Goal: Contribute content

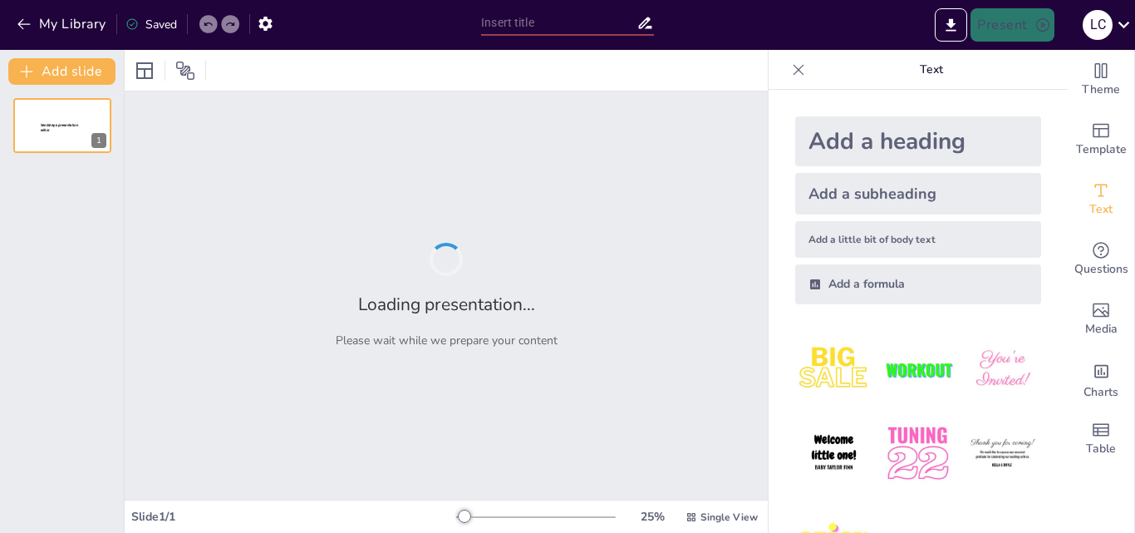
type input "New Sendsteps"
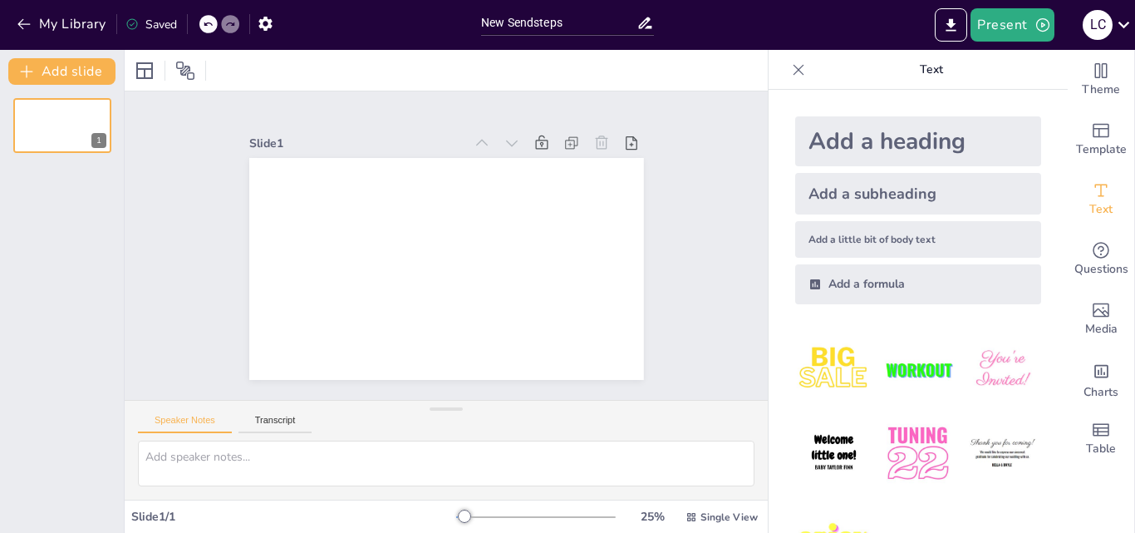
scroll to position [62, 0]
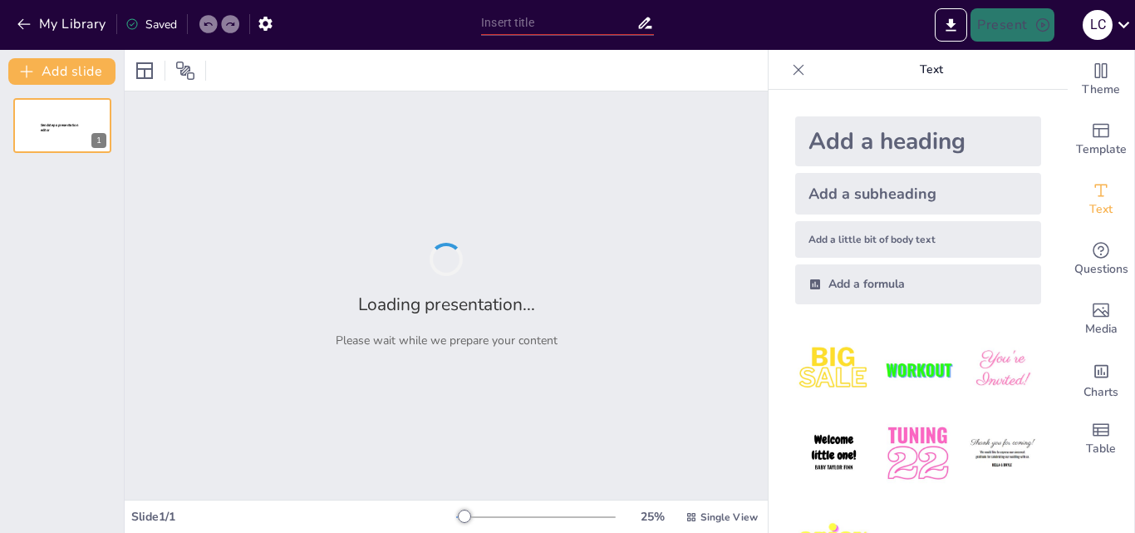
type input "Estrategias para la Comunicación de Malas Noticias en Cuidados Paliativos"
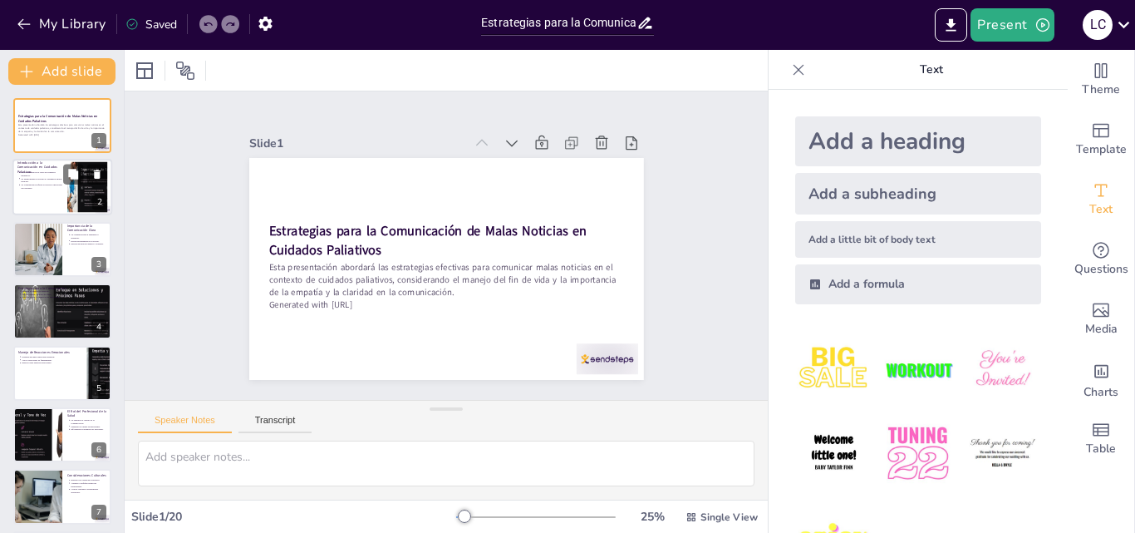
click at [24, 184] on p "La comunicación afecta el proceso emocional del paciente." at bounding box center [42, 187] width 42 height 7
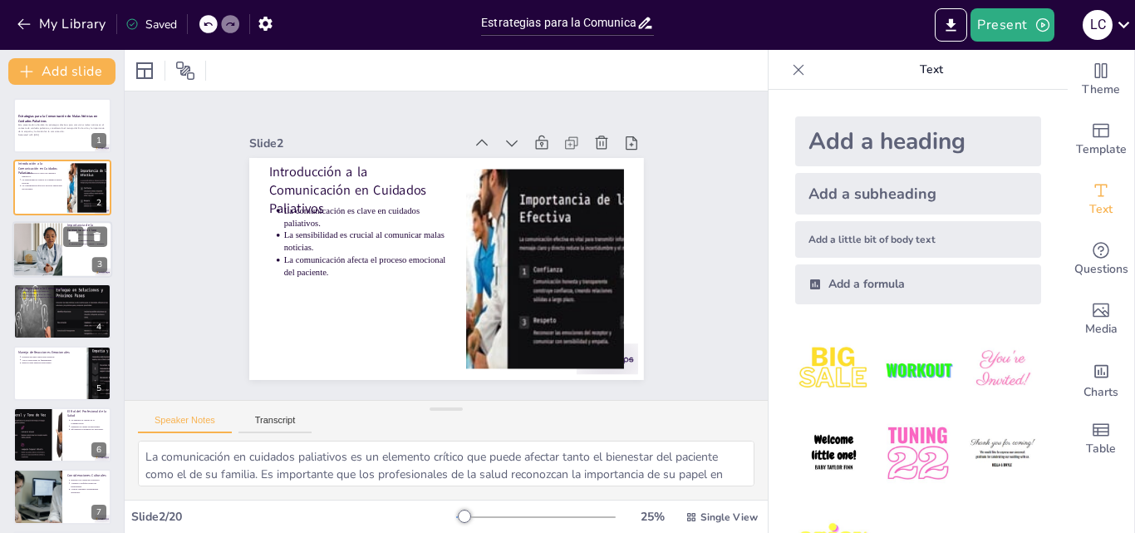
click at [42, 249] on div at bounding box center [37, 249] width 85 height 56
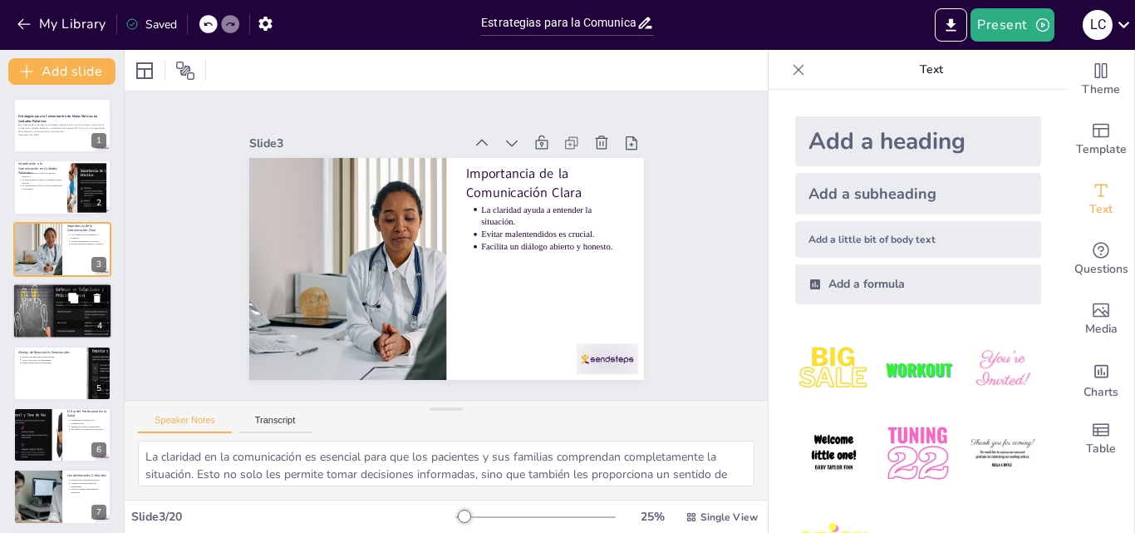
click at [81, 318] on div at bounding box center [62, 310] width 100 height 56
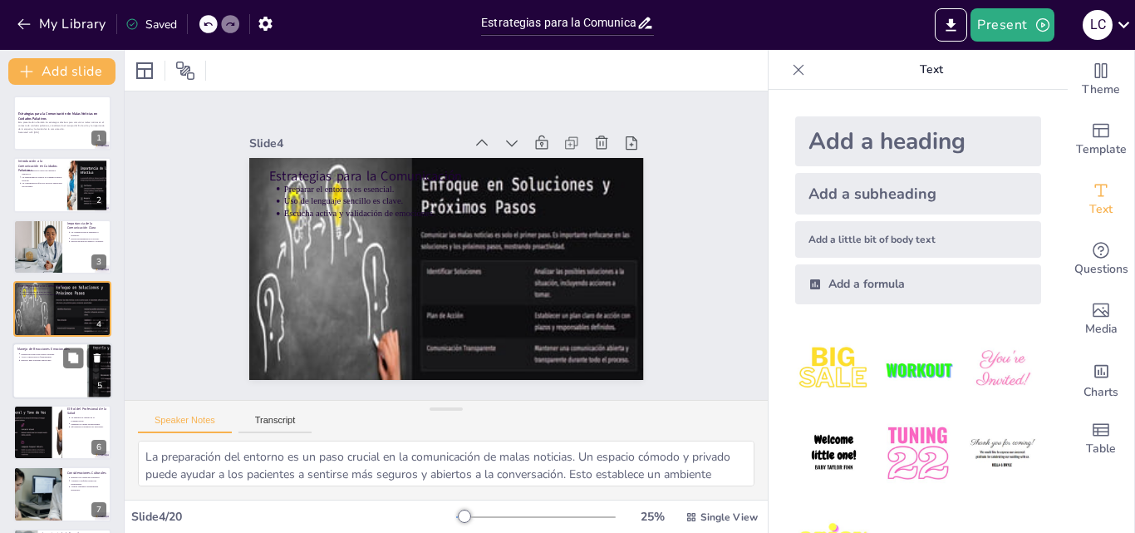
click at [57, 364] on div at bounding box center [62, 370] width 100 height 56
type textarea "La preparación para las diversas reacciones emocionales es crucial en la comuni…"
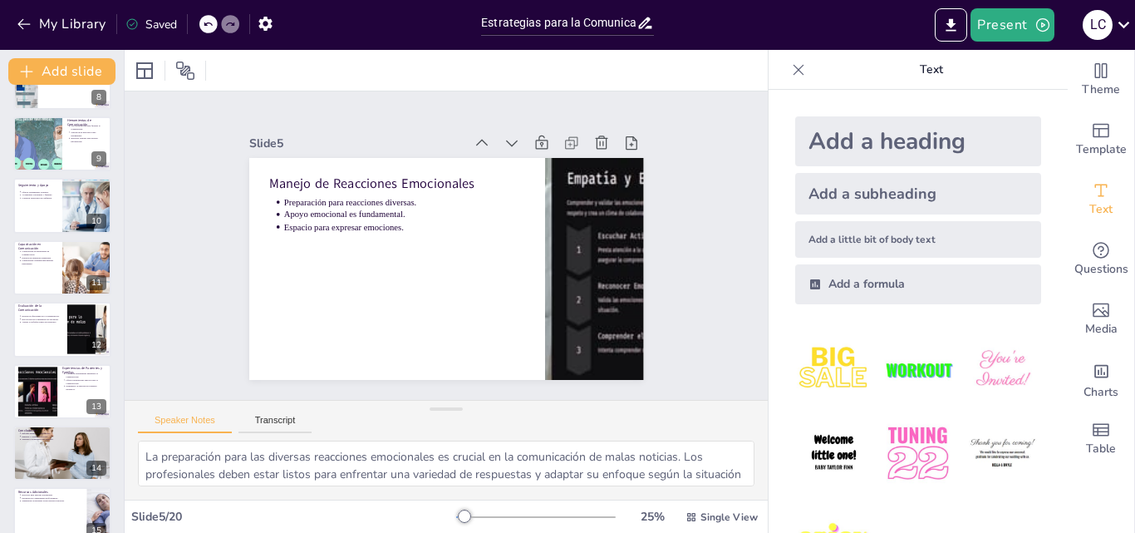
scroll to position [0, 0]
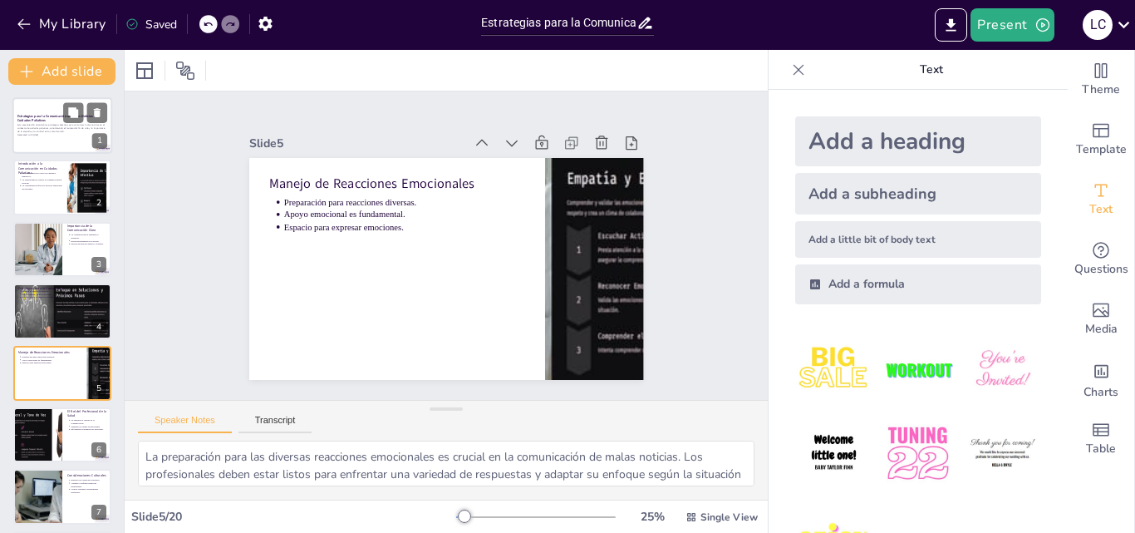
click at [21, 145] on div at bounding box center [62, 125] width 100 height 56
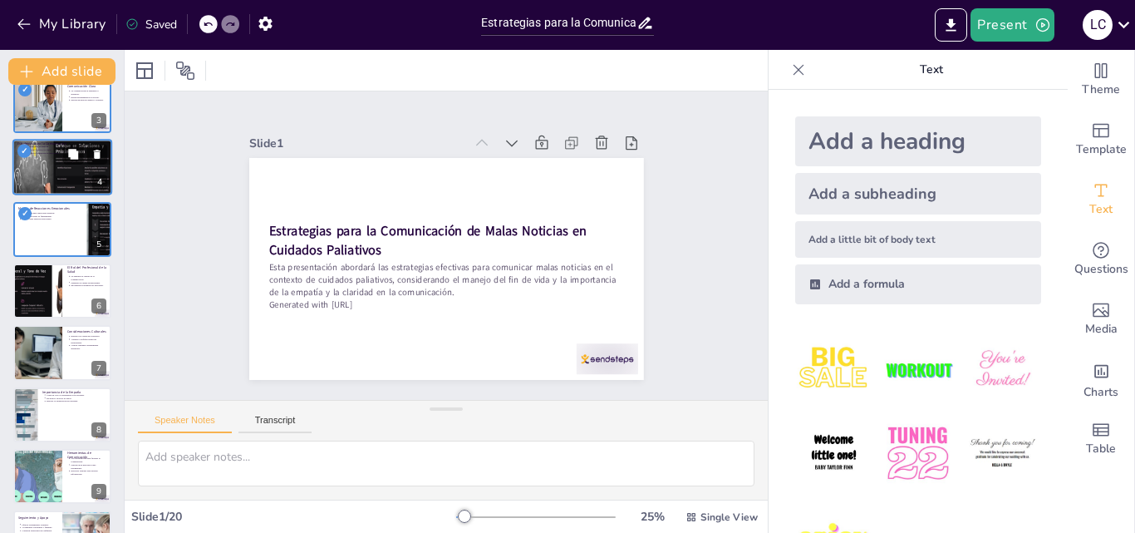
scroll to position [61, 0]
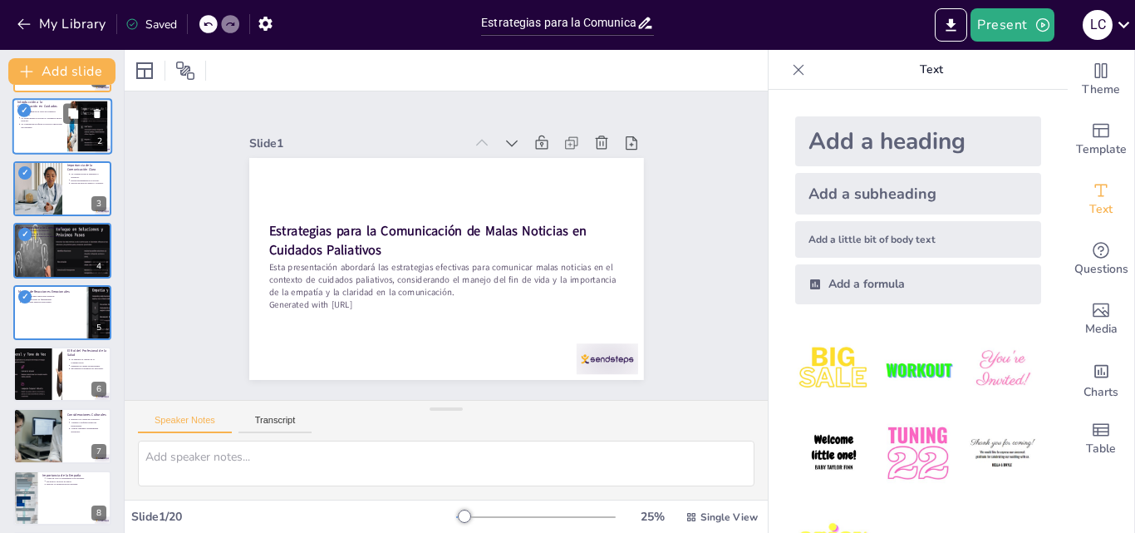
click at [44, 134] on div at bounding box center [62, 127] width 100 height 56
type textarea "La comunicación en cuidados paliativos es un elemento crítico que puede afectar…"
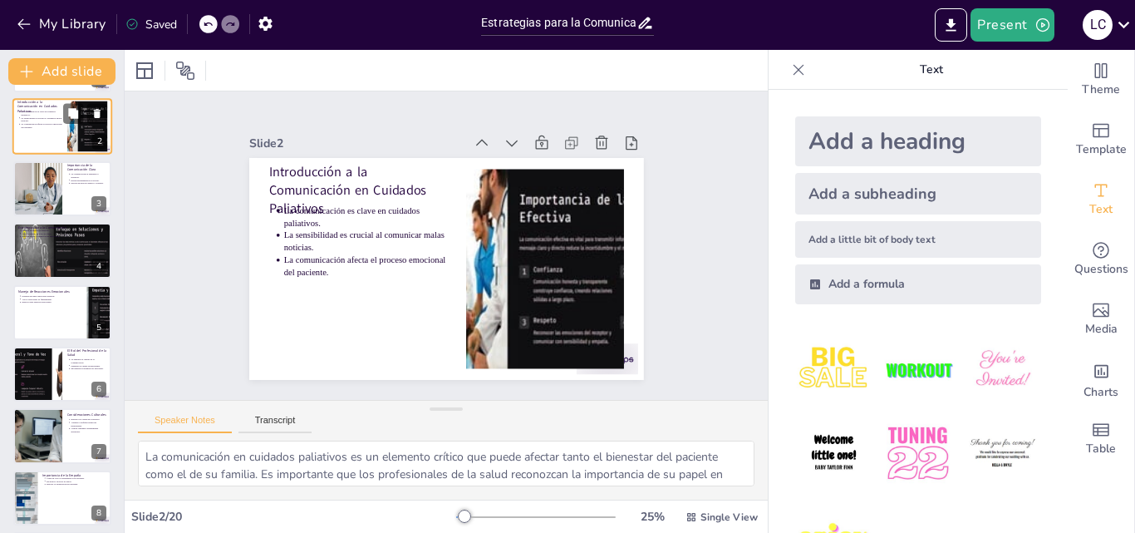
scroll to position [0, 0]
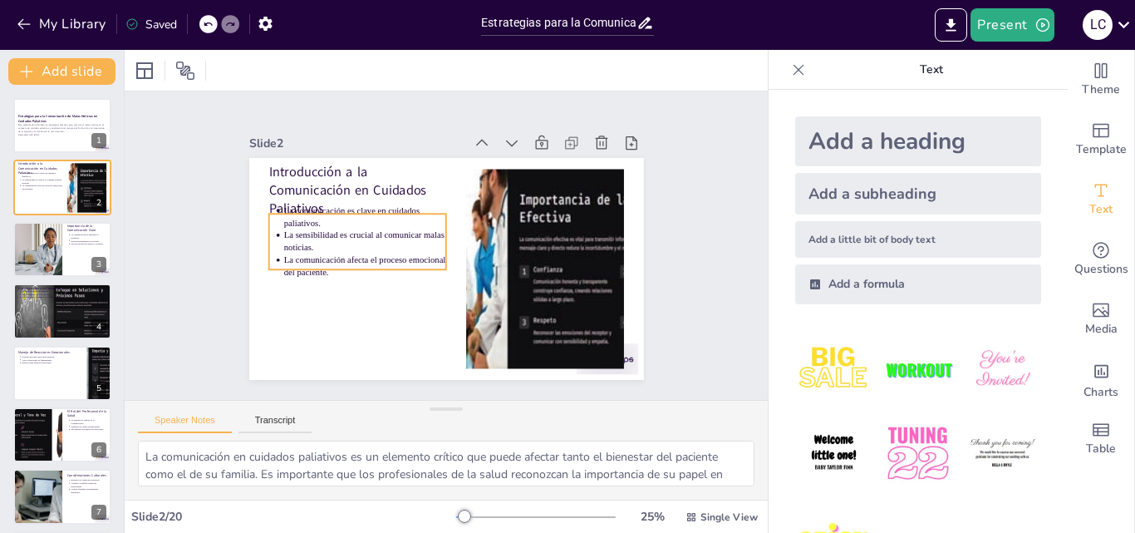
click at [319, 230] on p "La sensibilidad es crucial al comunicar malas noticias." at bounding box center [378, 201] width 153 height 102
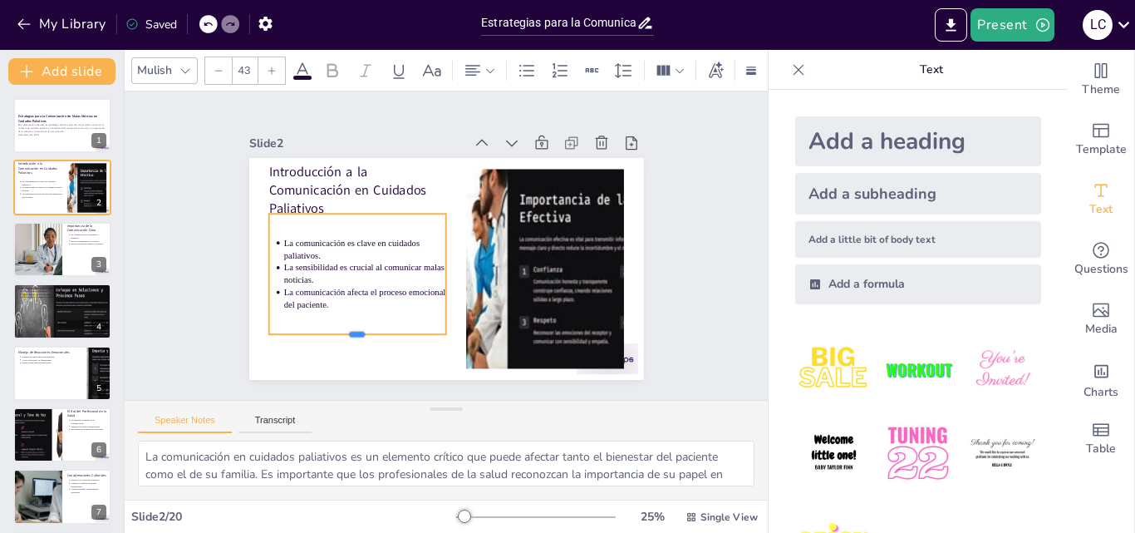
drag, startPoint x: 370, startPoint y: 267, endPoint x: 371, endPoint y: 332, distance: 64.8
click at [366, 287] on div at bounding box center [323, 204] width 85 height 168
click at [344, 134] on div "Slide 2" at bounding box center [406, 115] width 203 height 102
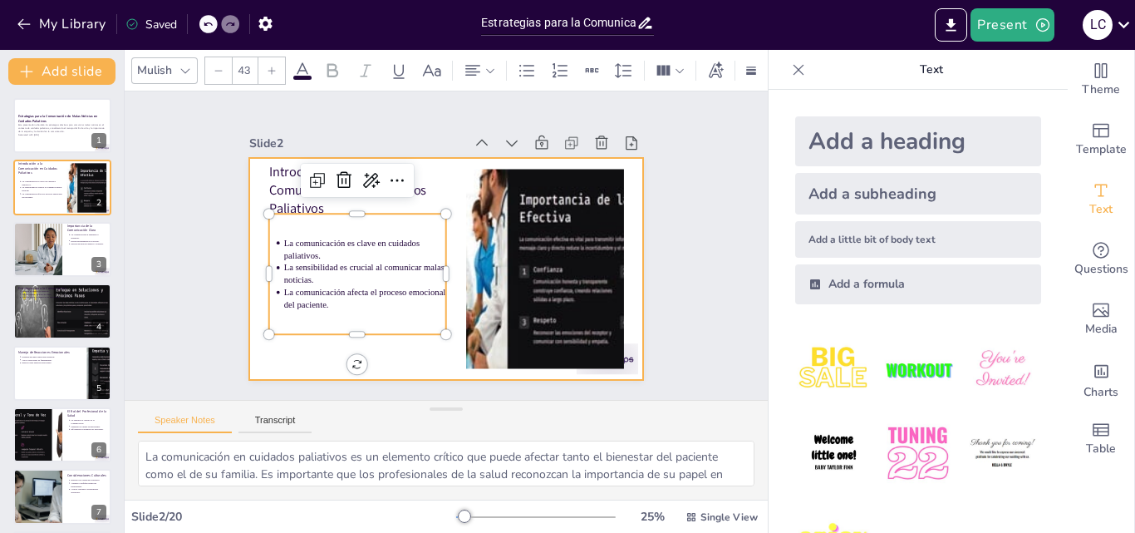
click at [243, 174] on div at bounding box center [437, 267] width 450 height 363
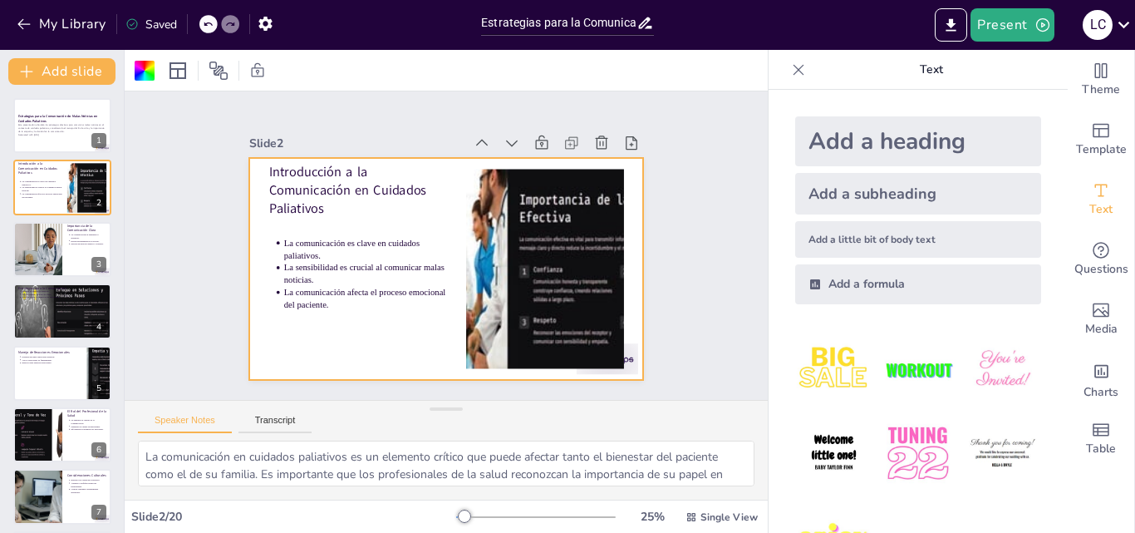
click at [220, 146] on div "Slide 1 Estrategias para la Comunicación de Malas Noticias en Cuidados Paliativ…" at bounding box center [445, 245] width 533 height 364
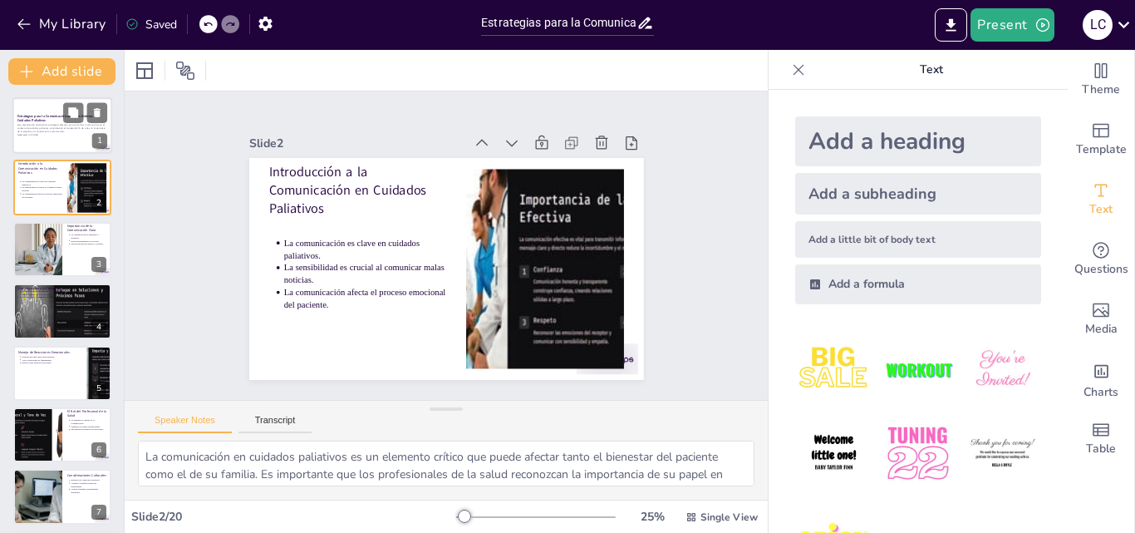
click at [50, 128] on p "Esta presentación abordará las estrategias efectivas para comunicar malas notic…" at bounding box center [62, 128] width 90 height 9
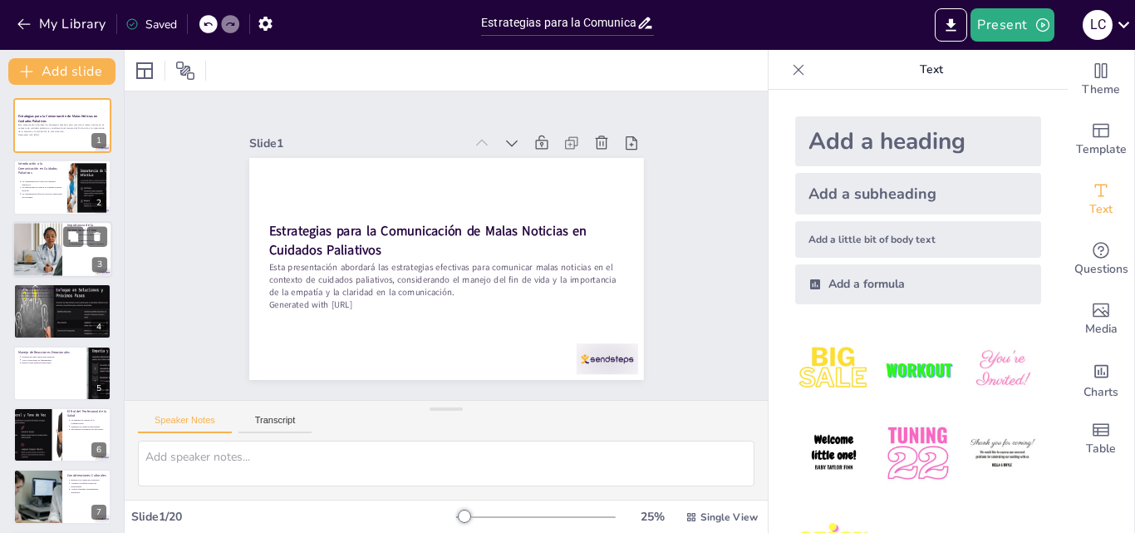
click at [56, 244] on div at bounding box center [37, 249] width 85 height 56
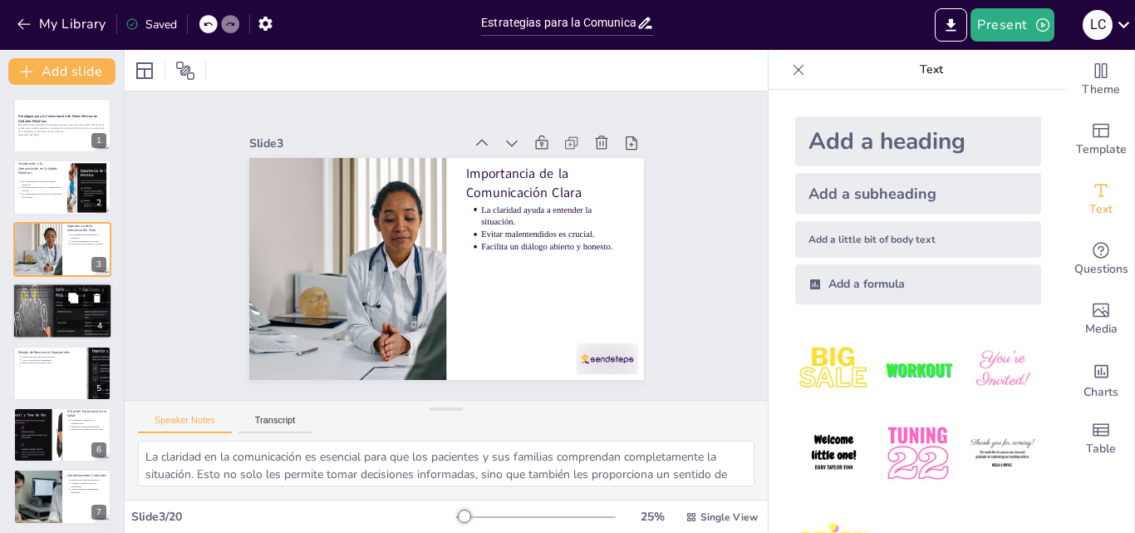
click at [71, 300] on icon at bounding box center [73, 297] width 10 height 10
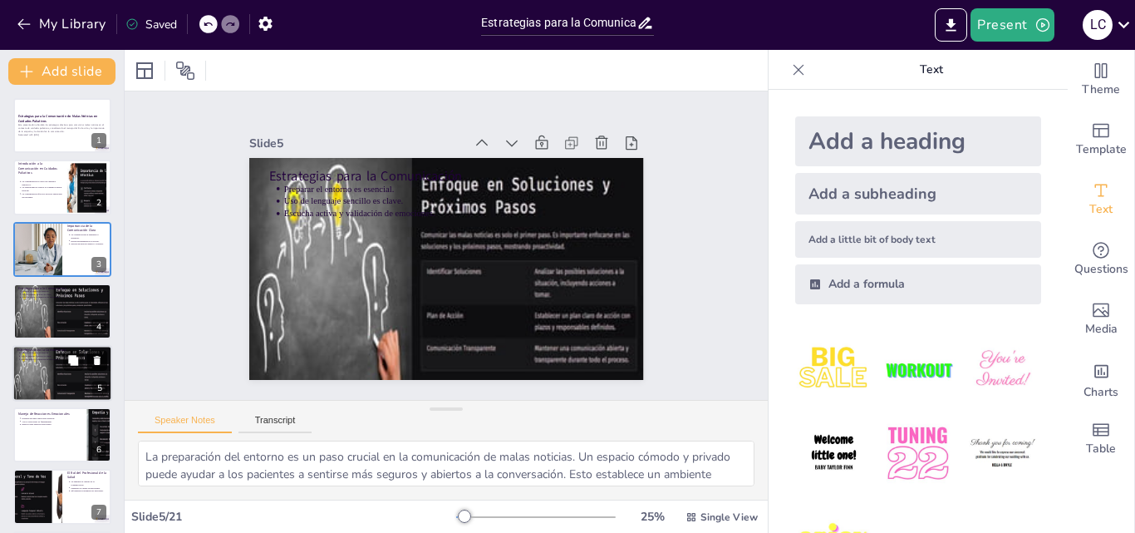
scroll to position [64, 0]
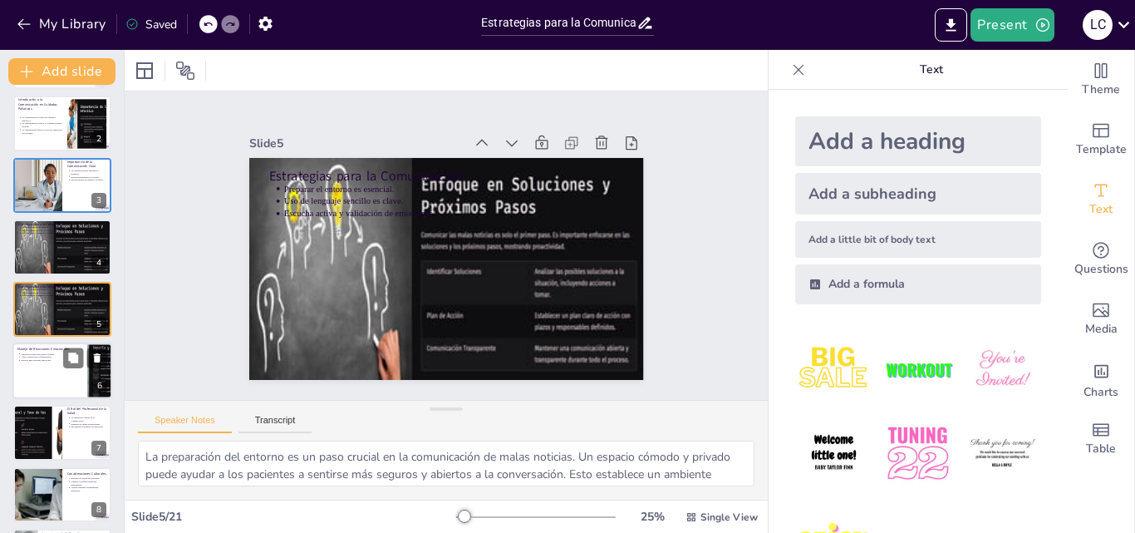
click at [50, 372] on div at bounding box center [62, 370] width 100 height 56
type textarea "La preparación para las diversas reacciones emocionales es crucial en la comuni…"
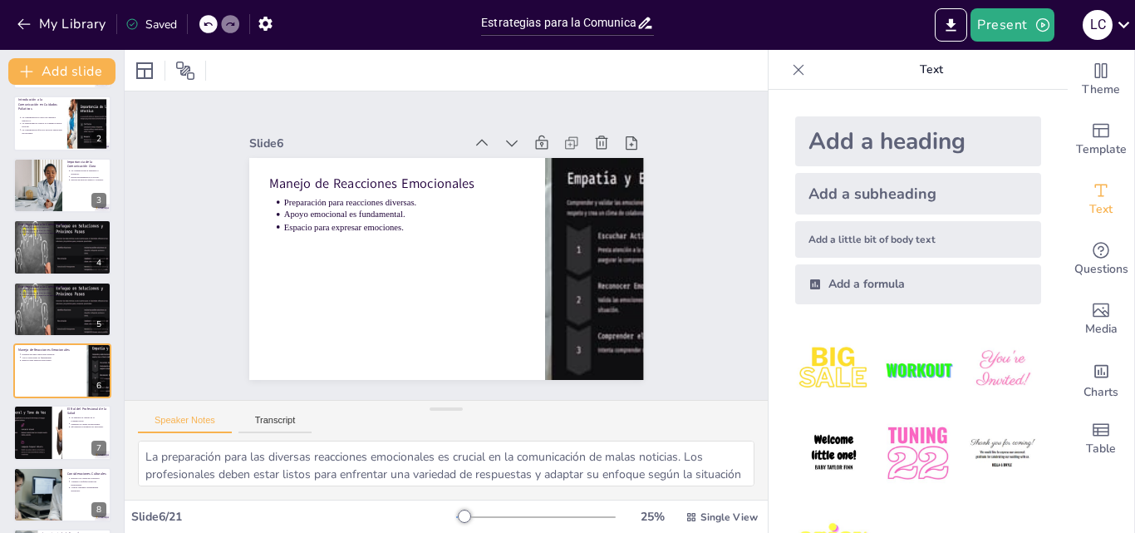
scroll to position [126, 0]
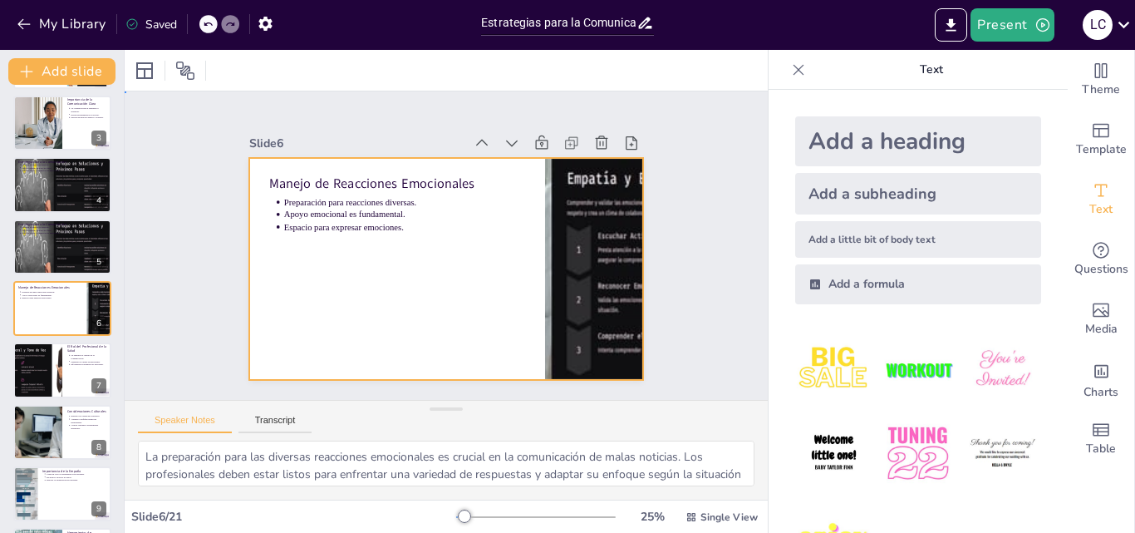
click at [518, 214] on div at bounding box center [439, 267] width 444 height 333
click at [565, 211] on div at bounding box center [586, 299] width 432 height 299
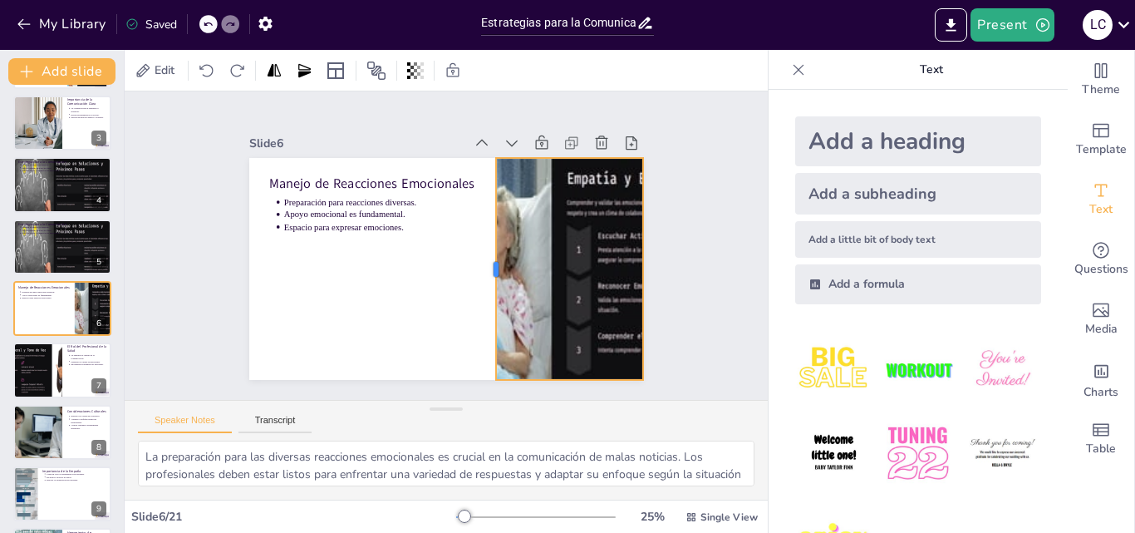
drag, startPoint x: 531, startPoint y: 263, endPoint x: 482, endPoint y: 260, distance: 49.1
click at [482, 260] on div at bounding box center [471, 287] width 122 height 199
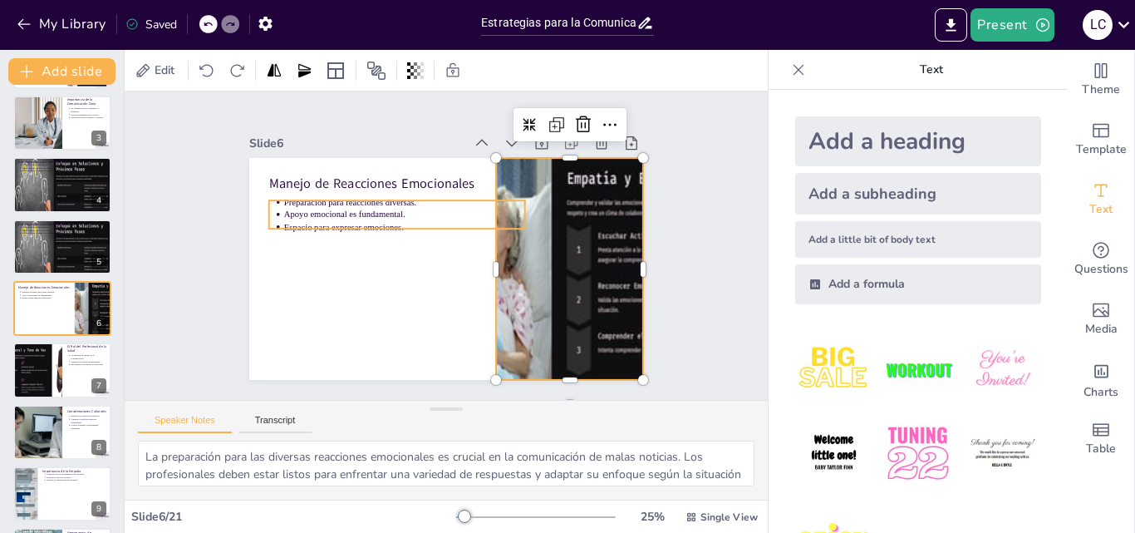
click at [367, 203] on p "Apoyo emocional es fundamental." at bounding box center [420, 200] width 225 height 110
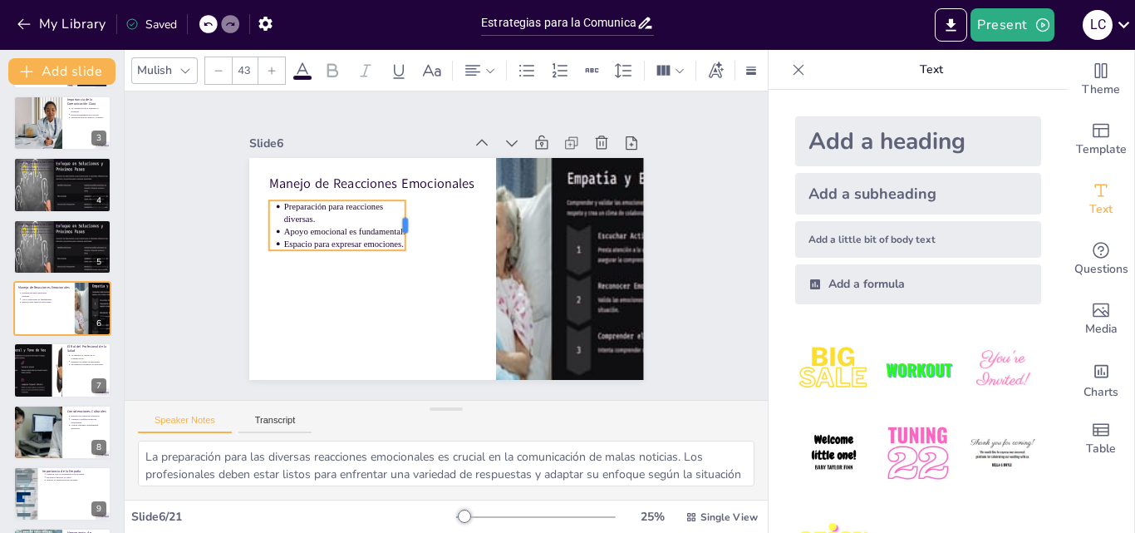
drag, startPoint x: 515, startPoint y: 209, endPoint x: 395, endPoint y: 215, distance: 119.8
click at [407, 215] on div at bounding box center [423, 213] width 32 height 51
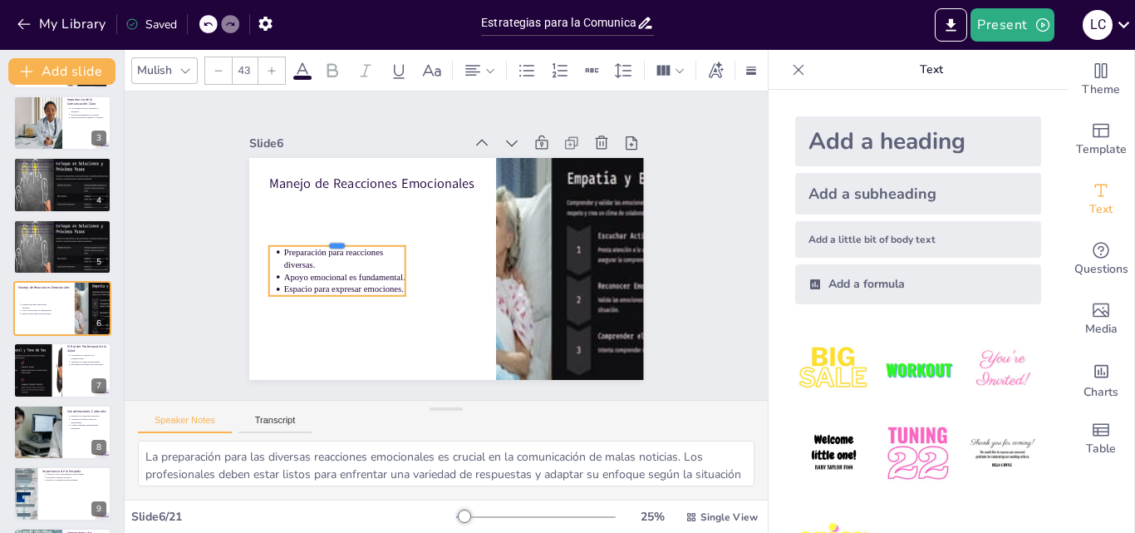
drag, startPoint x: 348, startPoint y: 191, endPoint x: 333, endPoint y: 284, distance: 94.2
click at [333, 284] on div "Manejo de Reacciones Emocionales Preparación para reacciones diversas. Apoyo em…" at bounding box center [430, 262] width 441 height 429
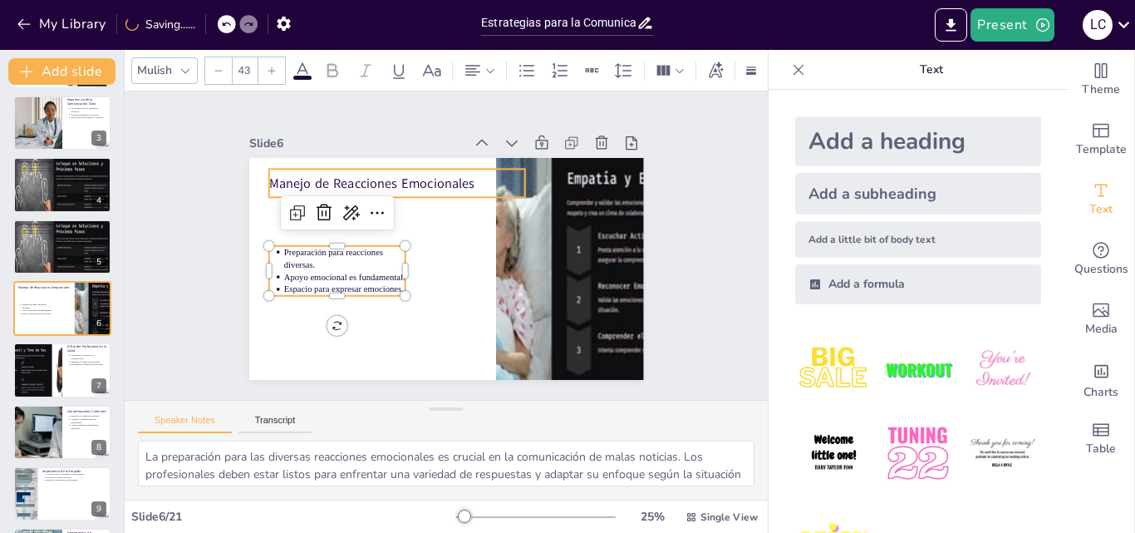
click at [360, 174] on p "Manejo de Reacciones Emocionales" at bounding box center [427, 168] width 242 height 121
type input "64"
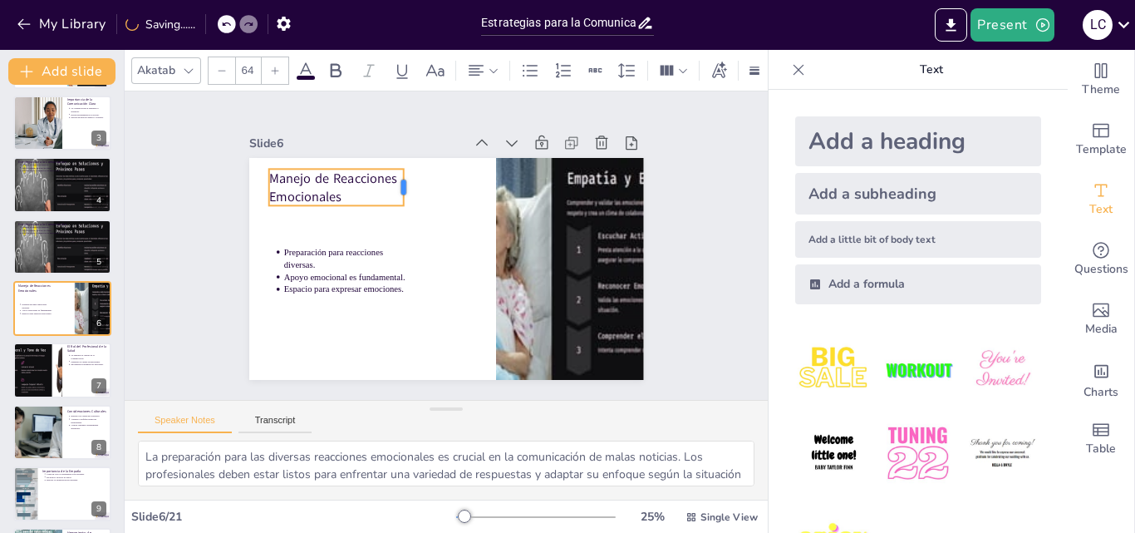
drag, startPoint x: 514, startPoint y: 175, endPoint x: 393, endPoint y: 187, distance: 121.9
click at [418, 187] on div at bounding box center [430, 179] width 24 height 39
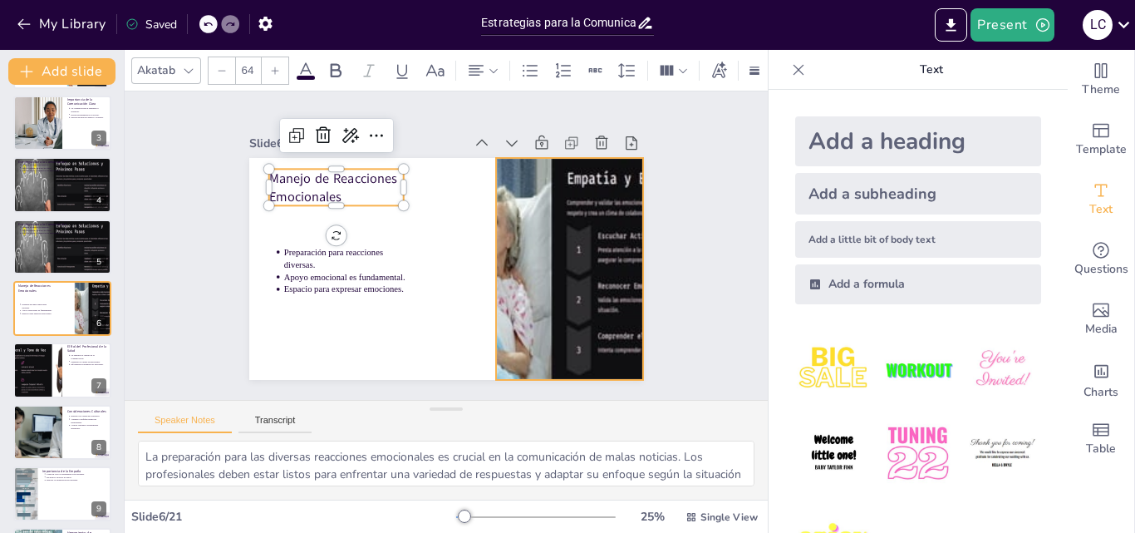
click at [501, 223] on div at bounding box center [527, 370] width 429 height 441
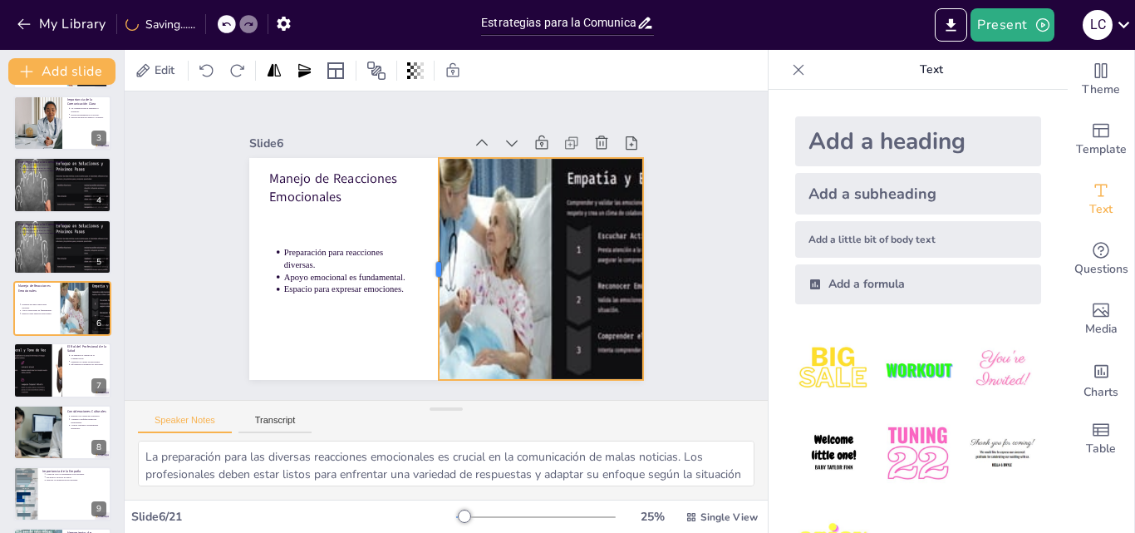
drag, startPoint x: 483, startPoint y: 264, endPoint x: 425, endPoint y: 265, distance: 57.3
click at [425, 265] on div at bounding box center [422, 258] width 122 height 199
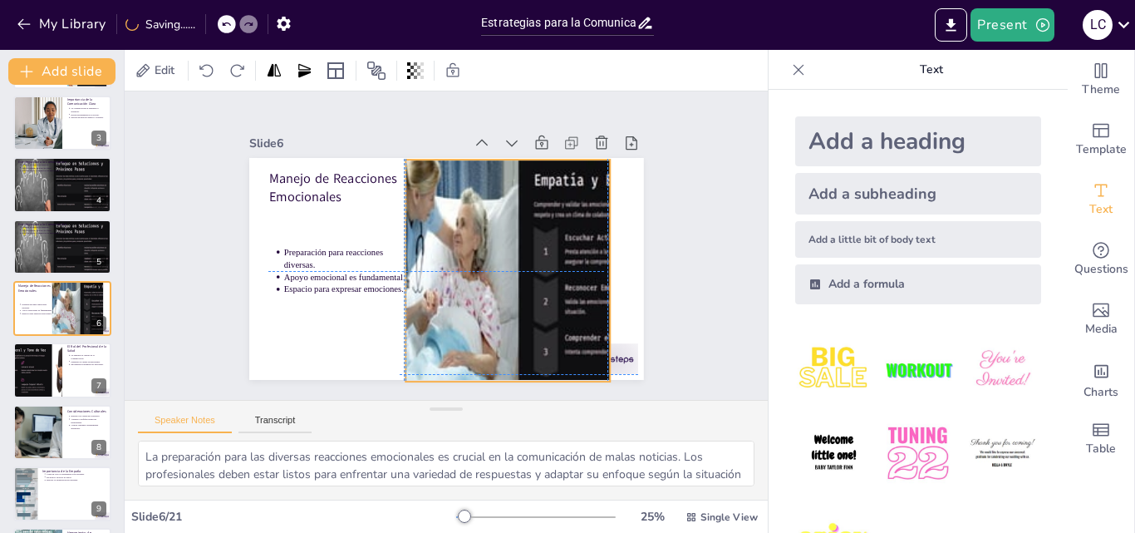
drag, startPoint x: 496, startPoint y: 185, endPoint x: 457, endPoint y: 186, distance: 39.1
click at [457, 186] on div at bounding box center [524, 333] width 449 height 411
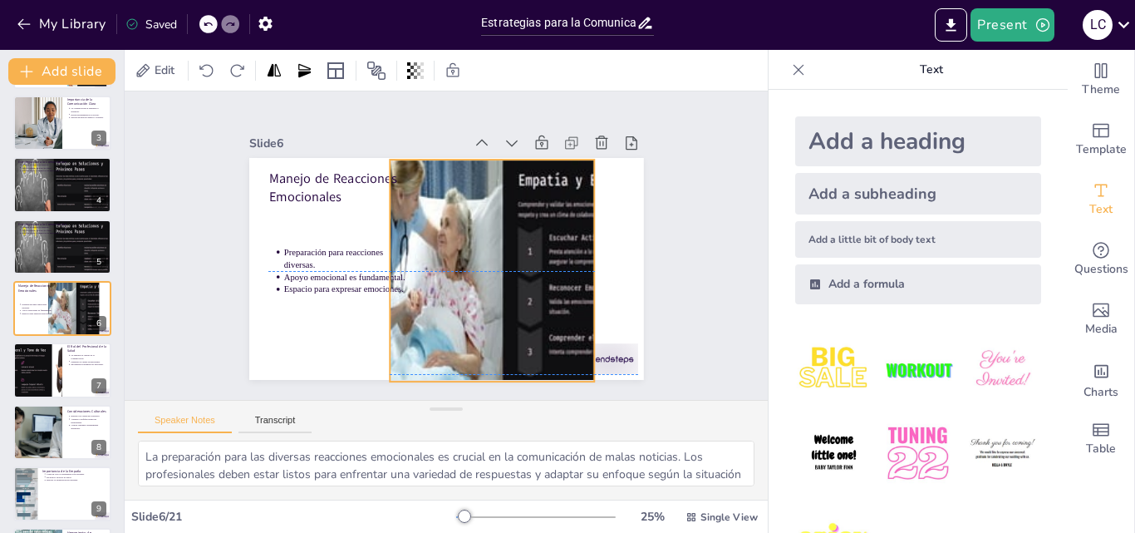
drag, startPoint x: 596, startPoint y: 264, endPoint x: 580, endPoint y: 263, distance: 15.8
click at [580, 263] on div at bounding box center [519, 317] width 453 height 390
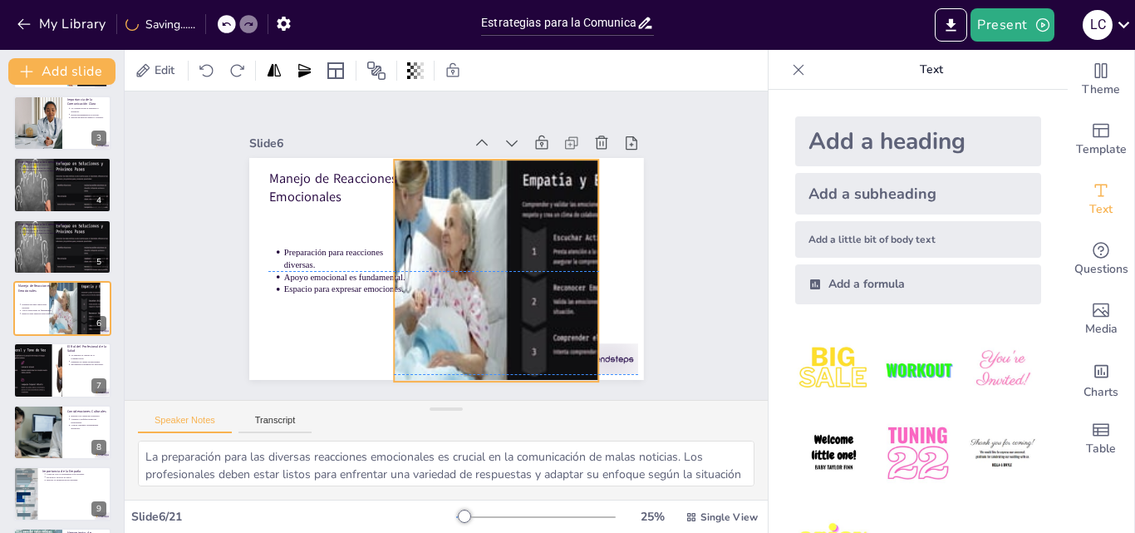
click at [585, 262] on div at bounding box center [523, 319] width 453 height 390
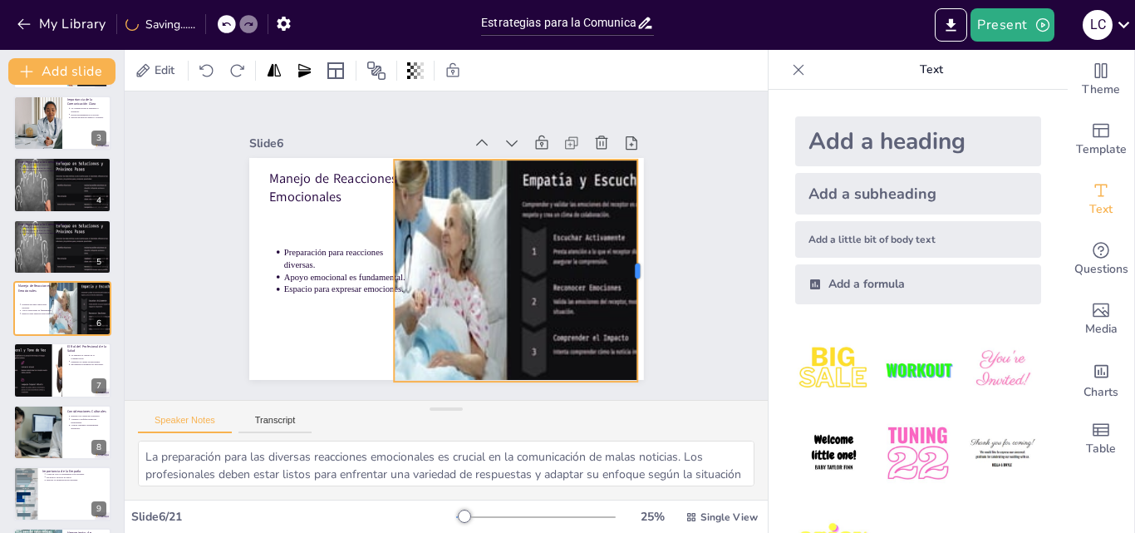
drag, startPoint x: 590, startPoint y: 262, endPoint x: 629, endPoint y: 268, distance: 39.5
click at [629, 268] on div at bounding box center [605, 366] width 122 height 199
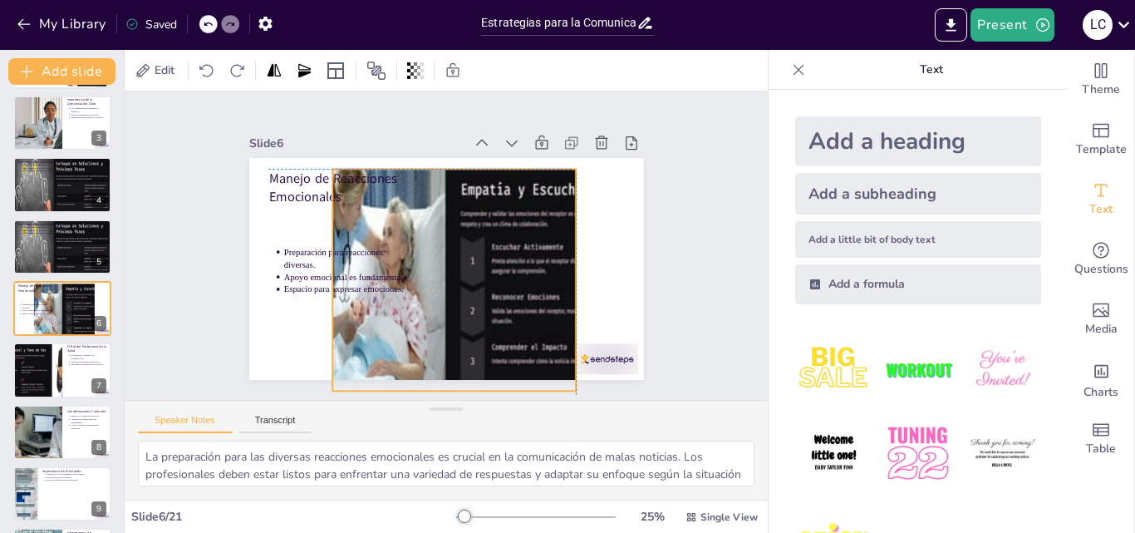
drag, startPoint x: 462, startPoint y: 184, endPoint x: 395, endPoint y: 197, distance: 67.8
click at [395, 197] on div at bounding box center [475, 291] width 444 height 333
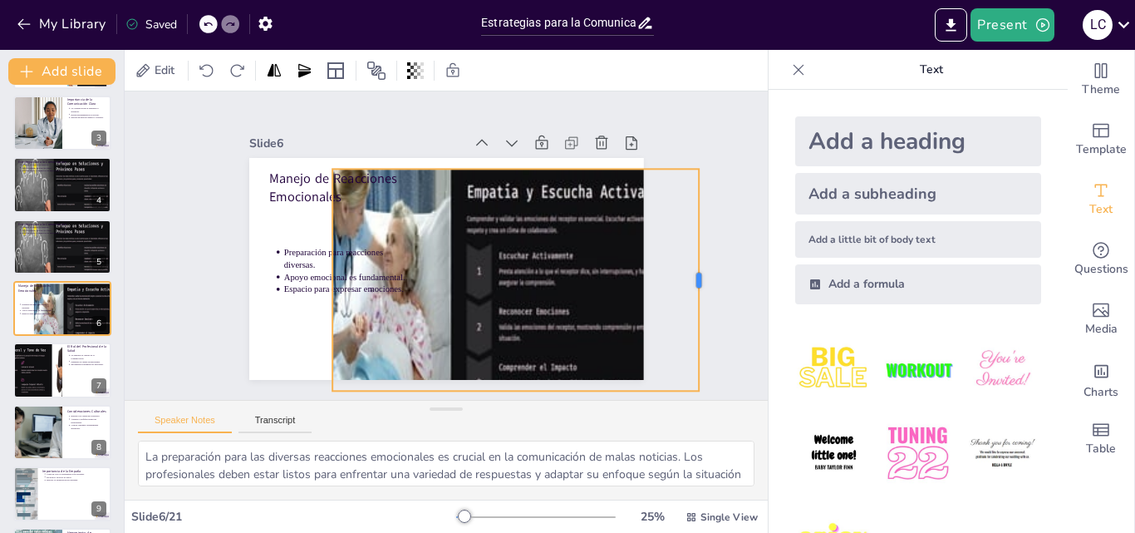
drag, startPoint x: 564, startPoint y: 274, endPoint x: 691, endPoint y: 260, distance: 127.9
click at [664, 405] on div at bounding box center [570, 475] width 187 height 141
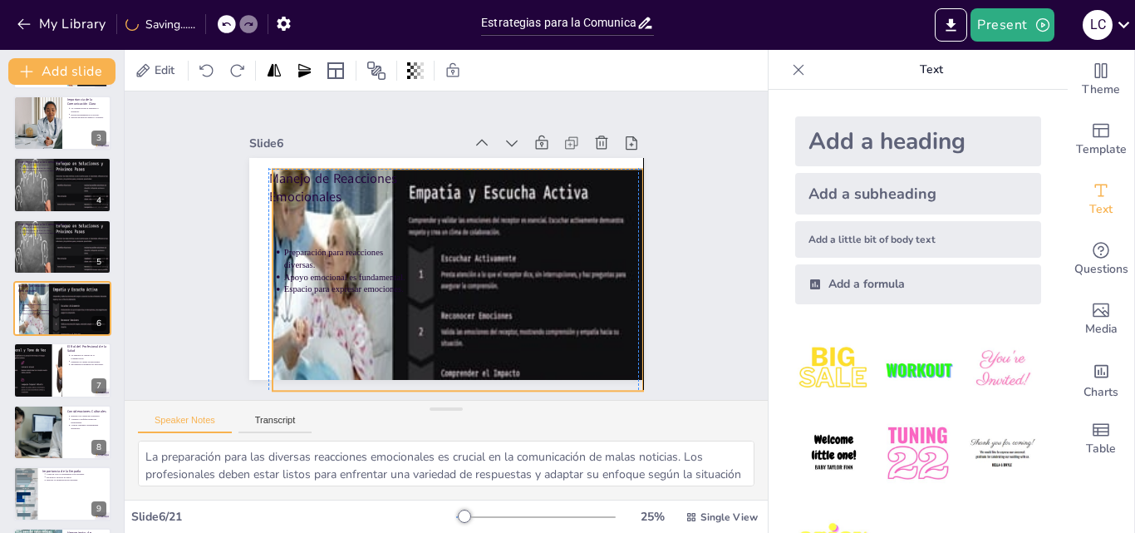
drag, startPoint x: 401, startPoint y: 243, endPoint x: 340, endPoint y: 243, distance: 61.5
click at [340, 223] on div "Manejo de Reacciones Emocionales Preparación para reacciones diversas. Apoyo em…" at bounding box center [473, 162] width 375 height 122
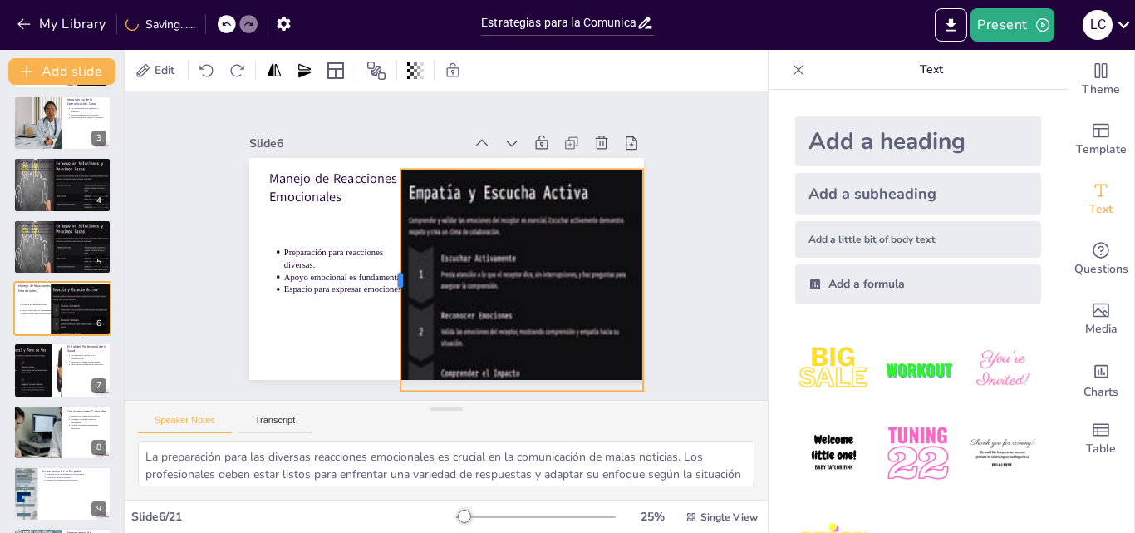
drag, startPoint x: 256, startPoint y: 273, endPoint x: 384, endPoint y: 262, distance: 128.5
click at [384, 262] on div at bounding box center [385, 262] width 81 height 215
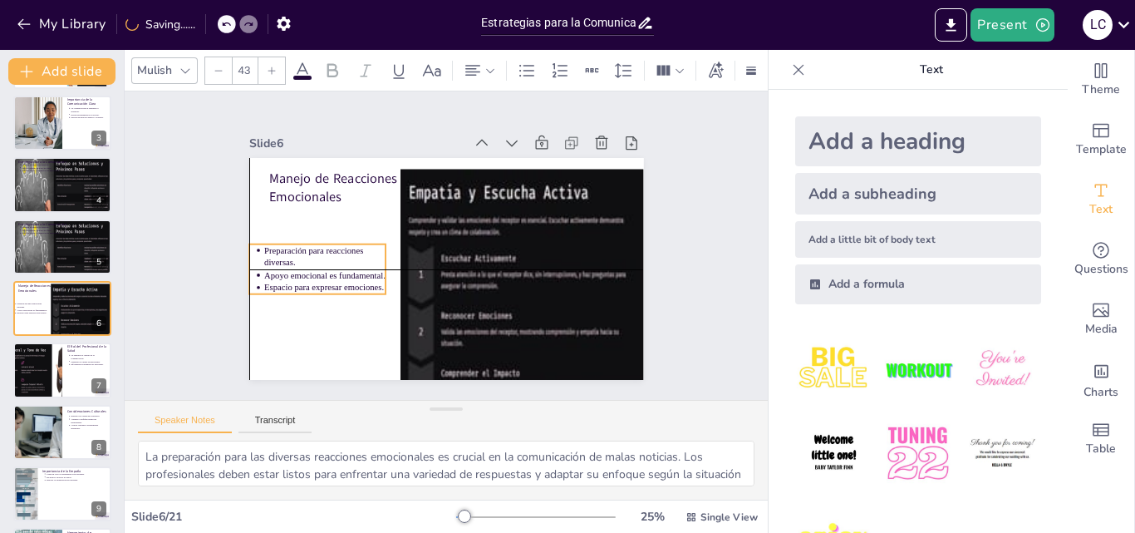
drag, startPoint x: 322, startPoint y: 250, endPoint x: 308, endPoint y: 250, distance: 14.1
click at [308, 223] on p "Preparación para reacciones diversas." at bounding box center [348, 173] width 107 height 100
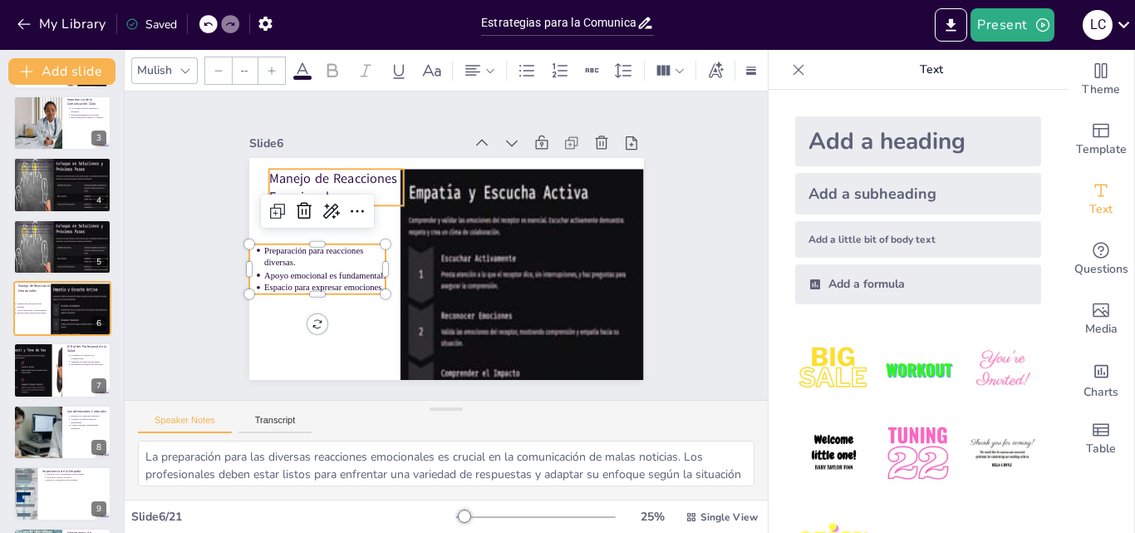
click at [300, 174] on p "Manejo de Reacciones Emocionales" at bounding box center [369, 147] width 139 height 89
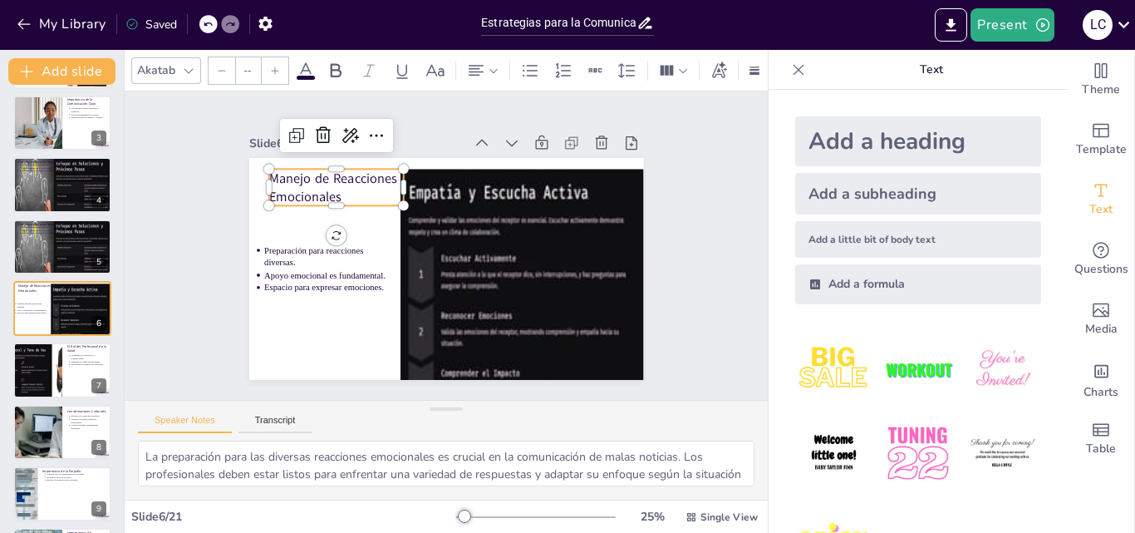
type input "64"
drag, startPoint x: 292, startPoint y: 163, endPoint x: 285, endPoint y: 168, distance: 9.0
click at [409, 168] on p "Manejo de Reacciones Emocionales" at bounding box center [453, 118] width 89 height 138
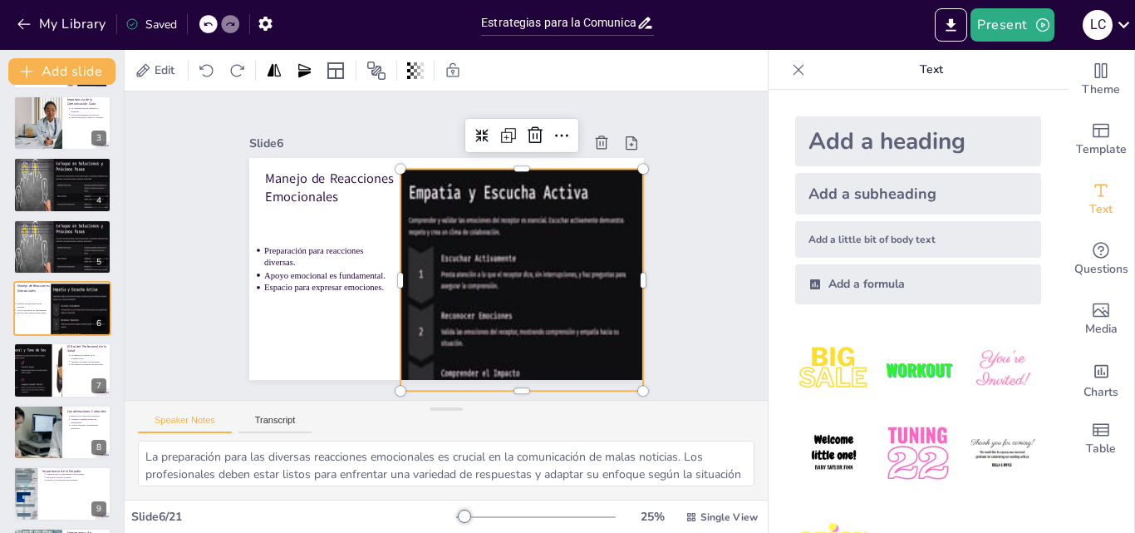
click at [506, 333] on div at bounding box center [437, 296] width 413 height 254
drag, startPoint x: 508, startPoint y: 384, endPoint x: 506, endPoint y: 406, distance: 22.6
click at [506, 406] on div "Slide 1 Estrategias para la Comunicación de Malas Noticias en Cuidados Paliativ…" at bounding box center [446, 295] width 643 height 408
click at [482, 278] on div at bounding box center [412, 284] width 484 height 427
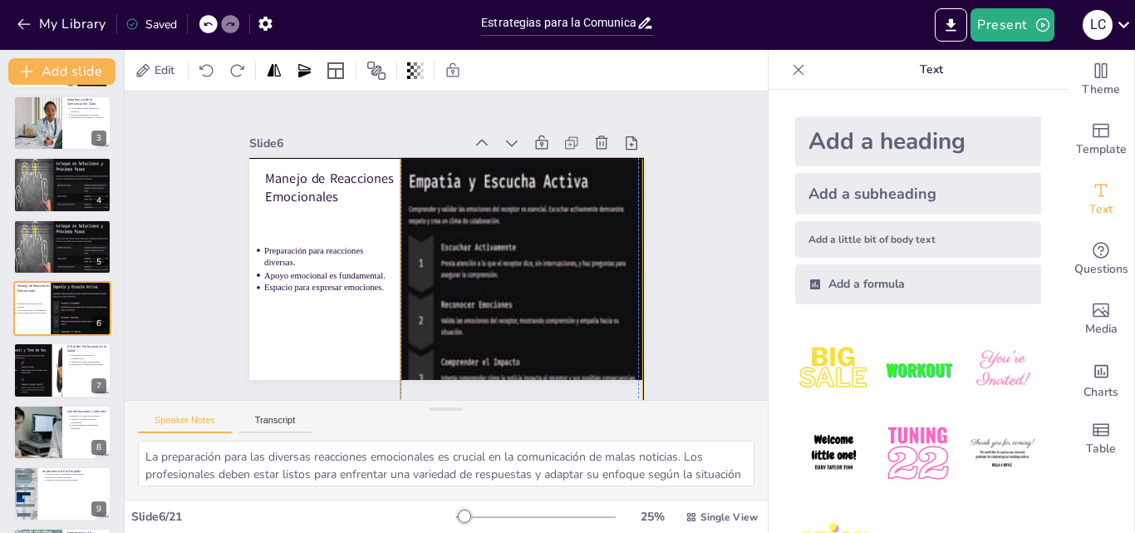
drag, startPoint x: 467, startPoint y: 163, endPoint x: 465, endPoint y: 152, distance: 10.9
click at [465, 152] on div at bounding box center [424, 281] width 471 height 370
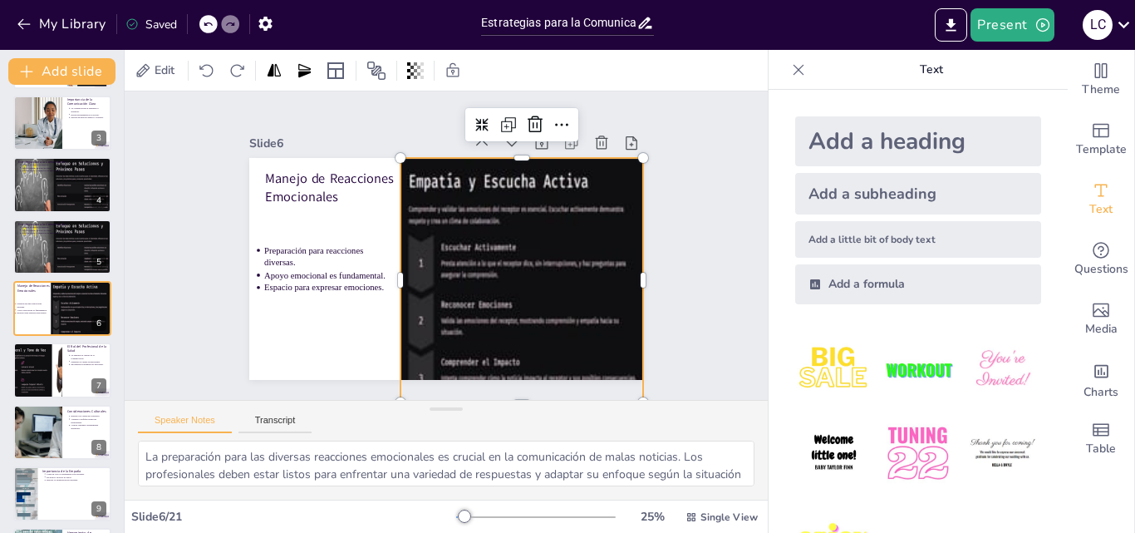
click at [520, 322] on div at bounding box center [418, 274] width 484 height 426
click at [523, 373] on div at bounding box center [462, 283] width 484 height 449
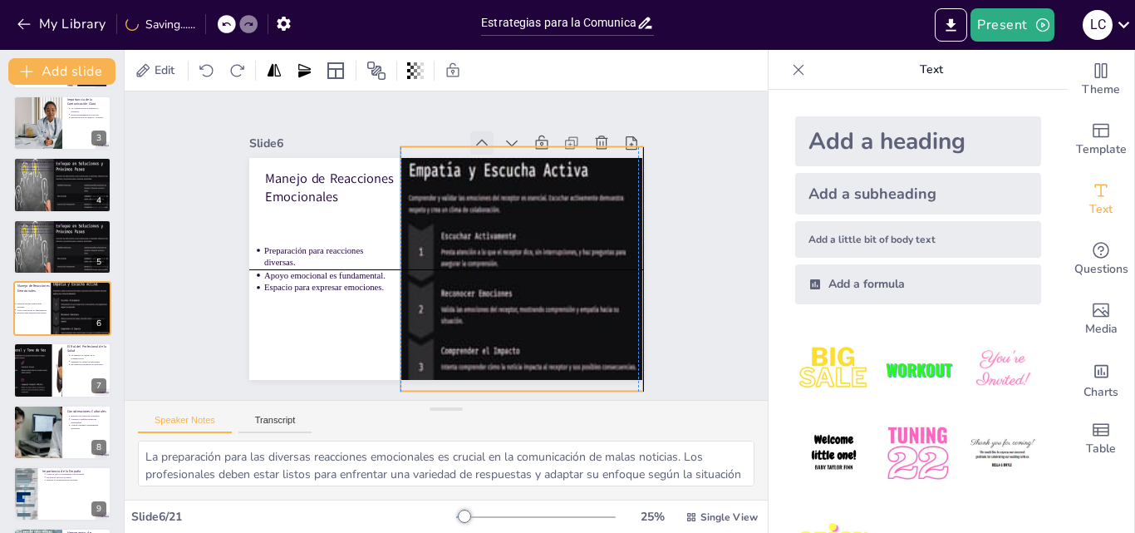
drag, startPoint x: 467, startPoint y: 153, endPoint x: 467, endPoint y: 142, distance: 10.8
click at [467, 142] on div "Slide 6 Manejo de Reacciones Emocionales Preparación para reacciones diversas. …" at bounding box center [445, 255] width 418 height 288
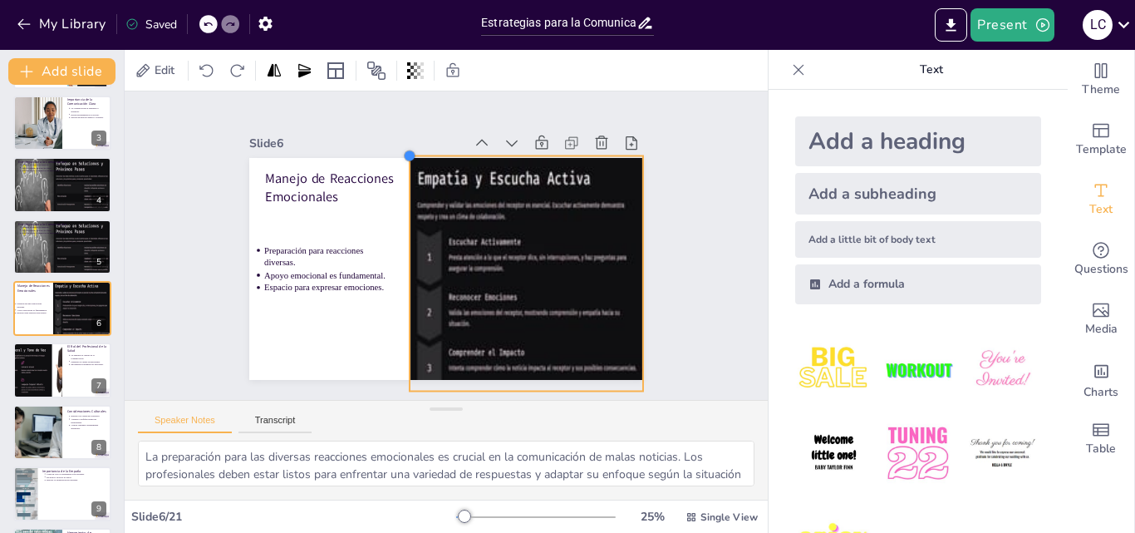
drag, startPoint x: 387, startPoint y: 143, endPoint x: 405, endPoint y: 152, distance: 19.7
click at [405, 152] on div "Manejo de Reacciones Emocionales Preparación para reacciones diversas. Apoyo em…" at bounding box center [437, 267] width 450 height 363
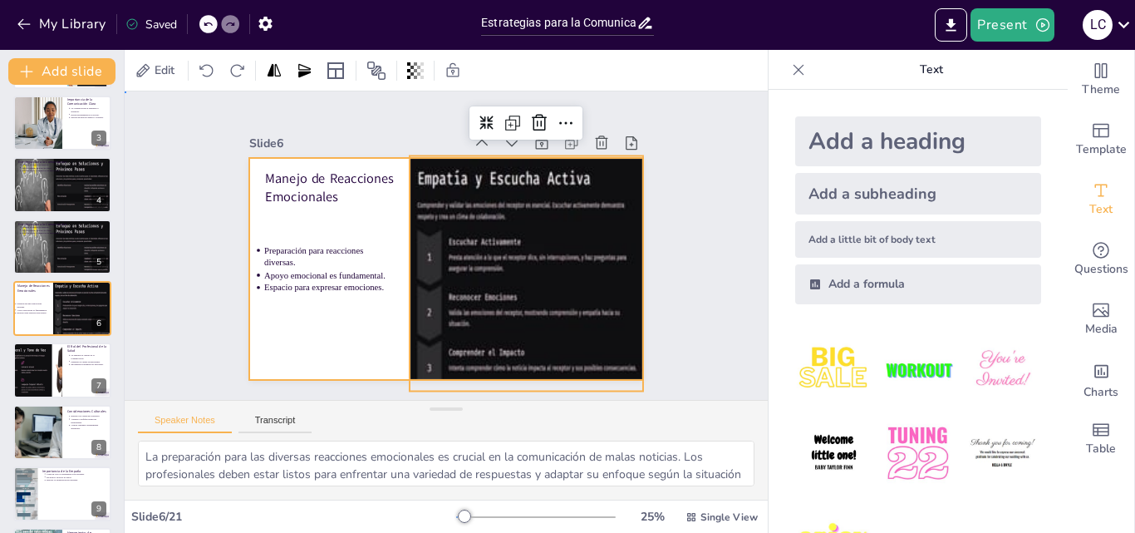
click at [322, 309] on div at bounding box center [432, 264] width 449 height 411
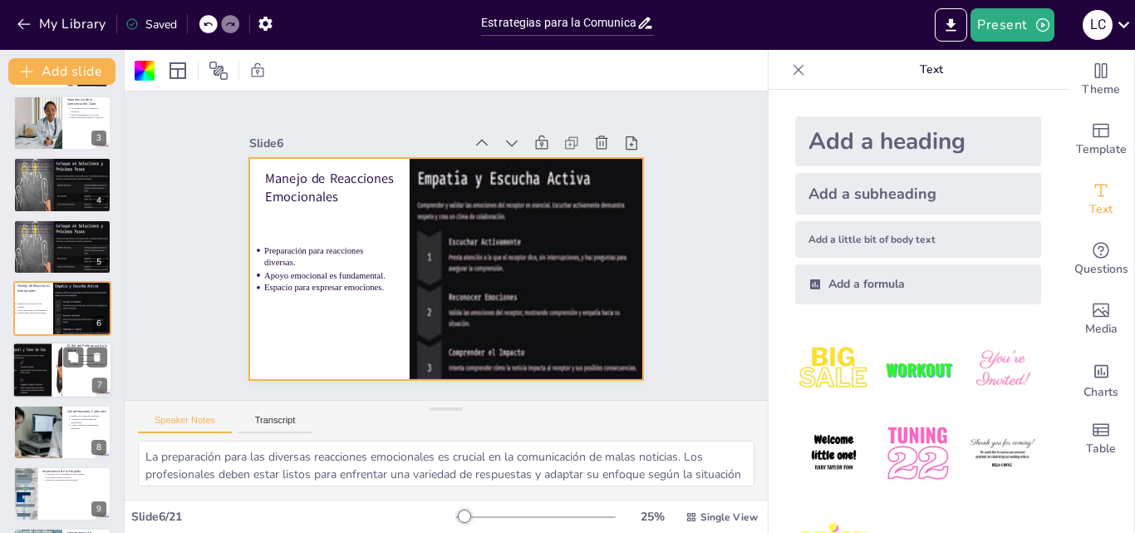
click at [33, 361] on div at bounding box center [38, 370] width 100 height 56
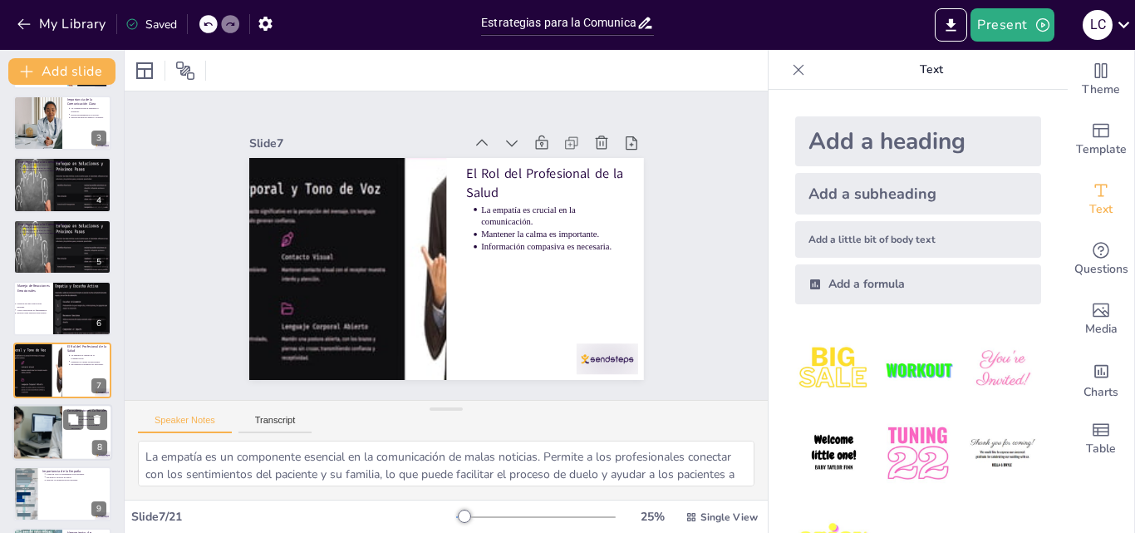
scroll to position [188, 0]
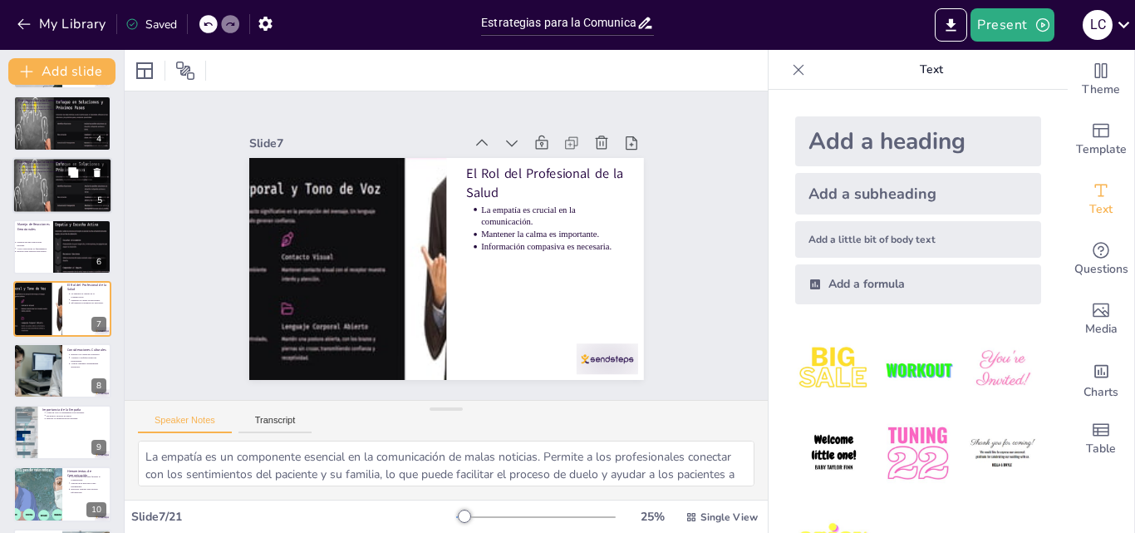
click at [39, 187] on div at bounding box center [62, 185] width 100 height 56
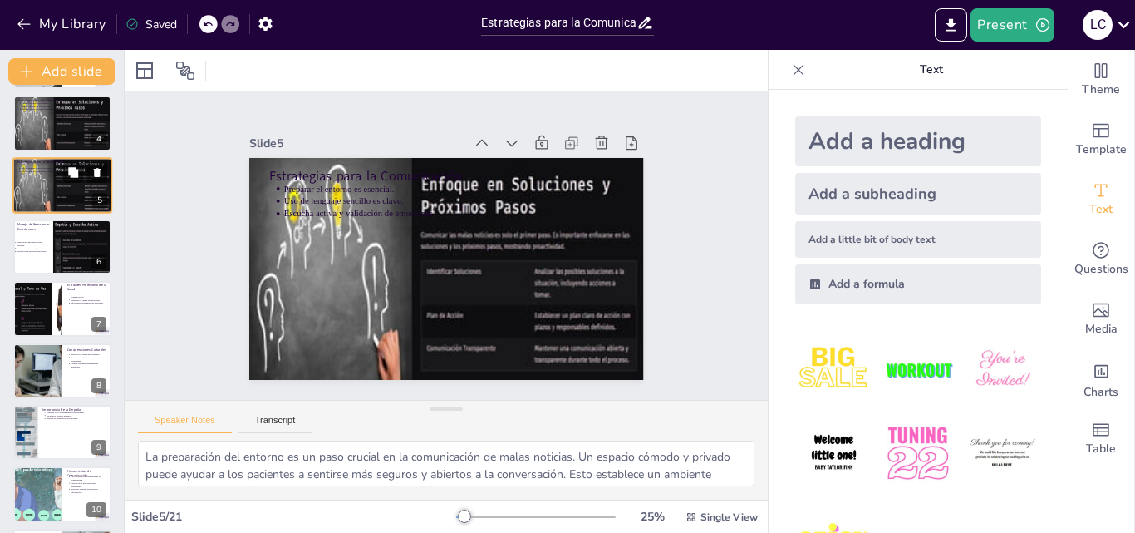
scroll to position [64, 0]
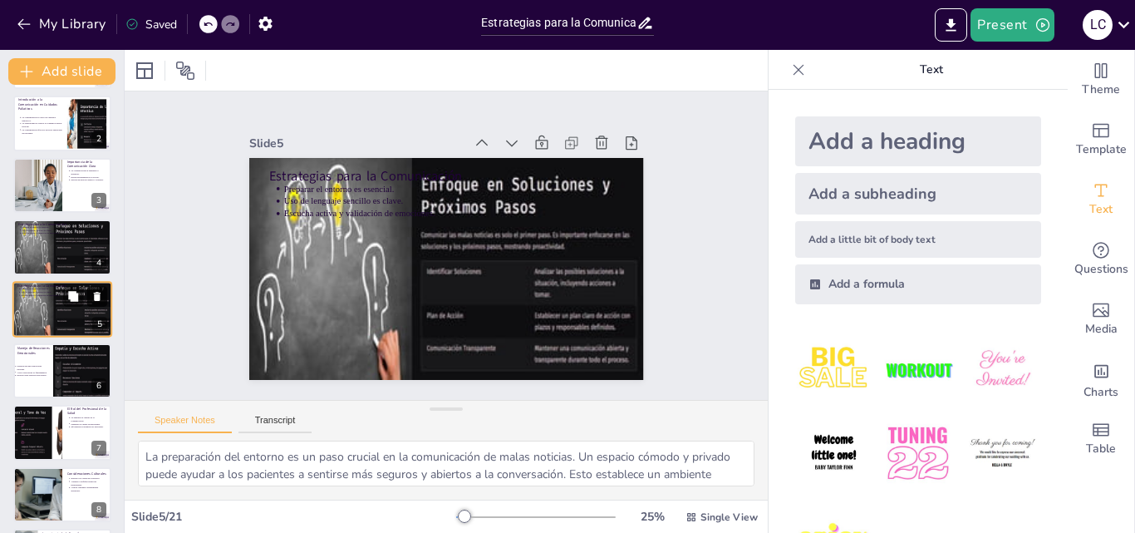
click at [87, 303] on button at bounding box center [97, 296] width 20 height 20
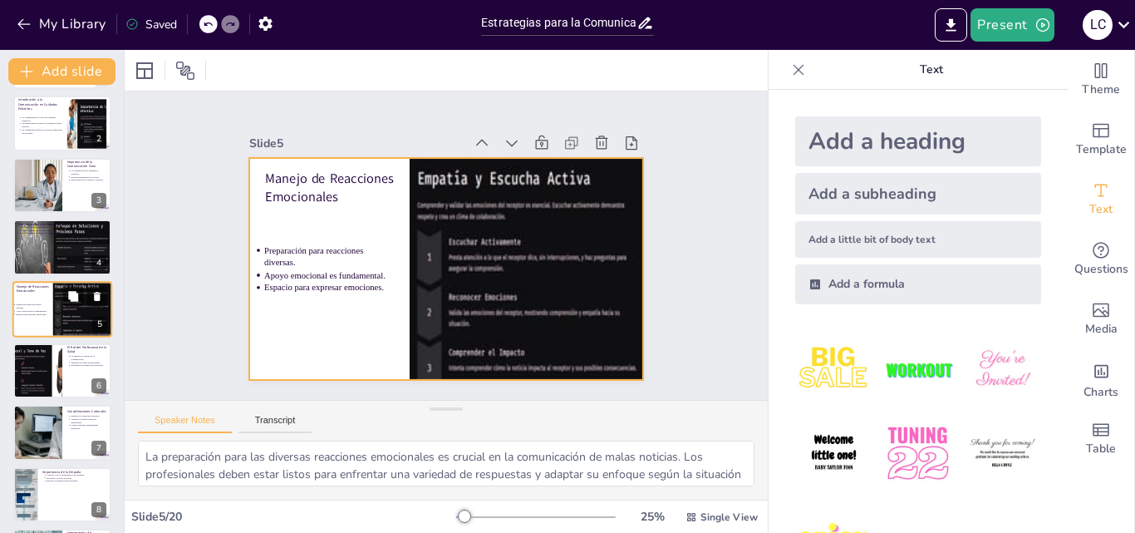
click at [40, 302] on div at bounding box center [62, 309] width 100 height 56
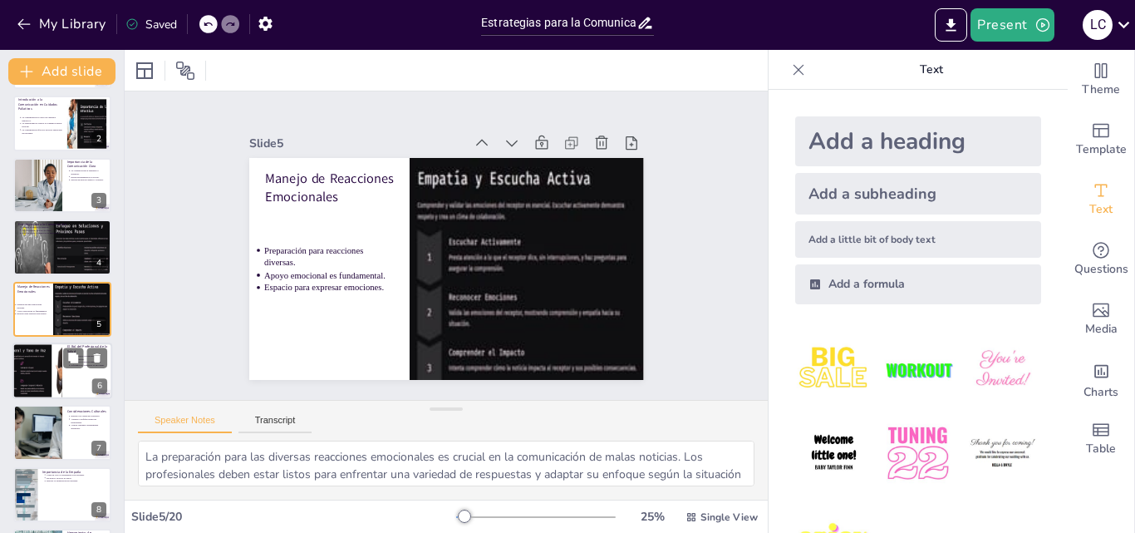
click at [47, 369] on div at bounding box center [38, 370] width 100 height 56
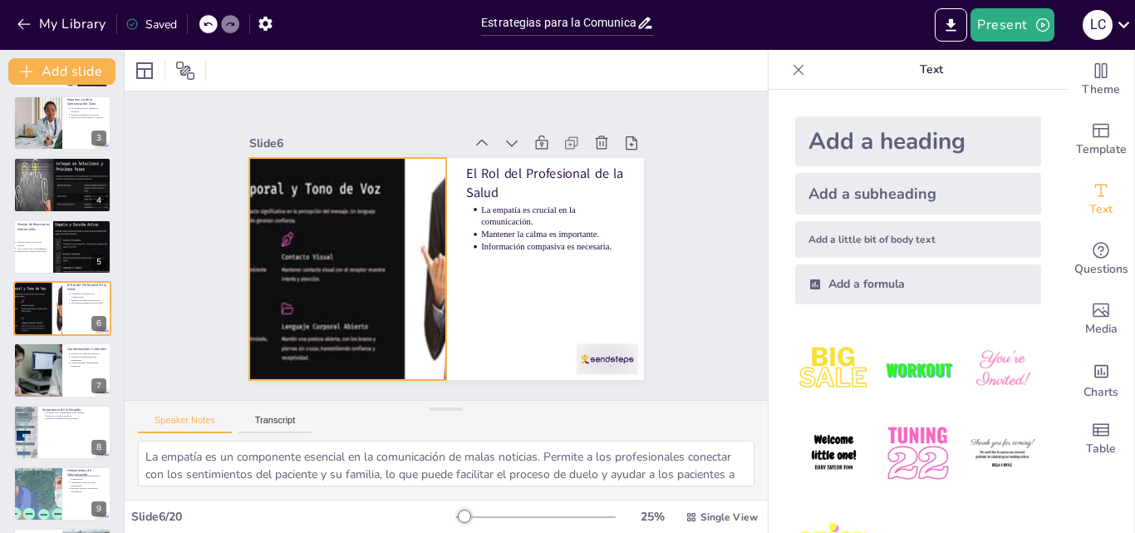
click at [374, 258] on div at bounding box center [345, 247] width 432 height 299
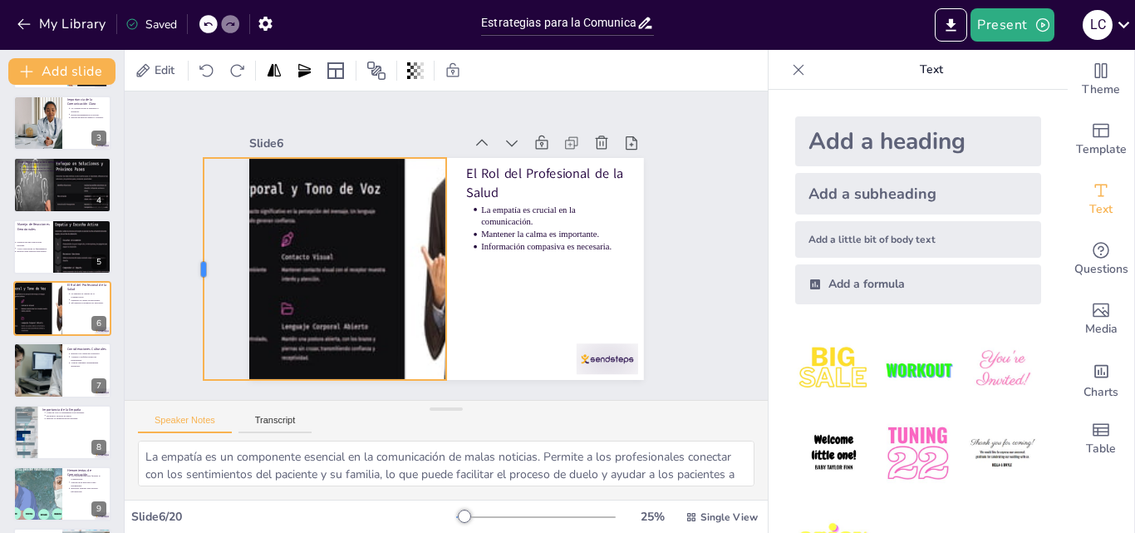
drag, startPoint x: 236, startPoint y: 263, endPoint x: 190, endPoint y: 277, distance: 47.8
click at [190, 277] on div at bounding box center [197, 215] width 59 height 219
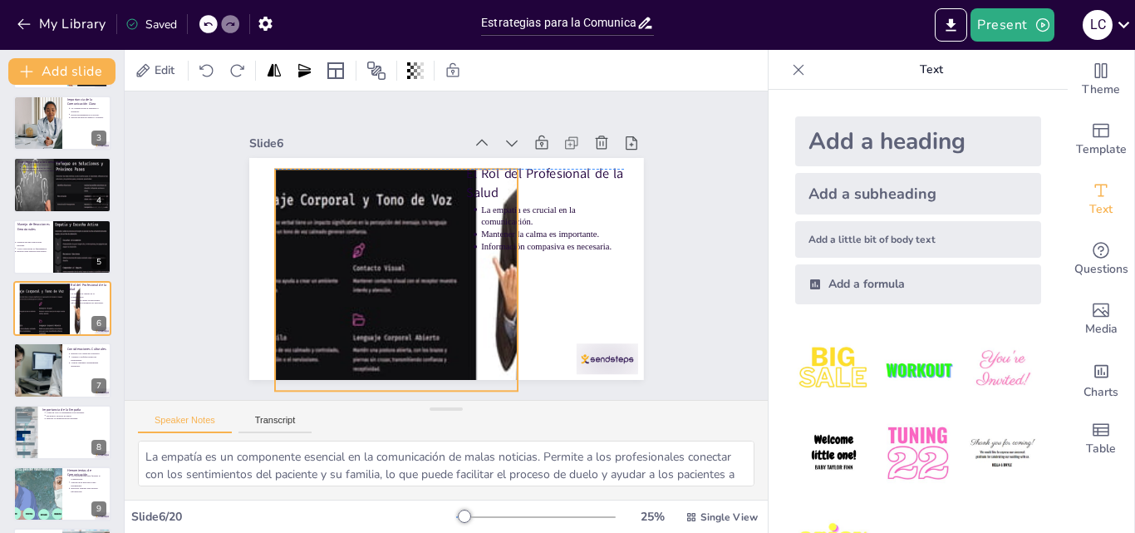
drag, startPoint x: 377, startPoint y: 163, endPoint x: 449, endPoint y: 177, distance: 72.8
click at [449, 177] on div at bounding box center [403, 257] width 449 height 411
click at [94, 256] on div "5" at bounding box center [99, 261] width 15 height 15
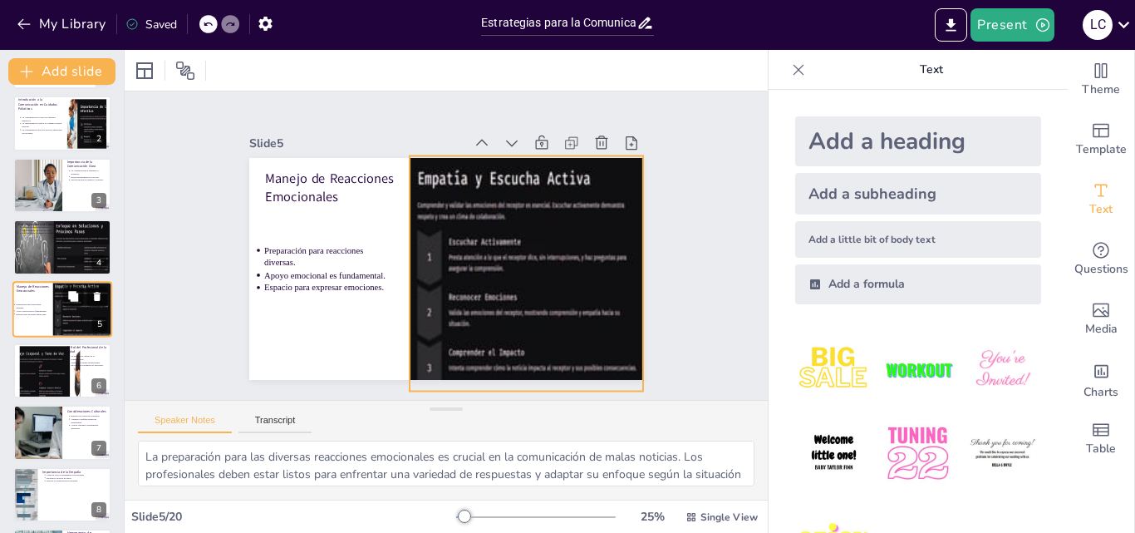
click at [93, 309] on div at bounding box center [62, 311] width 101 height 62
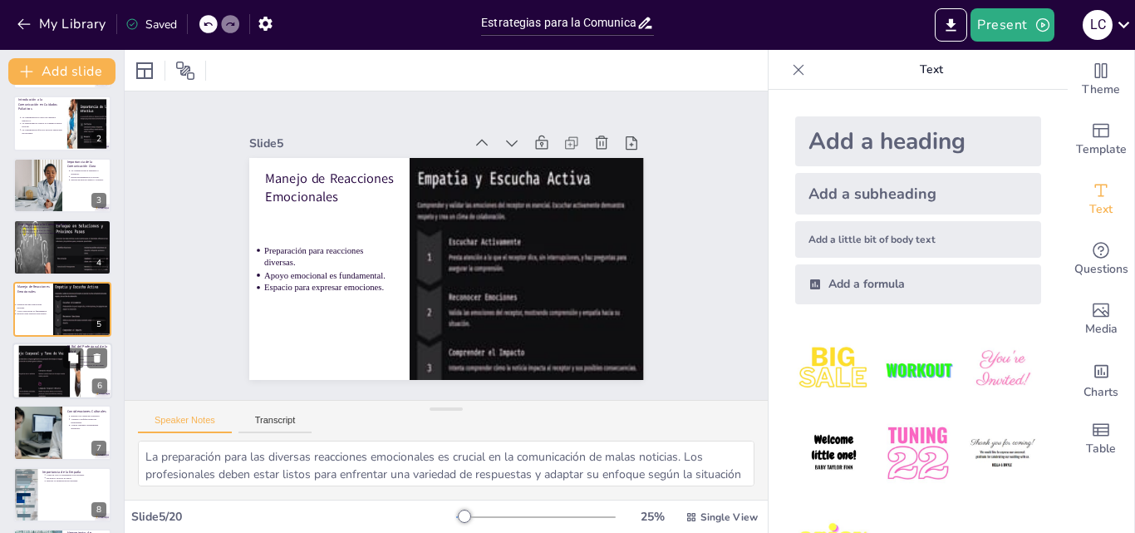
click at [41, 361] on div at bounding box center [56, 374] width 100 height 56
type textarea "La empatía es un componente esencial en la comunicación de malas noticias. Perm…"
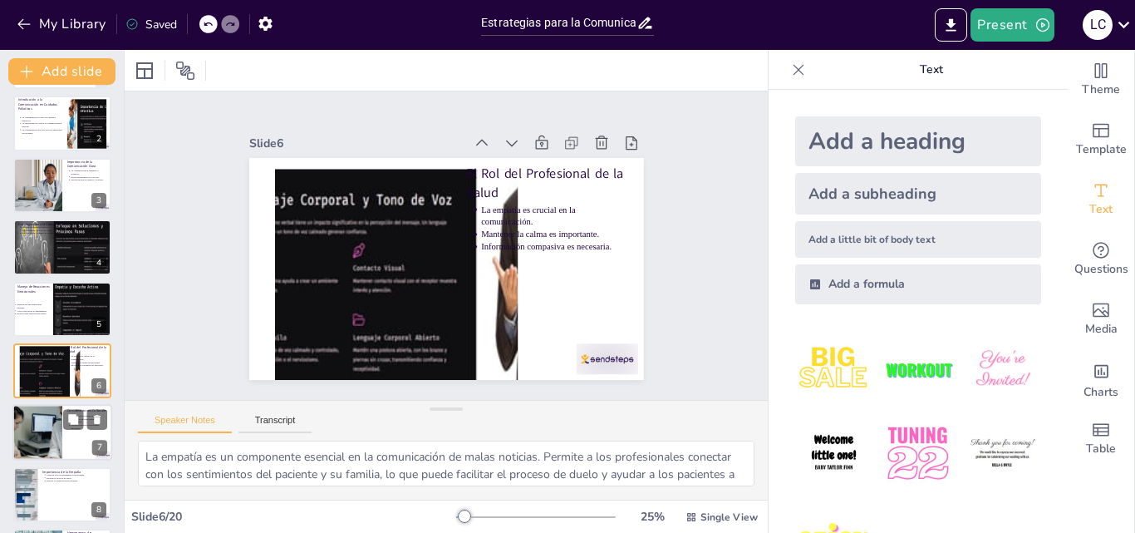
scroll to position [126, 0]
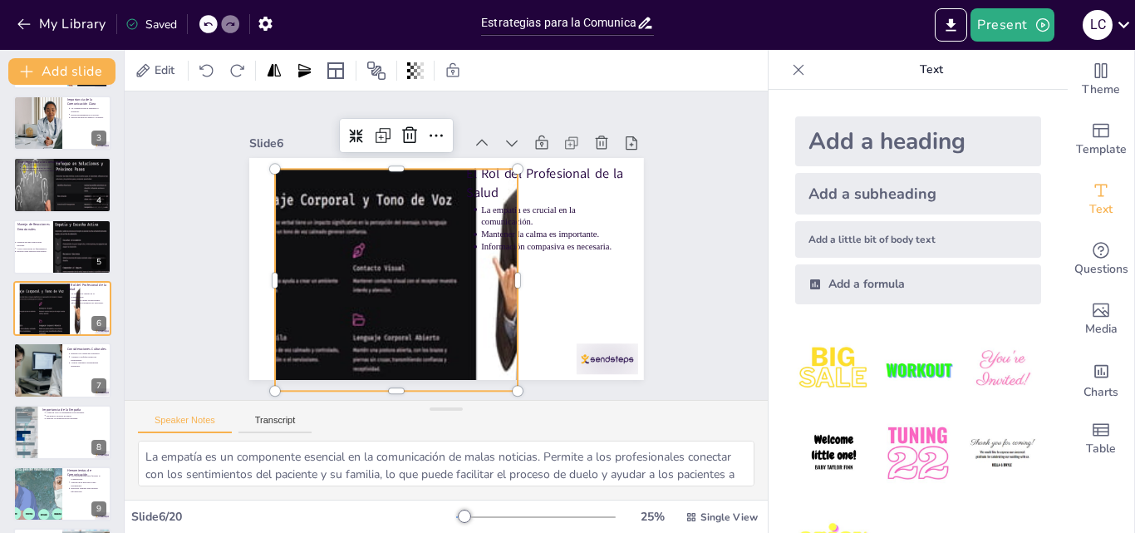
click at [328, 271] on div at bounding box center [407, 266] width 450 height 363
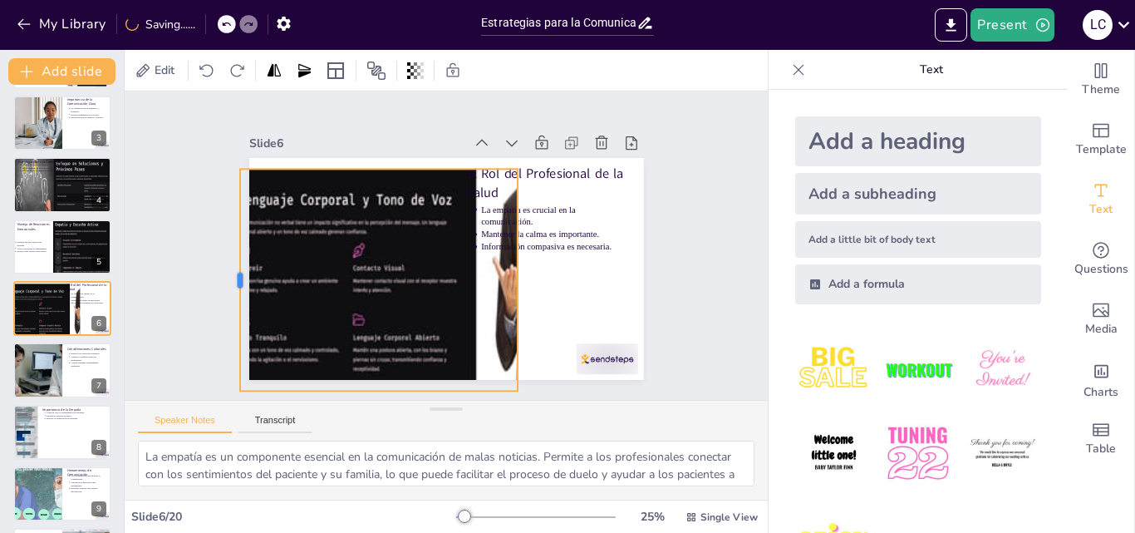
drag, startPoint x: 259, startPoint y: 274, endPoint x: 224, endPoint y: 269, distance: 35.2
click at [224, 215] on div at bounding box center [265, 129] width 159 height 174
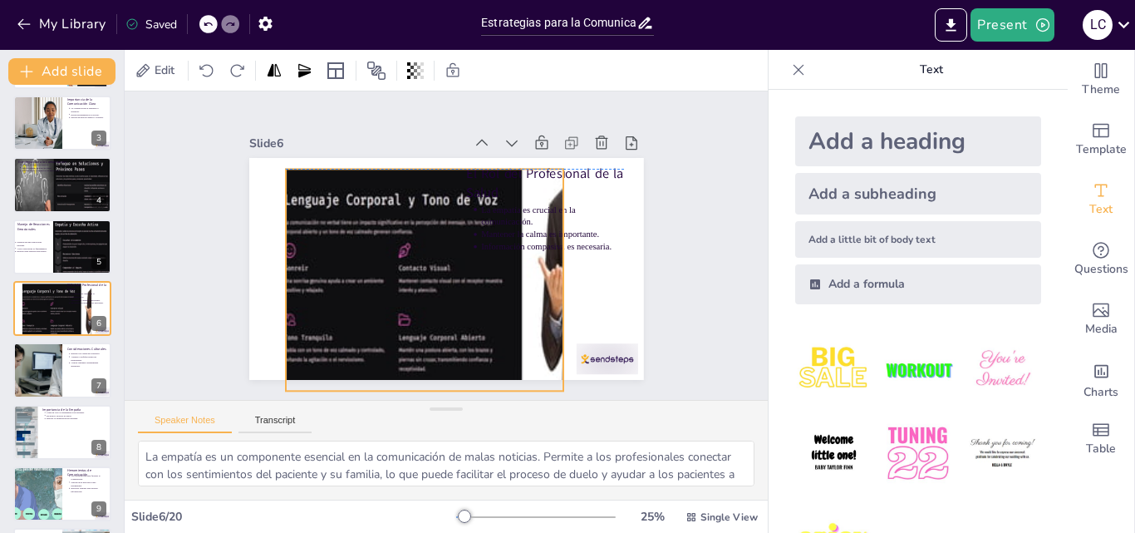
drag, startPoint x: 440, startPoint y: 173, endPoint x: 486, endPoint y: 166, distance: 46.2
click at [486, 166] on div "El Rol del Profesional de la Salud La empatía es crucial en la comunicación. Ma…" at bounding box center [375, 297] width 232 height 319
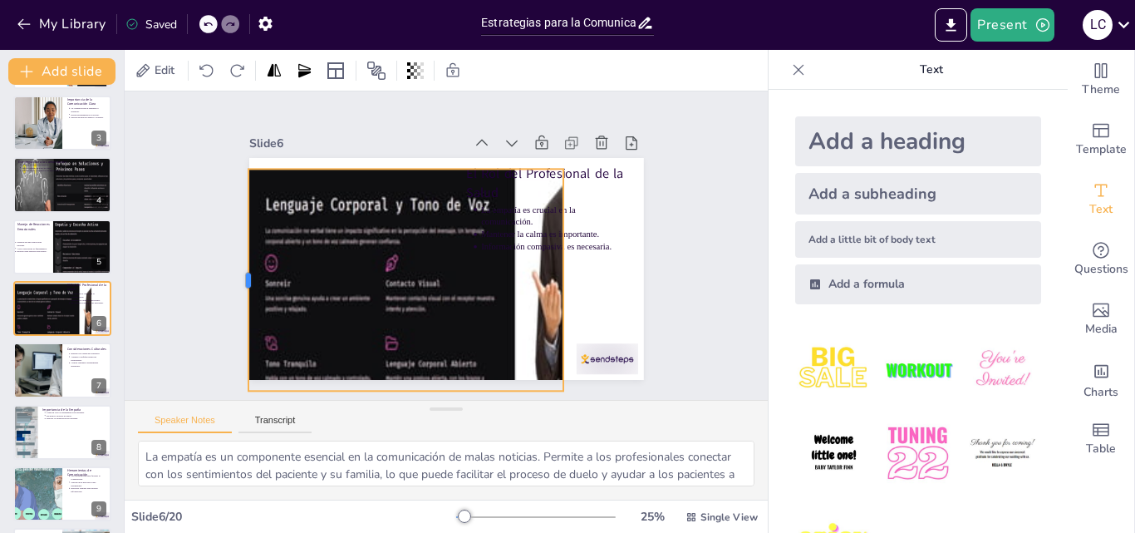
drag, startPoint x: 272, startPoint y: 270, endPoint x: 234, endPoint y: 269, distance: 37.4
click at [234, 269] on div at bounding box center [240, 214] width 81 height 215
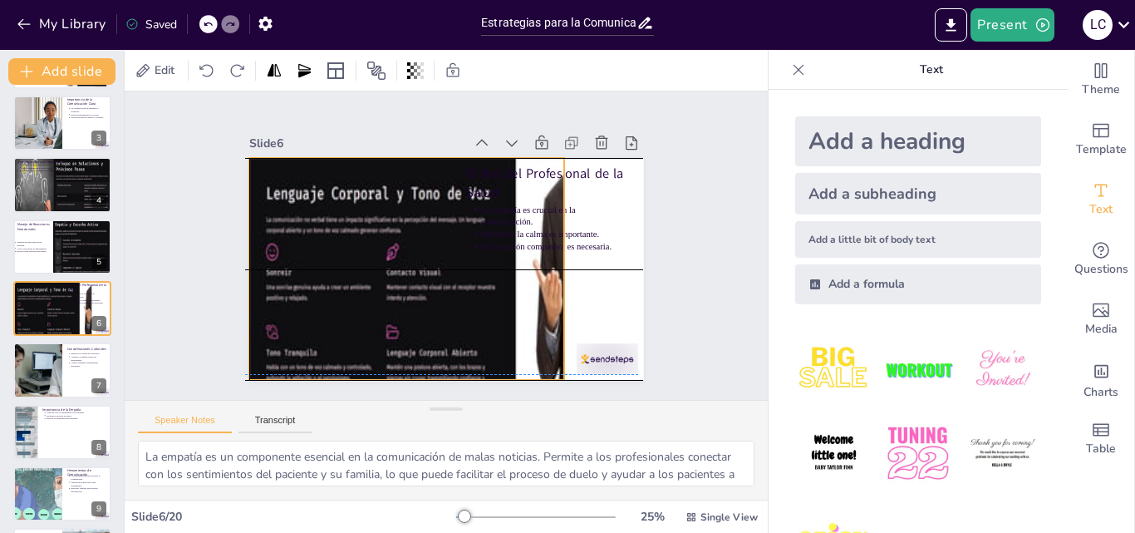
drag, startPoint x: 298, startPoint y: 180, endPoint x: 295, endPoint y: 170, distance: 10.5
click at [295, 170] on div at bounding box center [448, 287] width 458 height 336
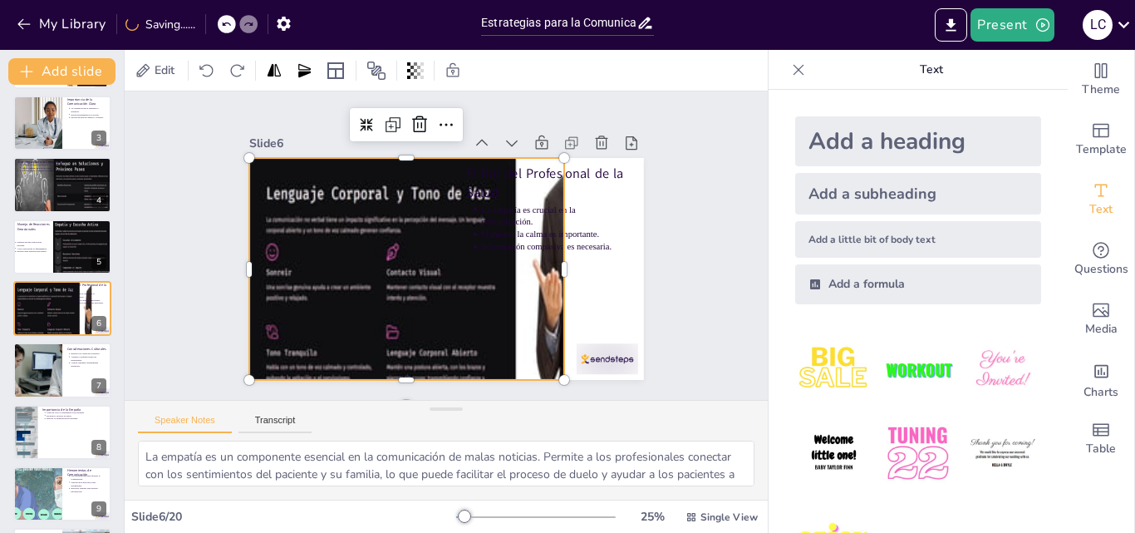
click at [492, 263] on div at bounding box center [439, 287] width 482 height 402
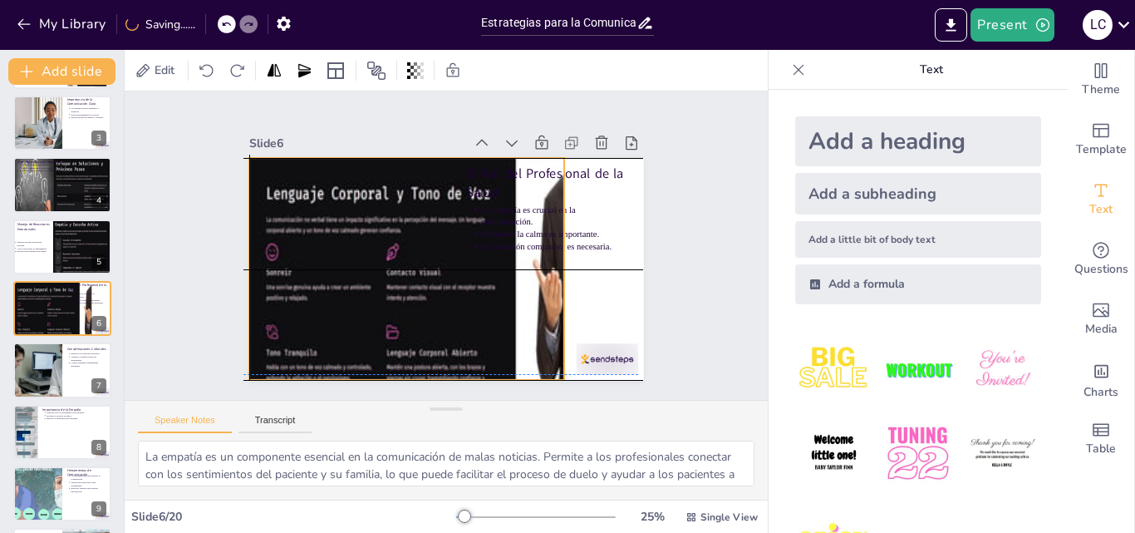
click at [545, 261] on div at bounding box center [448, 287] width 458 height 336
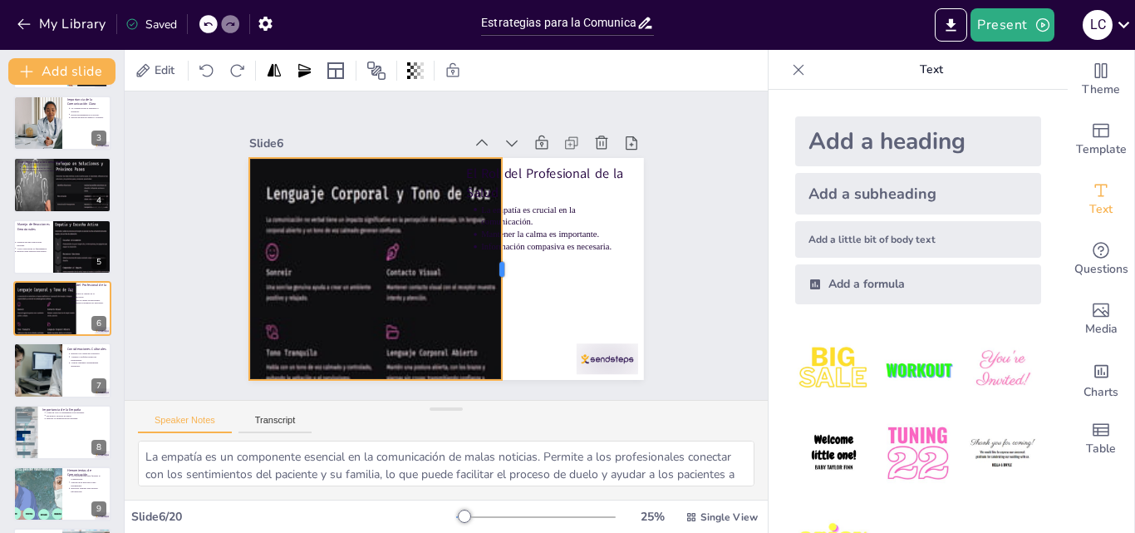
drag, startPoint x: 554, startPoint y: 263, endPoint x: 492, endPoint y: 287, distance: 67.1
click at [492, 287] on div at bounding box center [498, 286] width 81 height 215
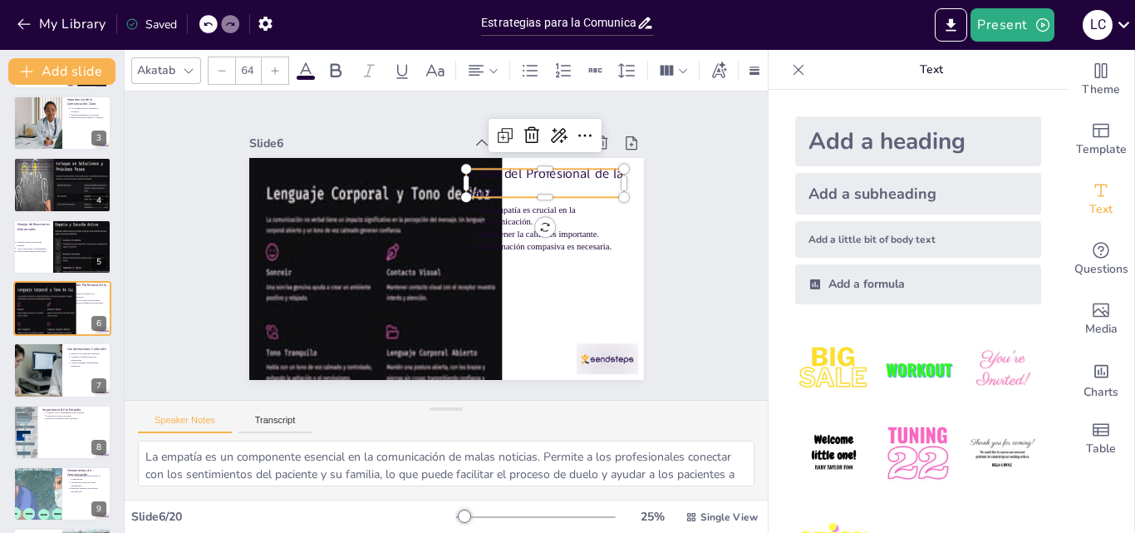
click at [524, 189] on p "El Rol del Profesional de la Salud" at bounding box center [559, 216] width 161 height 84
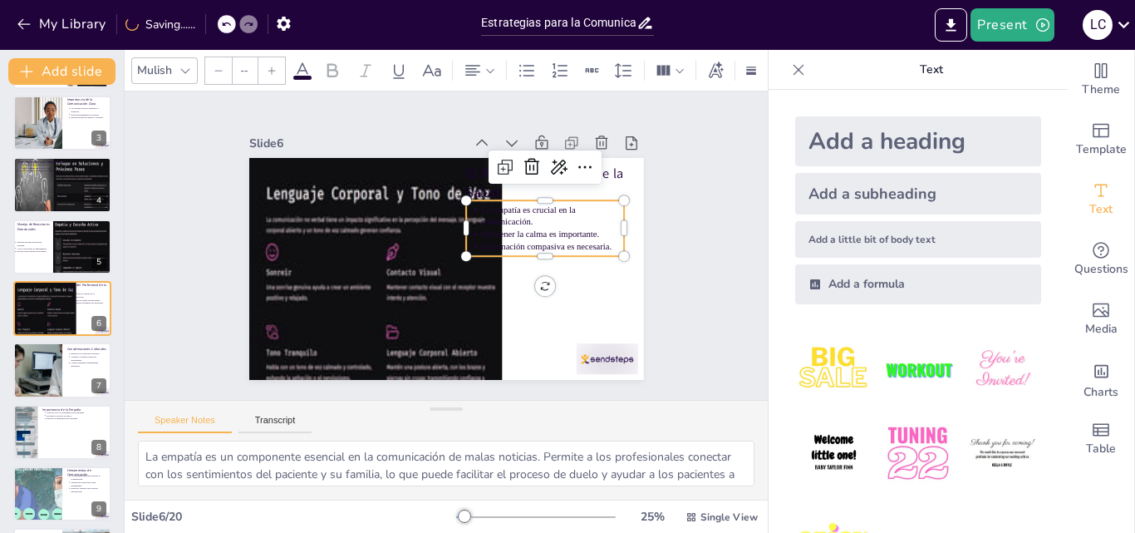
type input "43"
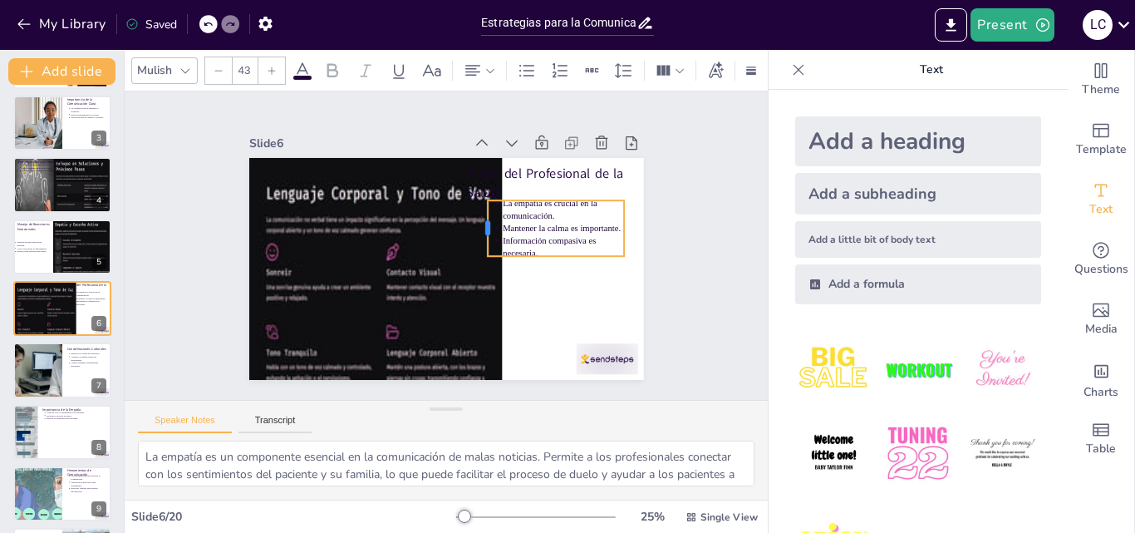
drag, startPoint x: 449, startPoint y: 222, endPoint x: 474, endPoint y: 216, distance: 24.8
click at [474, 216] on div at bounding box center [484, 239] width 30 height 56
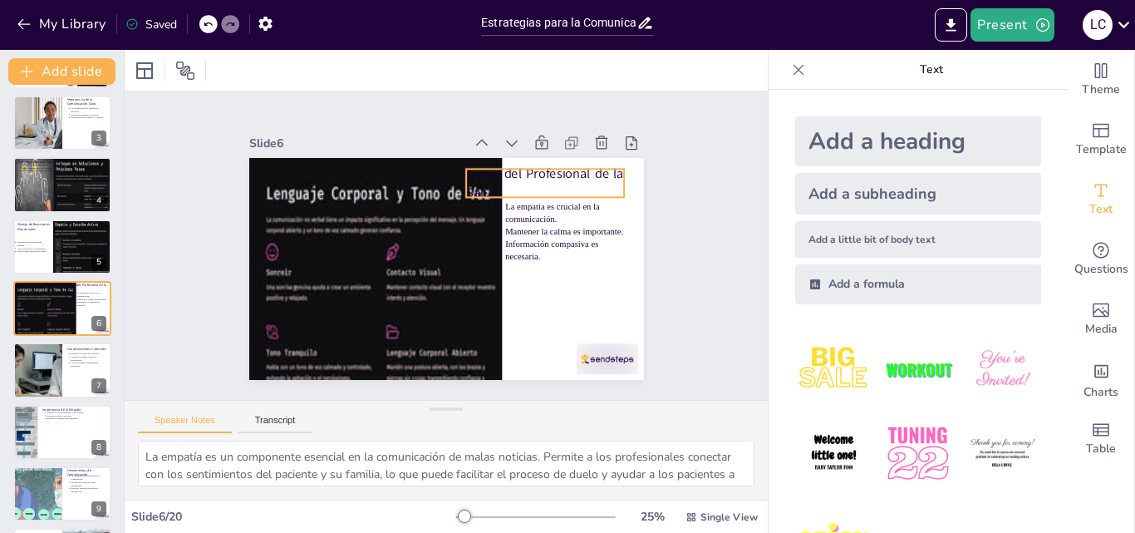
click at [558, 185] on p "El Rol del Profesional de la Salud" at bounding box center [562, 240] width 155 height 111
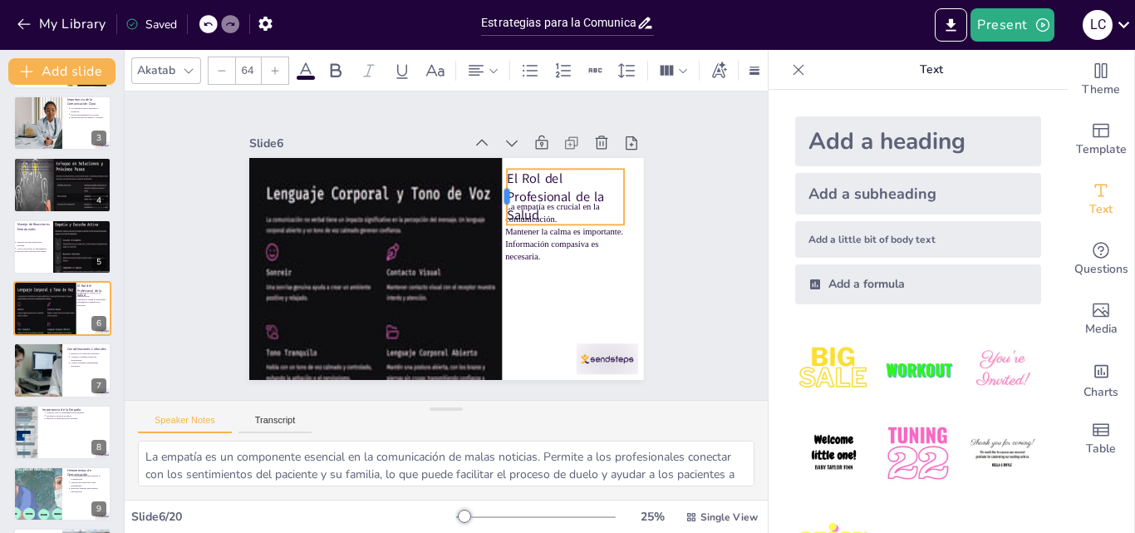
drag, startPoint x: 449, startPoint y: 175, endPoint x: 489, endPoint y: 165, distance: 42.1
click at [489, 165] on div "El Rol del Profesional de la Salud La empatía es crucial en la comunicación. Ma…" at bounding box center [428, 261] width 429 height 441
type input "43"
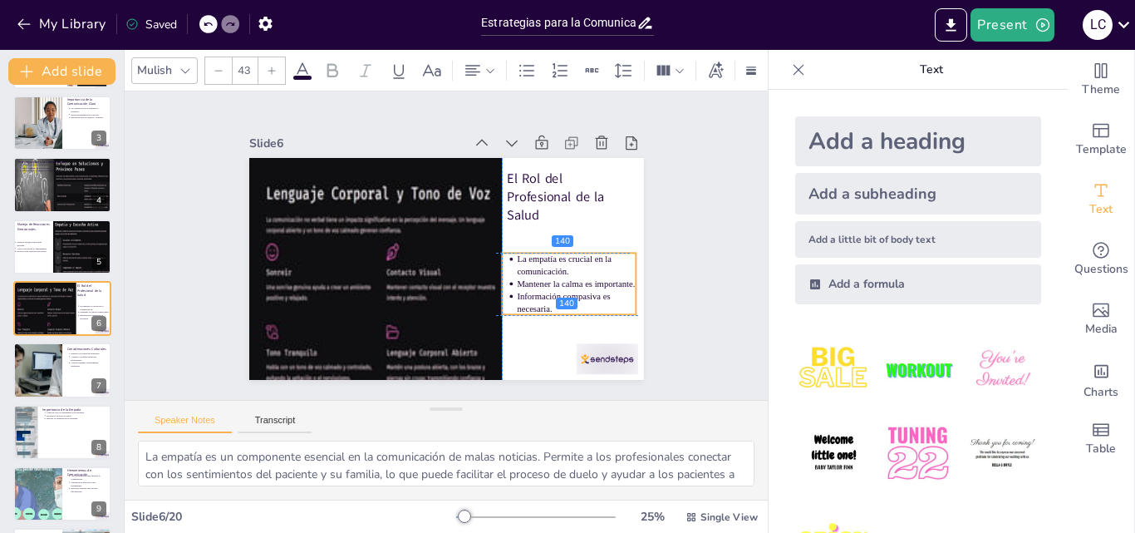
drag, startPoint x: 515, startPoint y: 240, endPoint x: 521, endPoint y: 292, distance: 52.7
click at [521, 303] on p "Información compasiva es necesaria." at bounding box center [561, 327] width 121 height 49
click at [685, 180] on div "Slide 1 Estrategias para la Comunicación de Malas Noticias en Cuidados Paliativ…" at bounding box center [446, 245] width 713 height 543
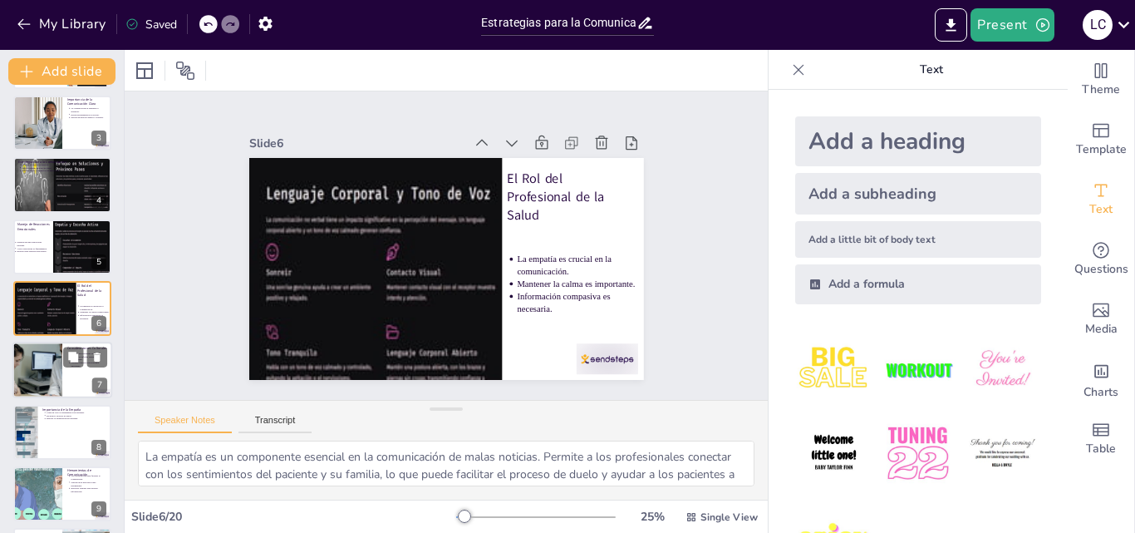
click at [61, 380] on div at bounding box center [37, 370] width 112 height 56
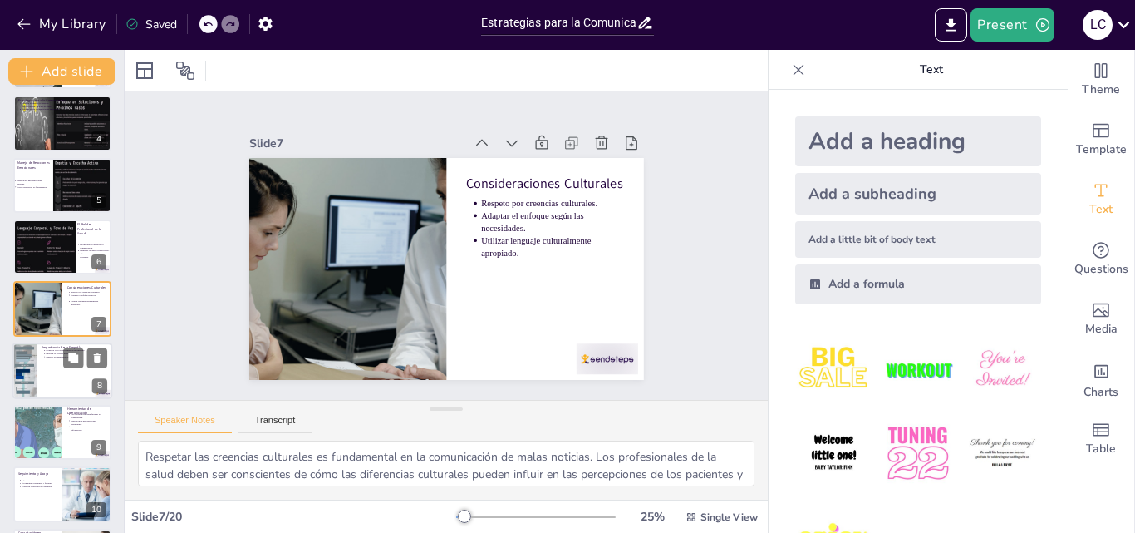
click at [57, 354] on p "Facilitar el proceso de duelo." at bounding box center [77, 352] width 61 height 3
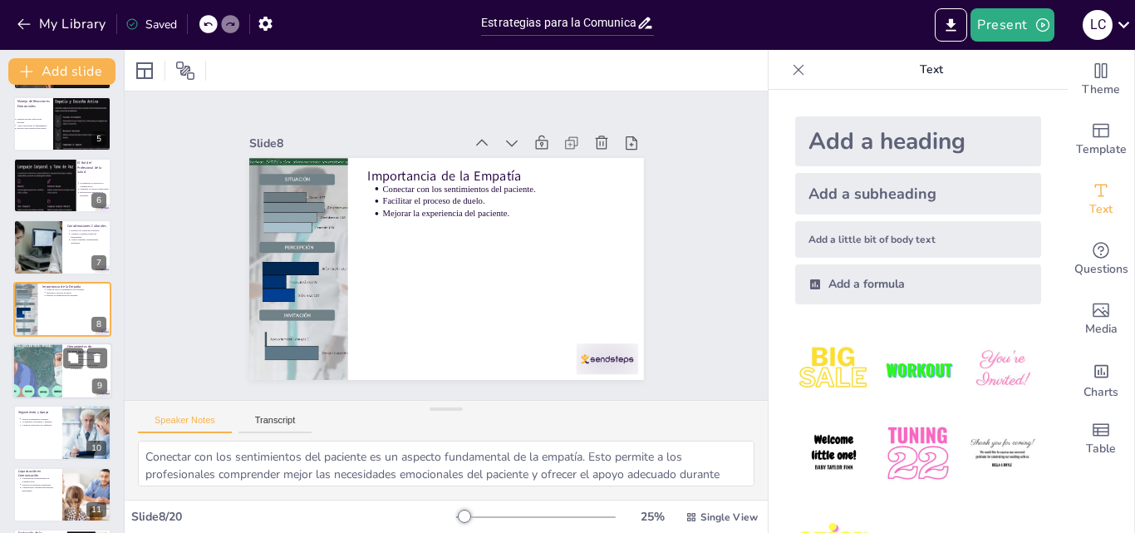
click at [56, 353] on div at bounding box center [38, 370] width 100 height 56
type textarea "El uso de metáforas puede ser una herramienta poderosa en la comunicación de ma…"
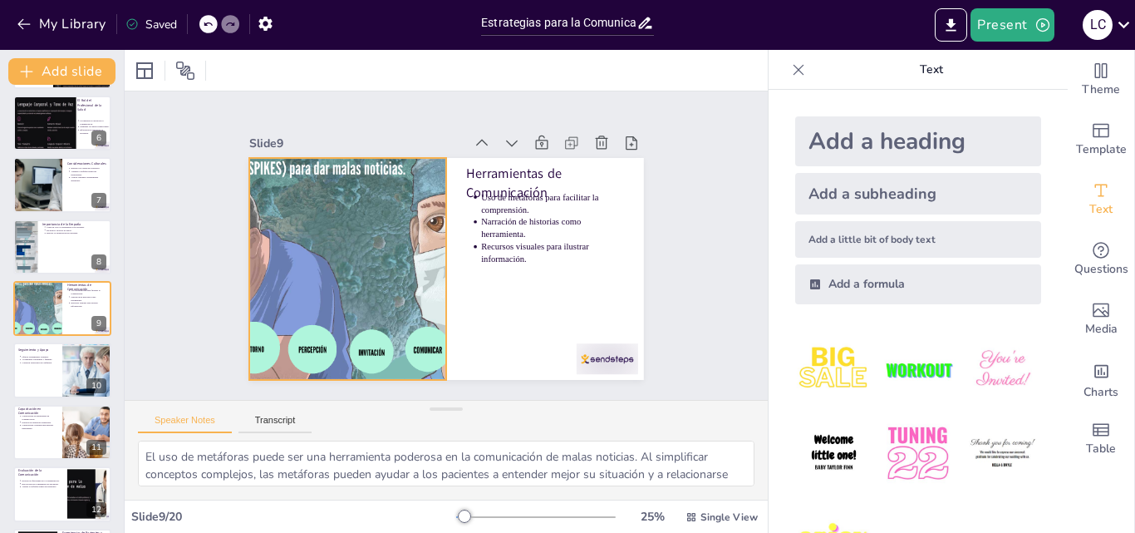
click at [362, 269] on div at bounding box center [345, 247] width 432 height 299
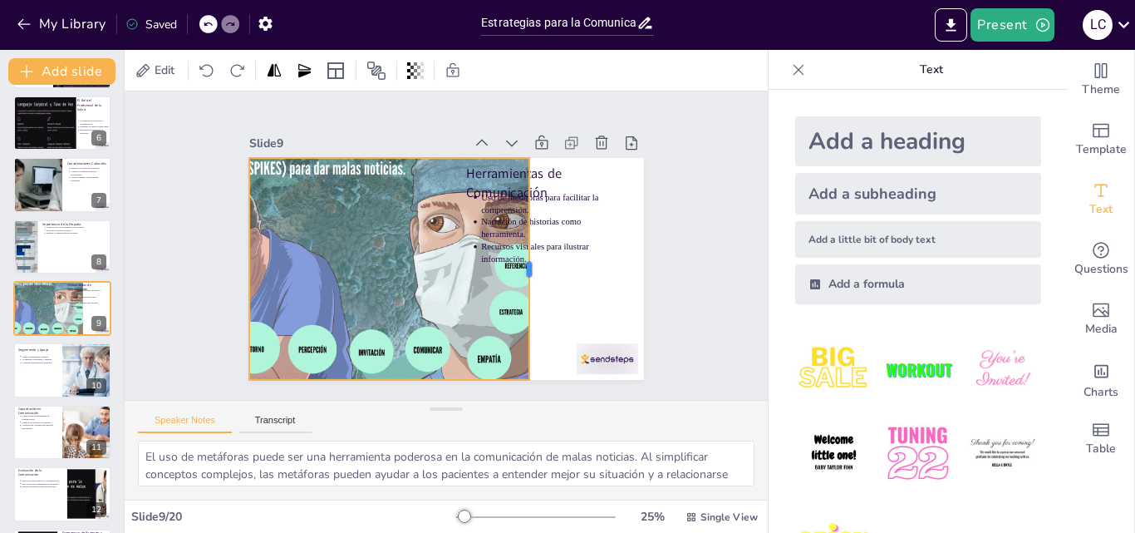
drag, startPoint x: 439, startPoint y: 261, endPoint x: 522, endPoint y: 280, distance: 85.3
click at [522, 280] on div at bounding box center [519, 303] width 102 height 208
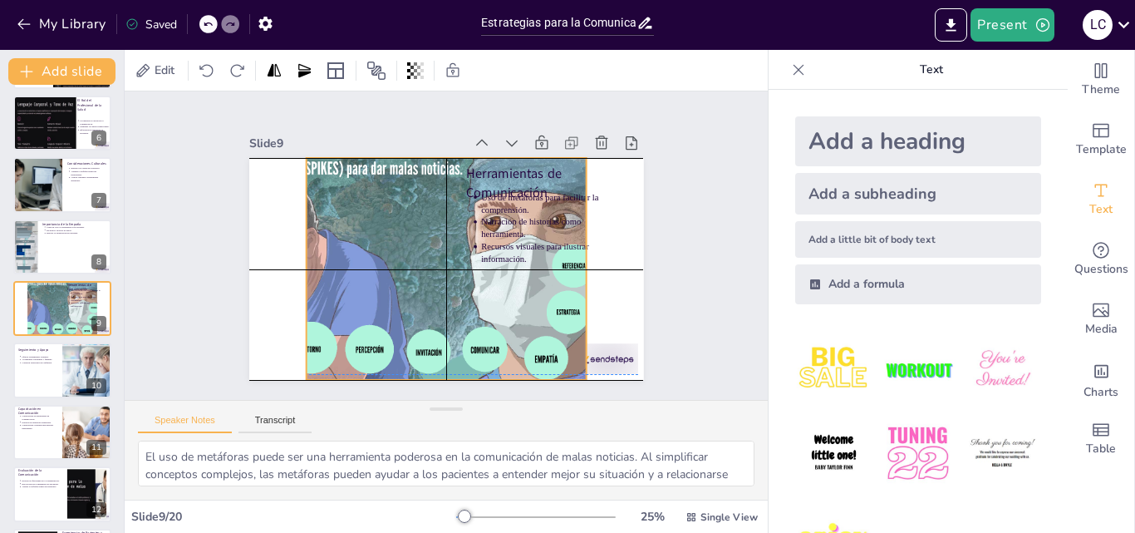
drag, startPoint x: 424, startPoint y: 158, endPoint x: 484, endPoint y: 159, distance: 59.8
click at [484, 159] on div "Herramientas de Comunicación Uso de metáforas para facilitar la comprensión. Na…" at bounding box center [473, 162] width 375 height 122
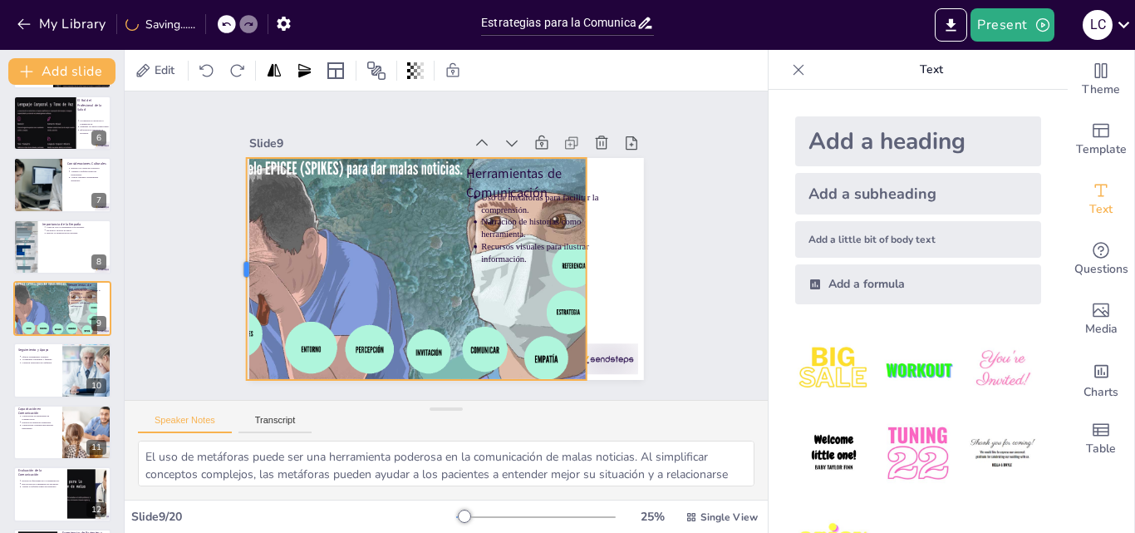
drag, startPoint x: 293, startPoint y: 263, endPoint x: 233, endPoint y: 268, distance: 60.0
click at [233, 268] on div at bounding box center [242, 203] width 81 height 215
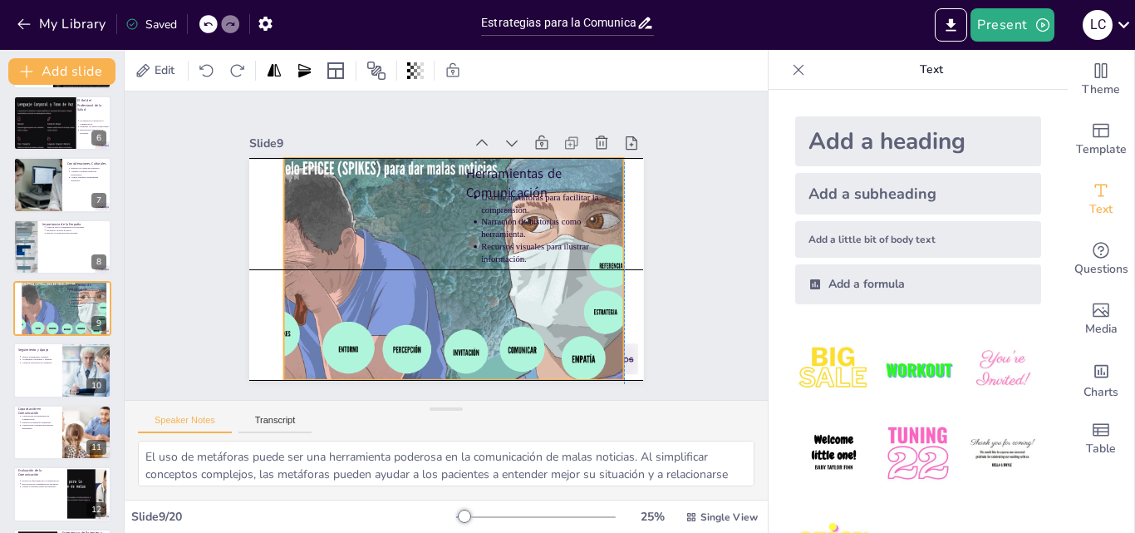
drag, startPoint x: 372, startPoint y: 264, endPoint x: 411, endPoint y: 268, distance: 39.3
click at [411, 268] on div at bounding box center [436, 266] width 444 height 333
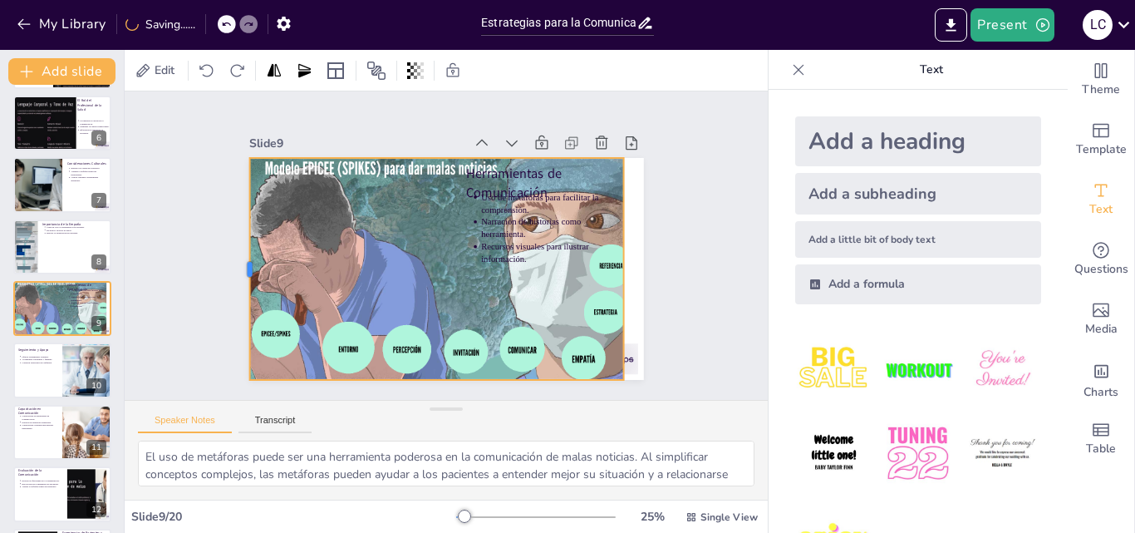
drag, startPoint x: 271, startPoint y: 262, endPoint x: 237, endPoint y: 267, distance: 34.4
click at [237, 267] on div at bounding box center [250, 184] width 102 height 208
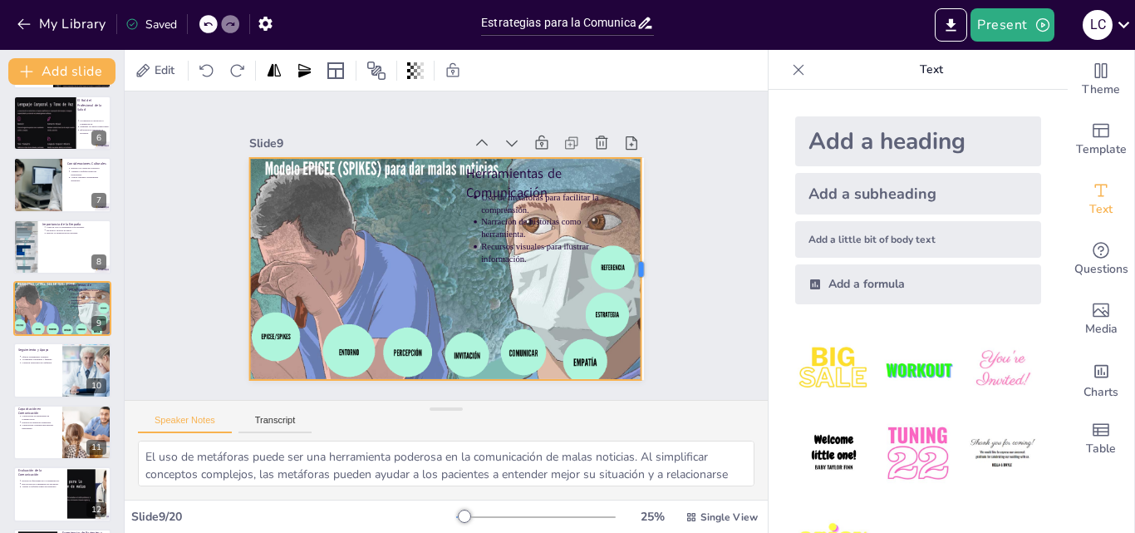
drag, startPoint x: 611, startPoint y: 262, endPoint x: 628, endPoint y: 269, distance: 19.0
click at [628, 311] on div at bounding box center [580, 398] width 159 height 174
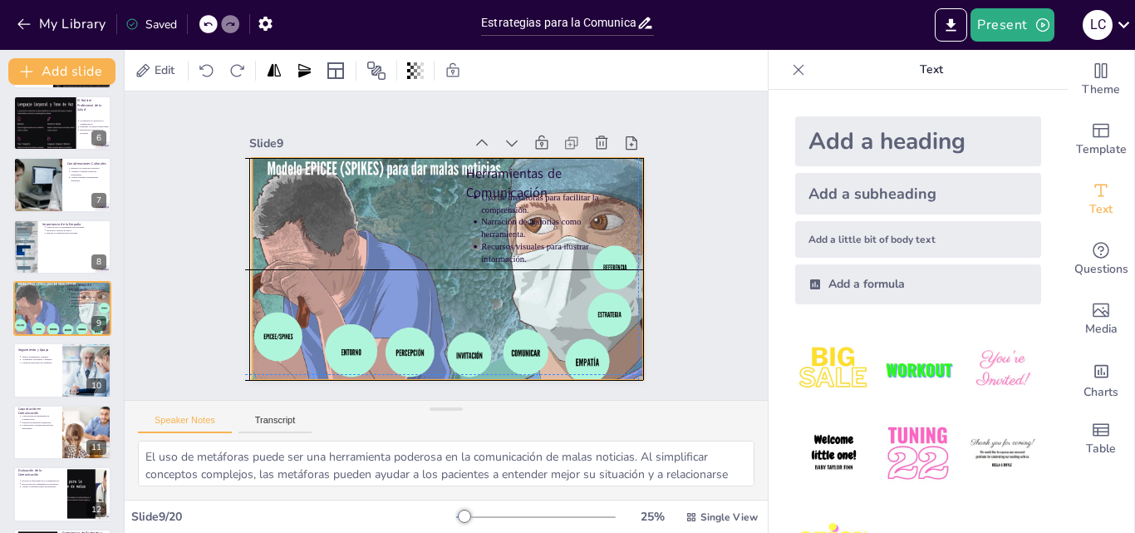
click at [421, 239] on div at bounding box center [436, 268] width 454 height 367
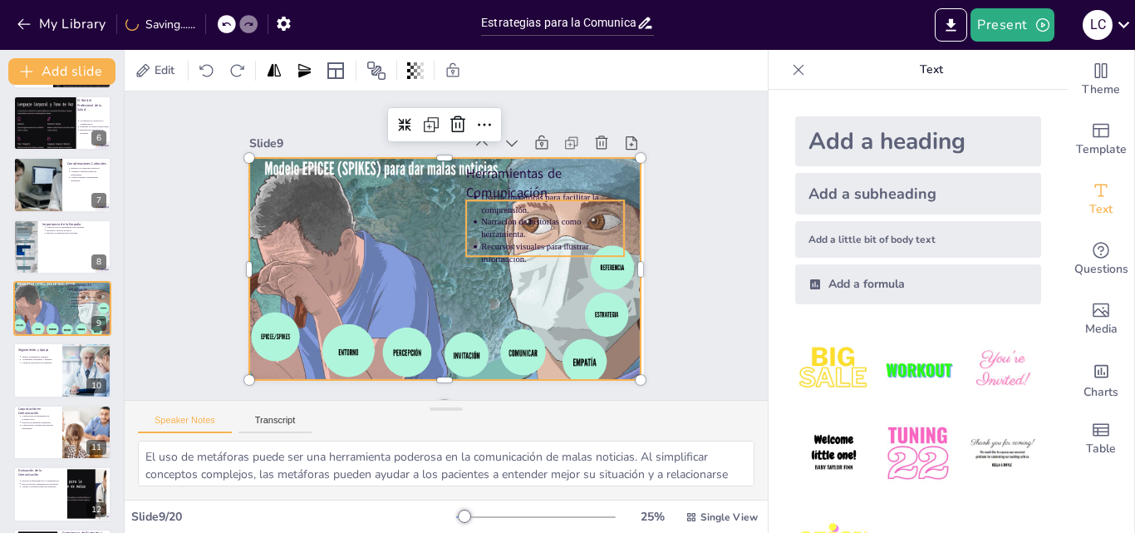
click at [461, 196] on ul "Uso de metáforas para facilitar la comprensión. Narración de historias como her…" at bounding box center [545, 249] width 169 height 106
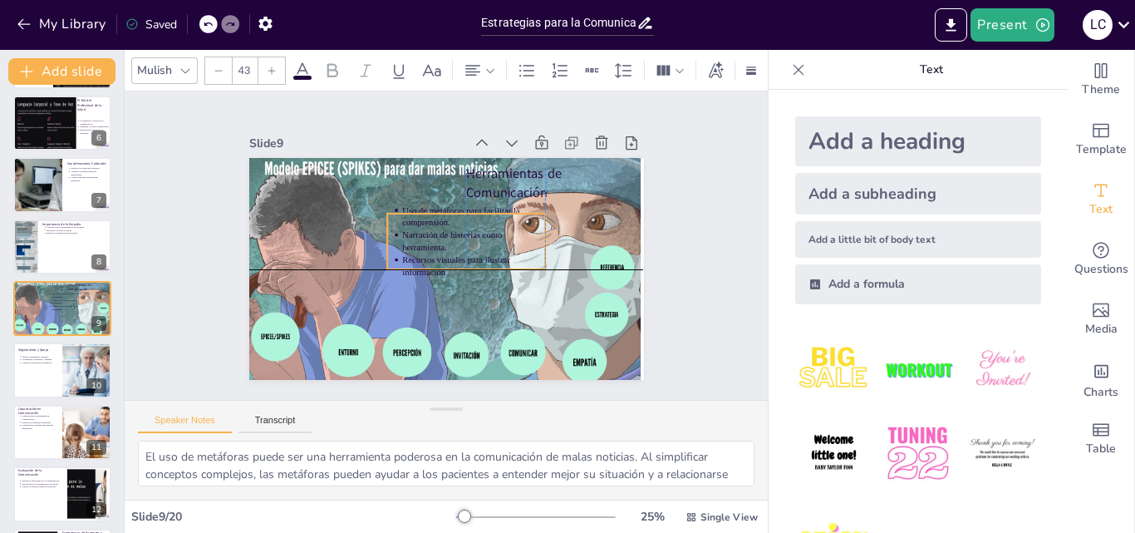
drag, startPoint x: 465, startPoint y: 204, endPoint x: 382, endPoint y: 216, distance: 83.9
click at [382, 216] on ul "Uso de metáforas para facilitar la comprensión. Narración de historias como her…" at bounding box center [466, 248] width 173 height 120
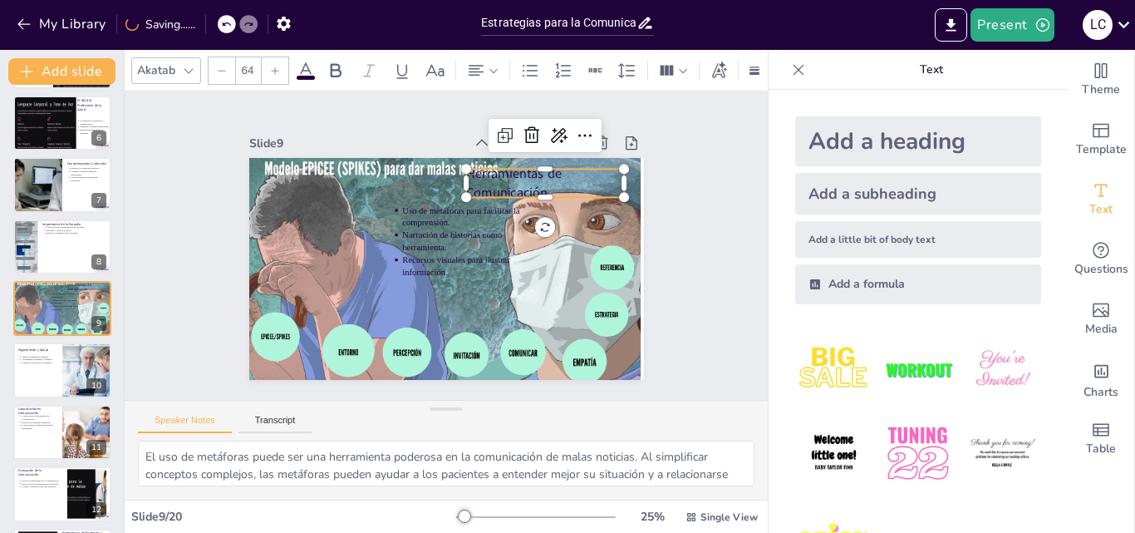
click at [538, 174] on p "Herramientas de Comunicación" at bounding box center [559, 216] width 161 height 84
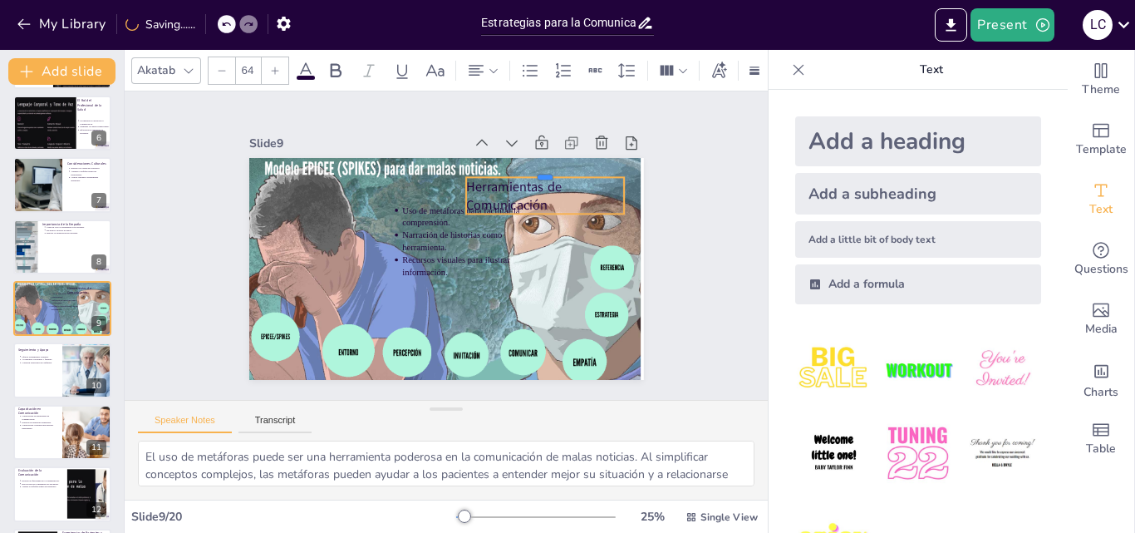
drag, startPoint x: 515, startPoint y: 160, endPoint x: 425, endPoint y: 168, distance: 90.9
click at [425, 168] on div "Herramientas de Comunicación Uso de metáforas para facilitar la comprensión. Na…" at bounding box center [439, 267] width 444 height 333
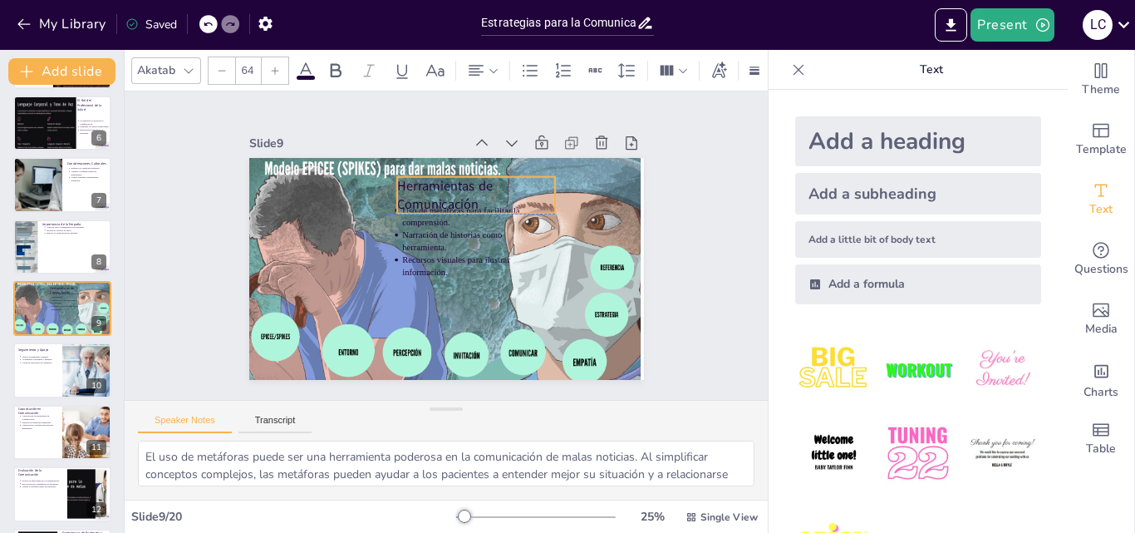
drag, startPoint x: 473, startPoint y: 189, endPoint x: 404, endPoint y: 186, distance: 69.0
click at [420, 186] on p "Herramientas de Comunicación" at bounding box center [497, 216] width 155 height 111
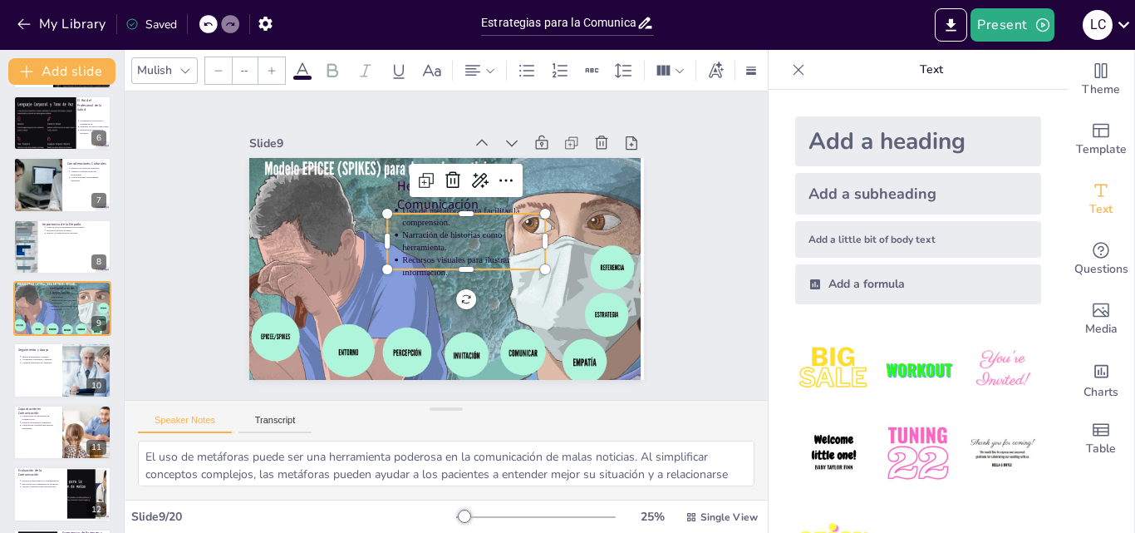
type input "43"
click at [425, 232] on p "Narración de historias como herramienta." at bounding box center [473, 253] width 140 height 81
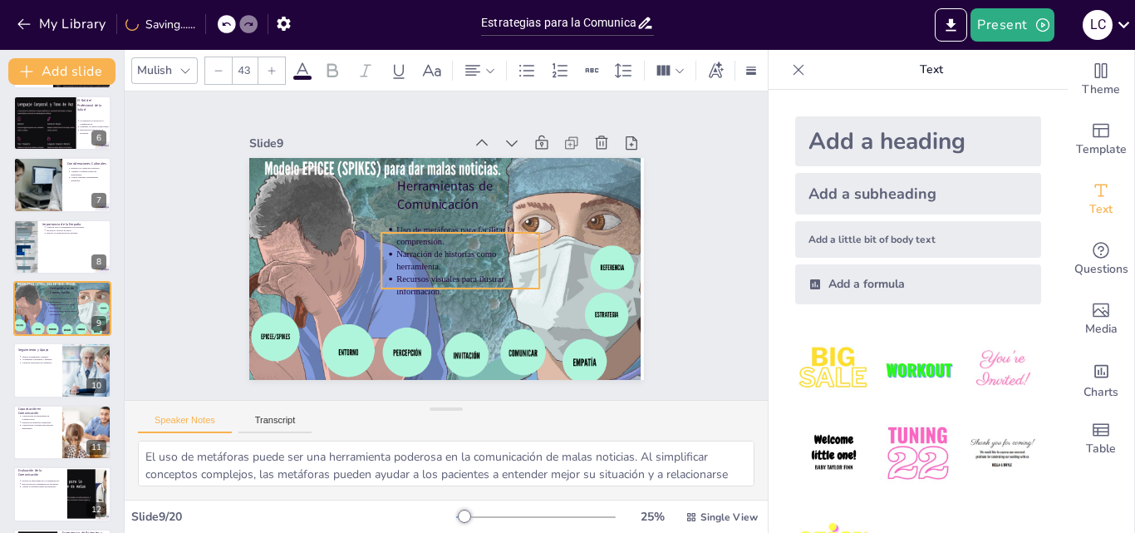
drag, startPoint x: 459, startPoint y: 220, endPoint x: 454, endPoint y: 239, distance: 20.0
click at [454, 239] on p "Uso de metáforas para facilitar la comprensión." at bounding box center [469, 241] width 145 height 54
click at [184, 193] on div "Slide 1 Estrategias para la Comunicación de Malas Noticias en Cuidados Paliativ…" at bounding box center [446, 246] width 660 height 684
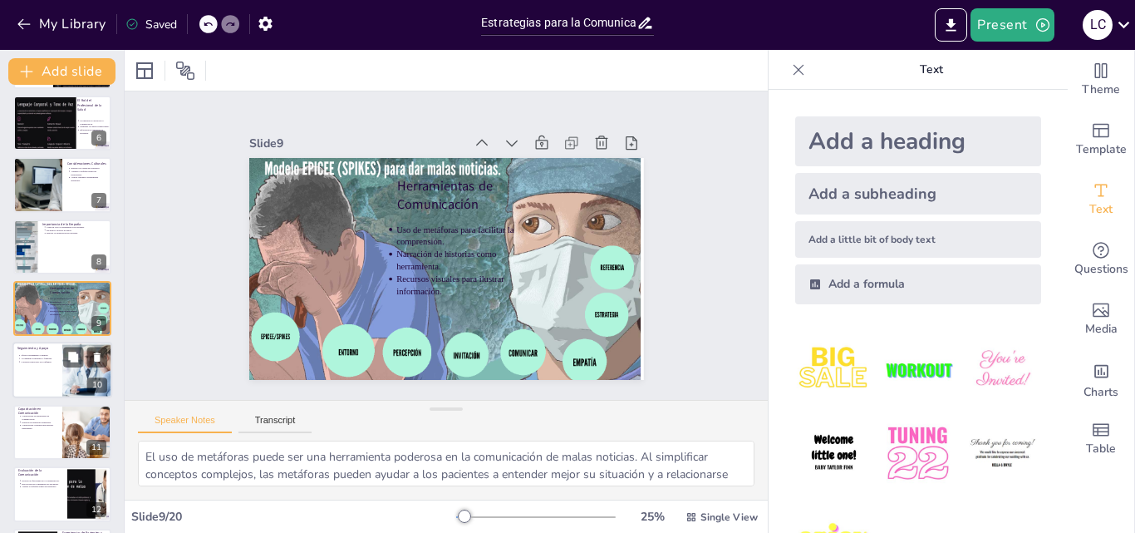
click at [36, 364] on div "Ofrecer seguimiento continuo. Acompañar a pacientes y familias. Construir relac…" at bounding box center [37, 359] width 40 height 12
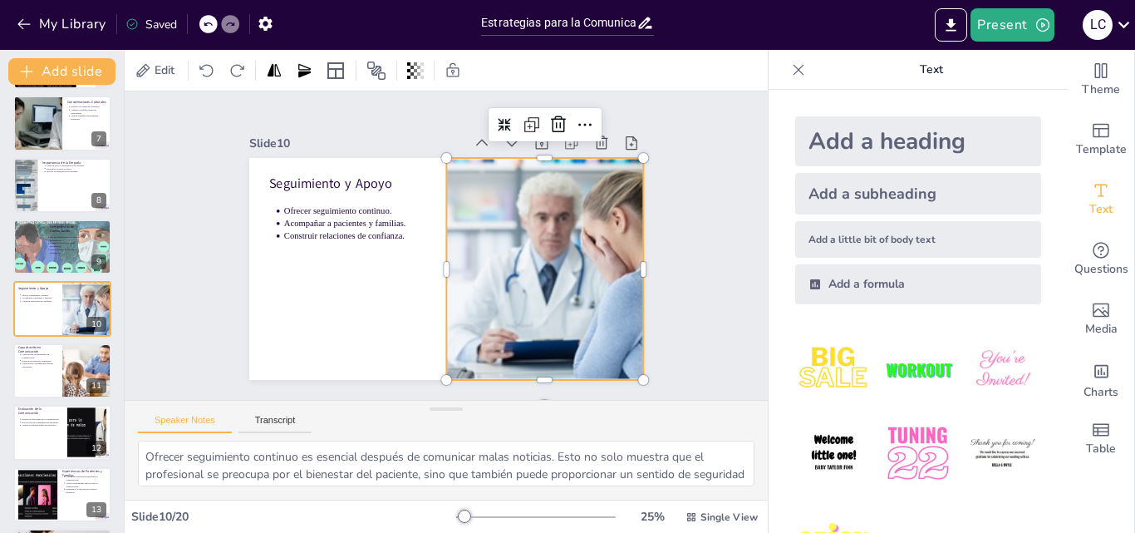
click at [571, 263] on div at bounding box center [532, 298] width 390 height 316
click at [373, 137] on div "Slide 10" at bounding box center [406, 115] width 203 height 102
click at [154, 327] on div "Slide 1 Estrategias para la Comunicación de Malas Noticias en Cuidados Paliativ…" at bounding box center [446, 245] width 713 height 543
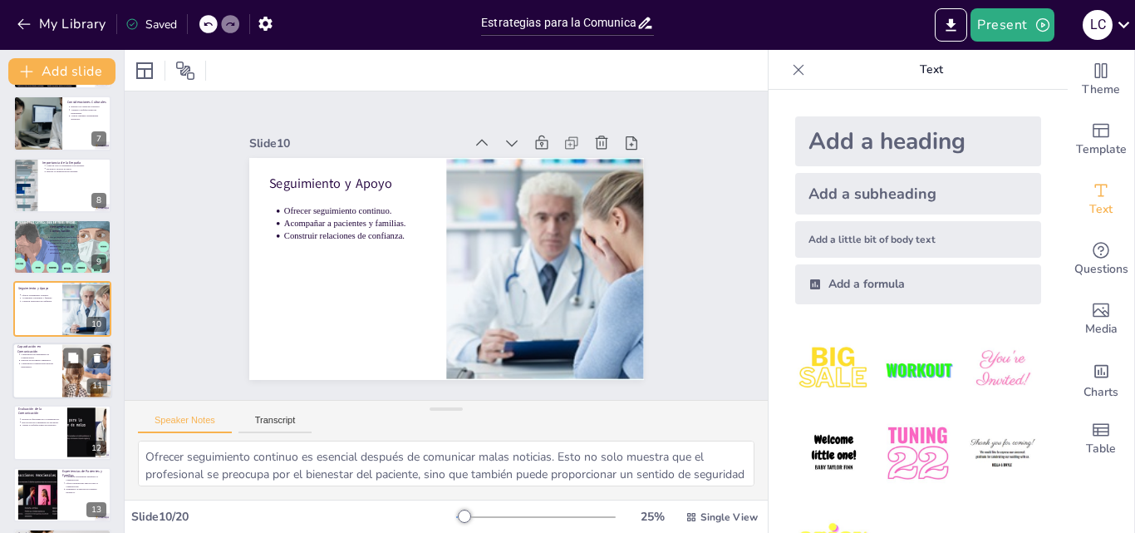
click at [65, 376] on div at bounding box center [87, 370] width 79 height 56
type textarea "La capacitación en habilidades de comunicación es fundamental para los profesio…"
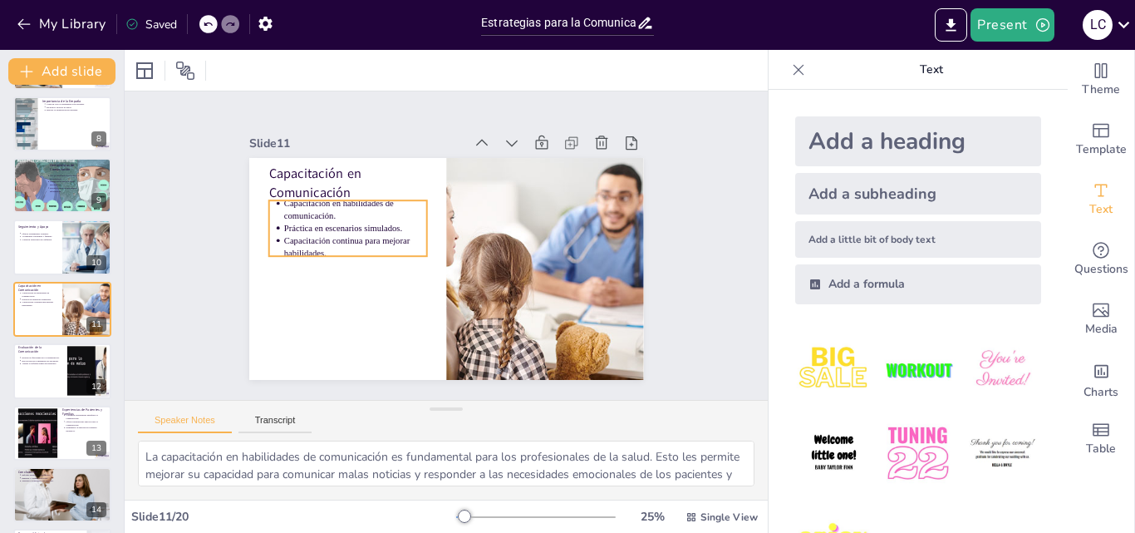
click at [307, 199] on p "Capacitación en habilidades de comunicación." at bounding box center [377, 175] width 140 height 81
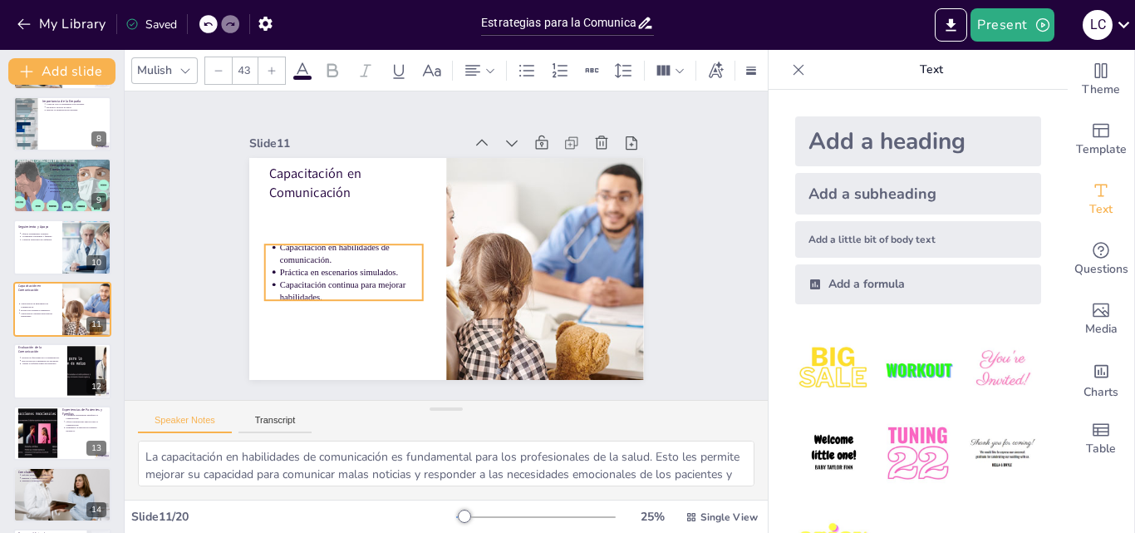
drag, startPoint x: 390, startPoint y: 209, endPoint x: 382, endPoint y: 253, distance: 44.7
click at [385, 253] on p "Capacitación en habilidades de comunicación." at bounding box center [356, 214] width 140 height 81
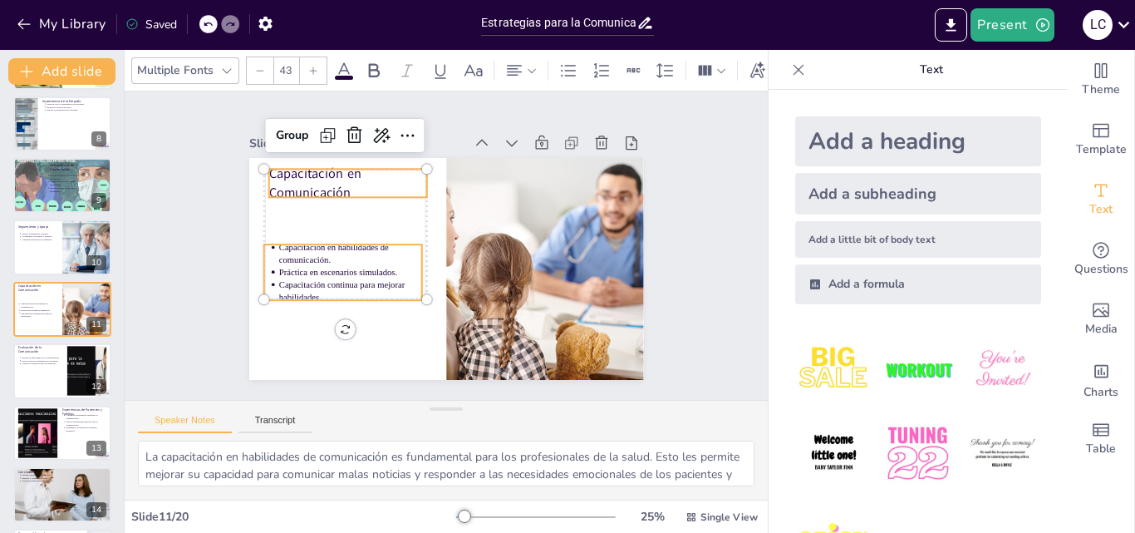
type input "--"
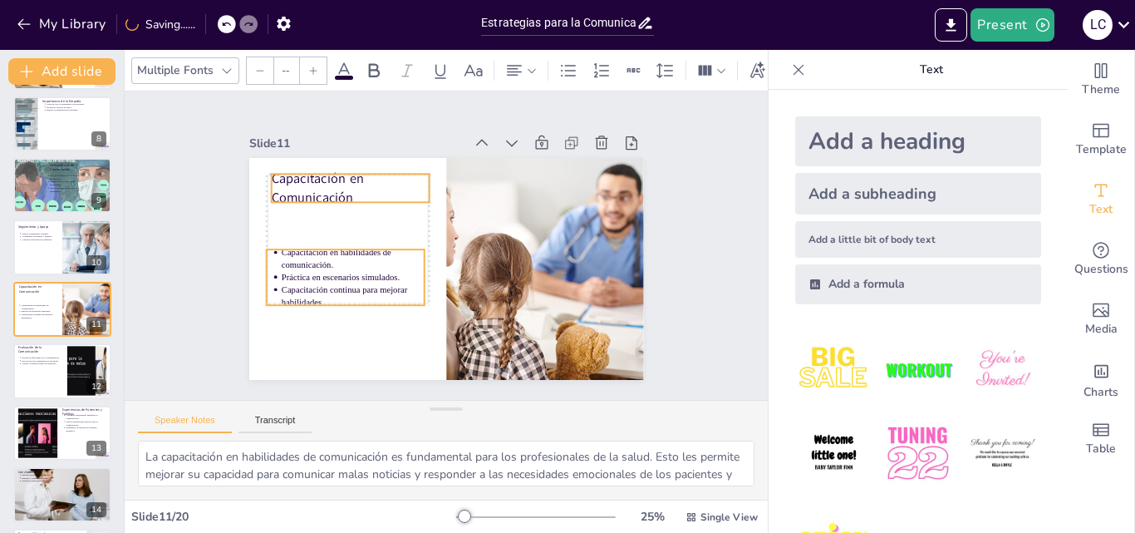
click at [310, 178] on p "Capacitación en Comunicación" at bounding box center [372, 161] width 161 height 84
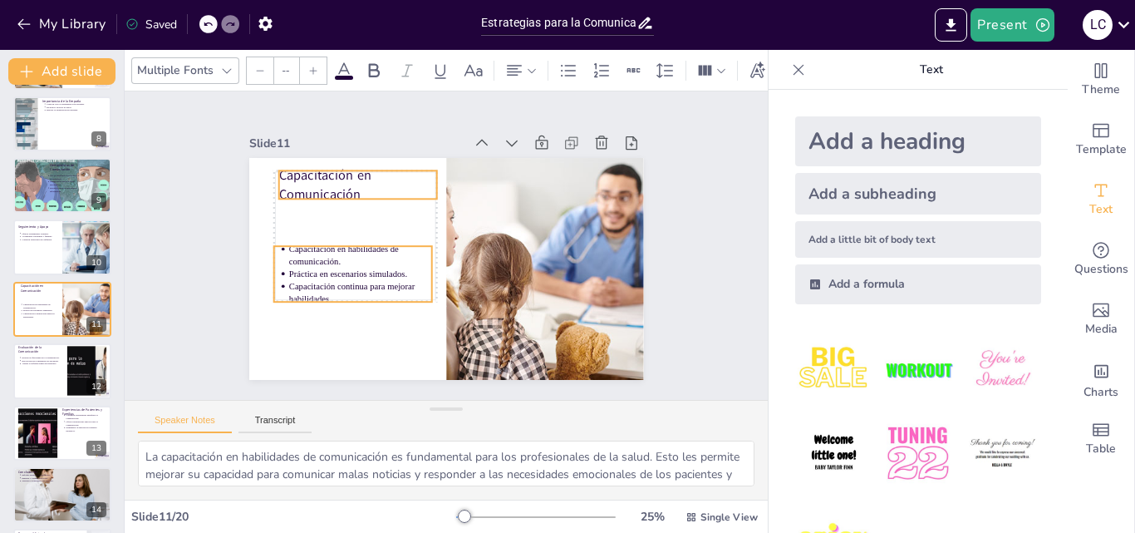
click at [329, 268] on p "Práctica en escenarios simulados." at bounding box center [356, 246] width 140 height 56
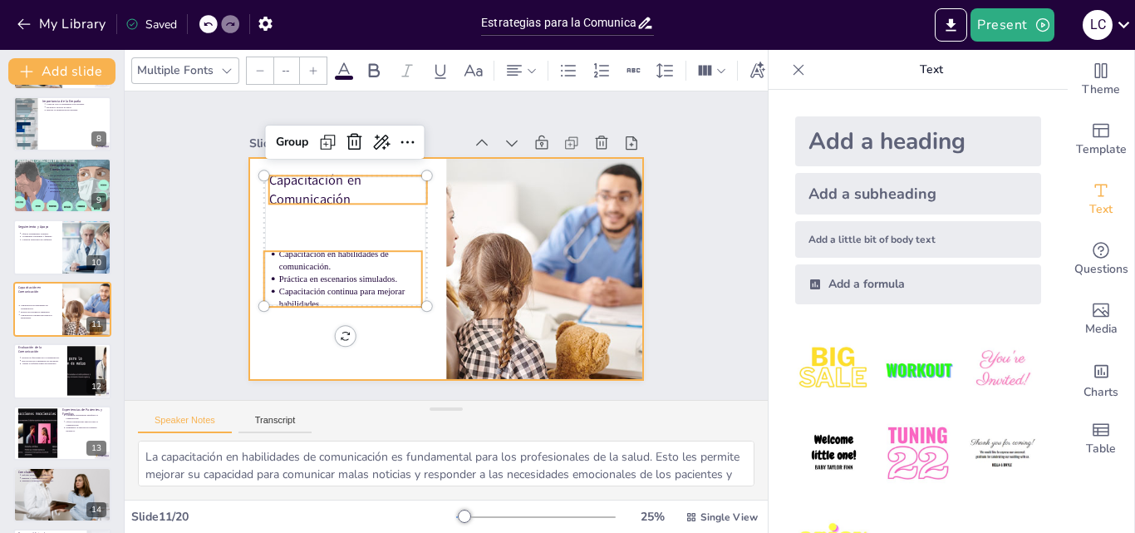
click at [315, 229] on div at bounding box center [435, 266] width 453 height 390
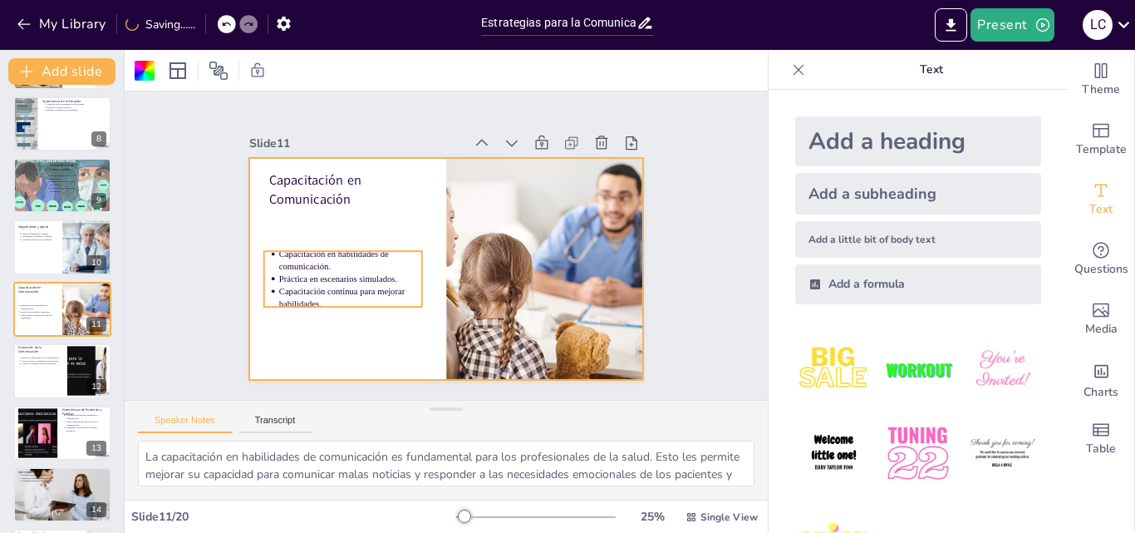
click at [331, 253] on p "Capacitación en habilidades de comunicación." at bounding box center [360, 201] width 130 height 104
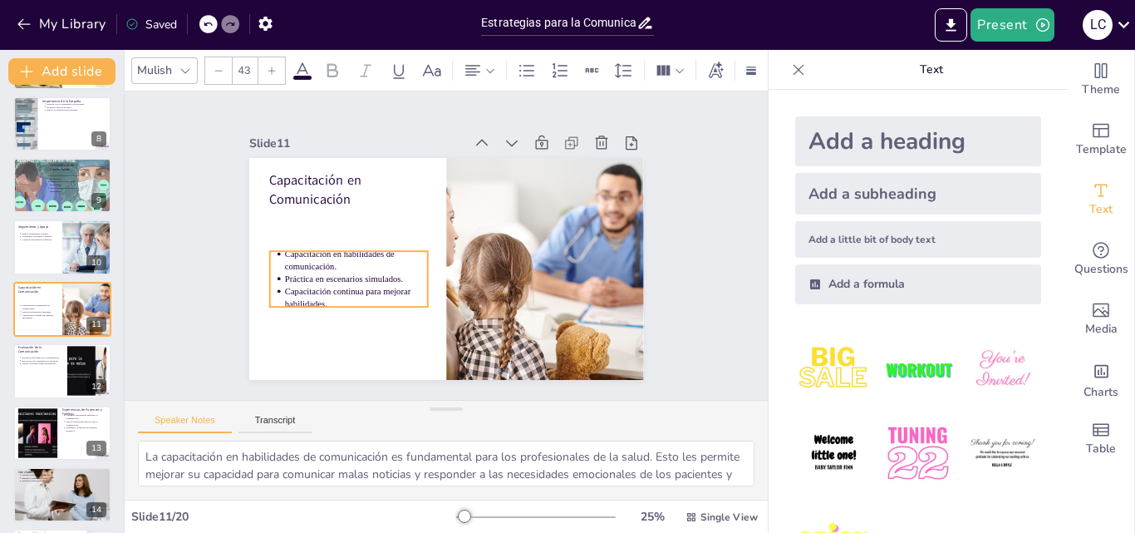
click at [336, 255] on p "Capacitación en habilidades de comunicación." at bounding box center [357, 222] width 140 height 81
type input "--"
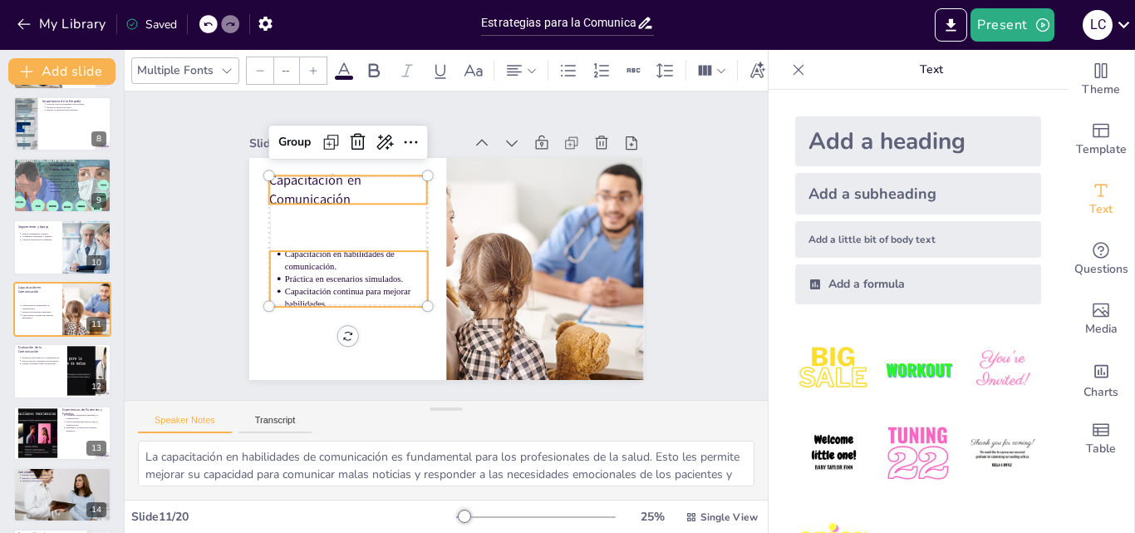
click at [311, 188] on p "Capacitación en Comunicación" at bounding box center [369, 162] width 161 height 84
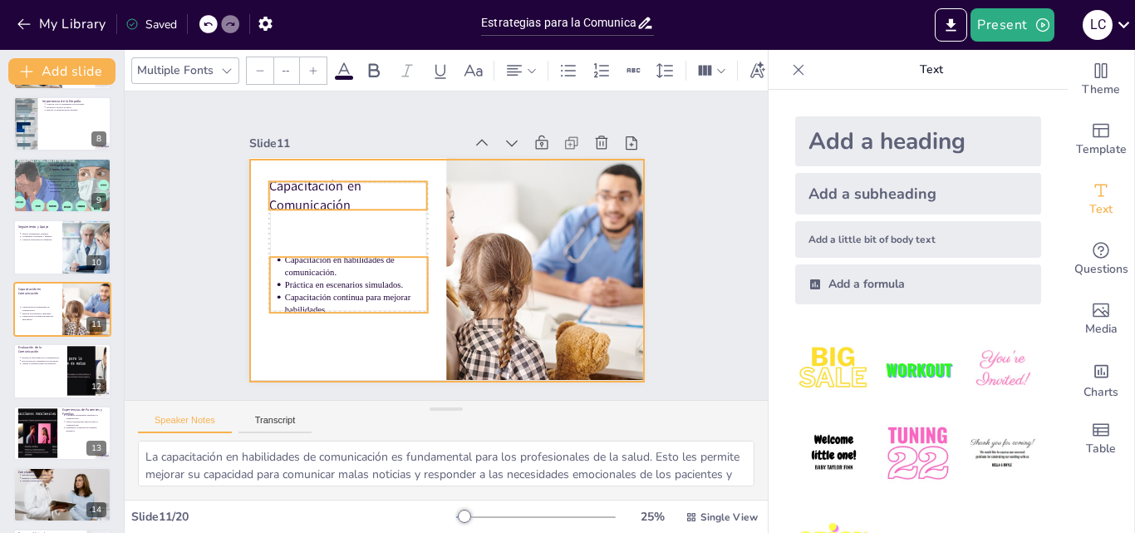
click at [320, 223] on div at bounding box center [441, 268] width 432 height 299
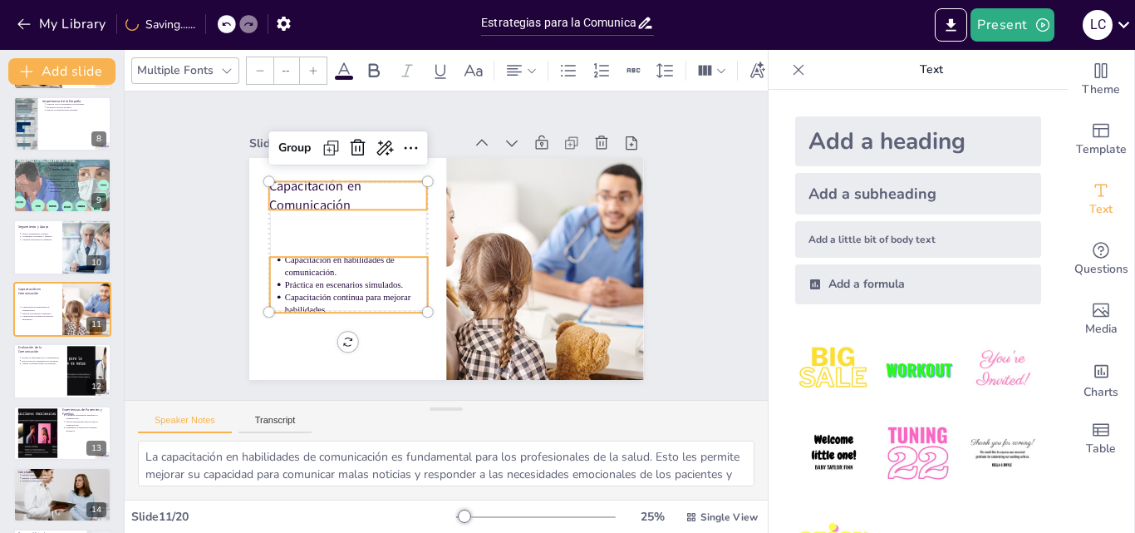
click at [213, 174] on div "Slide 1 Estrategias para la Comunicación de Malas Noticias en Cuidados Paliativ…" at bounding box center [446, 246] width 533 height 364
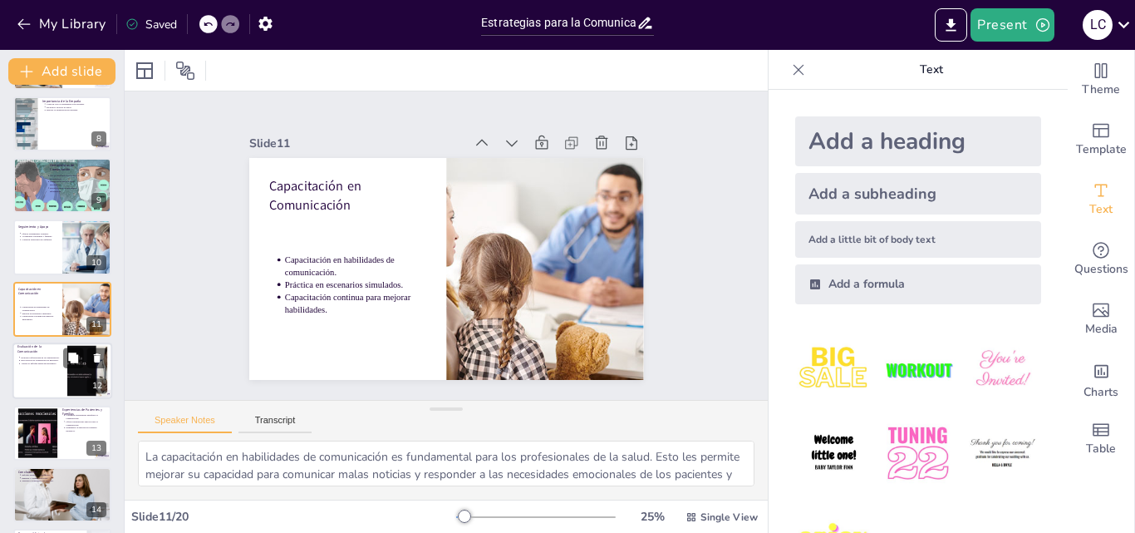
click at [52, 367] on div at bounding box center [62, 370] width 100 height 56
type textarea "Evaluar la efectividad de la comunicación es un paso crucial para mejorar las h…"
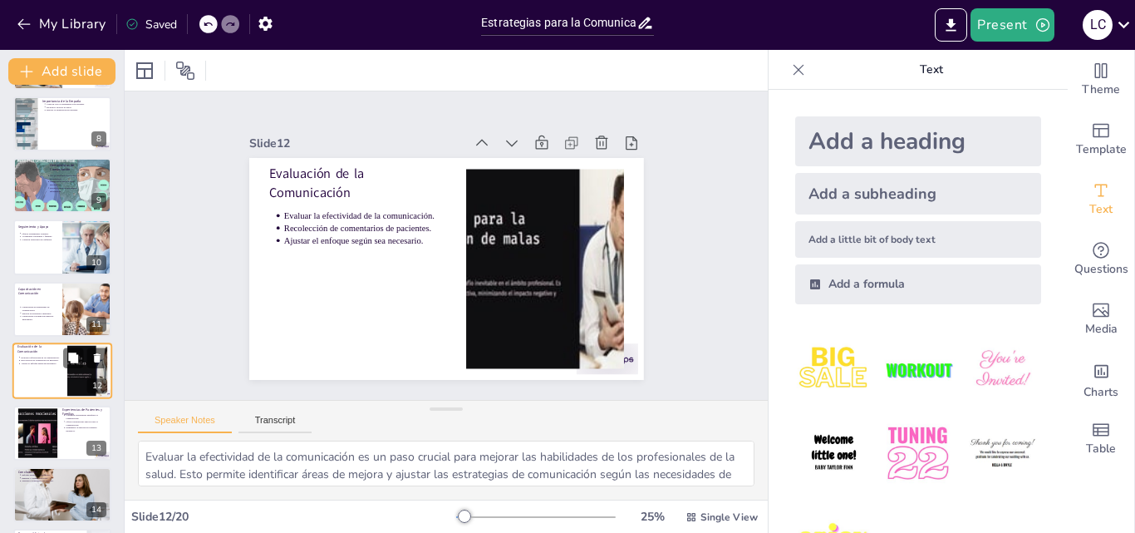
scroll to position [497, 0]
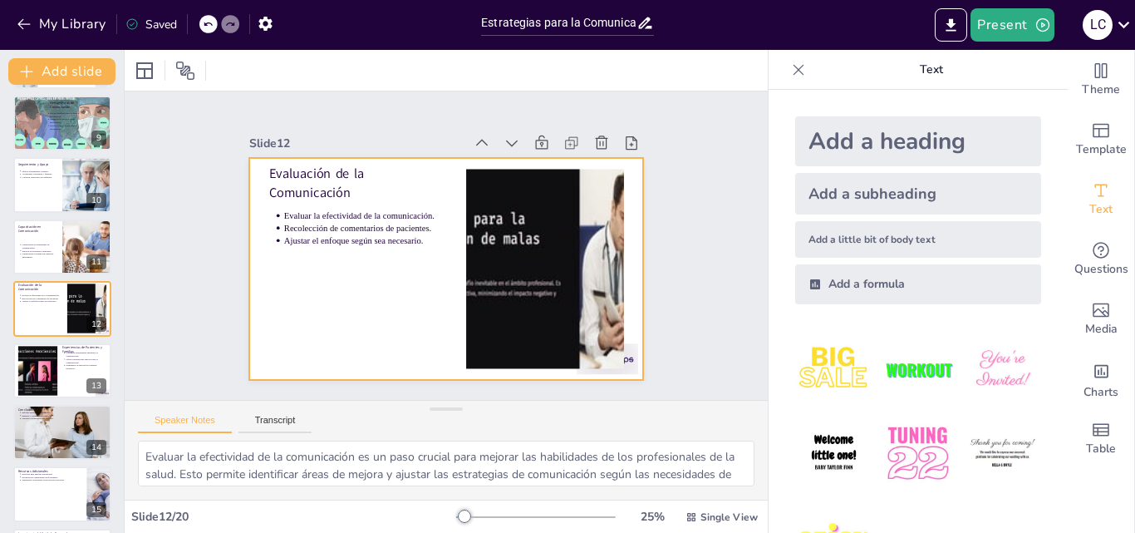
click at [613, 260] on div at bounding box center [428, 261] width 429 height 441
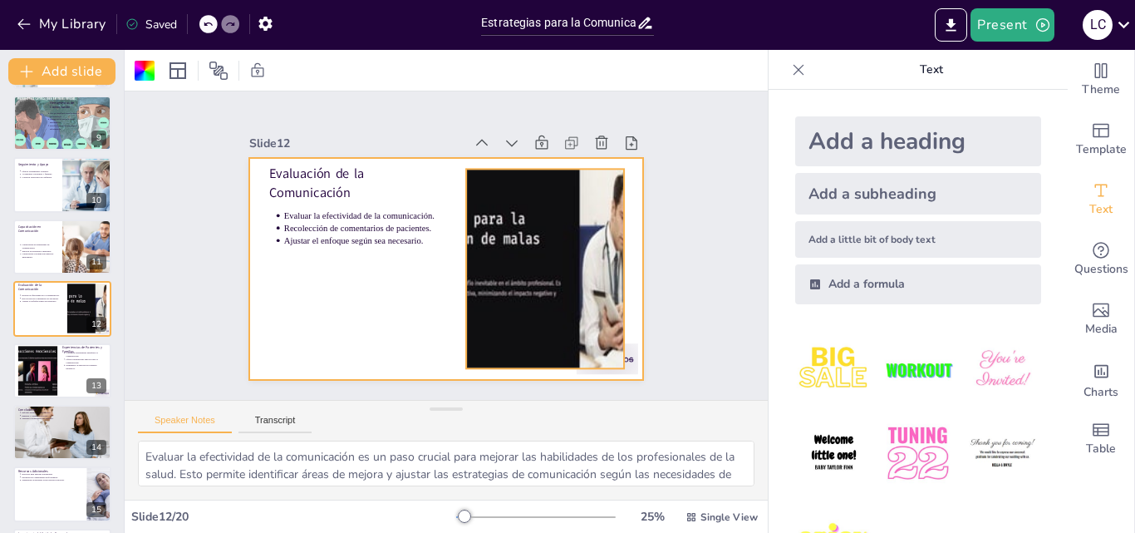
click at [598, 257] on div at bounding box center [532, 298] width 399 height 299
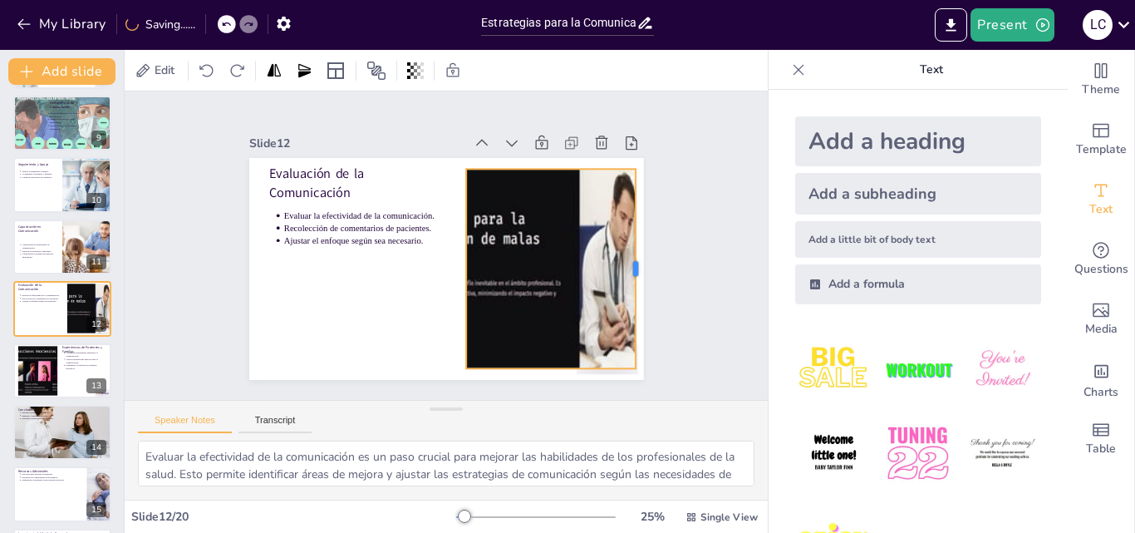
drag, startPoint x: 611, startPoint y: 258, endPoint x: 622, endPoint y: 259, distance: 11.7
click at [622, 259] on div at bounding box center [633, 309] width 55 height 198
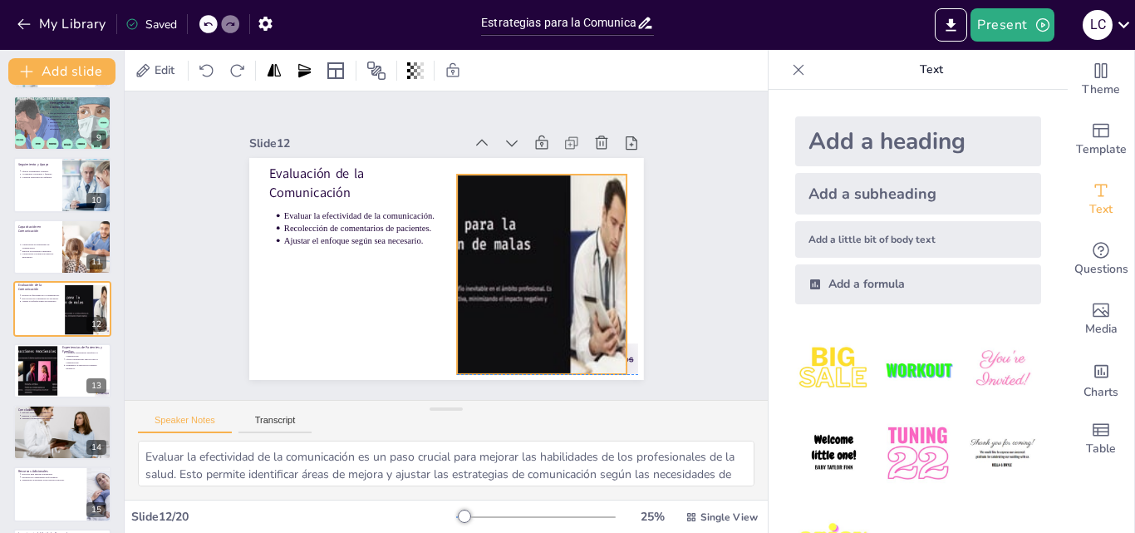
drag, startPoint x: 455, startPoint y: 262, endPoint x: 446, endPoint y: 263, distance: 9.3
click at [446, 263] on div at bounding box center [522, 299] width 400 height 299
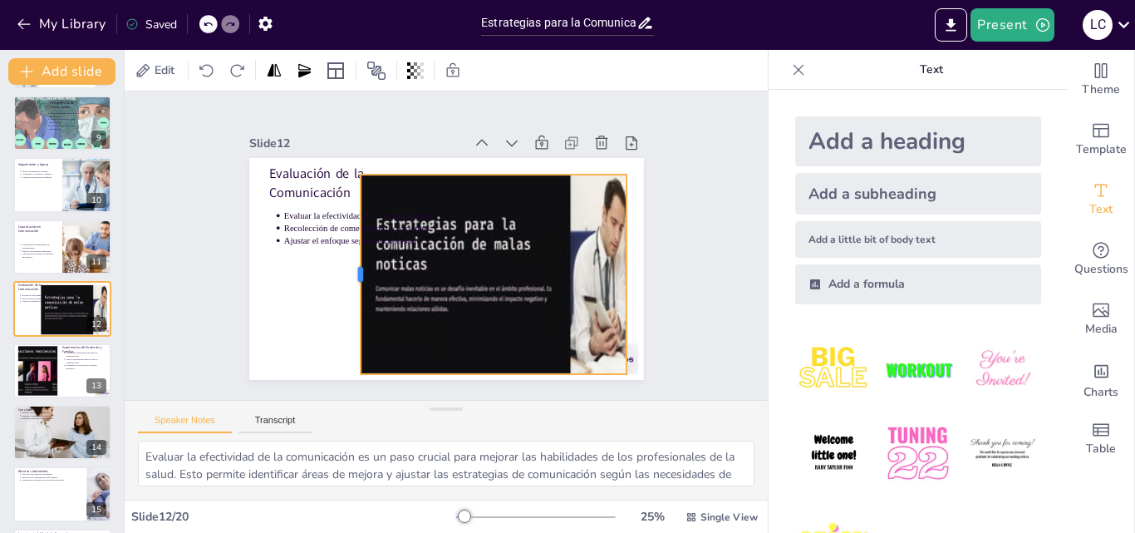
drag, startPoint x: 442, startPoint y: 268, endPoint x: 346, endPoint y: 248, distance: 98.6
click at [346, 248] on div at bounding box center [349, 244] width 74 height 194
drag, startPoint x: 347, startPoint y: 267, endPoint x: 358, endPoint y: 263, distance: 11.3
click at [358, 263] on div at bounding box center [359, 247] width 74 height 194
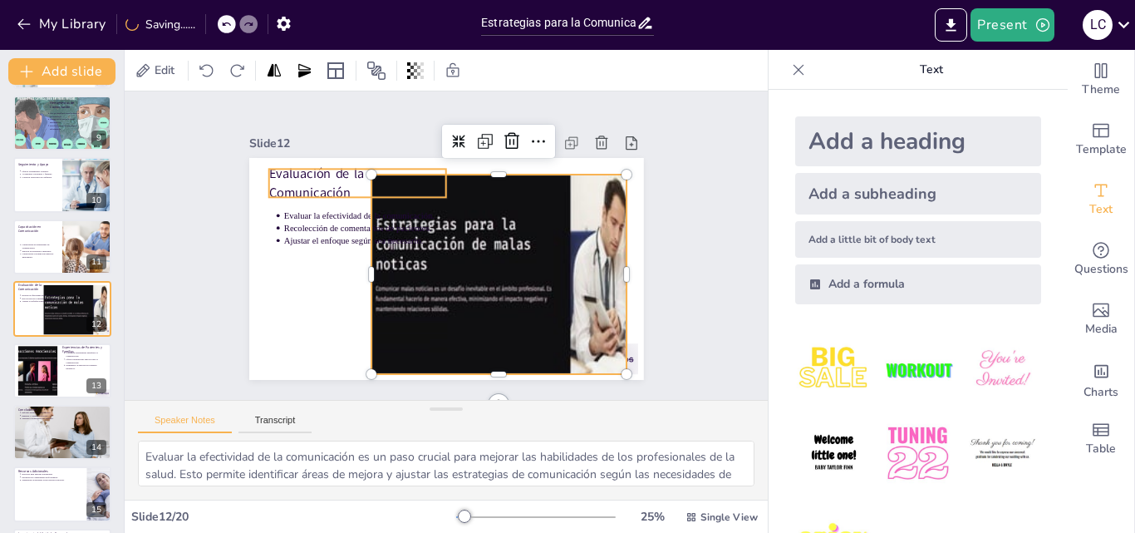
click at [415, 167] on p "Evaluación de la Comunicación" at bounding box center [468, 139] width 106 height 177
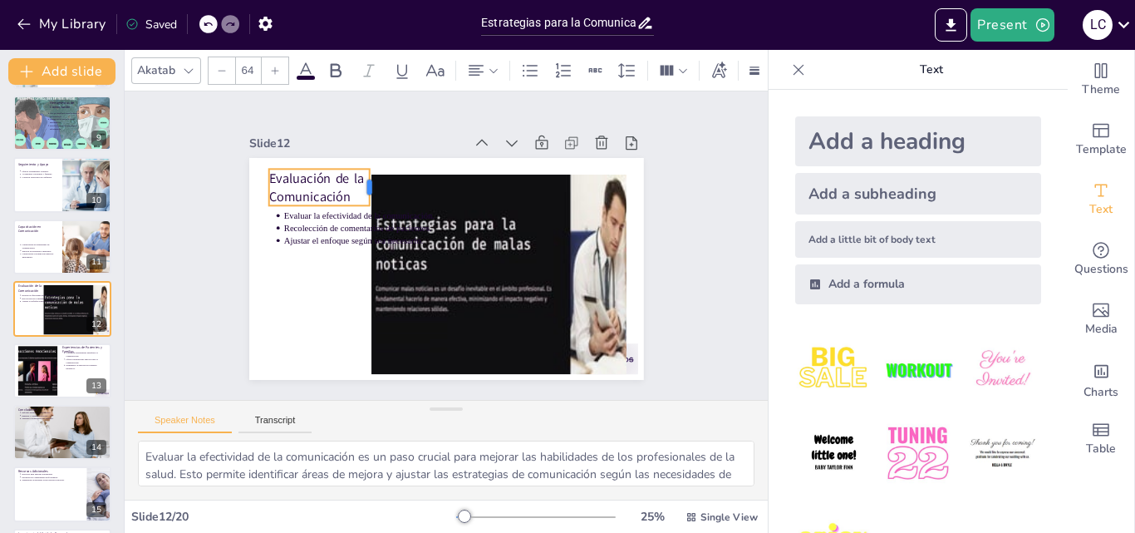
drag, startPoint x: 434, startPoint y: 177, endPoint x: 357, endPoint y: 178, distance: 76.4
click at [400, 178] on div at bounding box center [415, 160] width 30 height 38
click at [339, 230] on p "Ajustar el enfoque según sea necesario." at bounding box center [374, 207] width 154 height 77
type input "43"
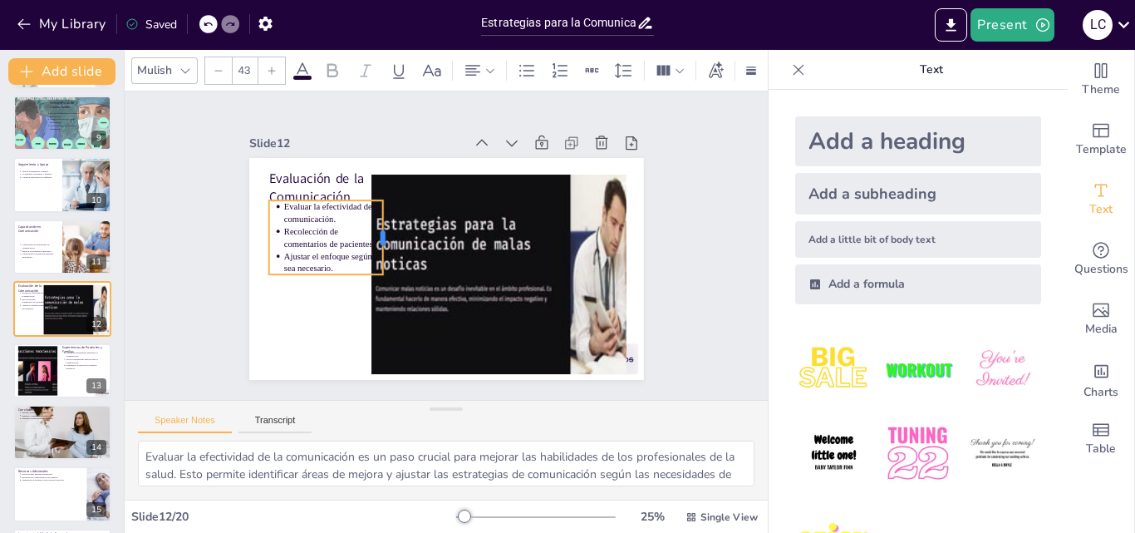
drag, startPoint x: 435, startPoint y: 221, endPoint x: 371, endPoint y: 223, distance: 63.2
click at [377, 223] on div at bounding box center [395, 220] width 36 height 75
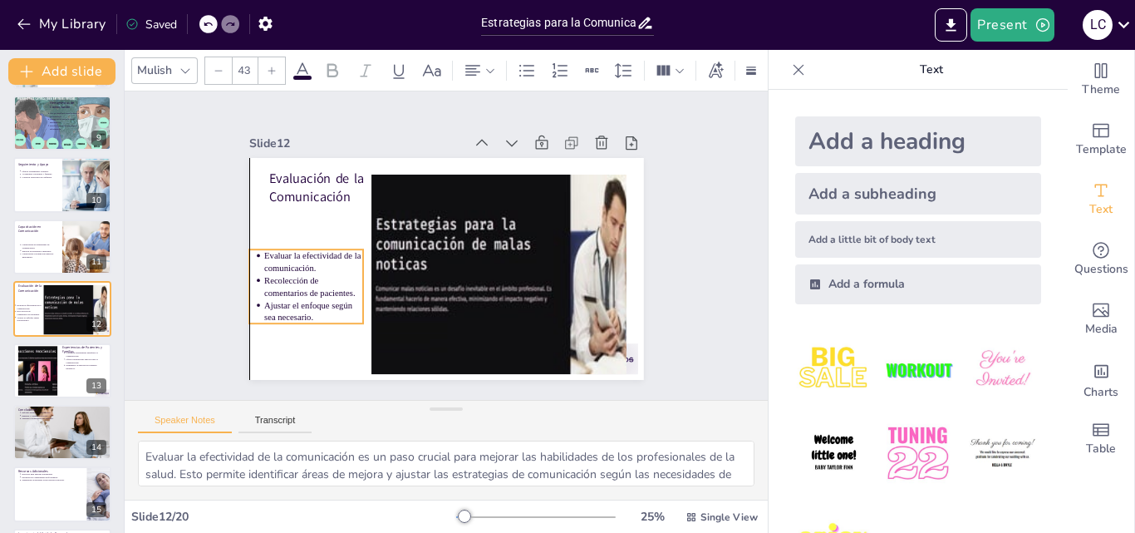
drag, startPoint x: 303, startPoint y: 214, endPoint x: 282, endPoint y: 263, distance: 53.2
click at [282, 247] on p "Evaluar la efectividad de la comunicación." at bounding box center [315, 220] width 102 height 54
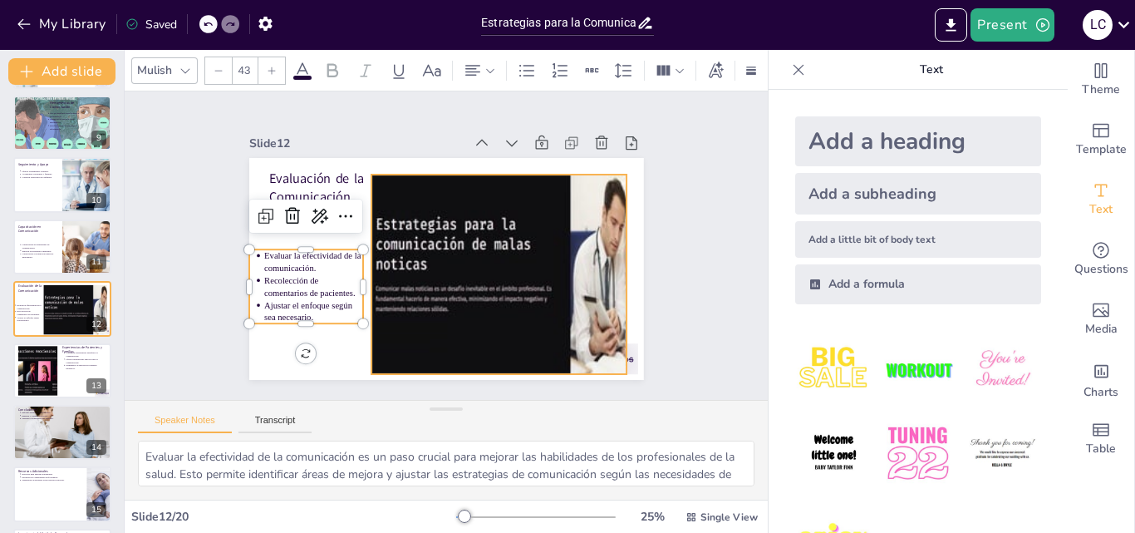
click at [611, 273] on div at bounding box center [522, 300] width 400 height 300
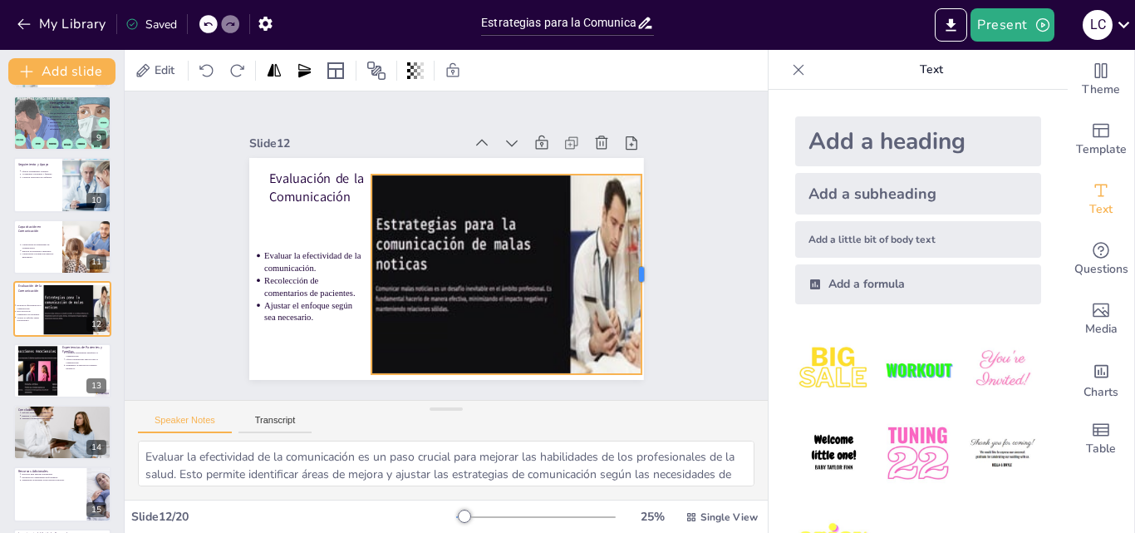
drag, startPoint x: 616, startPoint y: 270, endPoint x: 631, endPoint y: 270, distance: 15.0
click at [631, 282] on div at bounding box center [606, 371] width 111 height 179
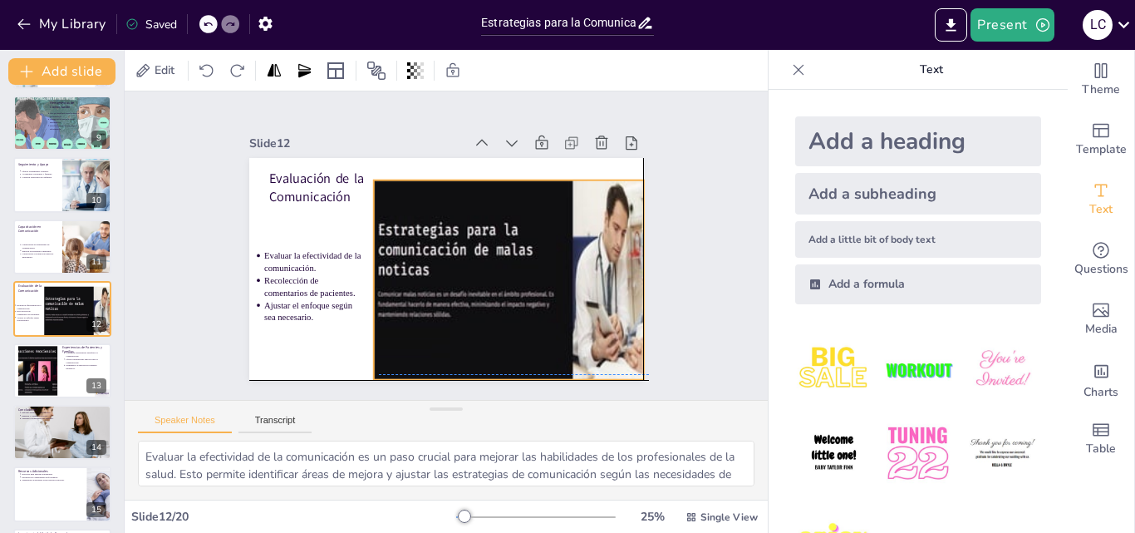
click at [532, 213] on div at bounding box center [482, 336] width 386 height 397
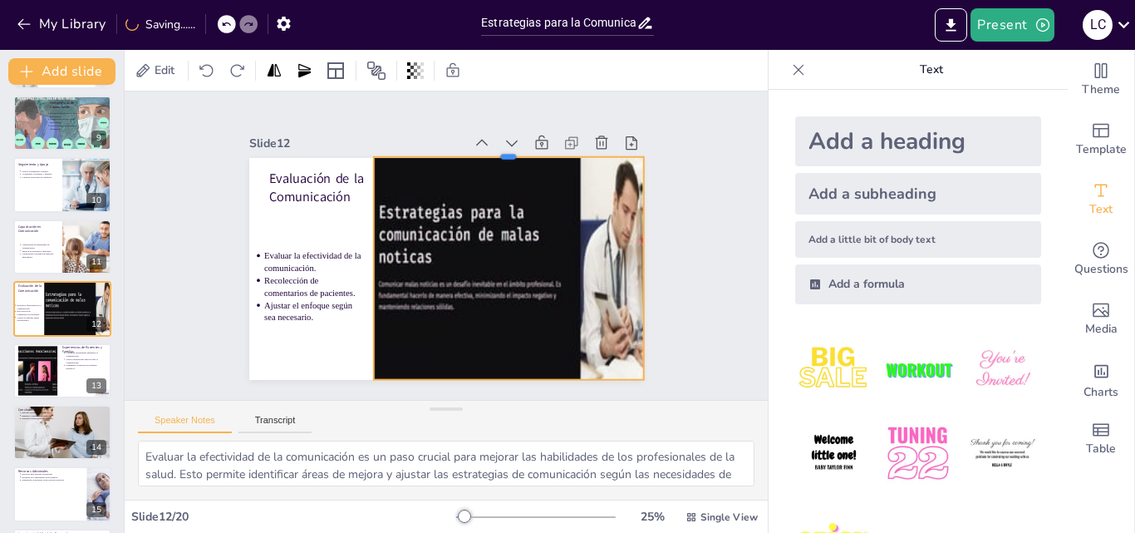
drag, startPoint x: 491, startPoint y: 171, endPoint x: 491, endPoint y: 148, distance: 23.3
click at [491, 148] on div at bounding box center [508, 150] width 270 height 13
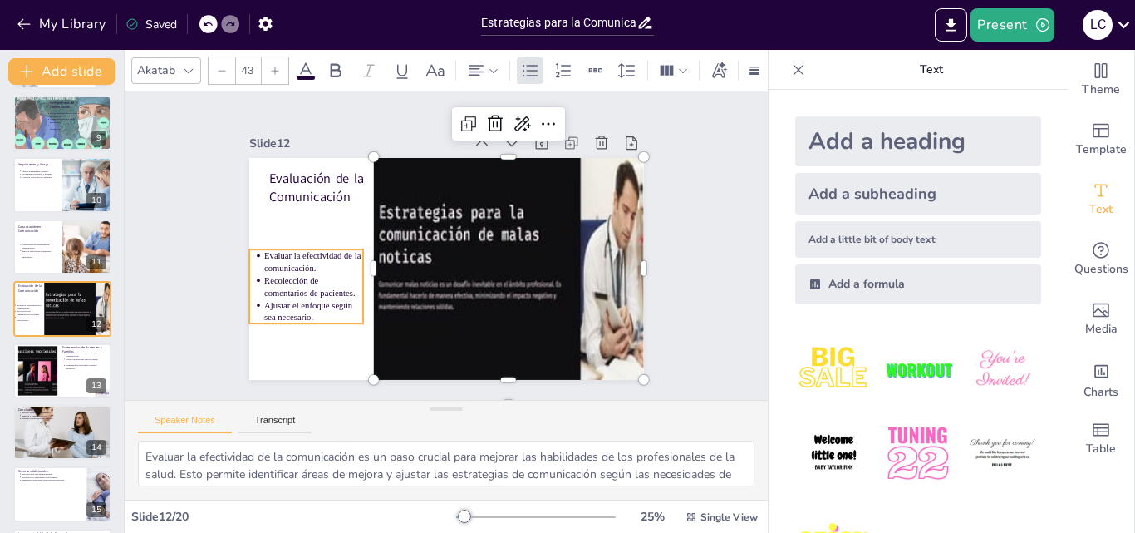
click at [277, 269] on p "Recolección de comentarios de pacientes." at bounding box center [308, 243] width 102 height 54
click at [355, 278] on div at bounding box center [363, 253] width 42 height 73
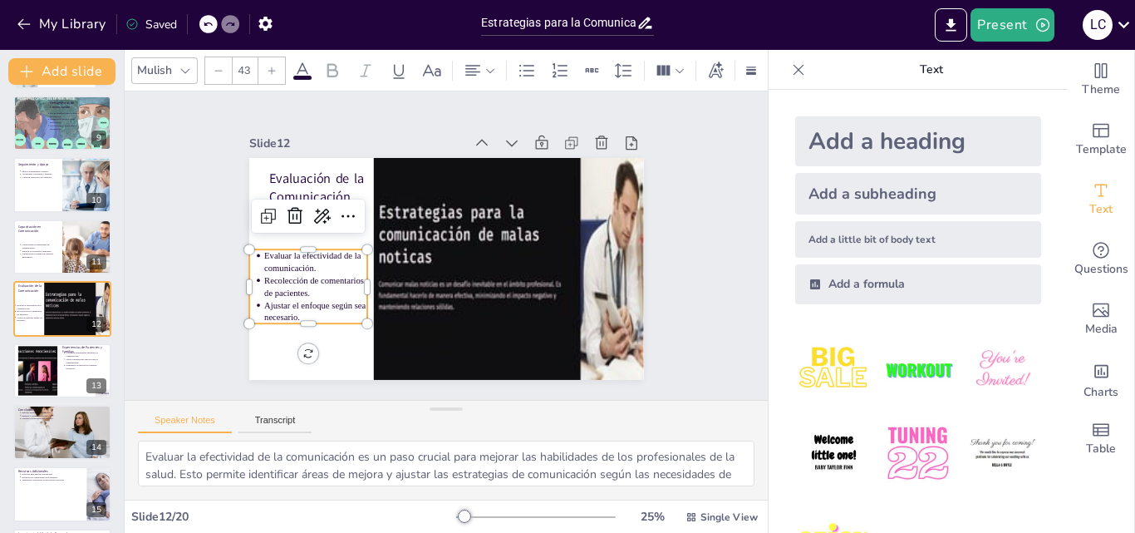
click at [209, 183] on div "Slide 1 Estrategias para la Comunicación de Malas Noticias en Cuidados Paliativ…" at bounding box center [445, 246] width 533 height 364
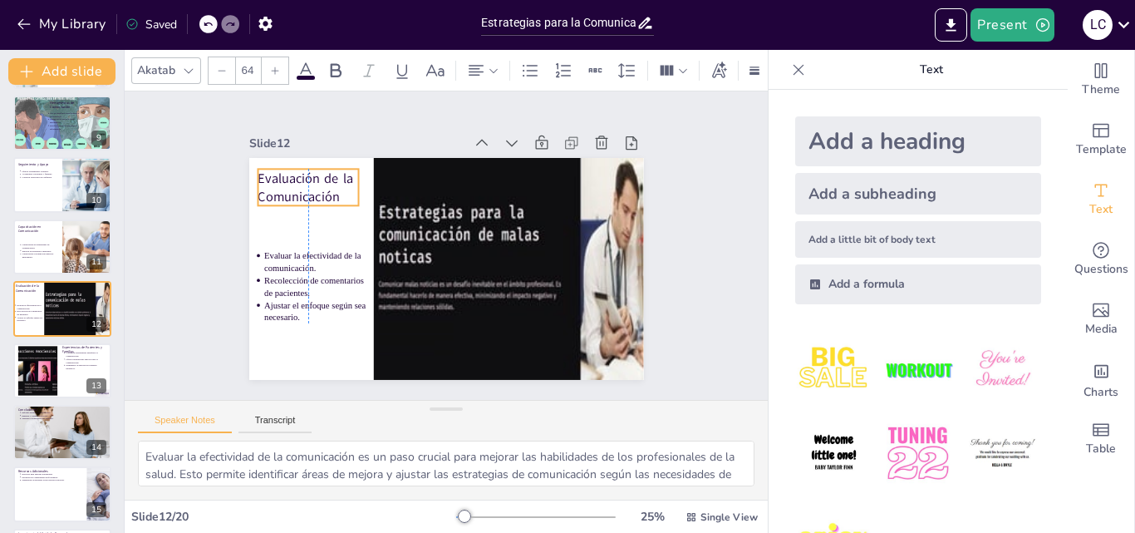
drag, startPoint x: 288, startPoint y: 180, endPoint x: 278, endPoint y: 180, distance: 10.0
click at [302, 167] on p "Evaluación de la Comunicación" at bounding box center [355, 126] width 106 height 82
drag, startPoint x: 269, startPoint y: 169, endPoint x: 269, endPoint y: 191, distance: 21.6
click at [292, 186] on p "Evaluación de la Comunicación" at bounding box center [345, 145] width 106 height 82
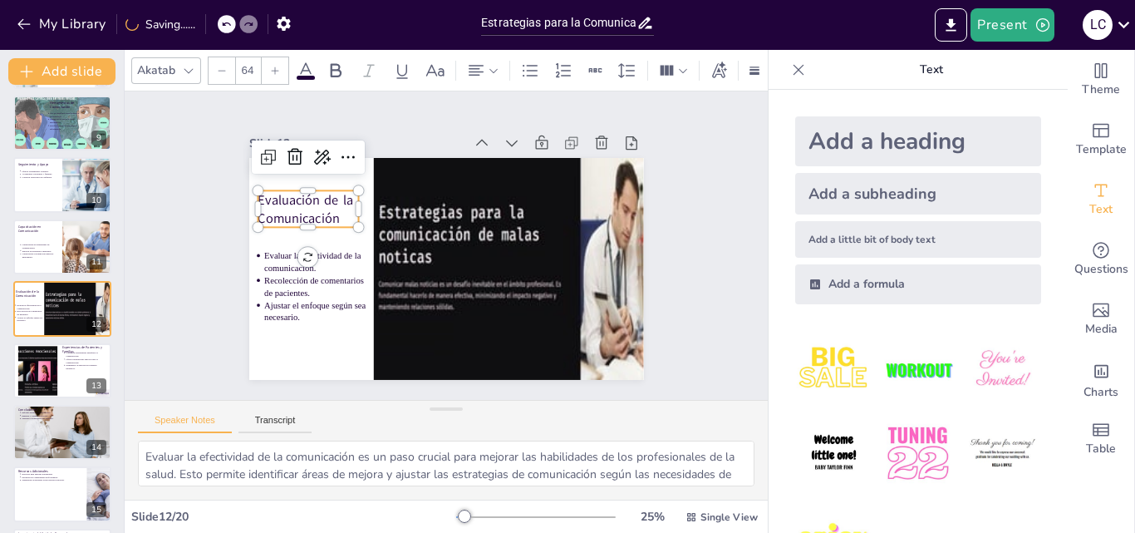
click at [410, 125] on div "Slide 12" at bounding box center [506, 162] width 332 height 251
click at [228, 310] on div "Slide 1 Estrategias para la Comunicación de Malas Noticias en Cuidados Paliativ…" at bounding box center [445, 245] width 435 height 693
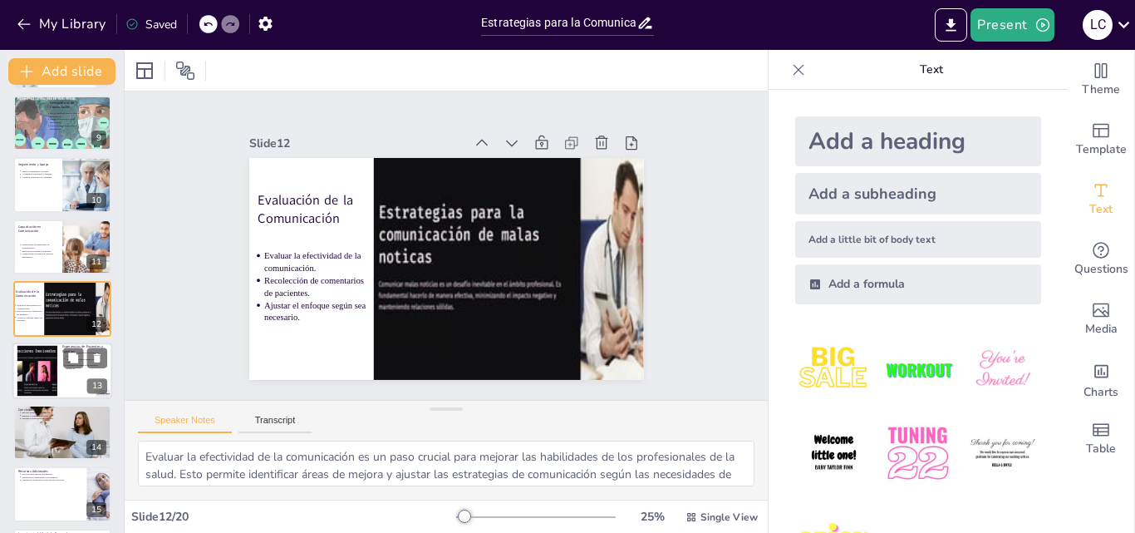
click at [63, 368] on ul "Compartir experiencias enriquece la comunicación. Ofrecer perspectivas únicas s…" at bounding box center [84, 360] width 45 height 19
type textarea "Compartir experiencias de pacientes y familias es una forma poderosa de enrique…"
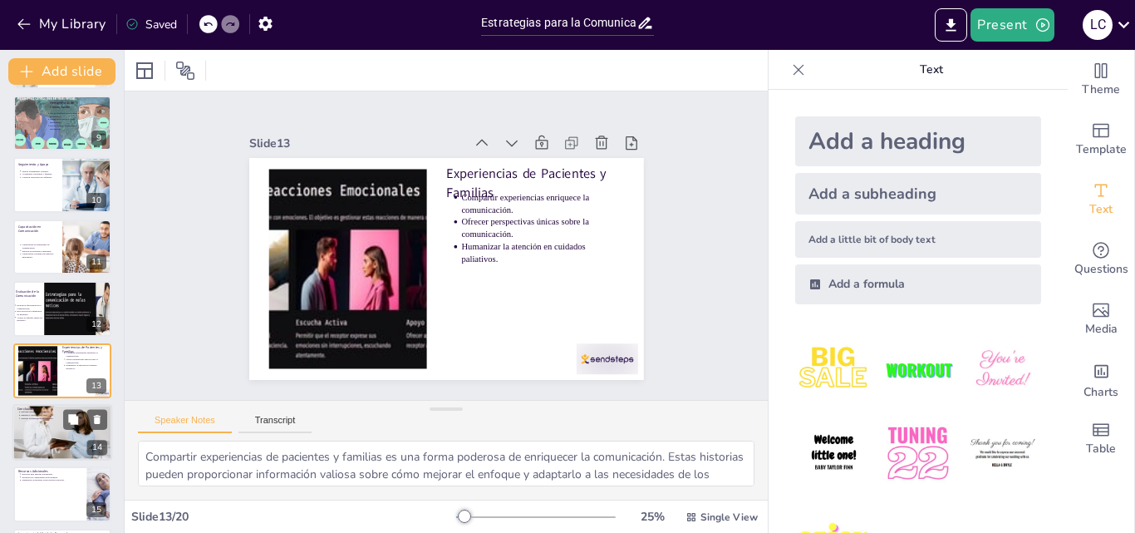
scroll to position [558, 0]
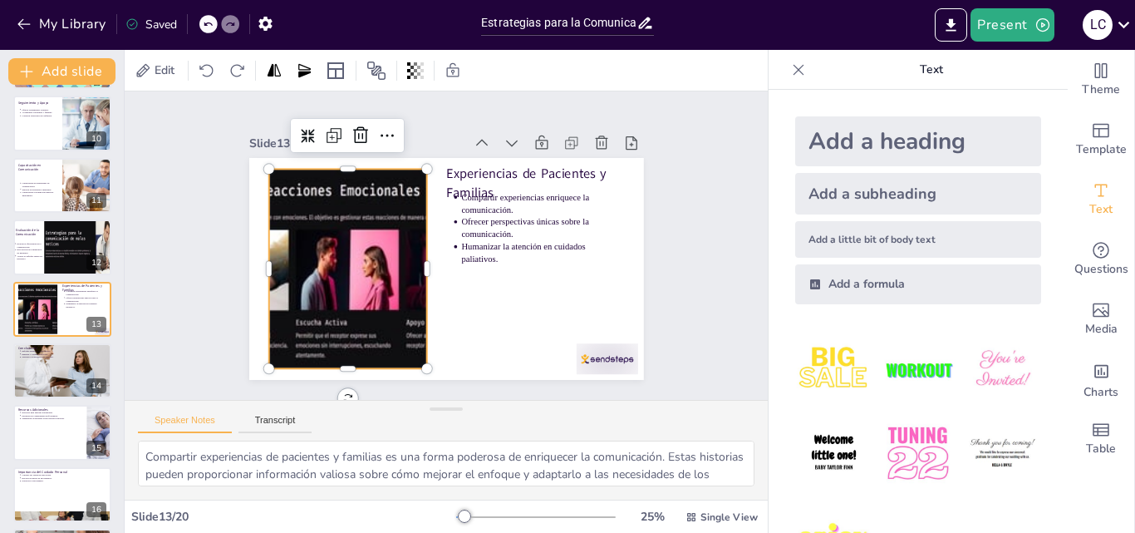
click at [302, 268] on div at bounding box center [495, 156] width 386 height 397
click at [499, 255] on p "Experiencias de Pacientes y Familias" at bounding box center [489, 345] width 73 height 181
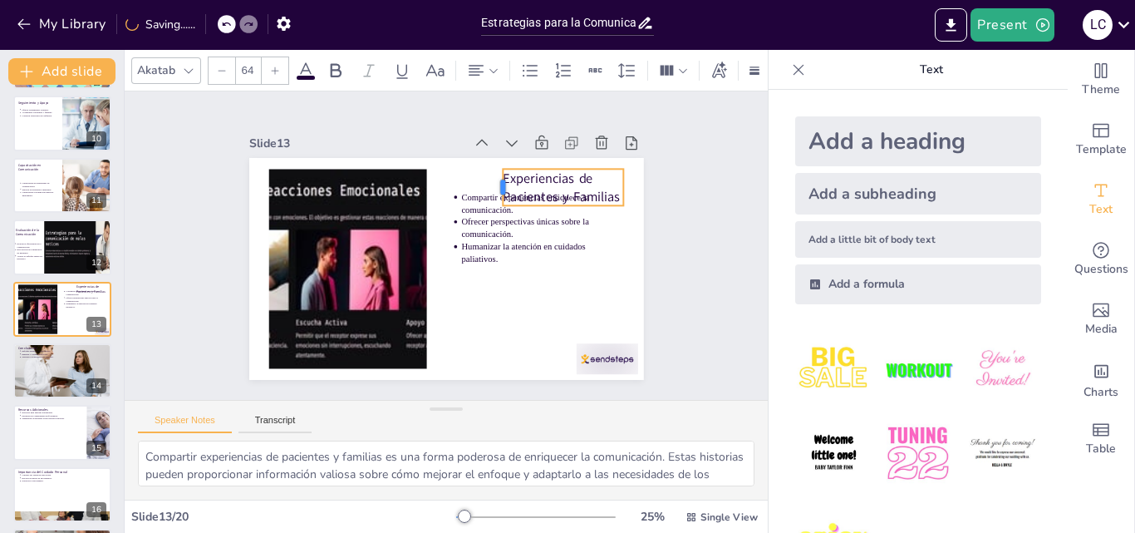
drag, startPoint x: 433, startPoint y: 175, endPoint x: 489, endPoint y: 160, distance: 58.7
click at [489, 160] on div "Experiencias de Pacientes y Familias Compartir experiencias enriquece la comuni…" at bounding box center [441, 268] width 432 height 299
click at [588, 178] on div at bounding box center [582, 203] width 119 height 50
drag, startPoint x: 588, startPoint y: 163, endPoint x: 597, endPoint y: 159, distance: 10.0
click at [597, 159] on div "Experiencias de Pacientes y Familias Compartir experiencias enriquece la comuni…" at bounding box center [473, 162] width 375 height 122
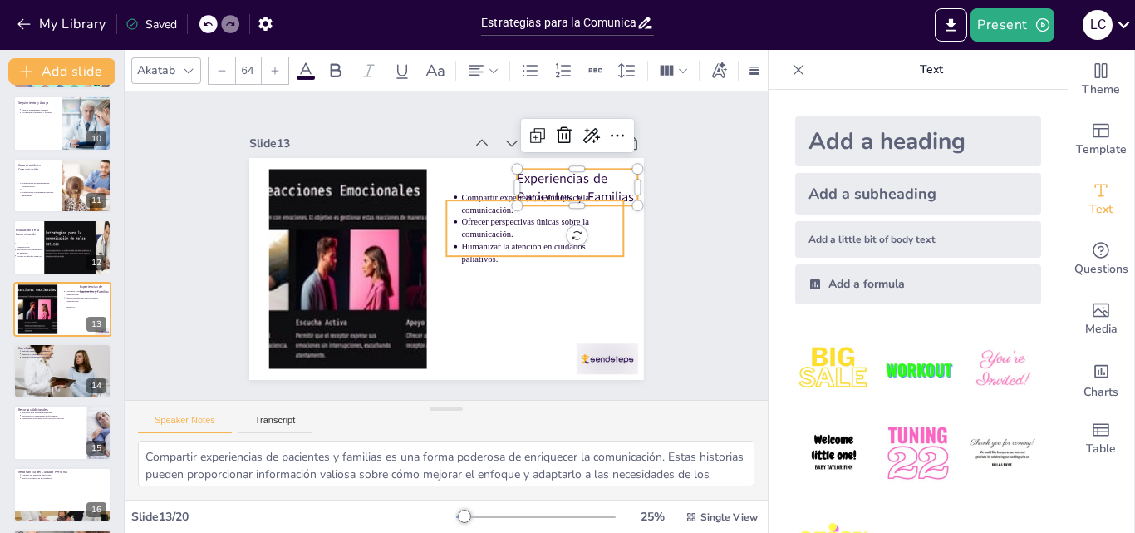
click at [503, 233] on p "Ofrecer perspectivas únicas sobre la comunicación." at bounding box center [529, 296] width 137 height 127
type input "43"
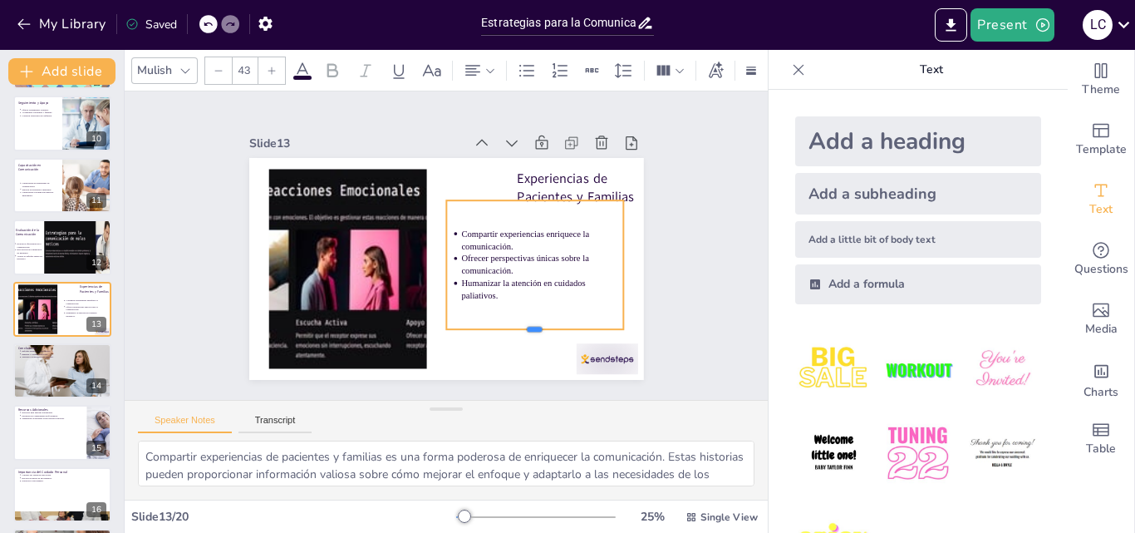
drag, startPoint x: 522, startPoint y: 251, endPoint x: 529, endPoint y: 324, distance: 73.5
click at [529, 324] on div at bounding box center [465, 370] width 151 height 115
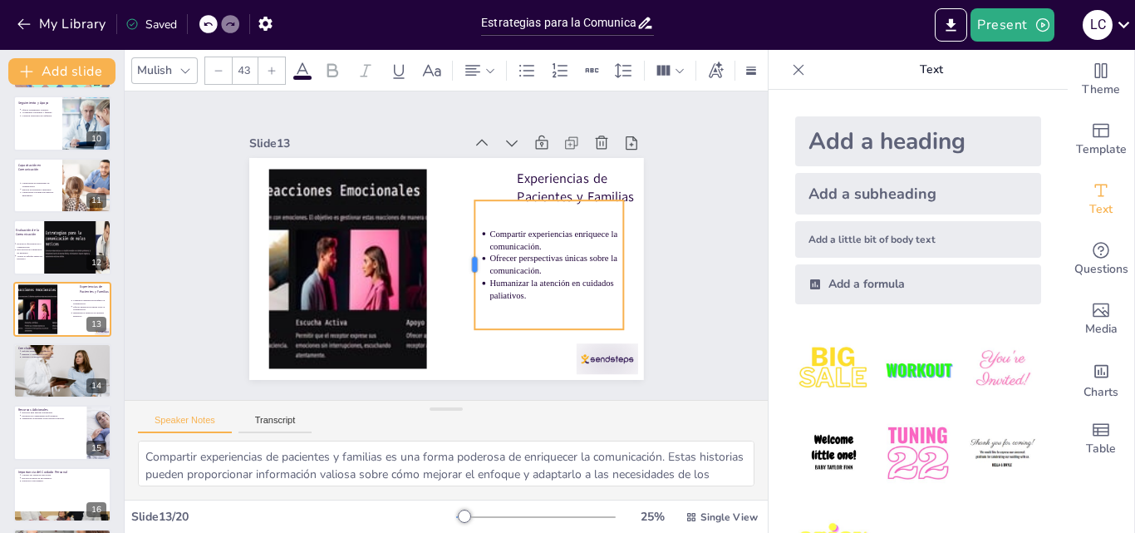
drag, startPoint x: 434, startPoint y: 262, endPoint x: 462, endPoint y: 260, distance: 28.3
click at [462, 260] on div at bounding box center [440, 274] width 118 height 76
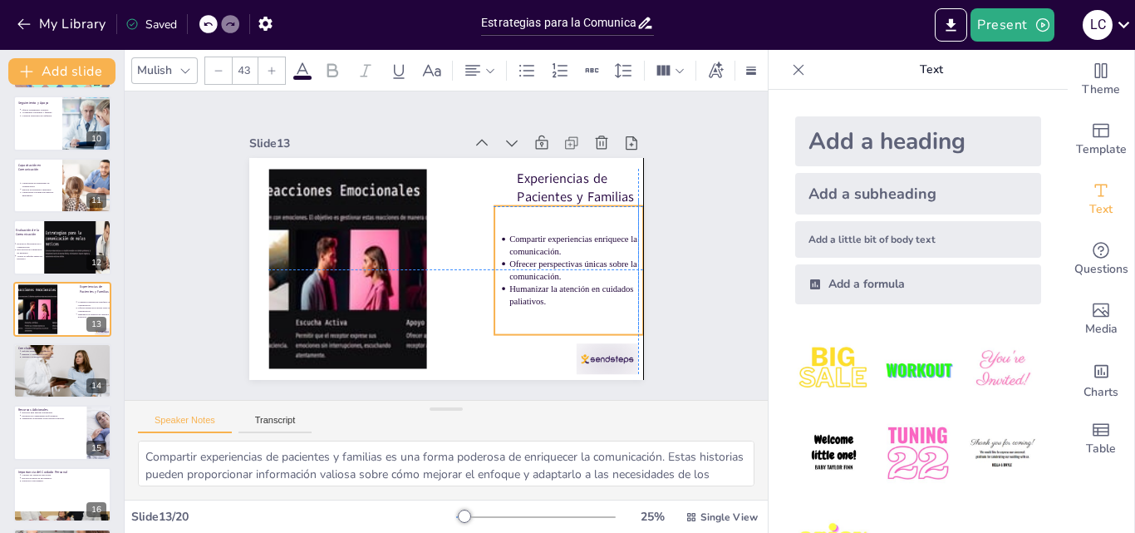
drag, startPoint x: 508, startPoint y: 209, endPoint x: 528, endPoint y: 209, distance: 19.1
click at [528, 235] on div "Compartir experiencias enriquece la comunicación. Ofrecer perspectivas únicas s…" at bounding box center [541, 328] width 194 height 186
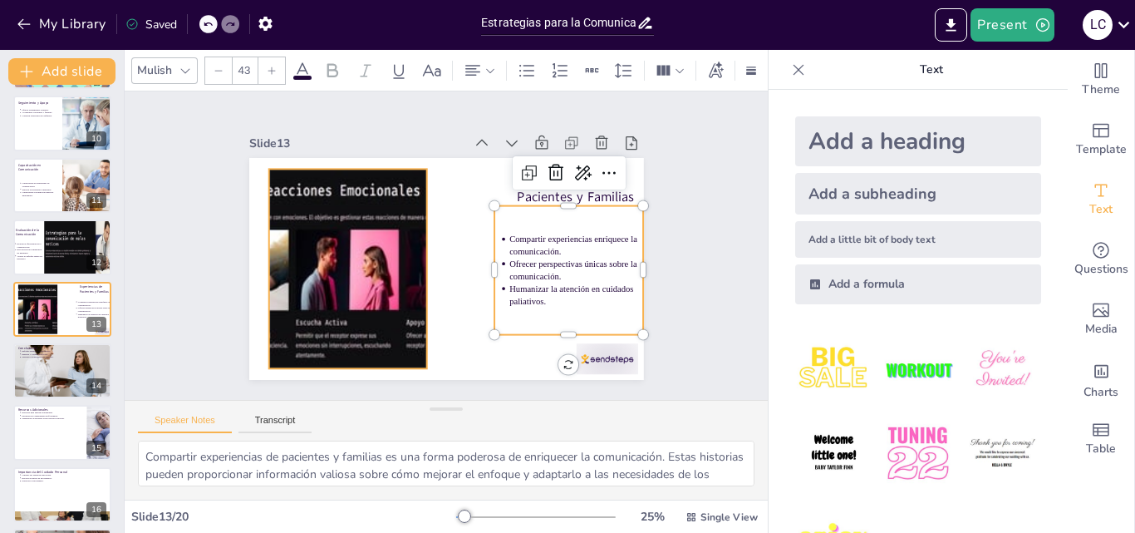
click at [361, 237] on div at bounding box center [344, 247] width 389 height 269
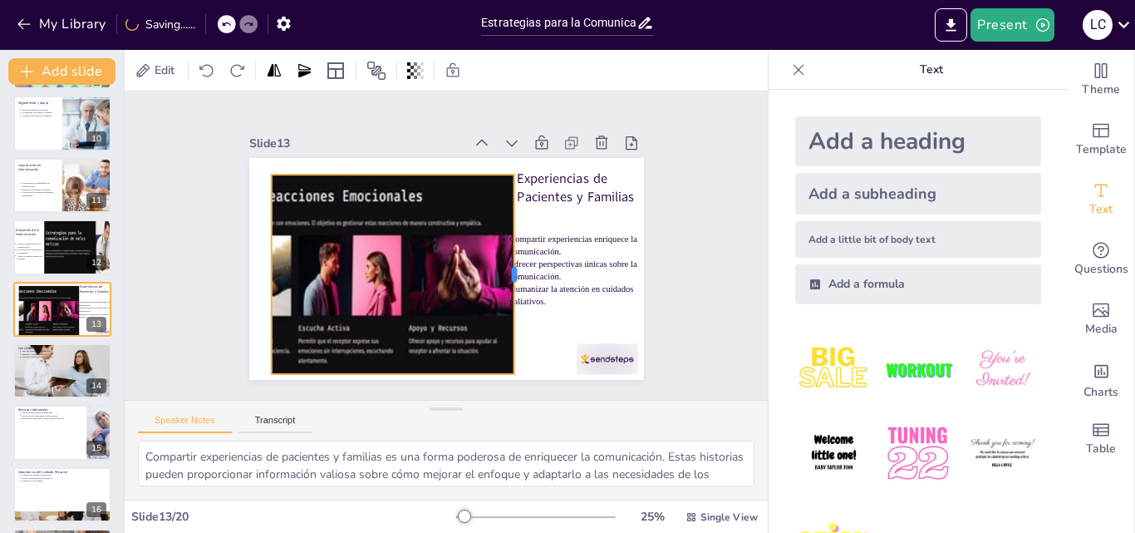
drag, startPoint x: 419, startPoint y: 267, endPoint x: 503, endPoint y: 268, distance: 84.8
click at [503, 268] on div at bounding box center [495, 307] width 111 height 179
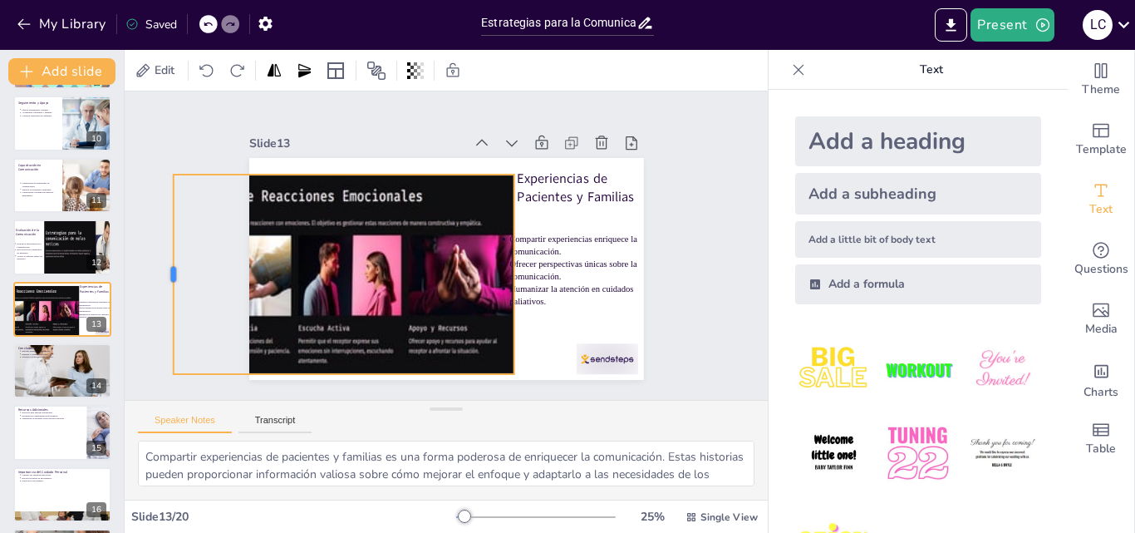
drag, startPoint x: 258, startPoint y: 268, endPoint x: 160, endPoint y: 272, distance: 98.1
click at [160, 252] on div at bounding box center [178, 158] width 93 height 188
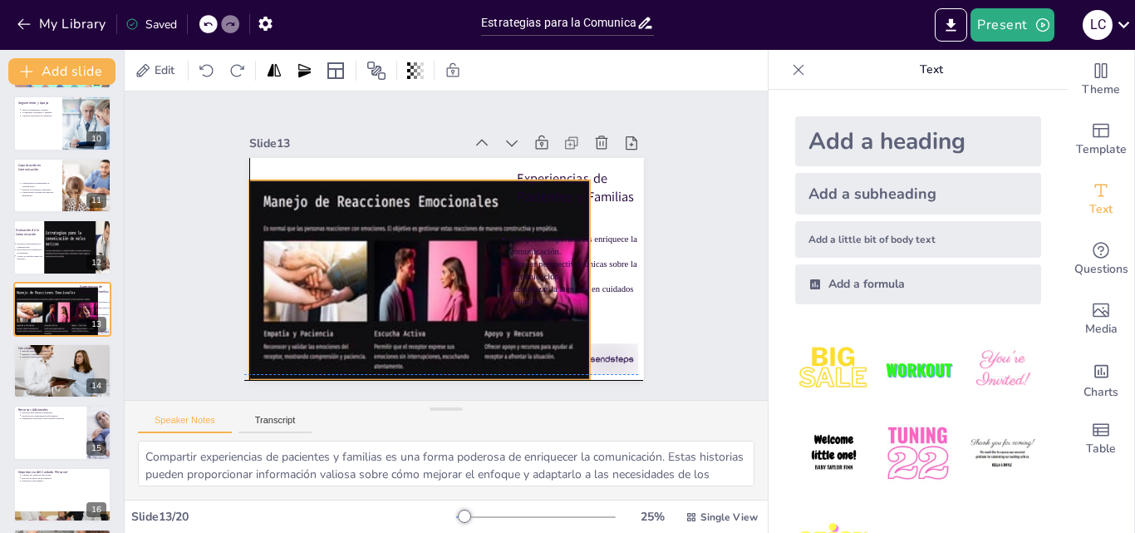
click at [248, 277] on div "Slide 1 Estrategias para la Comunicación de Malas Noticias en Cuidados Paliativ…" at bounding box center [446, 245] width 711 height 588
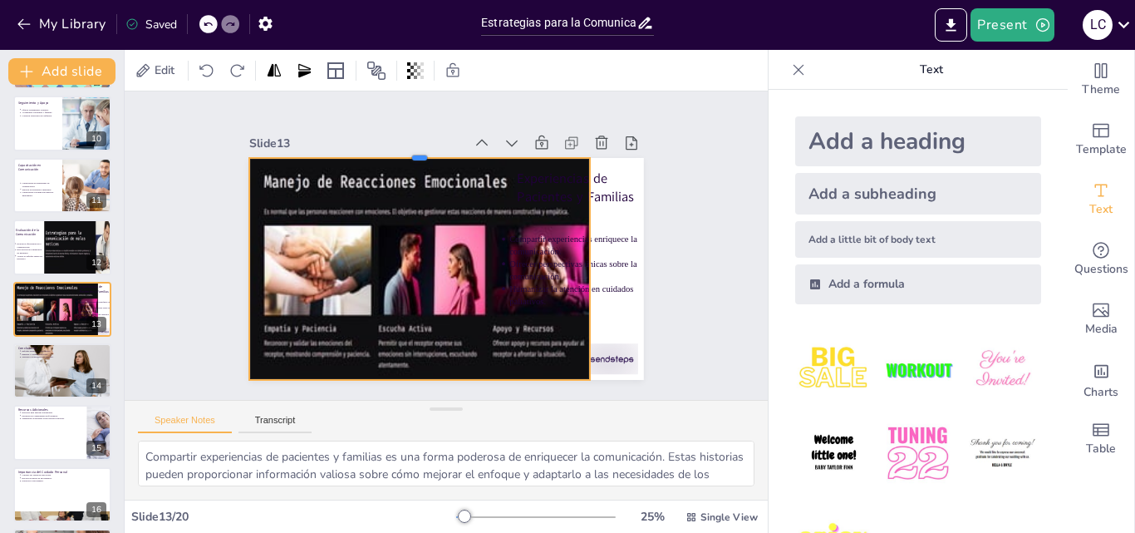
drag, startPoint x: 405, startPoint y: 171, endPoint x: 405, endPoint y: 149, distance: 22.4
click at [405, 149] on div at bounding box center [470, 151] width 302 height 182
click at [590, 261] on div at bounding box center [570, 343] width 122 height 199
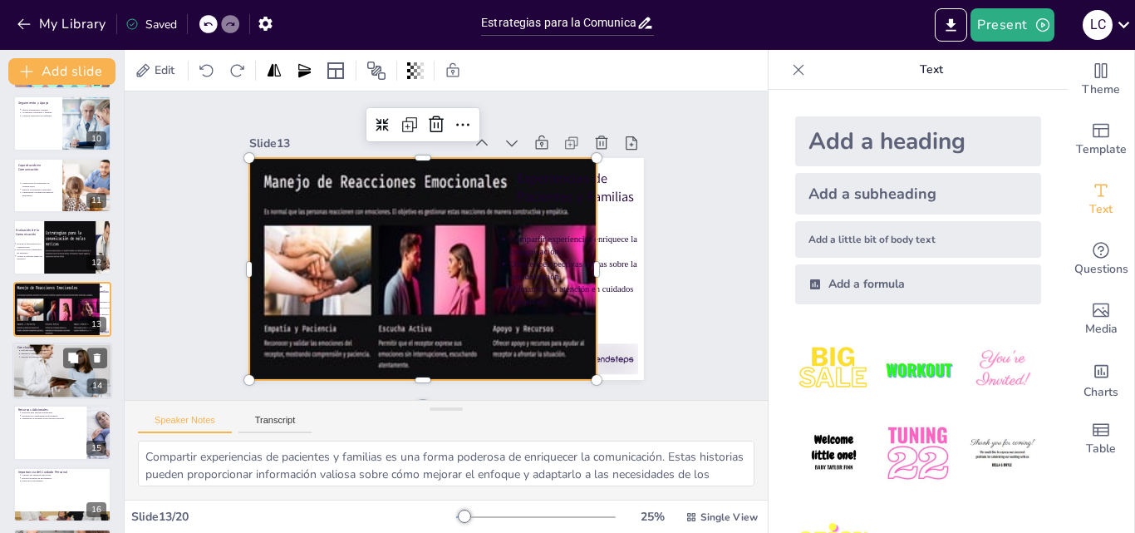
click at [46, 367] on div at bounding box center [62, 370] width 100 height 66
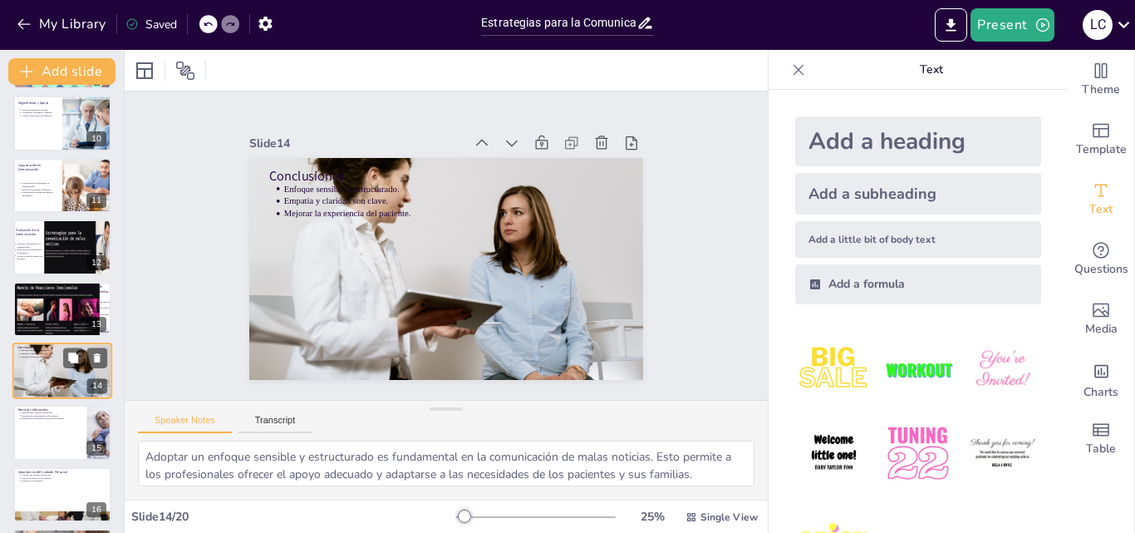
scroll to position [621, 0]
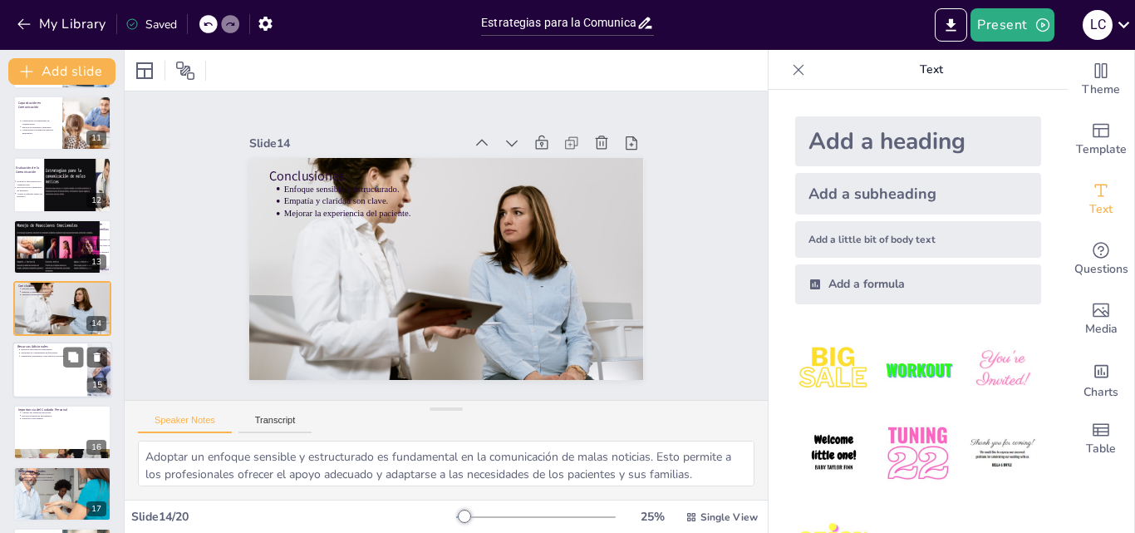
click at [83, 366] on div at bounding box center [85, 357] width 44 height 20
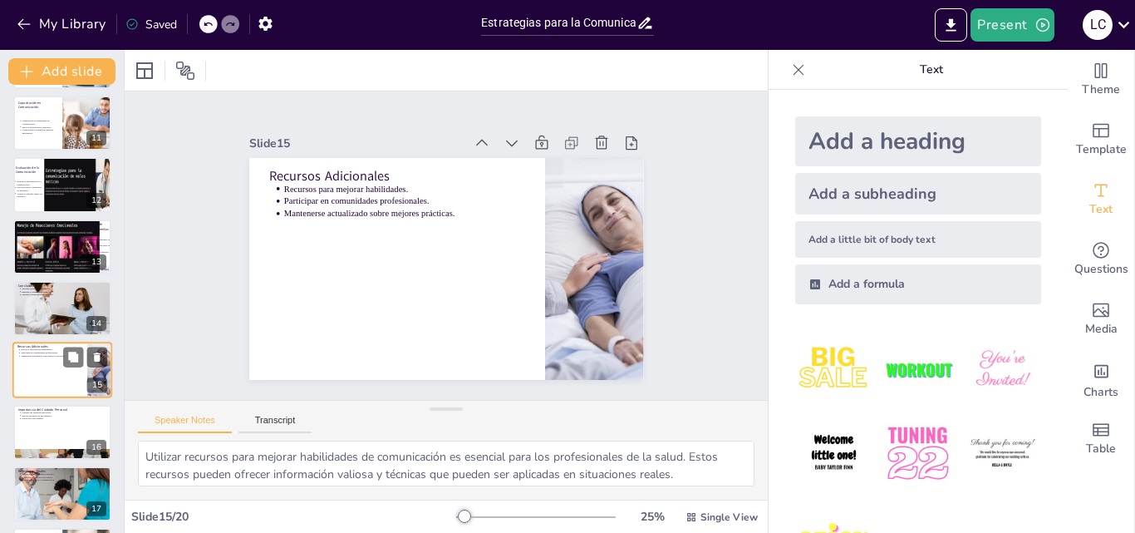
scroll to position [682, 0]
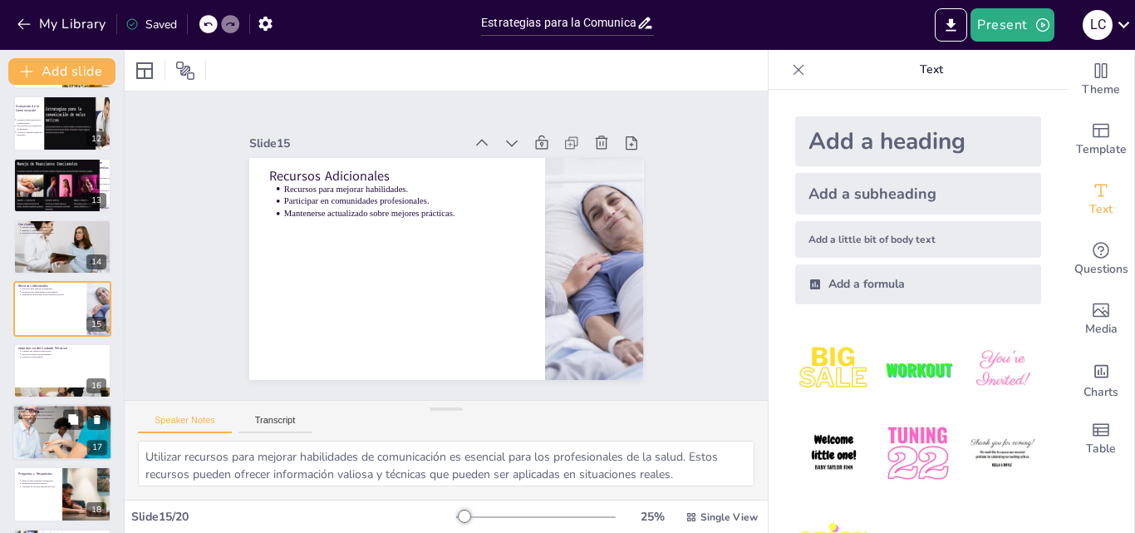
click at [61, 431] on div at bounding box center [62, 432] width 100 height 100
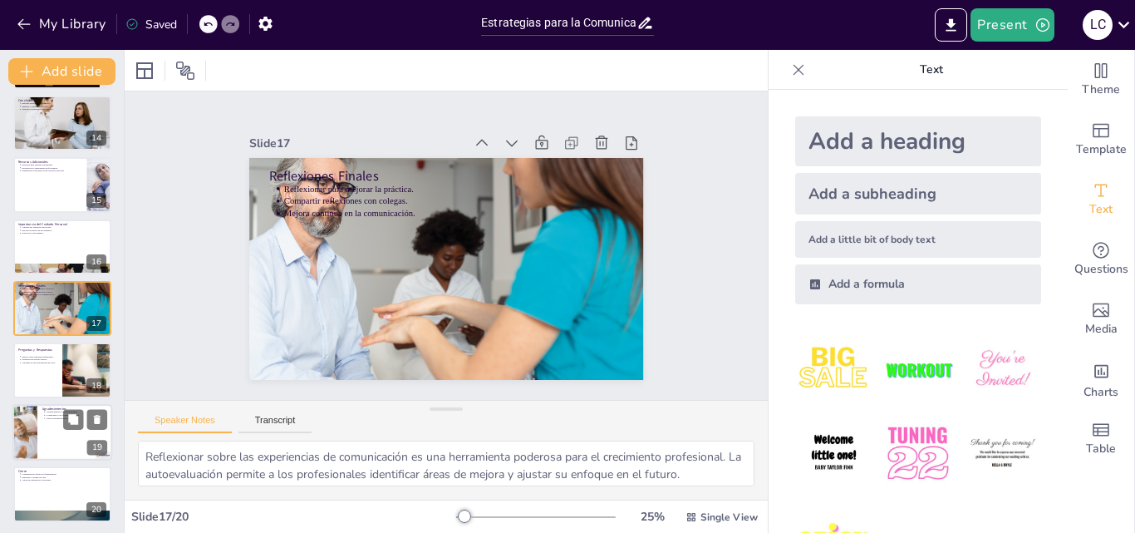
scroll to position [808, 0]
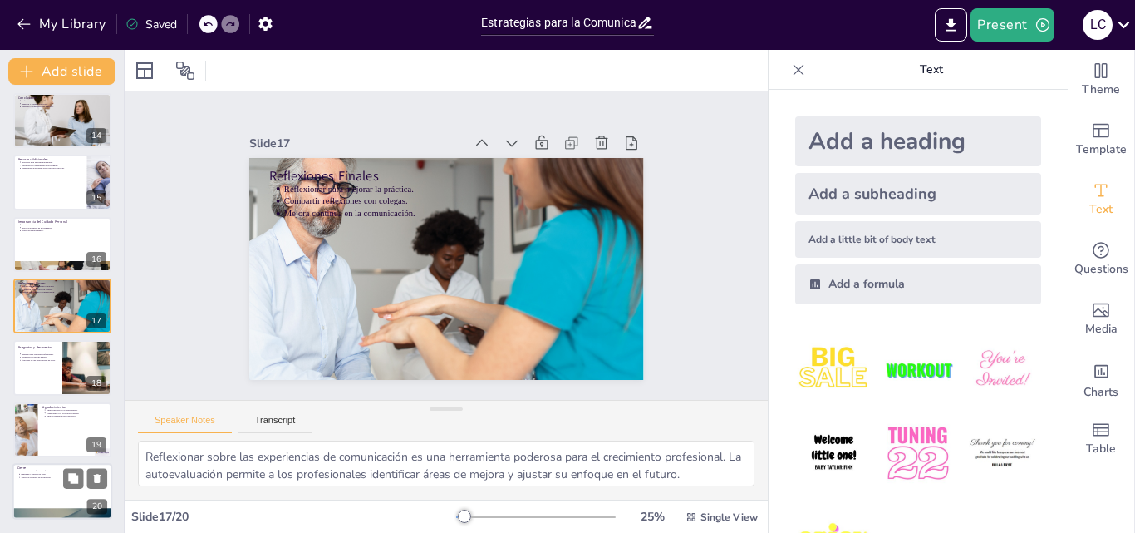
click at [48, 488] on div at bounding box center [62, 491] width 100 height 56
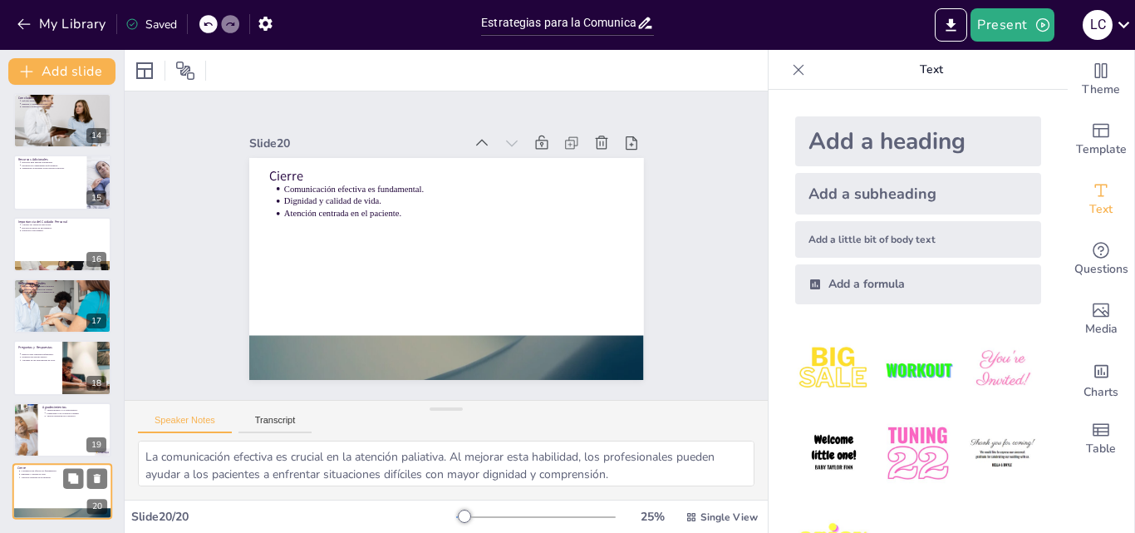
scroll to position [725, 0]
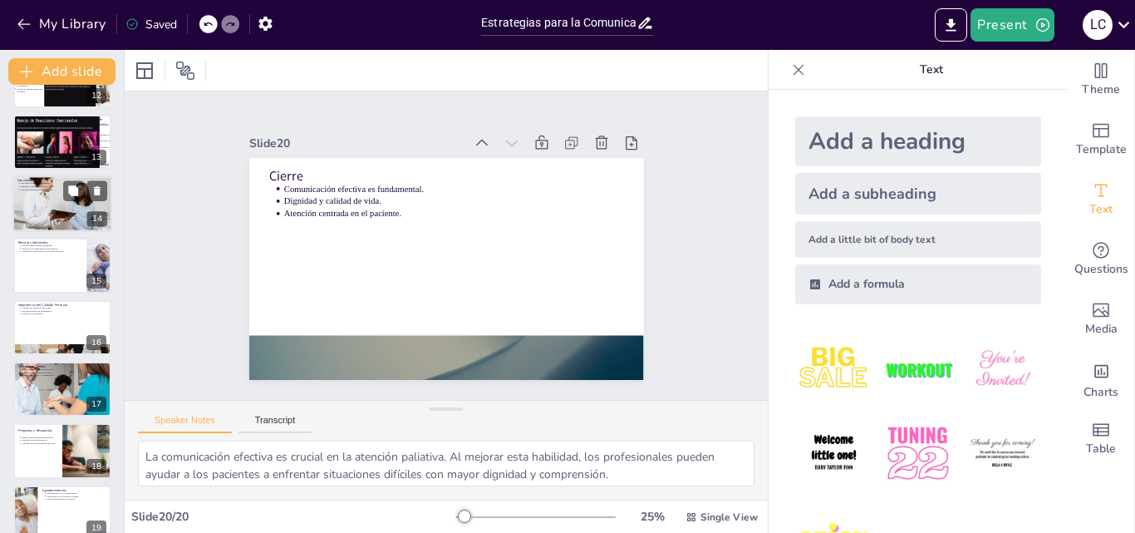
click at [61, 208] on div at bounding box center [62, 203] width 100 height 66
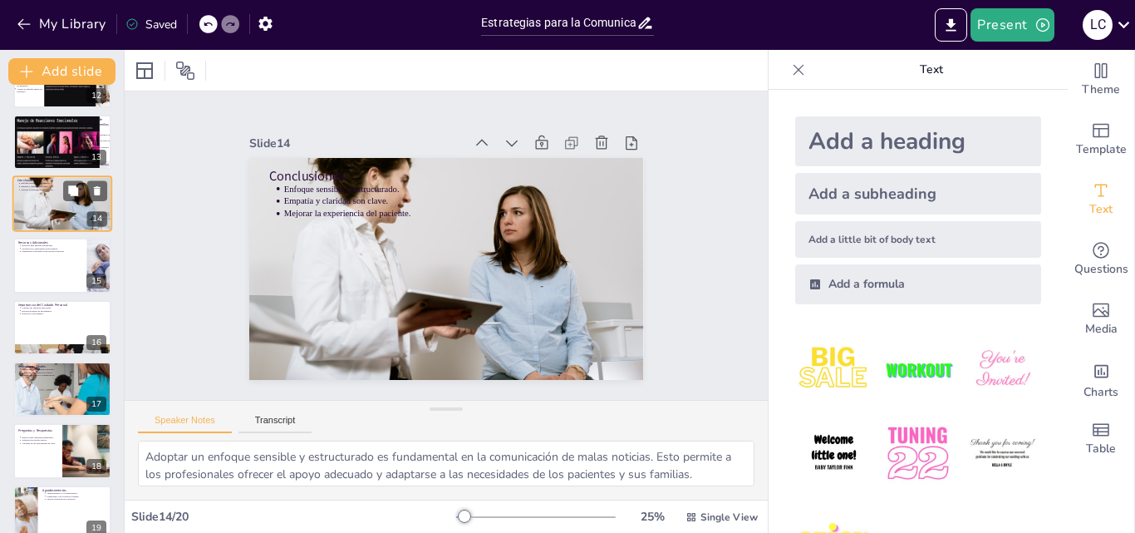
scroll to position [621, 0]
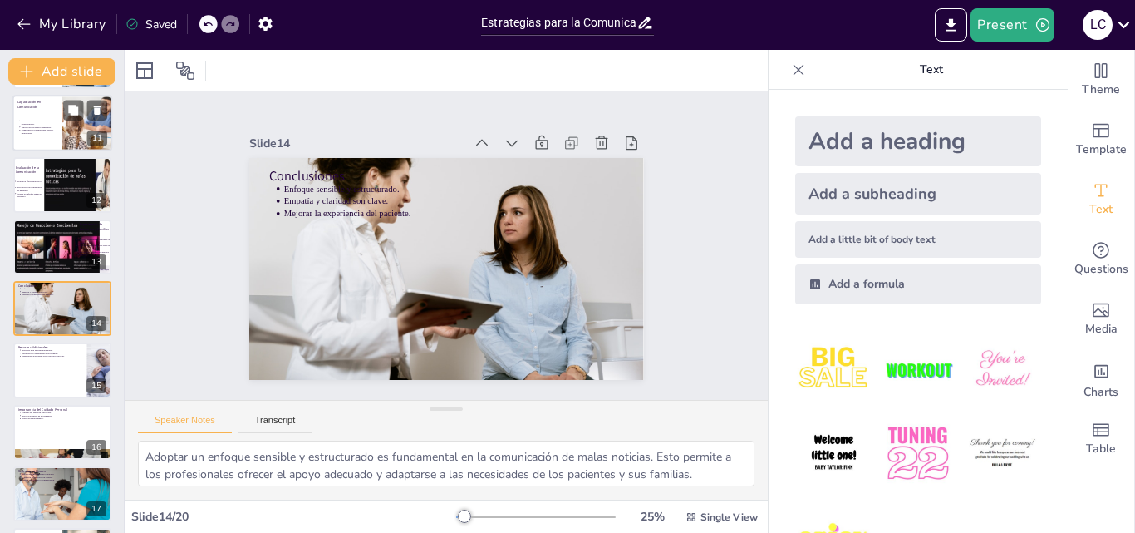
click at [58, 136] on div at bounding box center [62, 123] width 100 height 56
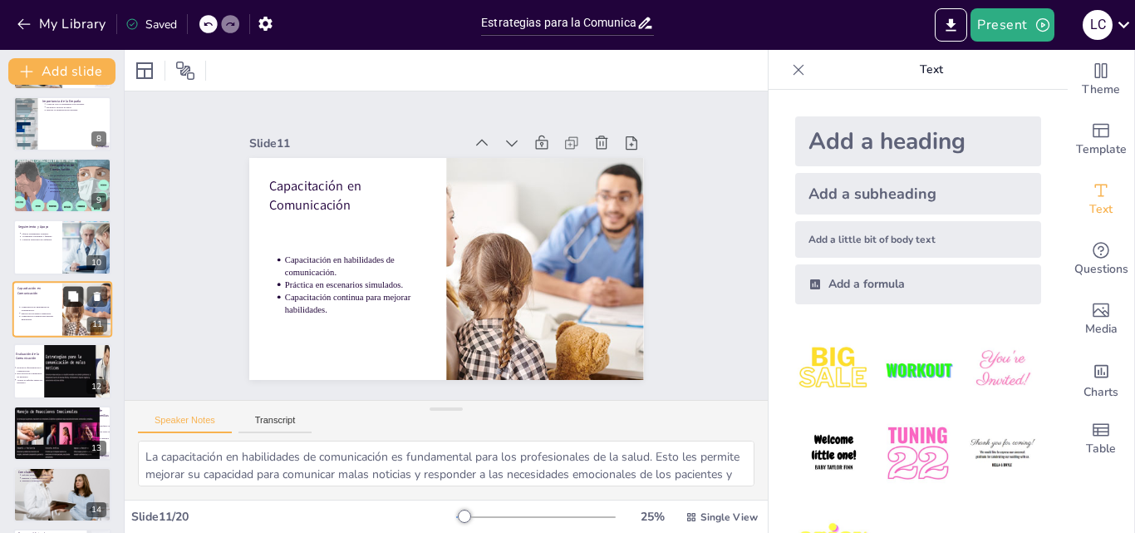
click at [76, 302] on icon at bounding box center [73, 296] width 12 height 12
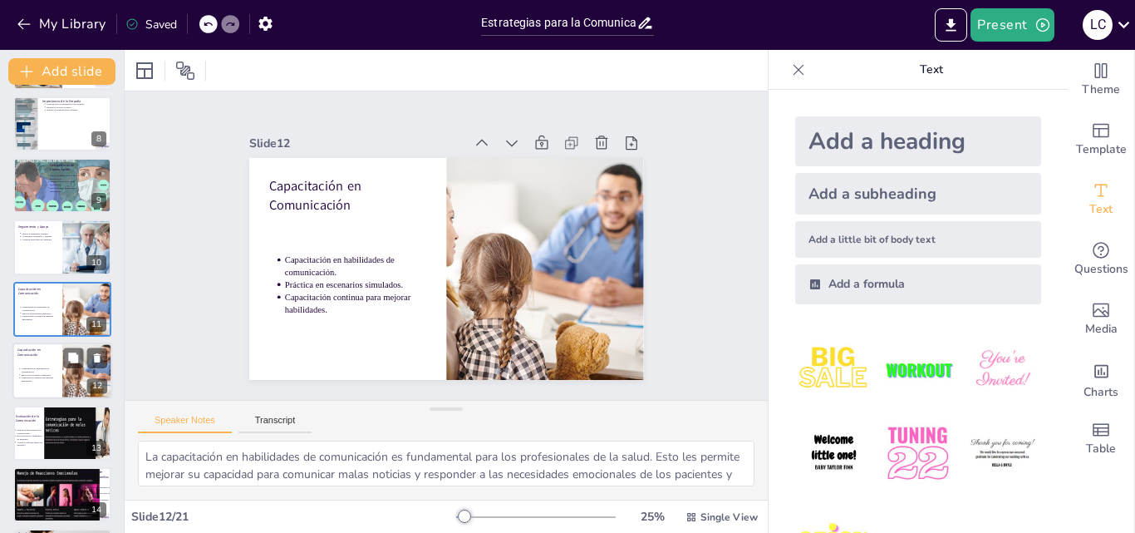
scroll to position [497, 0]
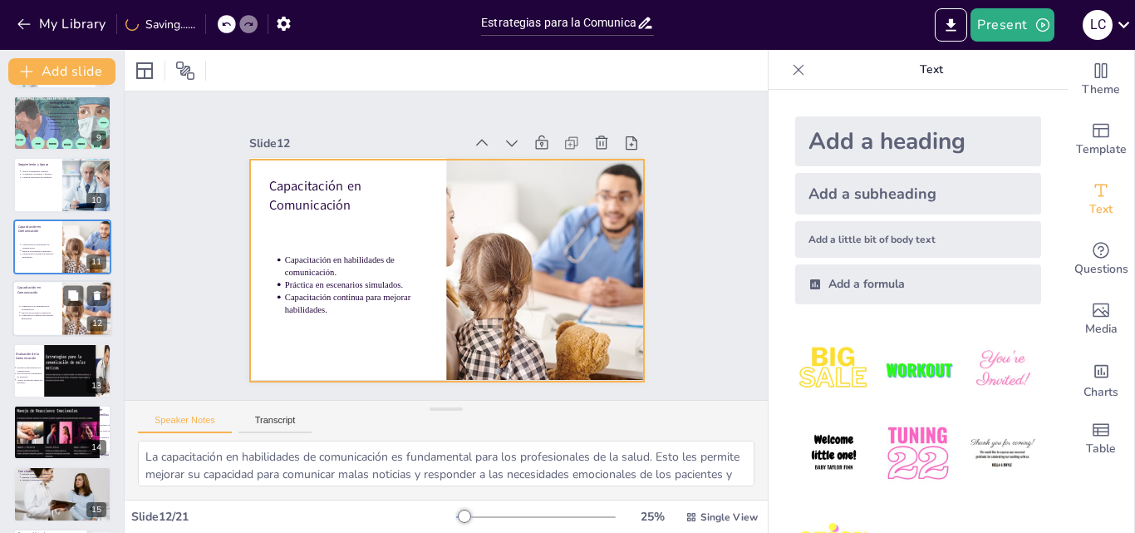
click at [43, 325] on div at bounding box center [62, 308] width 100 height 56
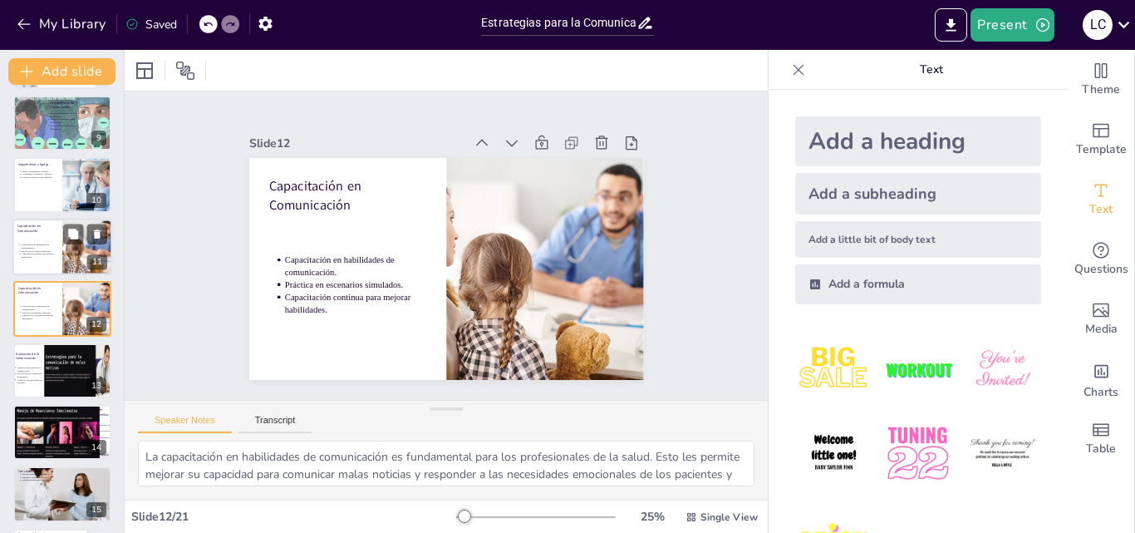
click at [32, 225] on p "Capacitación en Comunicación" at bounding box center [37, 227] width 40 height 9
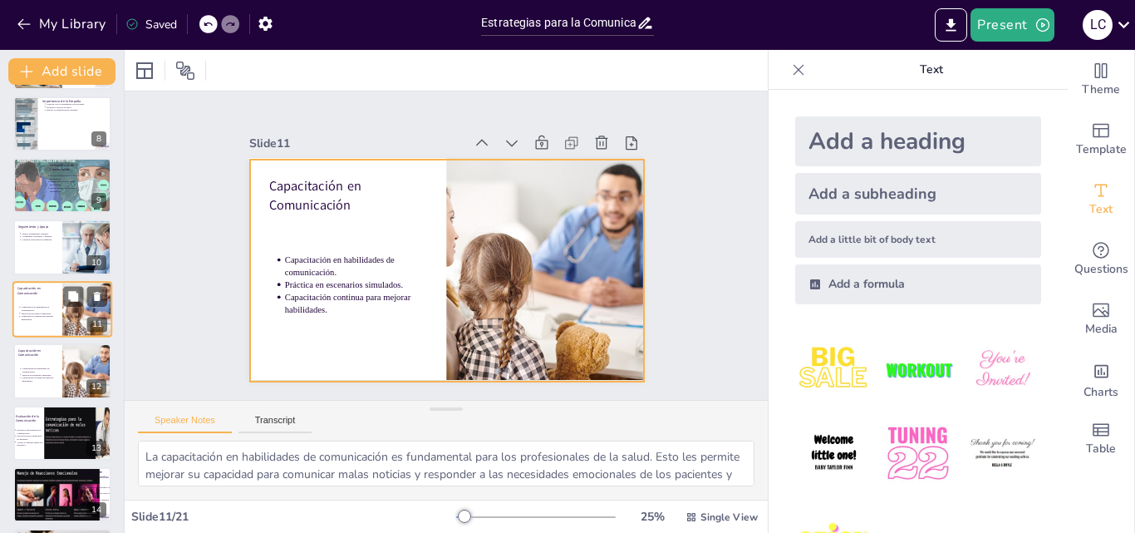
click at [32, 296] on div at bounding box center [62, 309] width 100 height 56
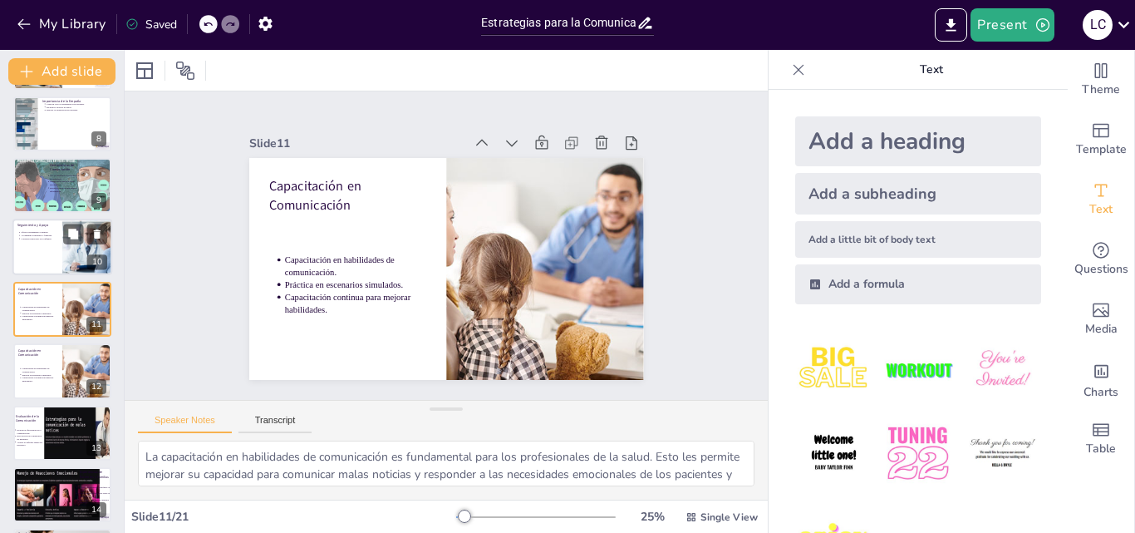
click at [27, 228] on div "Seguimiento y Apoyo" at bounding box center [37, 225] width 40 height 7
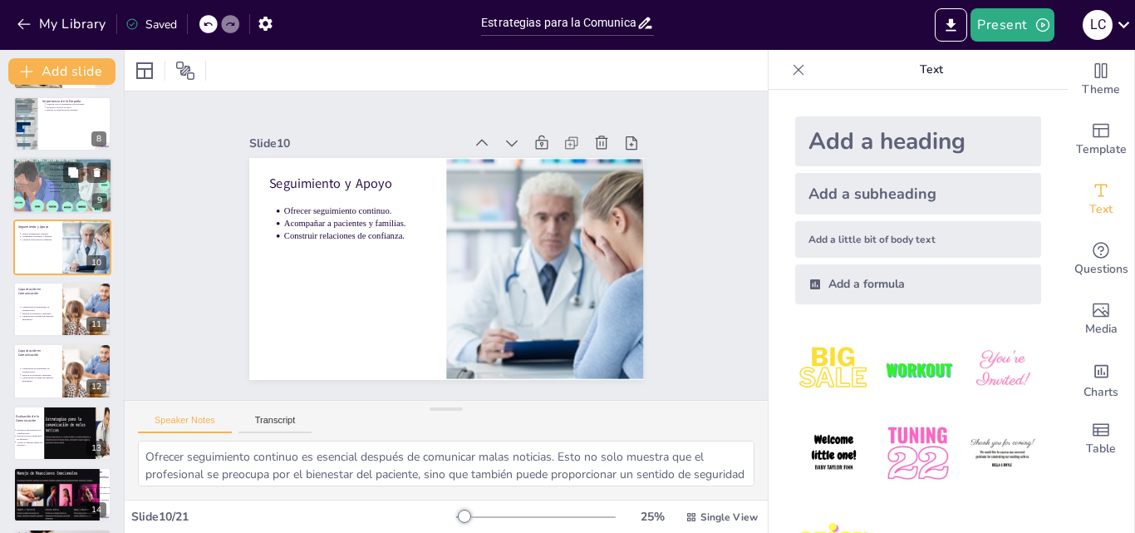
scroll to position [373, 0]
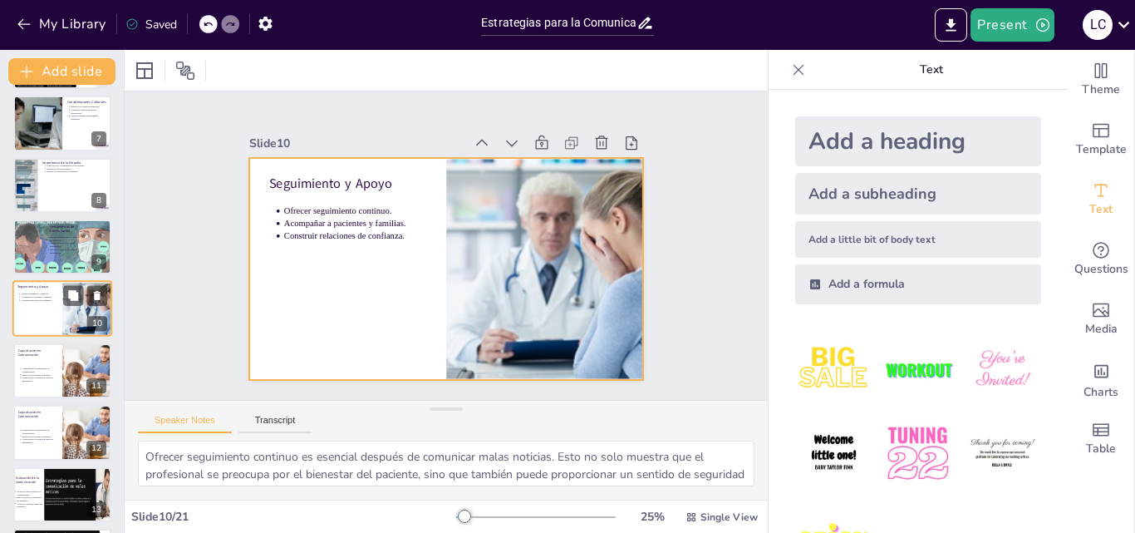
click at [34, 304] on div at bounding box center [62, 309] width 100 height 56
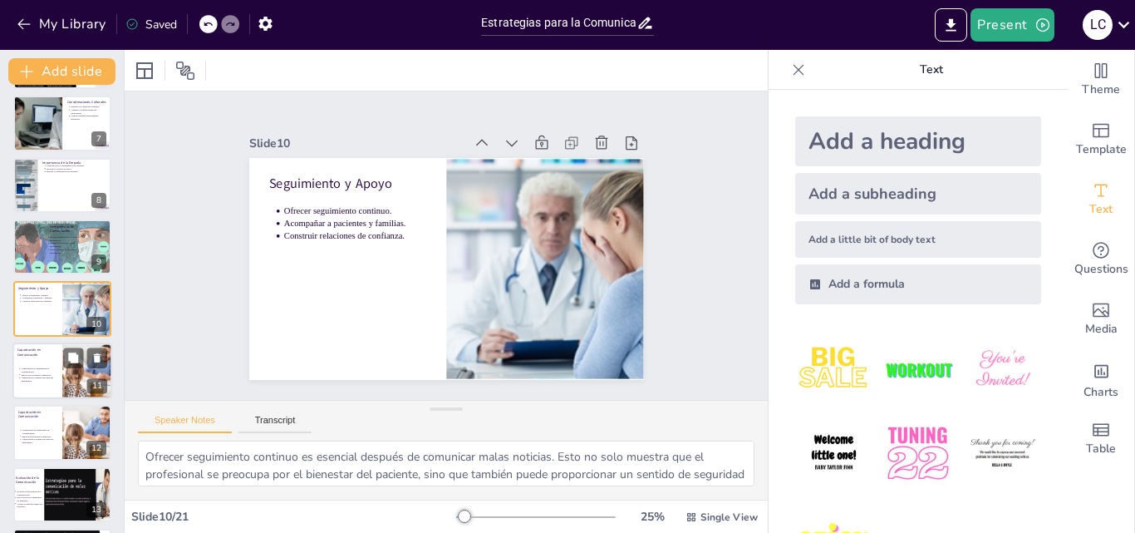
click at [56, 357] on div at bounding box center [62, 370] width 100 height 56
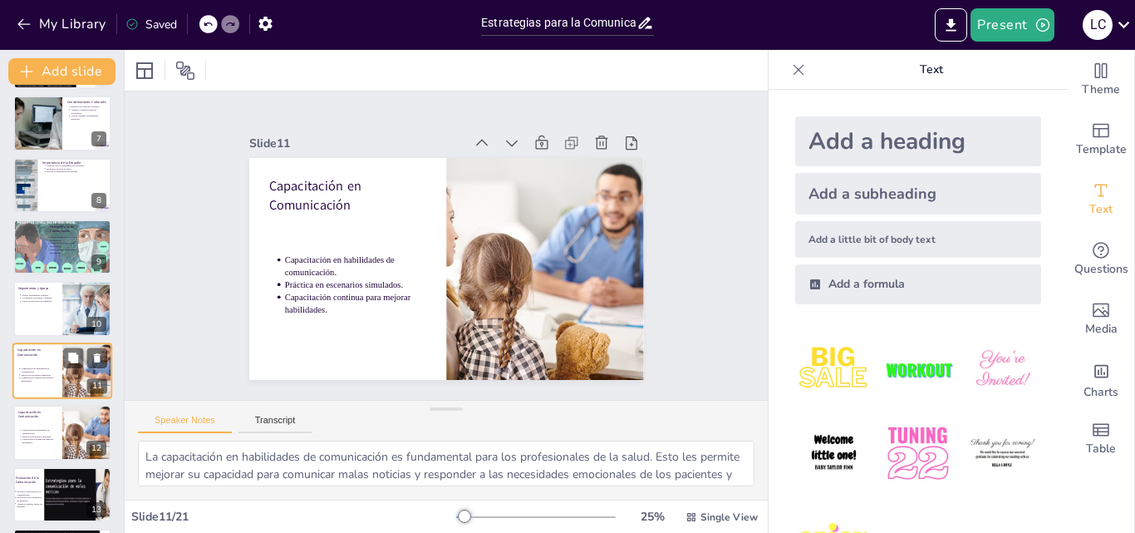
scroll to position [435, 0]
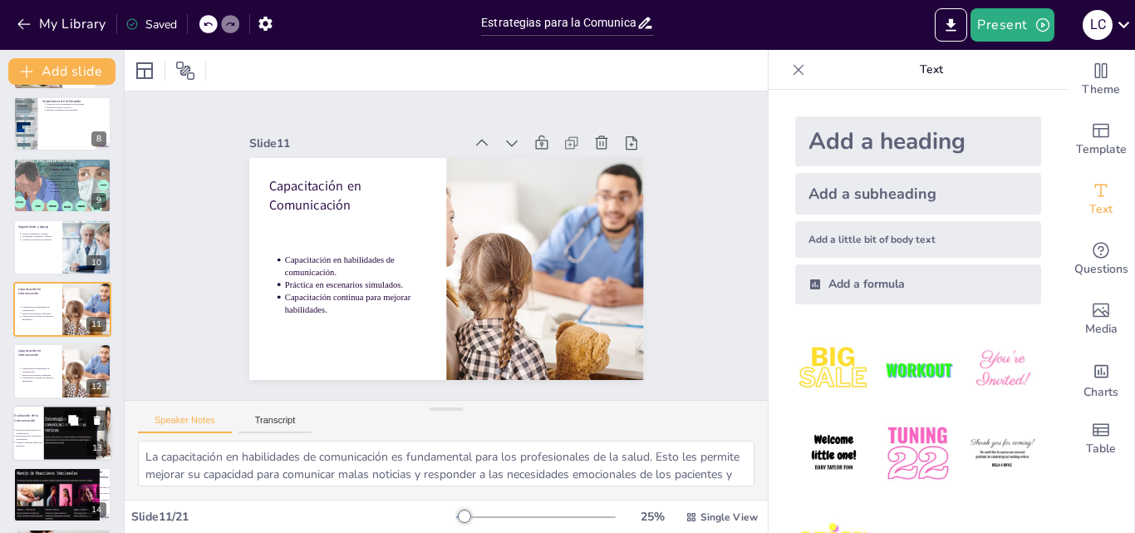
click at [29, 423] on div at bounding box center [62, 433] width 100 height 56
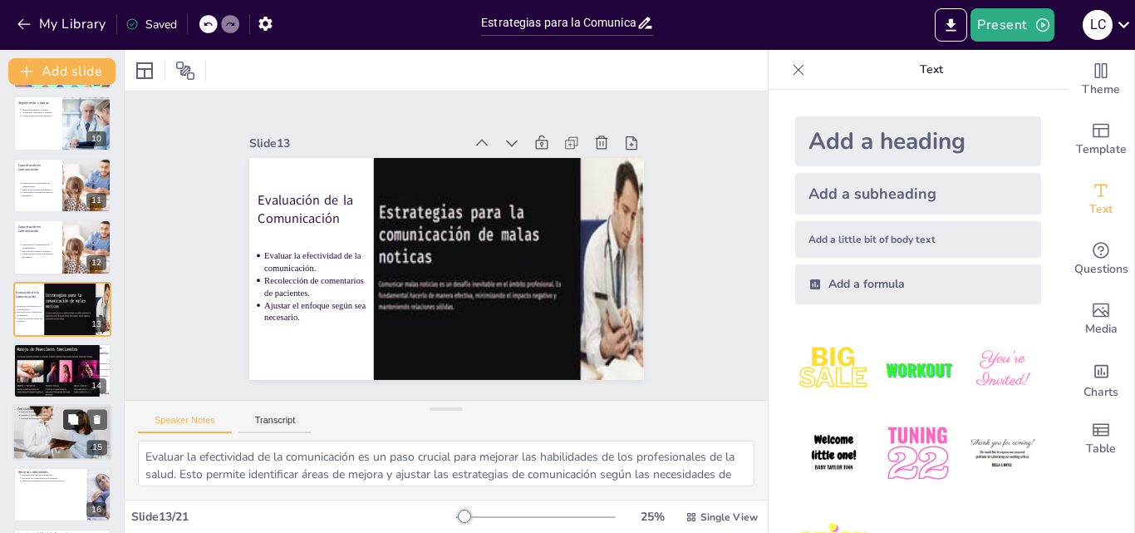
click at [68, 419] on icon at bounding box center [73, 420] width 12 height 12
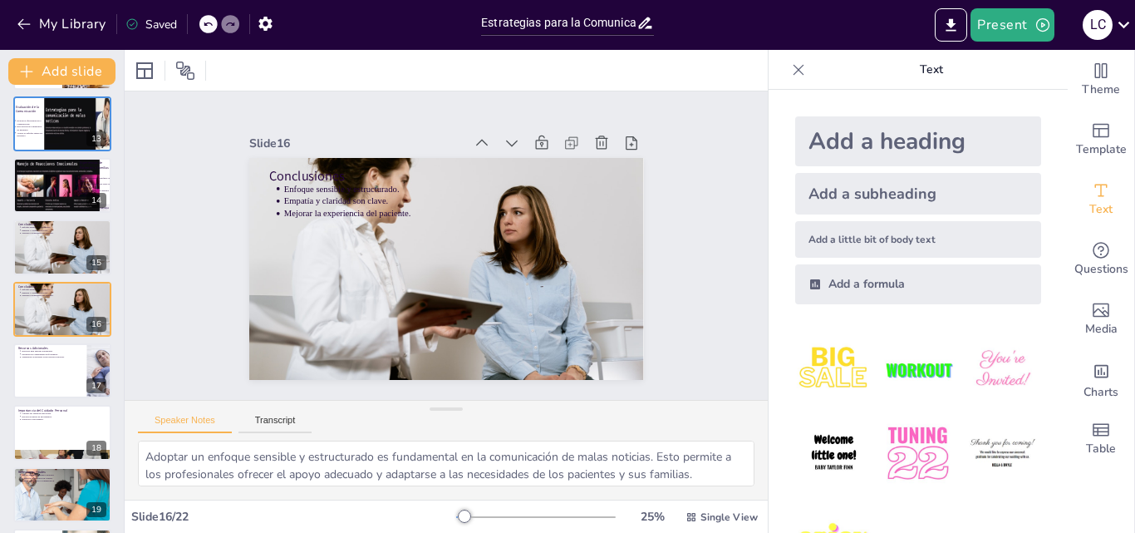
scroll to position [577, 0]
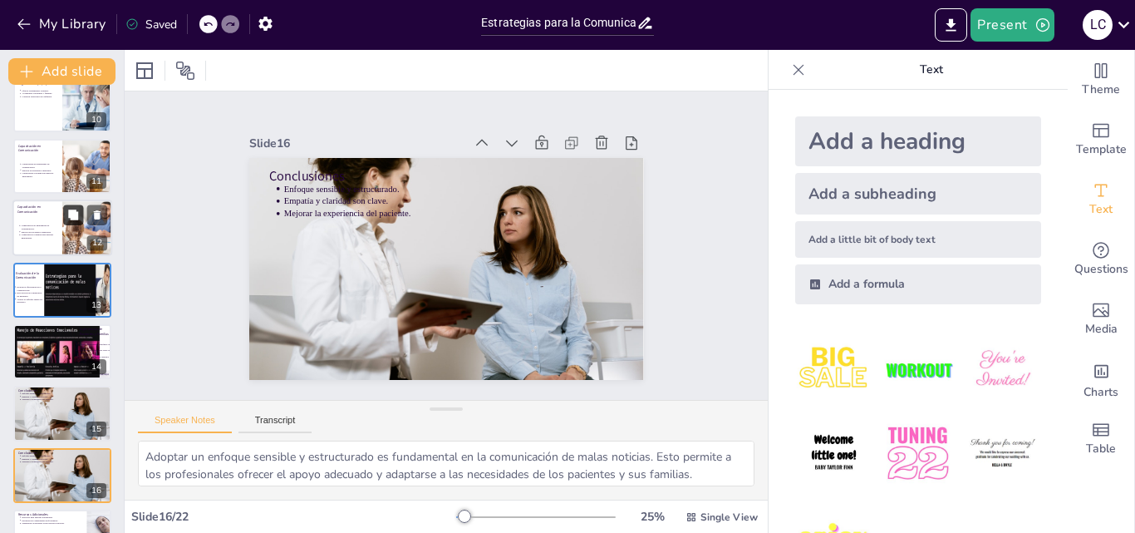
click at [67, 205] on button at bounding box center [73, 215] width 20 height 20
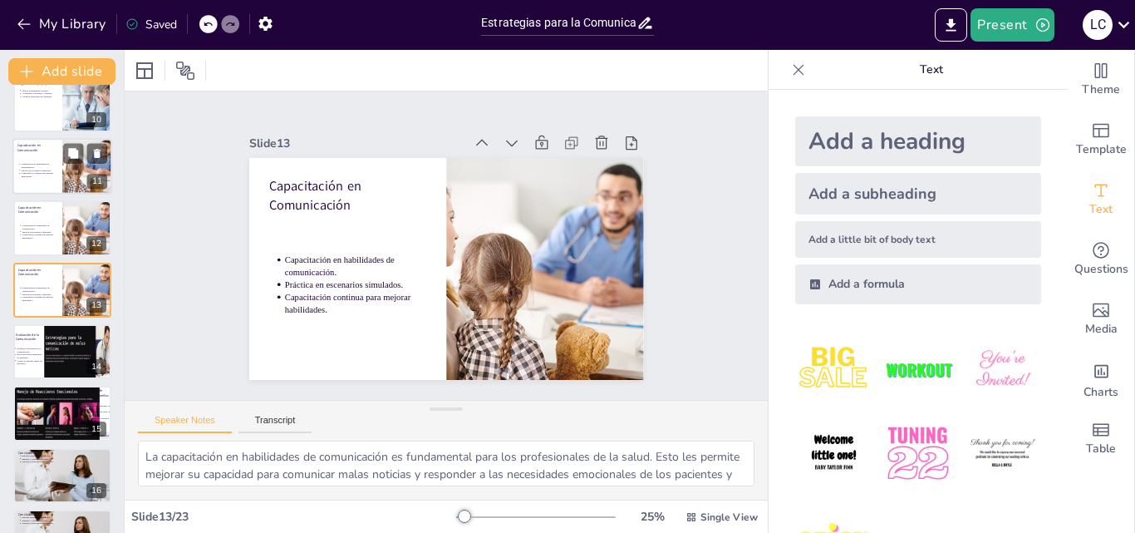
scroll to position [558, 0]
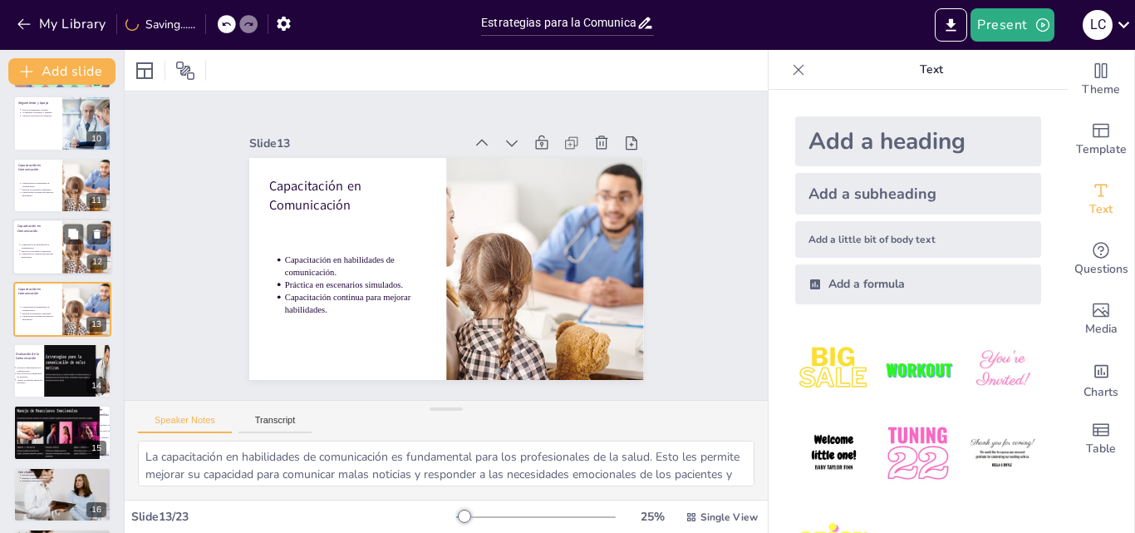
click at [22, 249] on p "Práctica en escenarios simulados." at bounding box center [40, 250] width 37 height 3
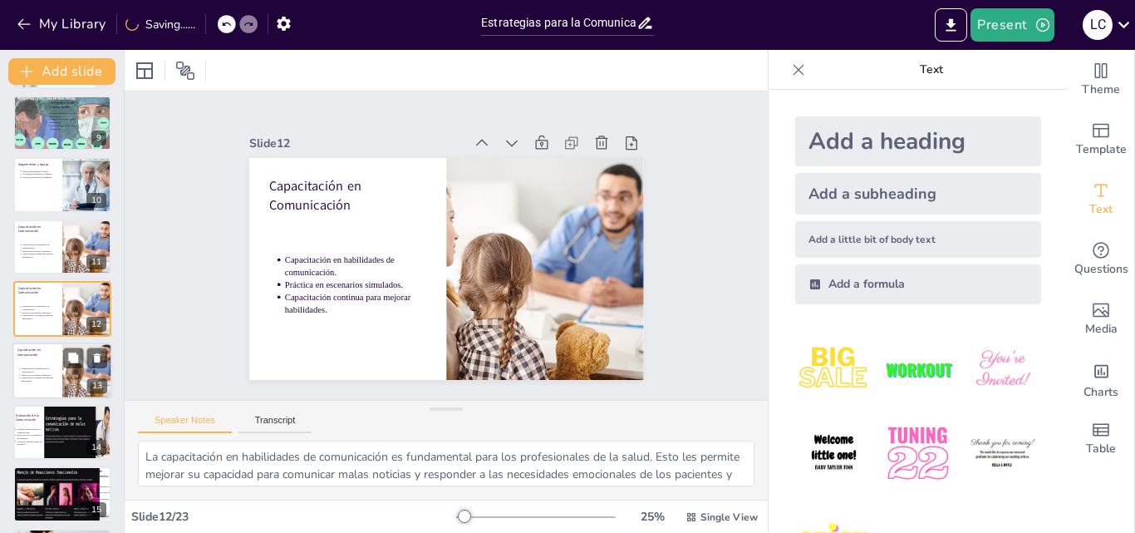
click at [42, 368] on p "Capacitación en habilidades de comunicación." at bounding box center [40, 369] width 37 height 7
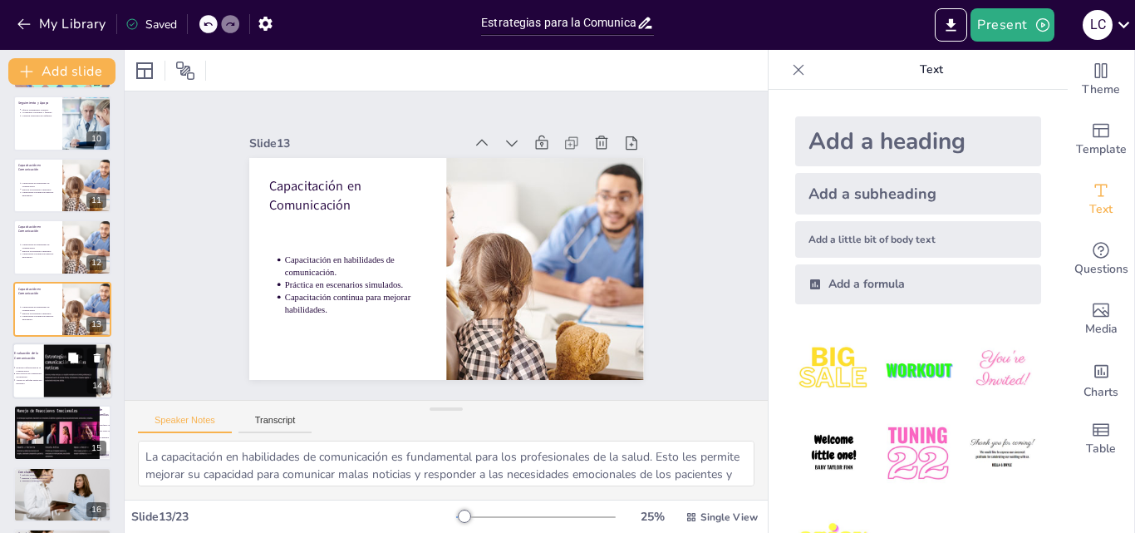
click at [26, 366] on p "Evaluar la efectividad de la comunicación." at bounding box center [29, 369] width 27 height 7
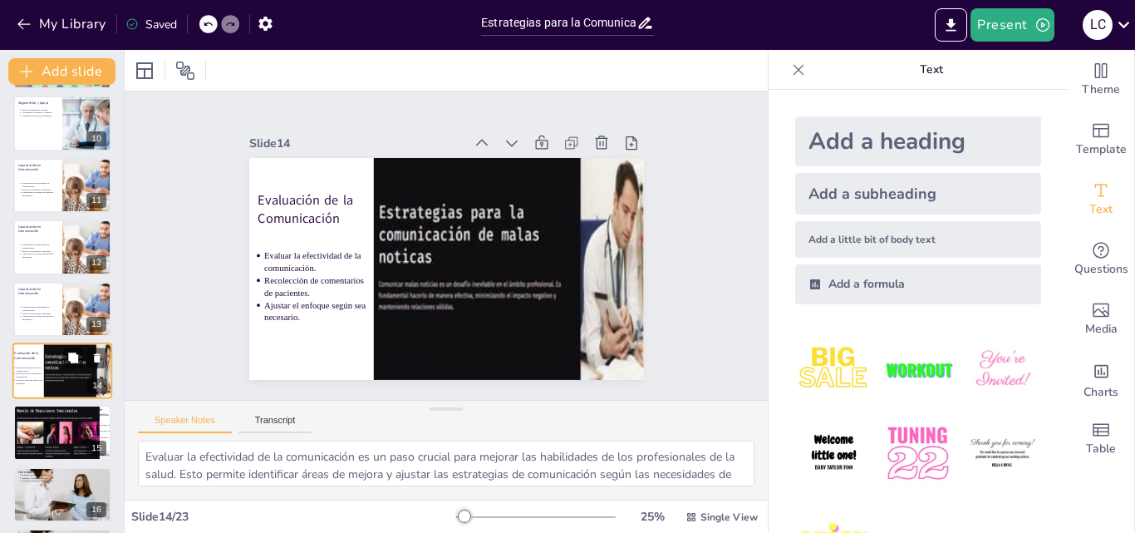
scroll to position [621, 0]
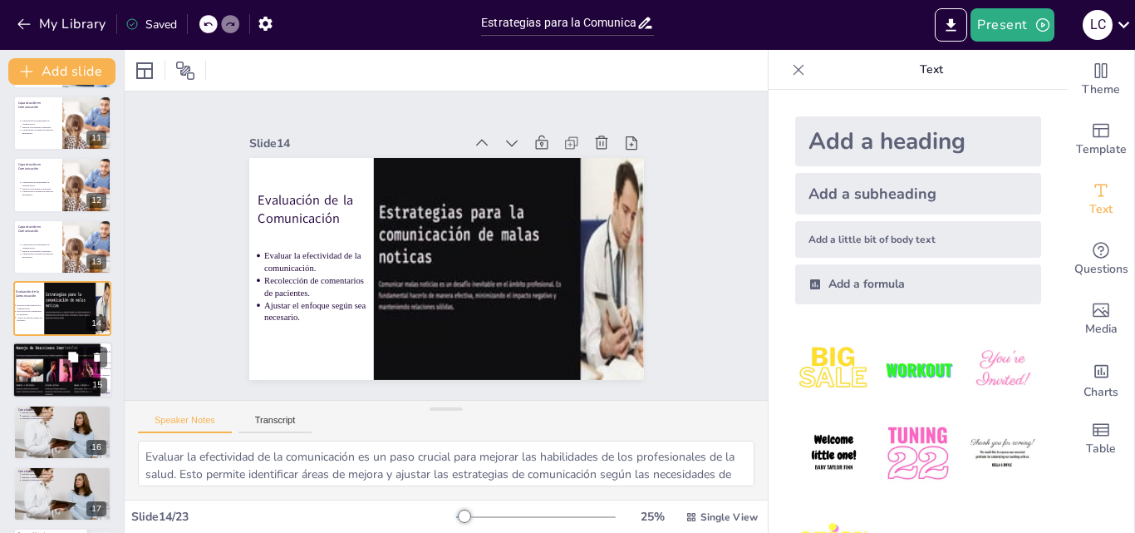
click at [17, 357] on div at bounding box center [58, 370] width 93 height 56
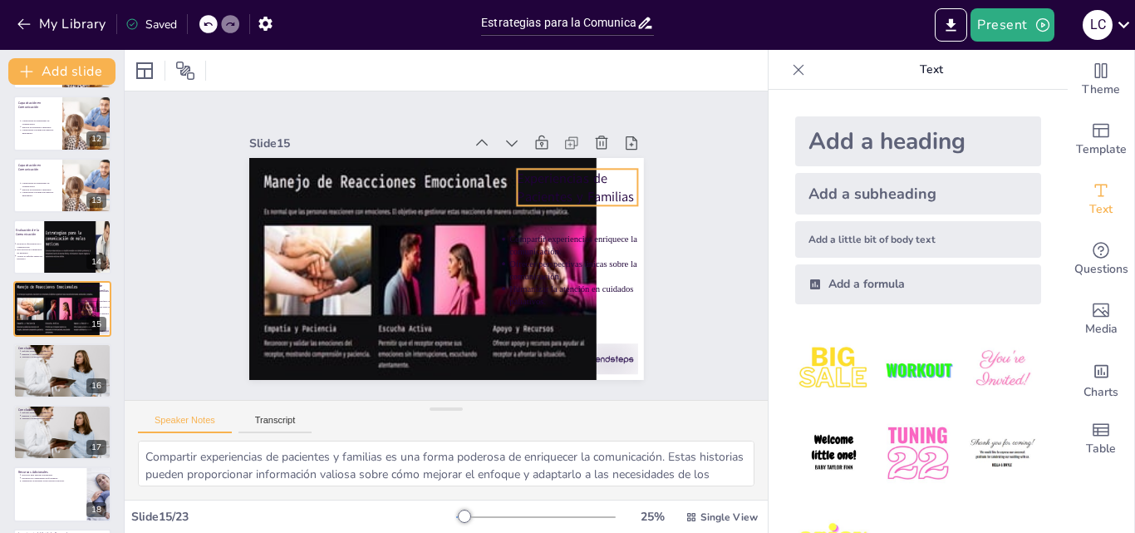
click at [528, 247] on p "Experiencias de Pacientes y Familias" at bounding box center [577, 304] width 108 height 115
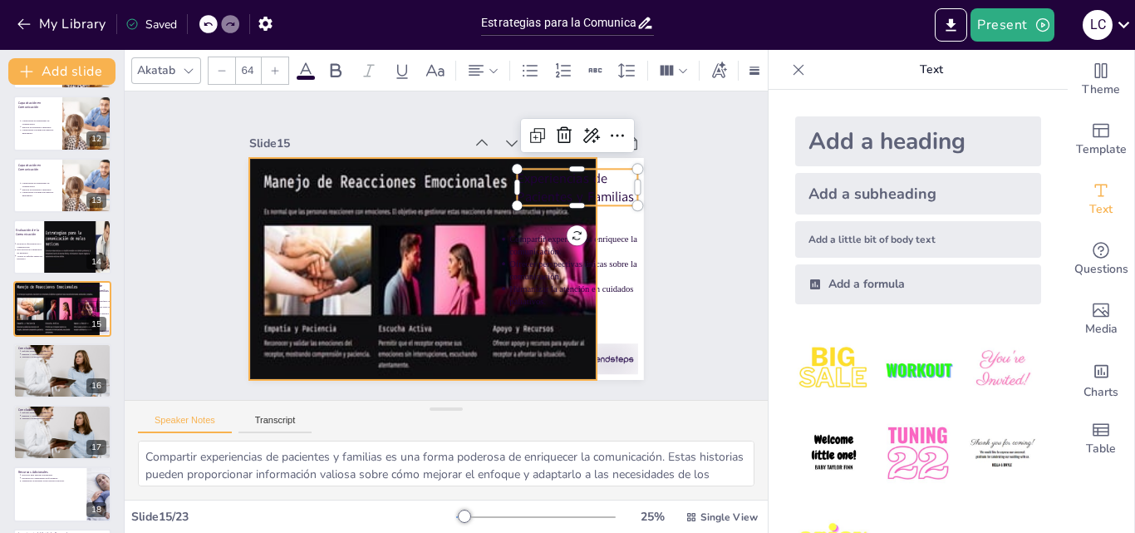
click at [437, 193] on div at bounding box center [426, 263] width 418 height 325
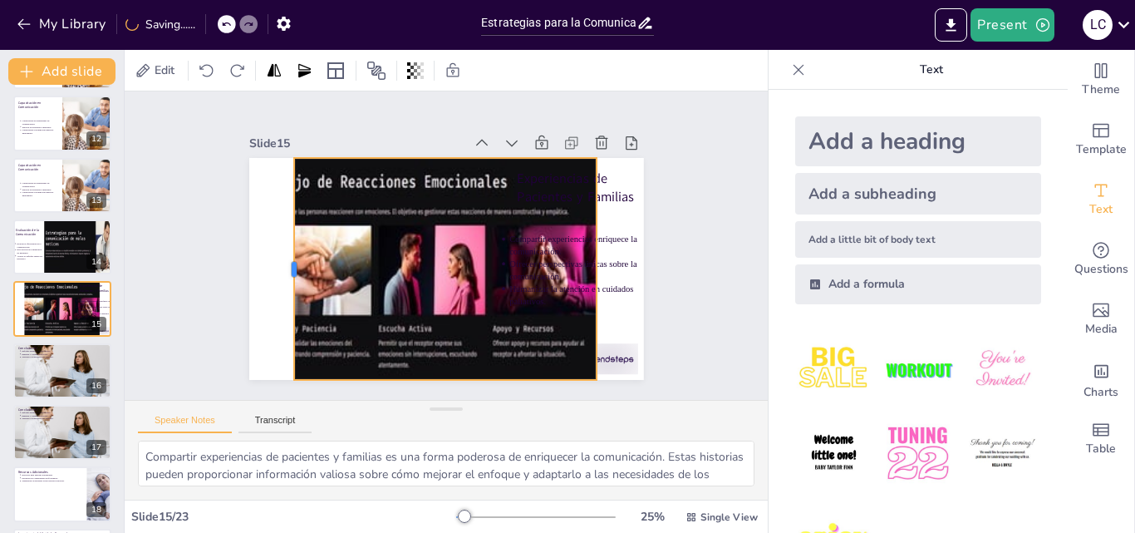
drag, startPoint x: 233, startPoint y: 263, endPoint x: 278, endPoint y: 263, distance: 44.9
click at [281, 125] on div at bounding box center [391, 95] width 220 height 59
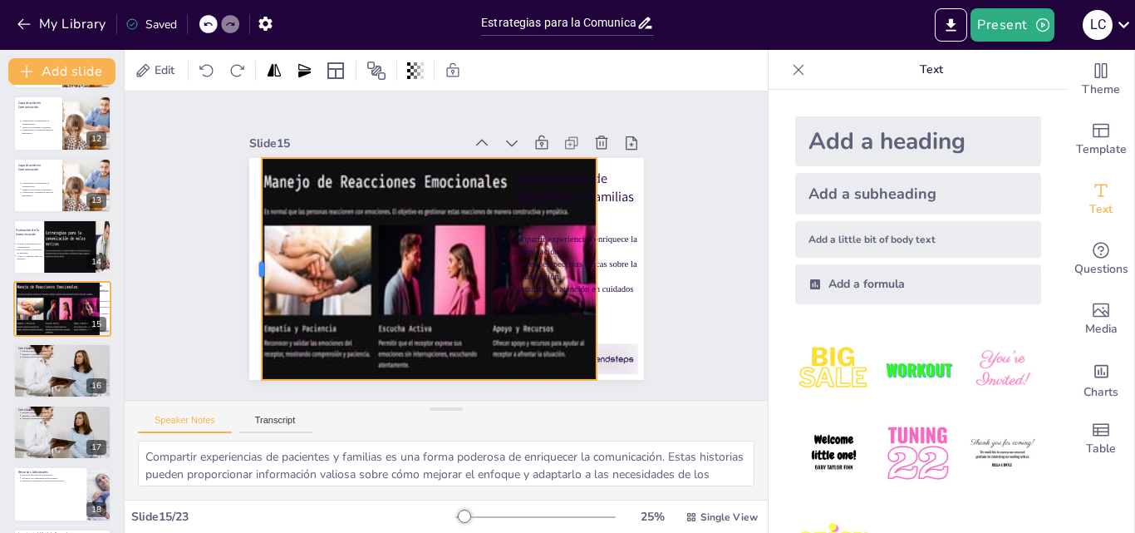
drag, startPoint x: 278, startPoint y: 264, endPoint x: 245, endPoint y: 277, distance: 34.7
click at [245, 277] on div at bounding box center [256, 208] width 81 height 215
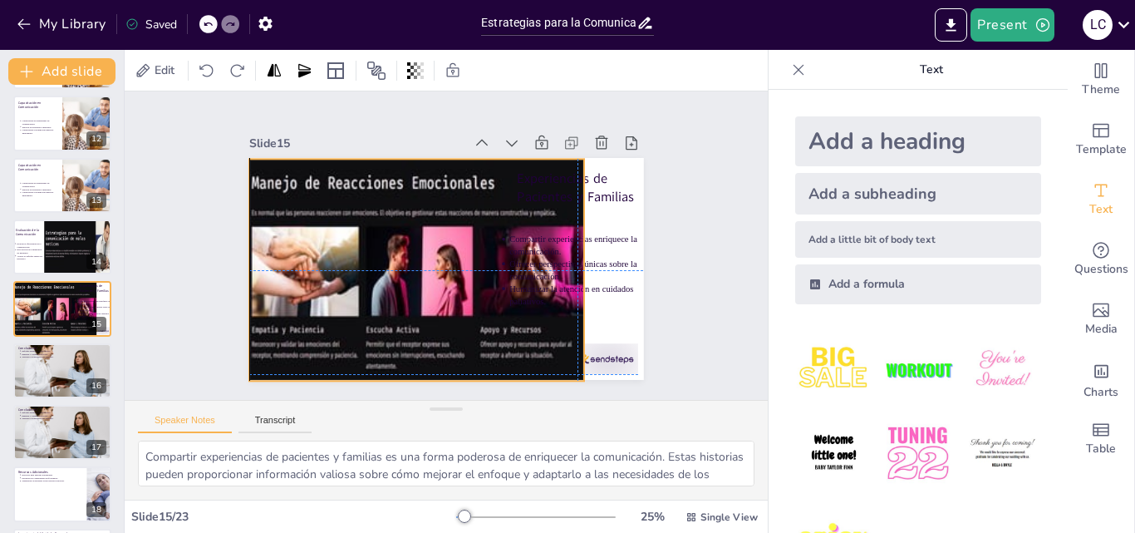
drag, startPoint x: 343, startPoint y: 196, endPoint x: 331, endPoint y: 197, distance: 12.5
click at [331, 197] on div at bounding box center [412, 257] width 426 height 352
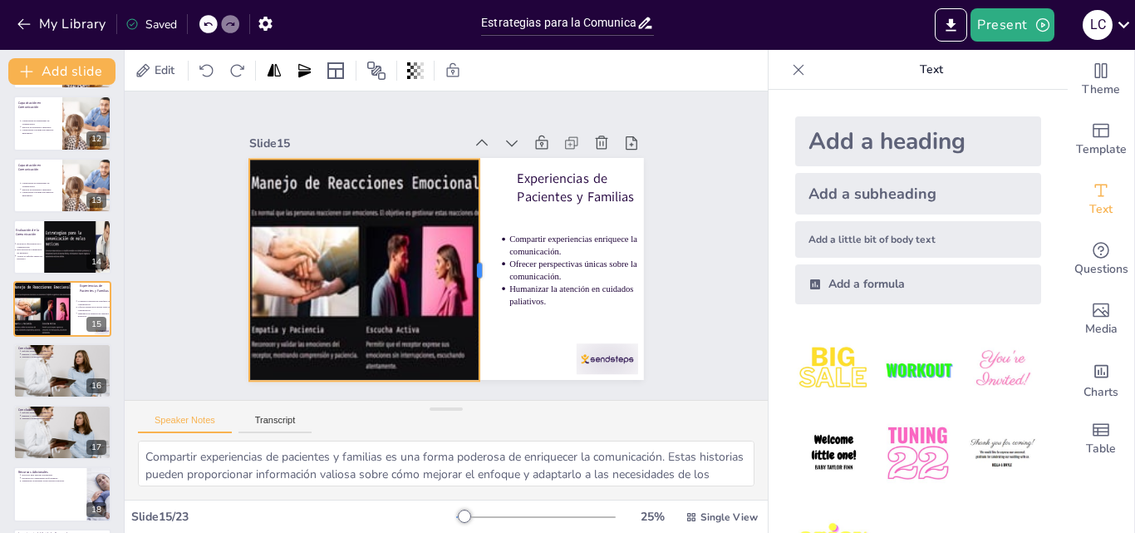
drag, startPoint x: 572, startPoint y: 264, endPoint x: 468, endPoint y: 271, distance: 104.9
click at [468, 271] on div at bounding box center [475, 281] width 81 height 215
drag, startPoint x: 469, startPoint y: 263, endPoint x: 479, endPoint y: 268, distance: 11.9
click at [479, 268] on div at bounding box center [489, 279] width 59 height 219
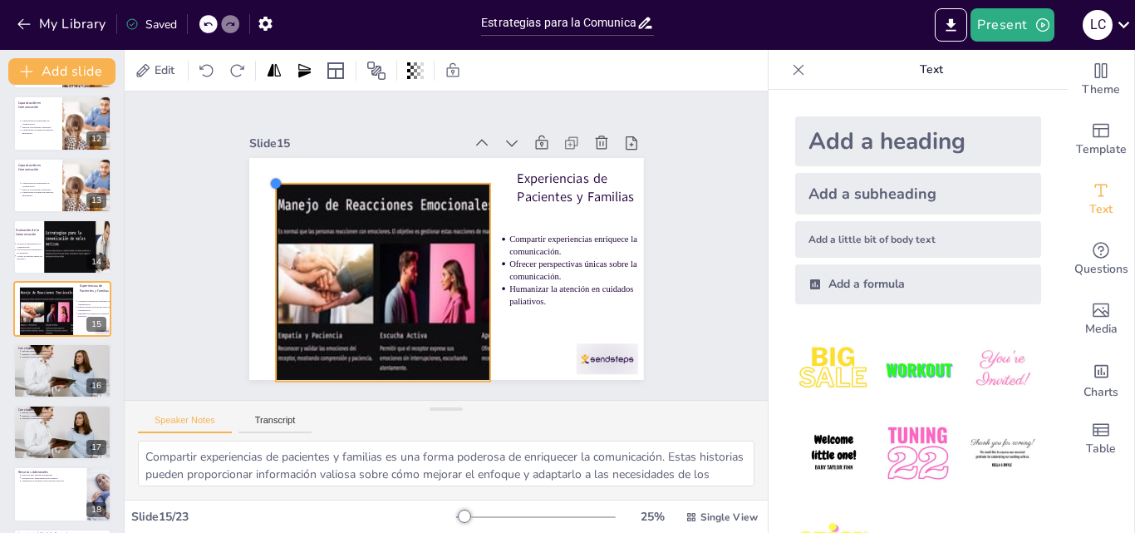
click at [262, 193] on div "Experiencias de Pacientes y Familias Compartir experiencias enriquece la comuni…" at bounding box center [430, 228] width 441 height 429
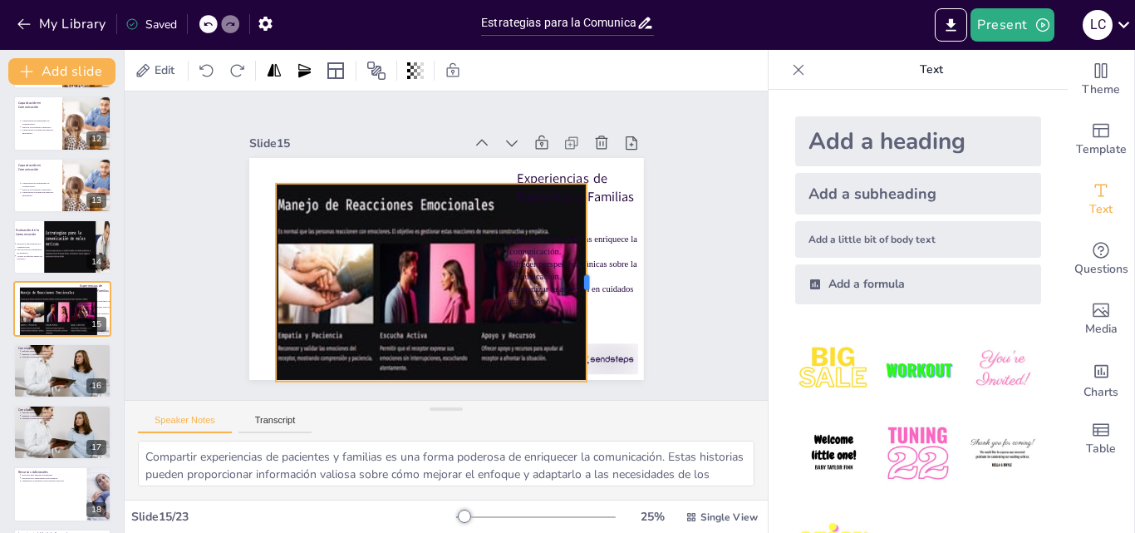
drag, startPoint x: 479, startPoint y: 277, endPoint x: 575, endPoint y: 280, distance: 96.4
click at [575, 280] on div at bounding box center [575, 326] width 74 height 192
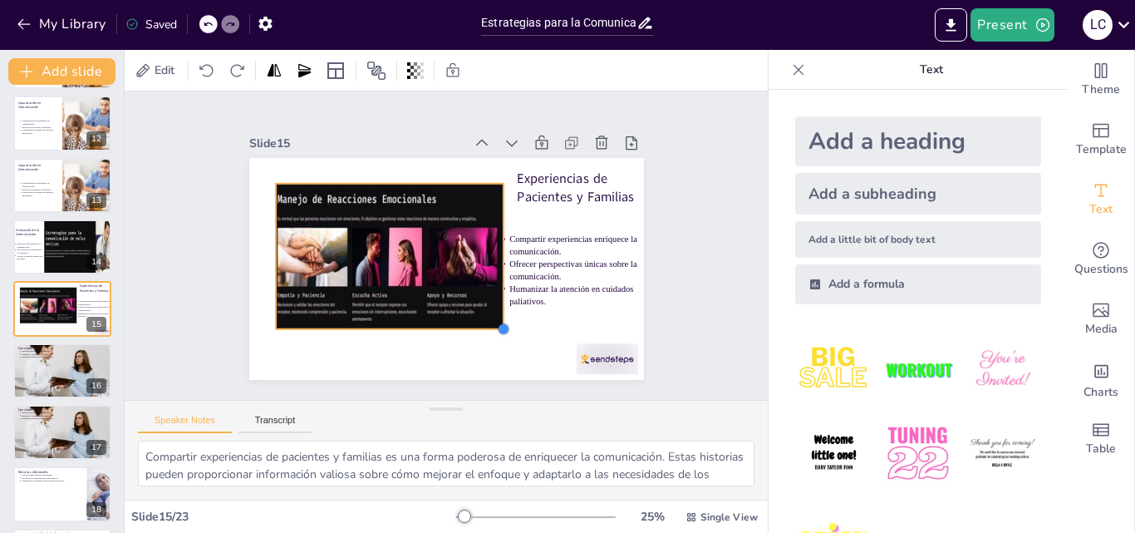
drag, startPoint x: 577, startPoint y: 377, endPoint x: 469, endPoint y: 325, distance: 119.3
click at [469, 325] on div "Experiencias de Pacientes y Familias Compartir experiencias enriquece la comuni…" at bounding box center [435, 266] width 453 height 390
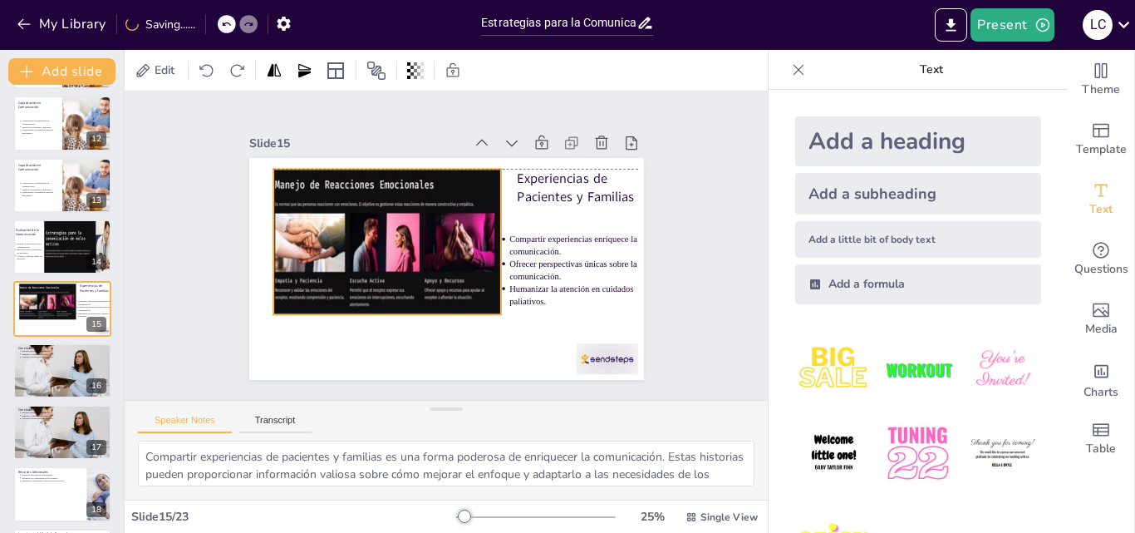
drag, startPoint x: 381, startPoint y: 209, endPoint x: 378, endPoint y: 199, distance: 10.3
click at [378, 199] on div at bounding box center [386, 229] width 265 height 192
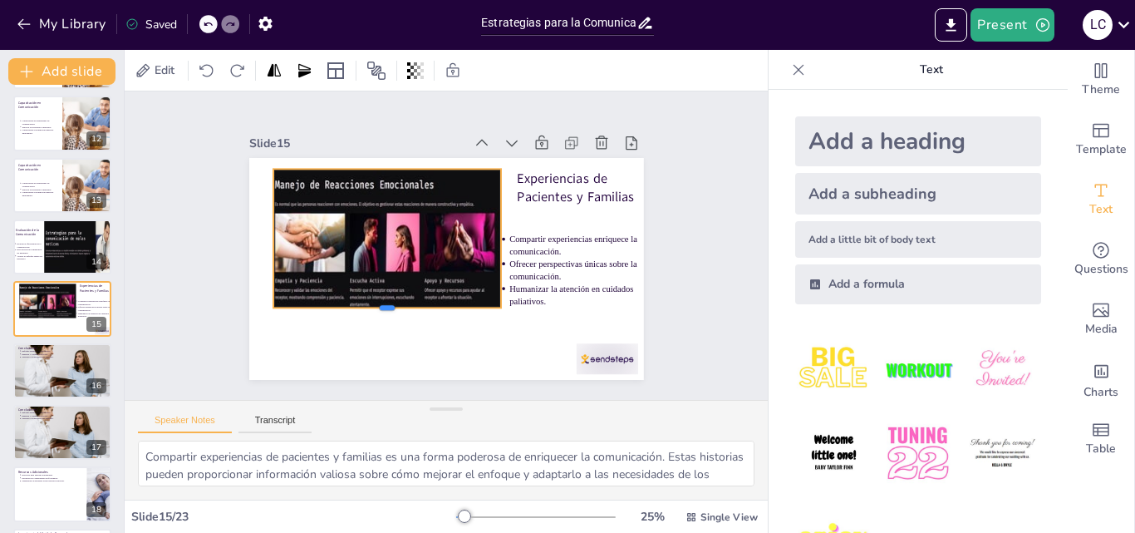
click at [381, 304] on div at bounding box center [368, 292] width 221 height 83
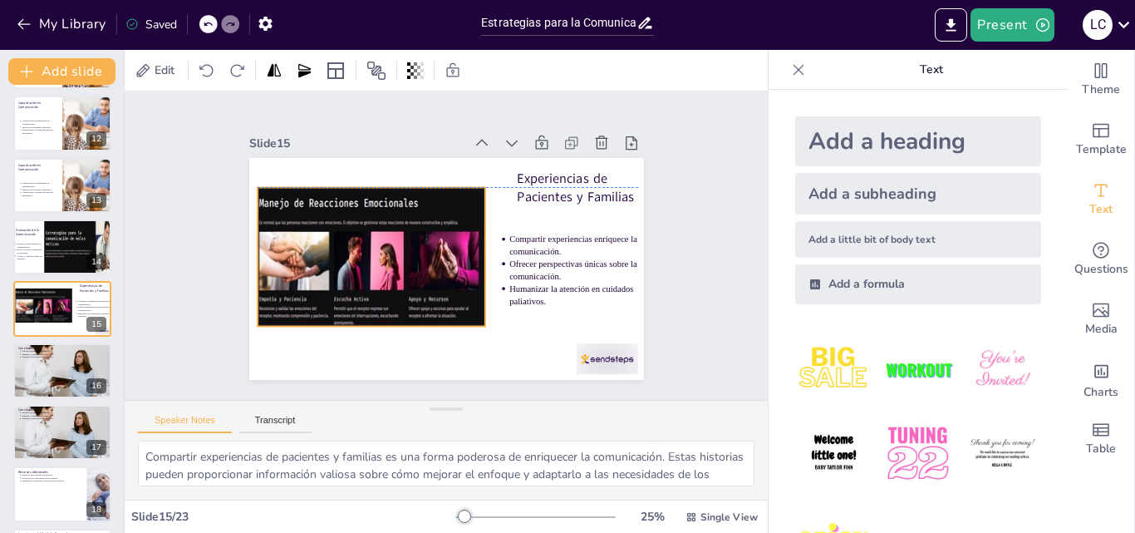
drag, startPoint x: 429, startPoint y: 192, endPoint x: 413, endPoint y: 206, distance: 21.2
click at [413, 206] on div at bounding box center [368, 236] width 273 height 213
click at [207, 183] on div "Slide 1 Estrategias para la Comunicación de Malas Noticias en Cuidados Paliativ…" at bounding box center [446, 244] width 547 height 405
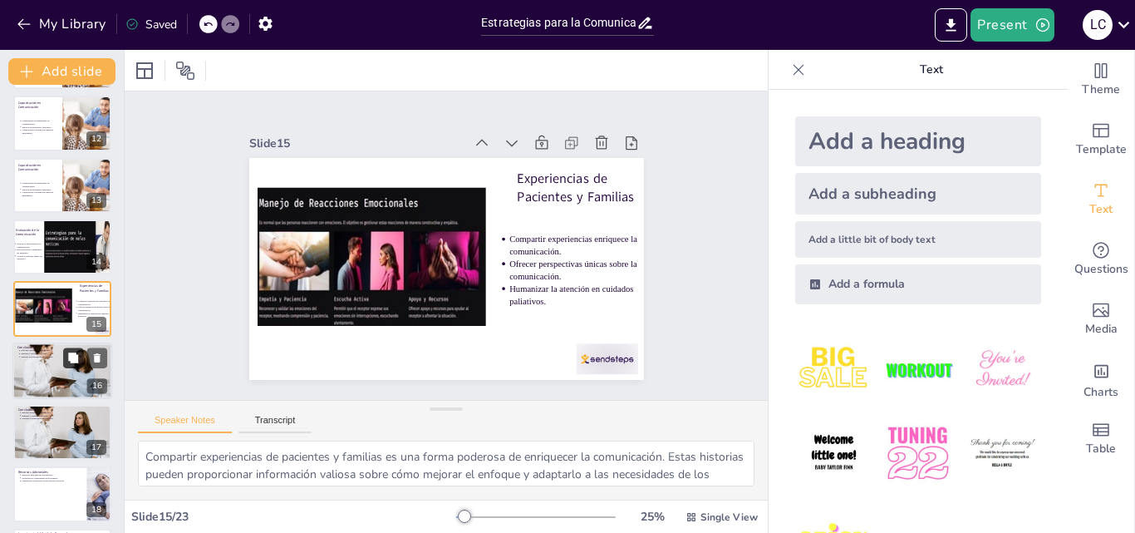
click at [71, 361] on icon at bounding box center [73, 357] width 10 height 10
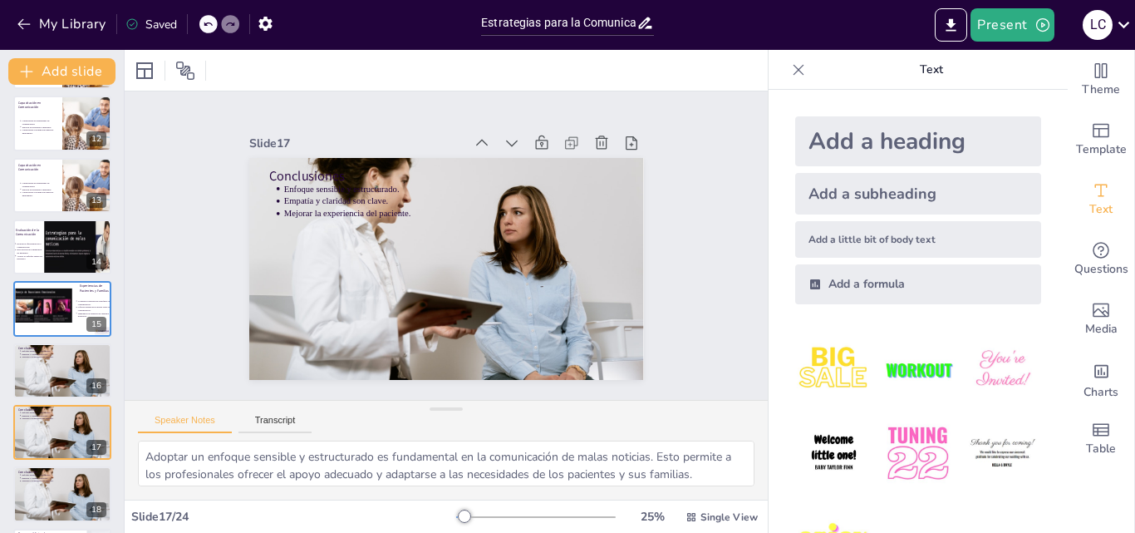
scroll to position [806, 0]
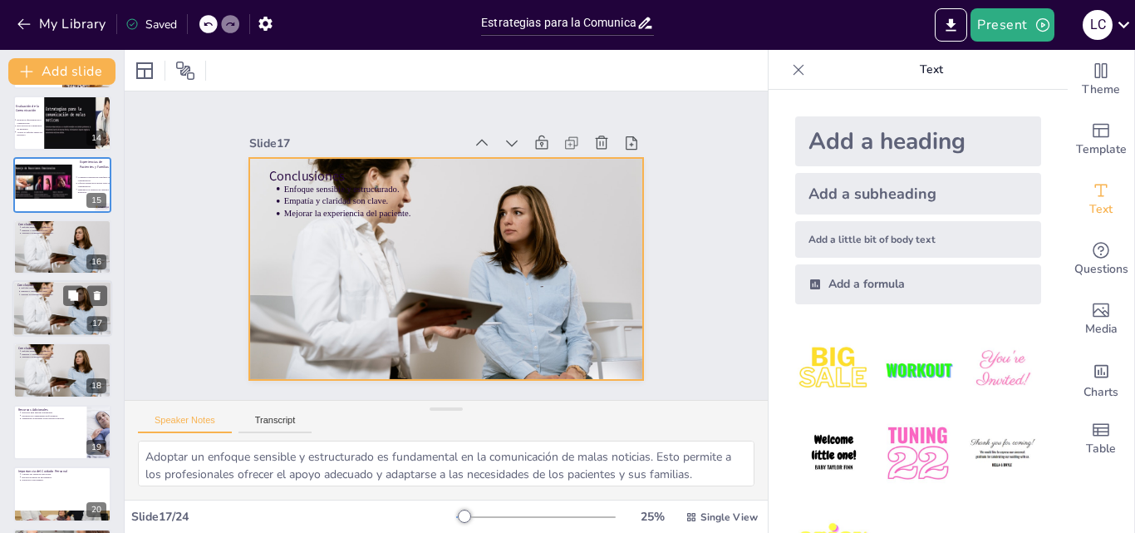
click at [50, 305] on div at bounding box center [62, 308] width 100 height 66
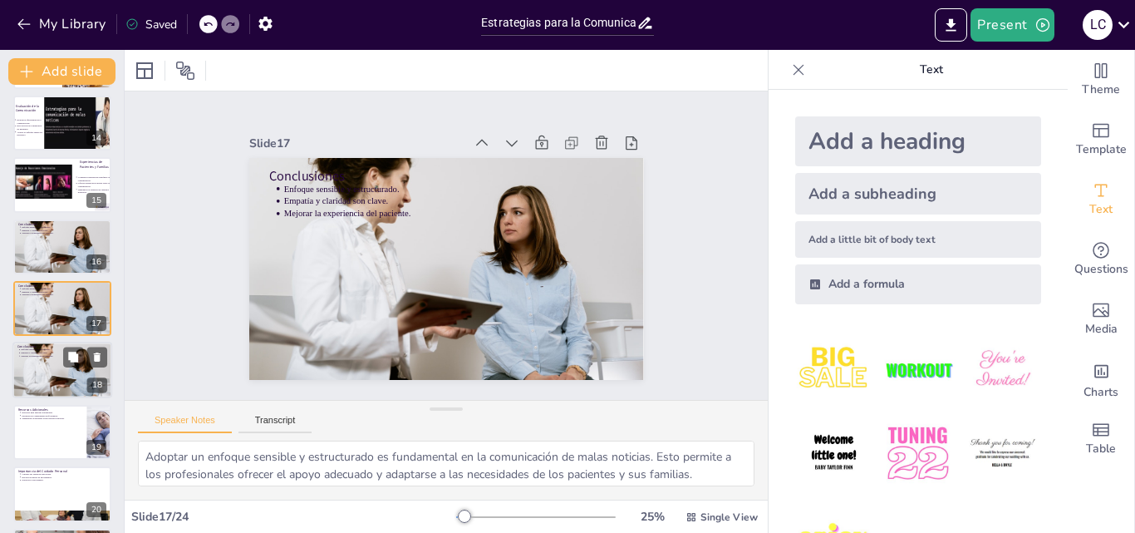
click at [48, 361] on div at bounding box center [62, 369] width 100 height 66
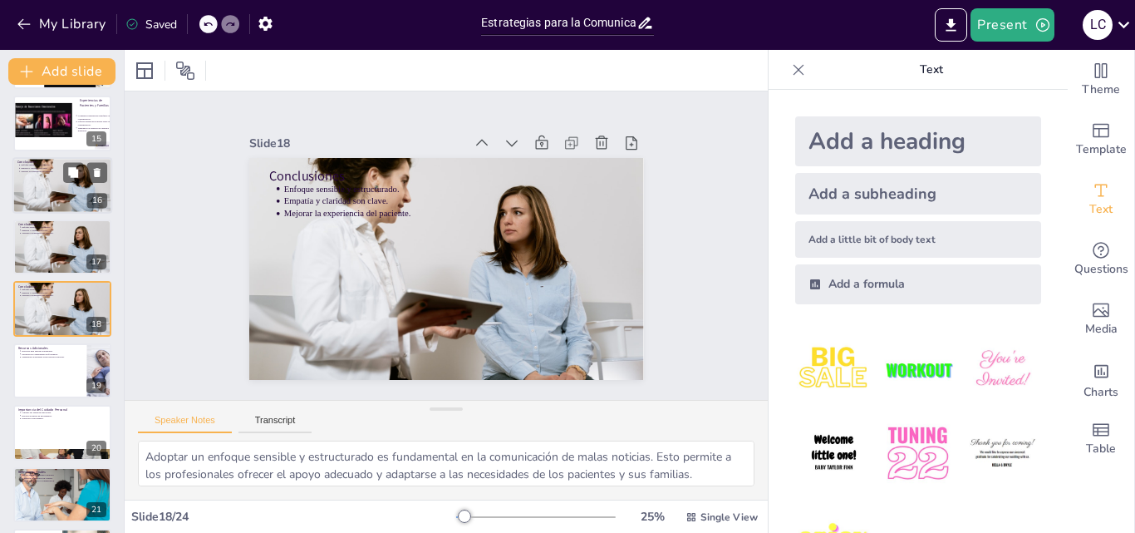
click at [31, 189] on div at bounding box center [62, 185] width 100 height 66
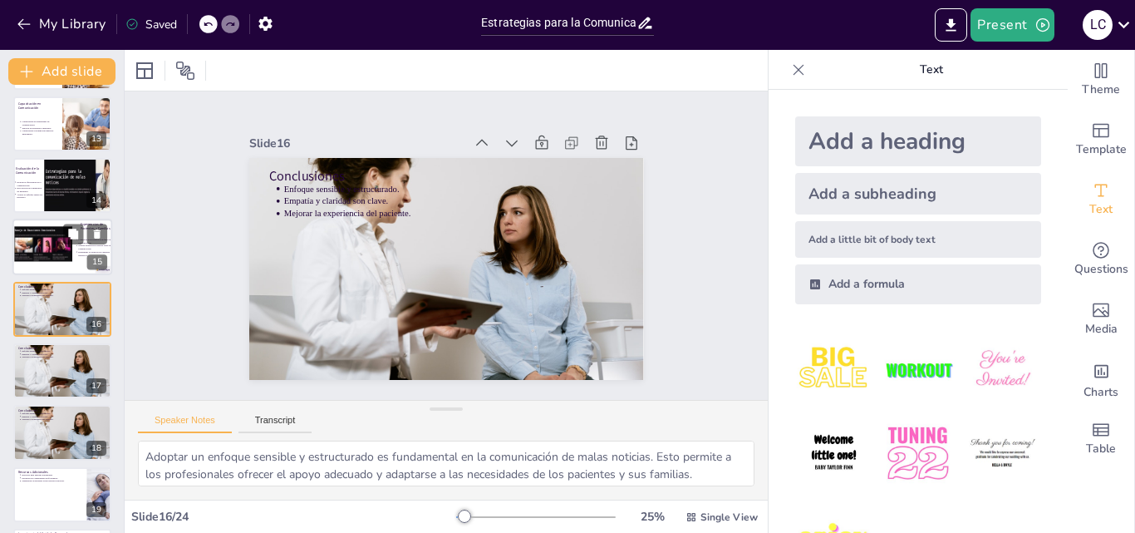
click at [40, 238] on div at bounding box center [42, 245] width 61 height 37
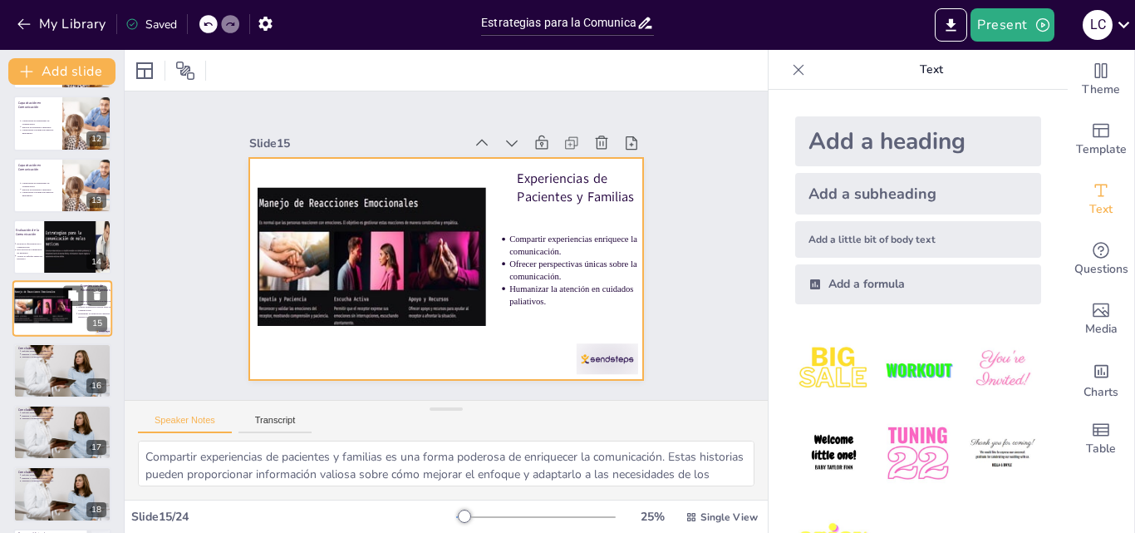
click at [61, 323] on div at bounding box center [62, 309] width 100 height 56
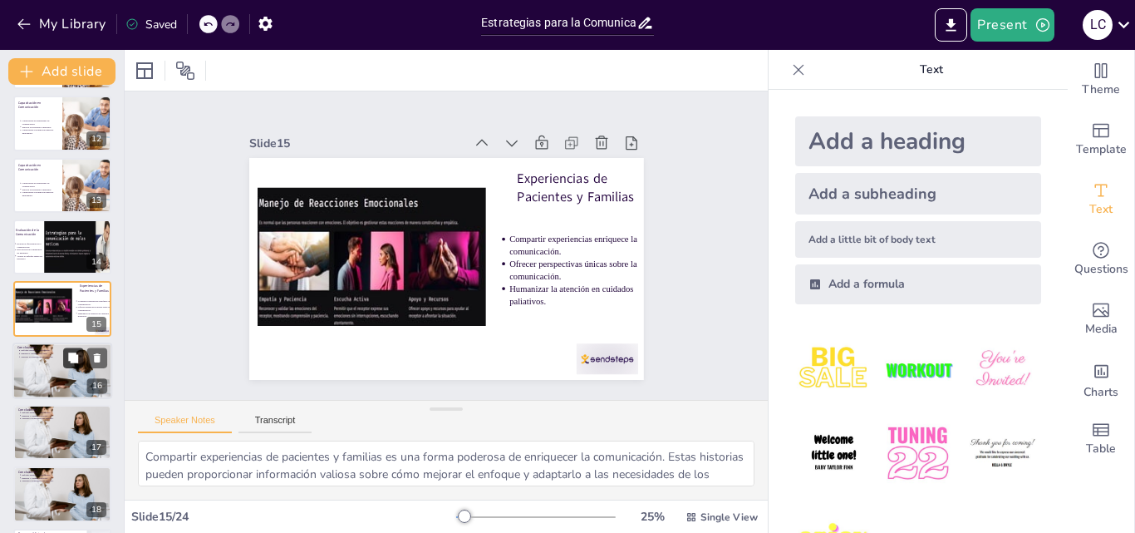
click at [71, 367] on button at bounding box center [73, 357] width 20 height 20
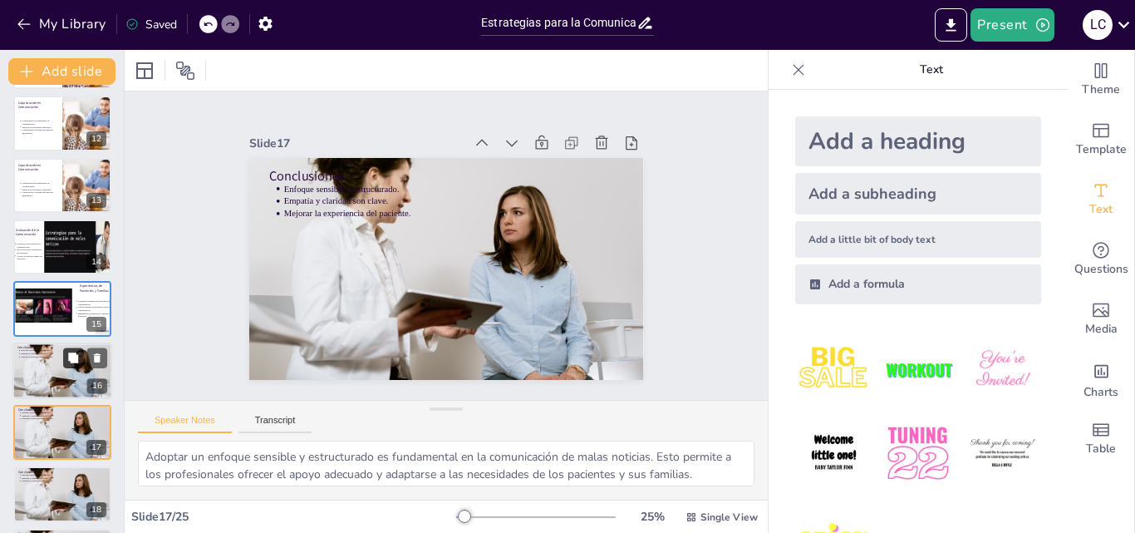
scroll to position [806, 0]
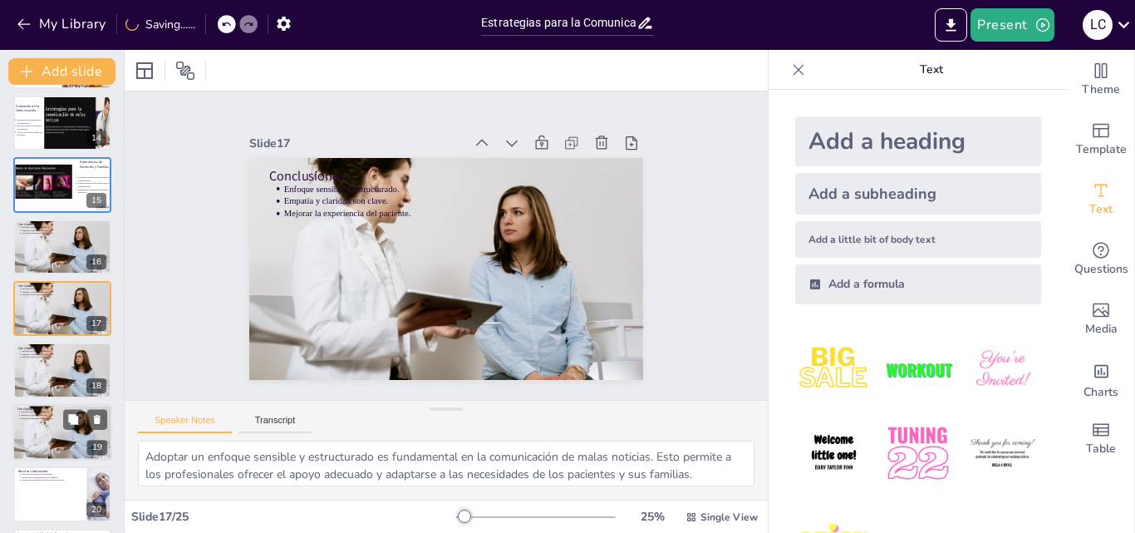
click at [60, 410] on p "Enfoque sensible y estructurado." at bounding box center [64, 411] width 86 height 3
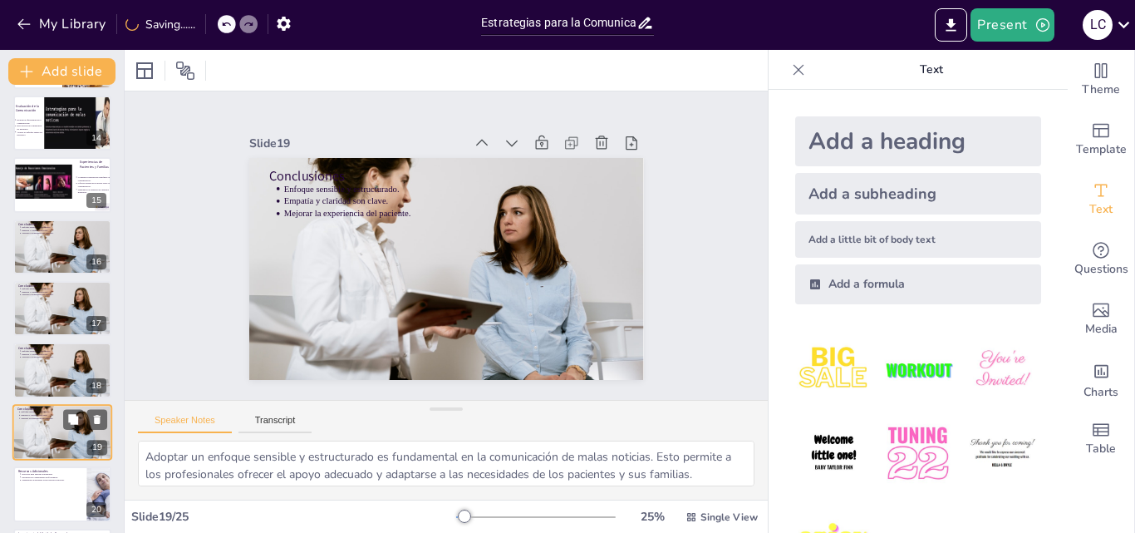
scroll to position [929, 0]
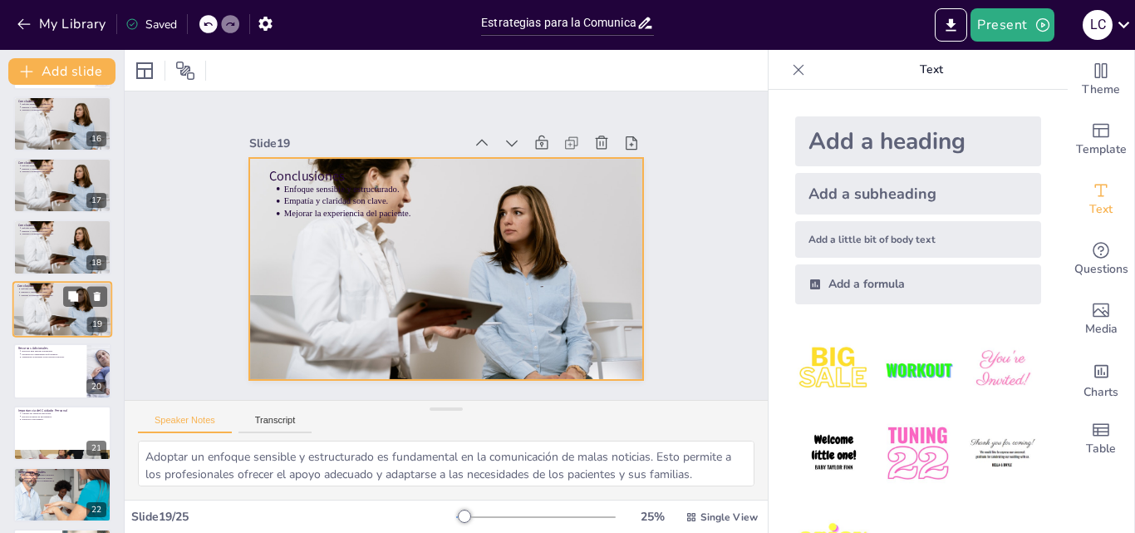
click at [60, 312] on div at bounding box center [62, 309] width 100 height 66
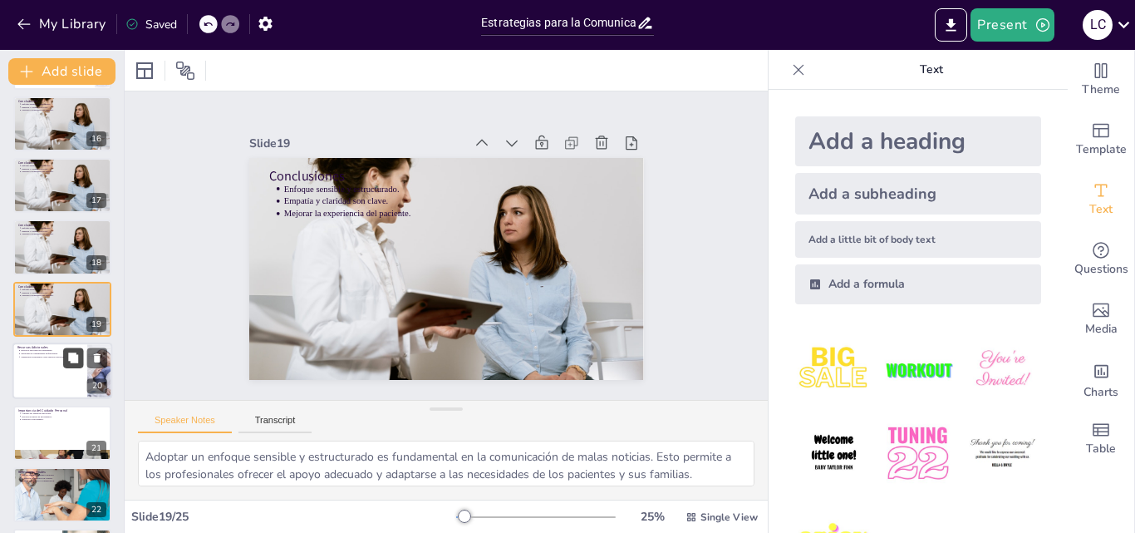
click at [64, 359] on button at bounding box center [73, 358] width 20 height 20
type textarea "Utilizar recursos para mejorar habilidades de comunicación es esencial para los…"
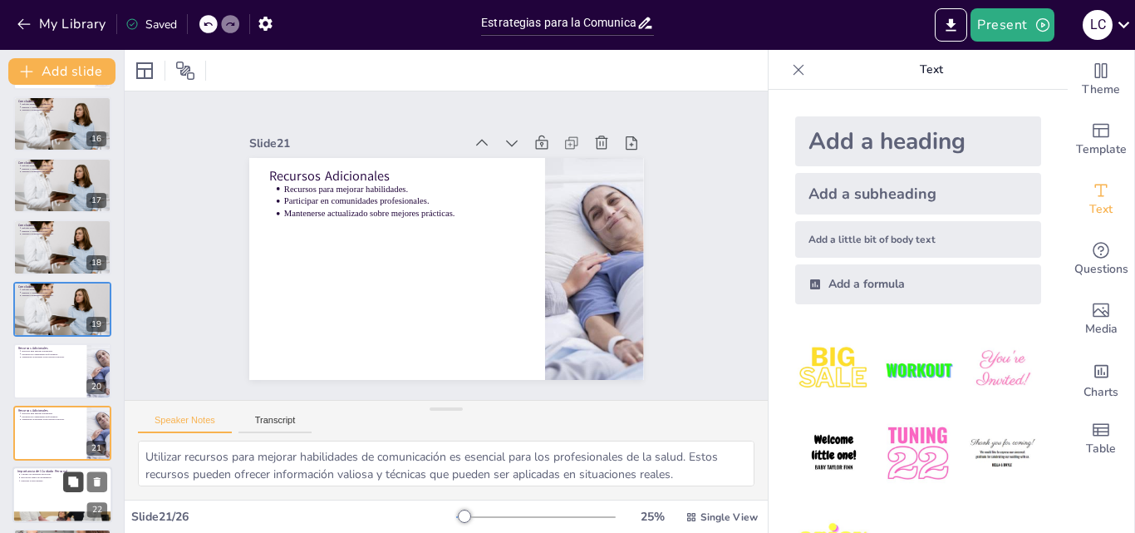
scroll to position [1053, 0]
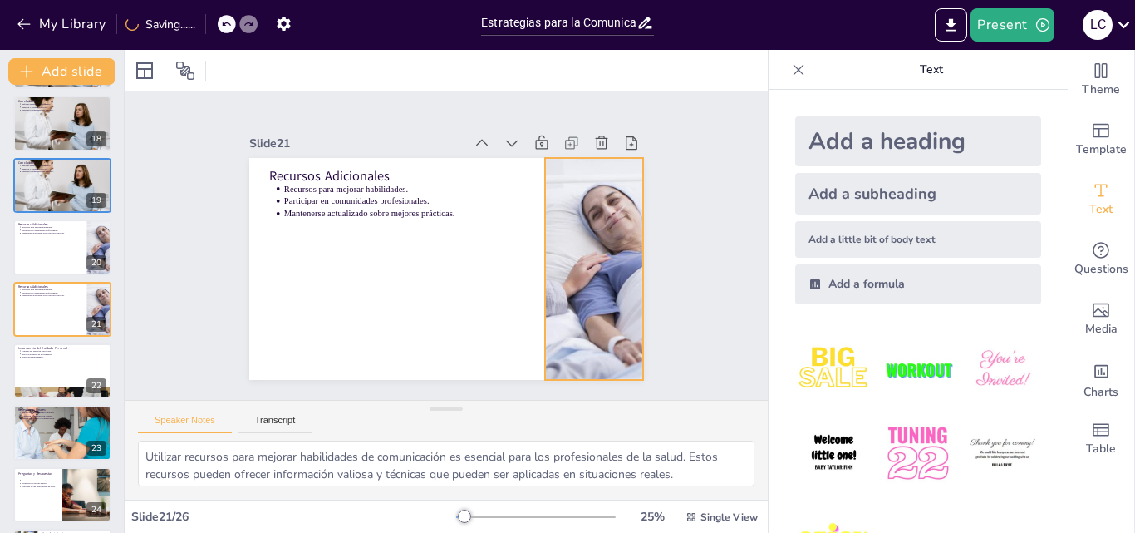
click at [548, 258] on div at bounding box center [572, 327] width 395 height 338
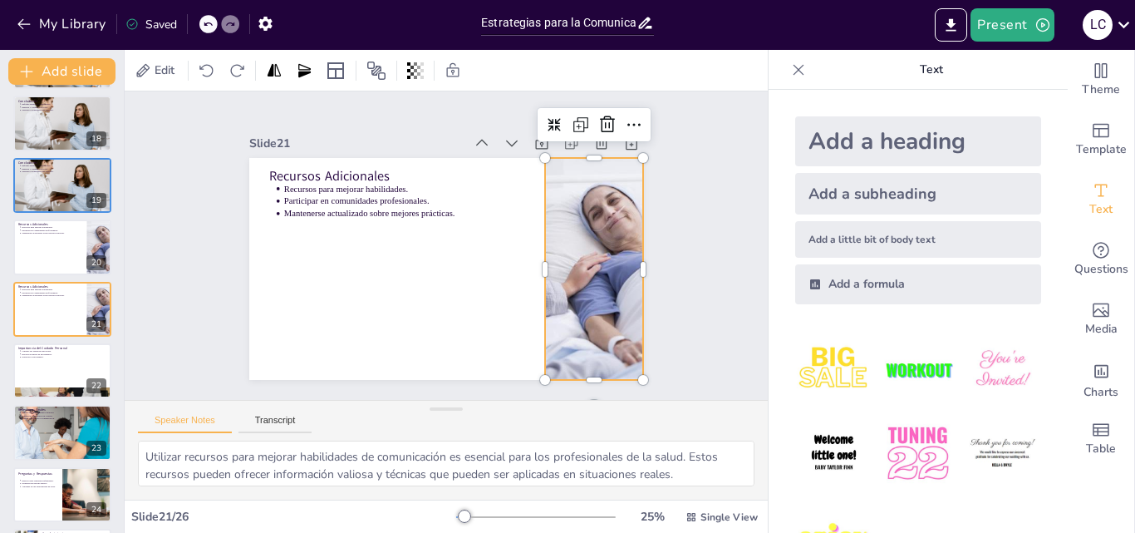
click at [533, 262] on div at bounding box center [485, 390] width 338 height 395
click at [533, 261] on div at bounding box center [572, 327] width 395 height 338
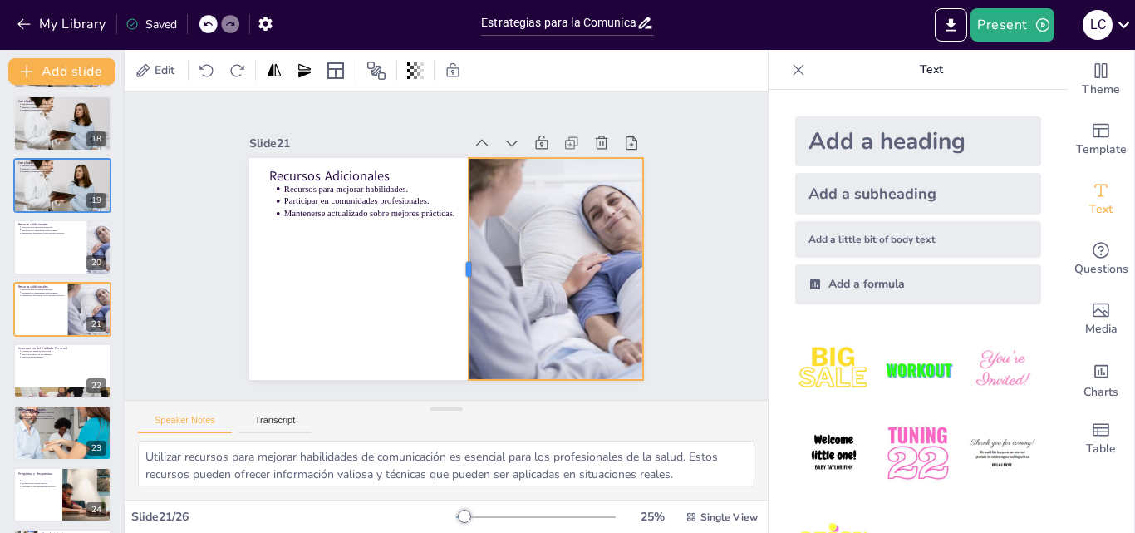
drag, startPoint x: 527, startPoint y: 261, endPoint x: 450, endPoint y: 260, distance: 76.4
click at [450, 260] on div at bounding box center [448, 273] width 122 height 199
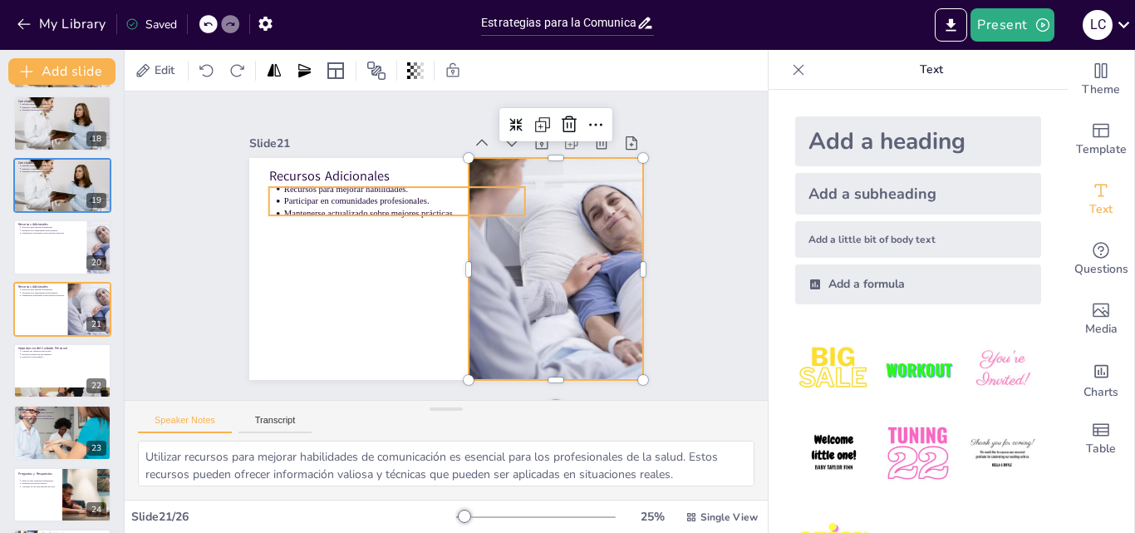
click at [338, 185] on p "Recursos para mejorar habilidades." at bounding box center [430, 177] width 225 height 110
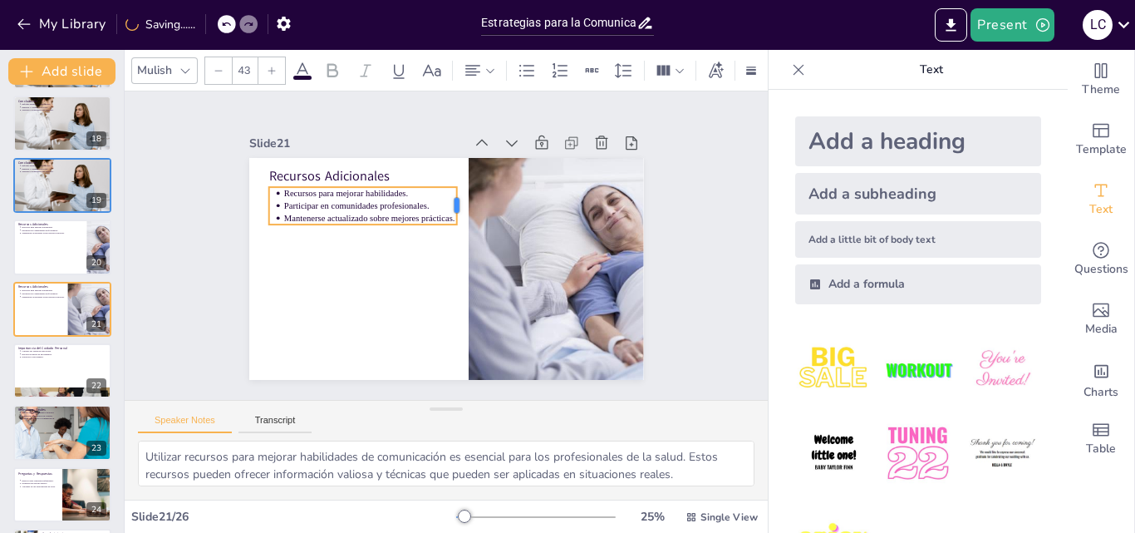
drag, startPoint x: 514, startPoint y: 193, endPoint x: 446, endPoint y: 198, distance: 68.3
click at [464, 198] on div at bounding box center [477, 215] width 27 height 39
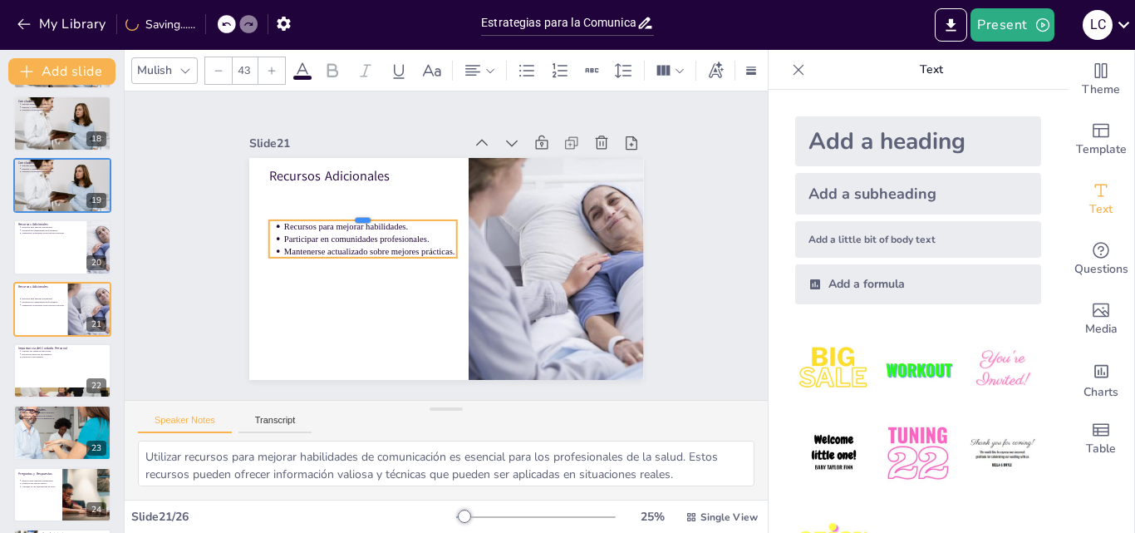
drag, startPoint x: 410, startPoint y: 180, endPoint x: 379, endPoint y: 226, distance: 55.1
click at [379, 226] on div "Recursos Adicionales Recursos para mejorar habilidades. Participar en comunidad…" at bounding box center [432, 264] width 449 height 411
click at [379, 213] on div at bounding box center [398, 169] width 160 height 121
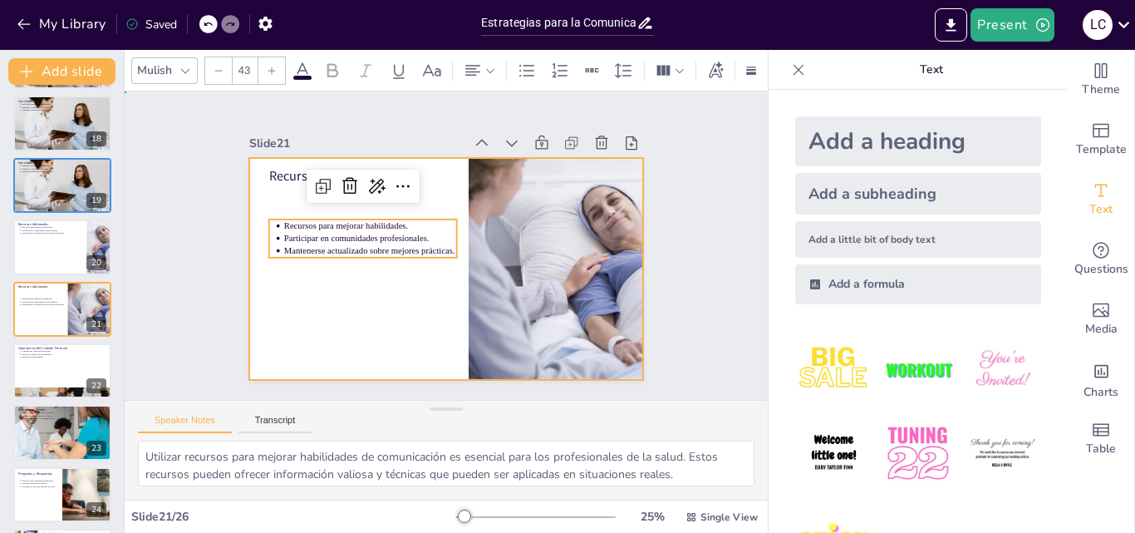
click at [413, 189] on div at bounding box center [432, 226] width 449 height 411
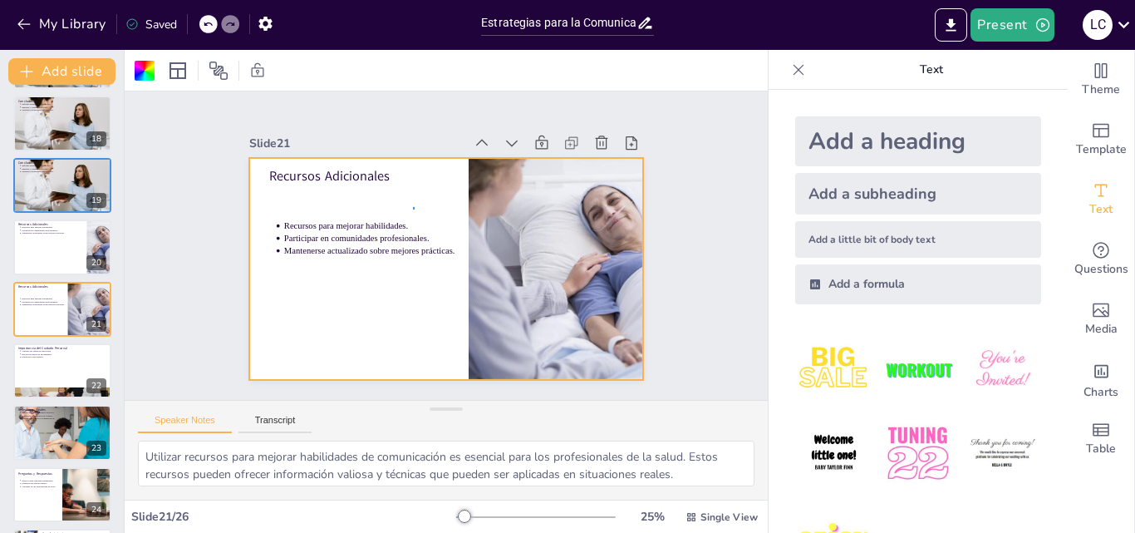
click at [413, 209] on div at bounding box center [428, 229] width 429 height 441
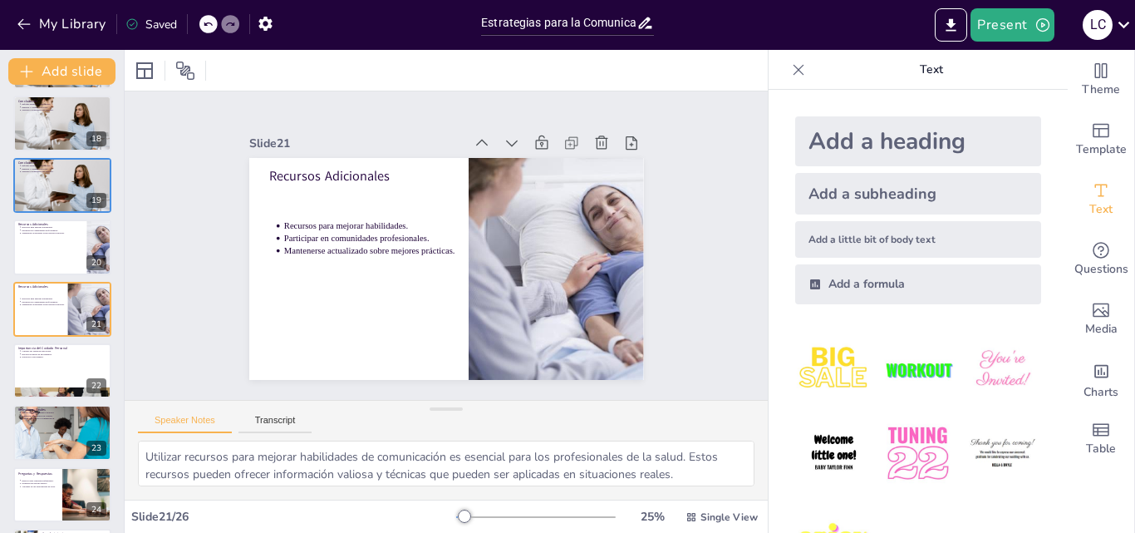
click at [409, 229] on p "Participar en comunidades profesionales." at bounding box center [384, 201] width 156 height 97
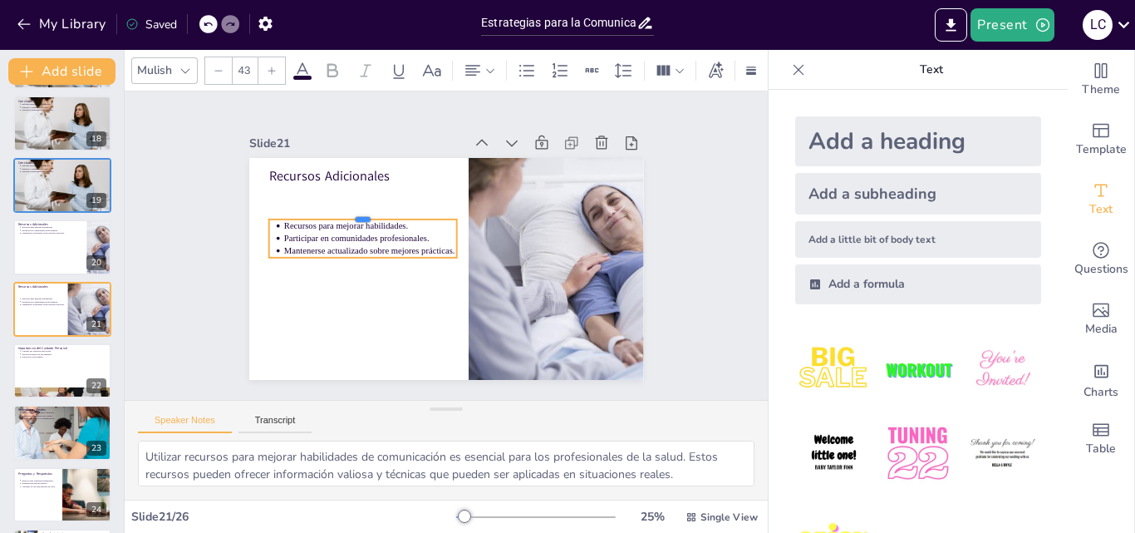
drag, startPoint x: 414, startPoint y: 212, endPoint x: 393, endPoint y: 212, distance: 20.8
click at [398, 212] on div at bounding box center [442, 155] width 89 height 177
click at [355, 166] on p "Recursos Adicionales" at bounding box center [456, 160] width 203 height 185
type input "64"
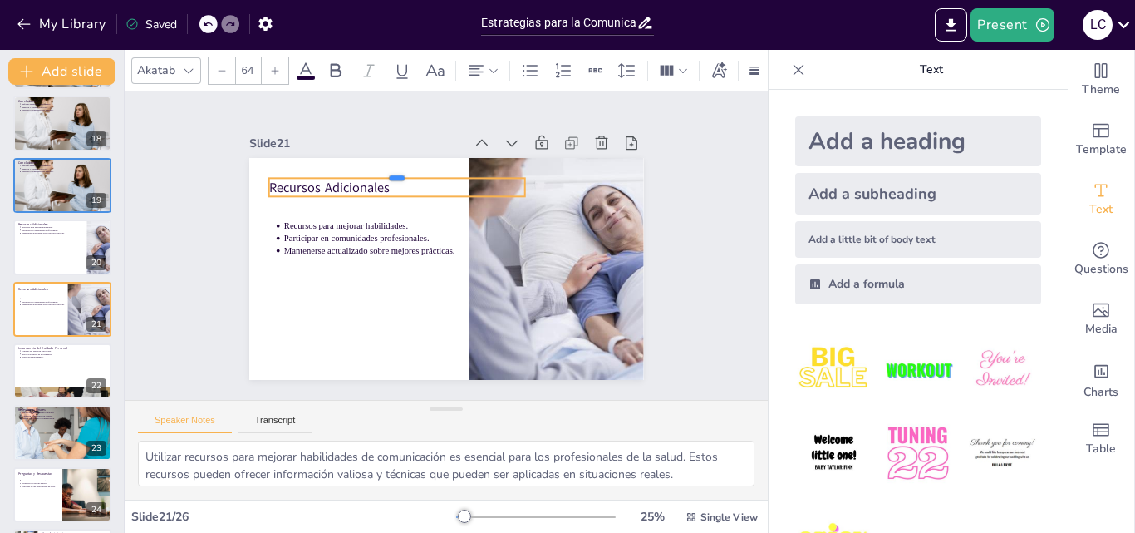
drag, startPoint x: 407, startPoint y: 160, endPoint x: 407, endPoint y: 169, distance: 9.1
click at [407, 169] on div at bounding box center [459, 156] width 199 height 181
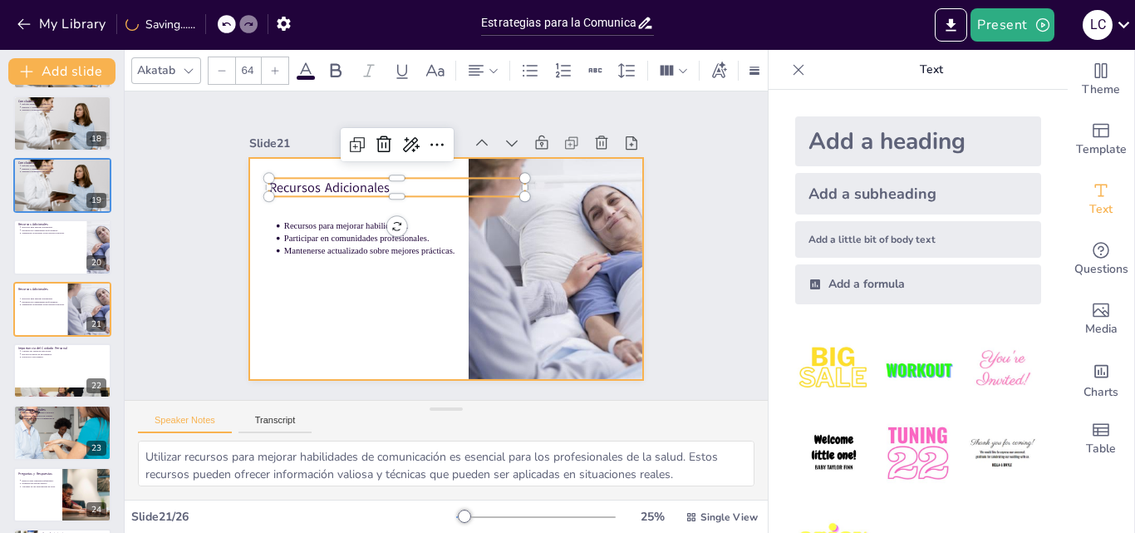
click at [238, 160] on div at bounding box center [443, 269] width 415 height 262
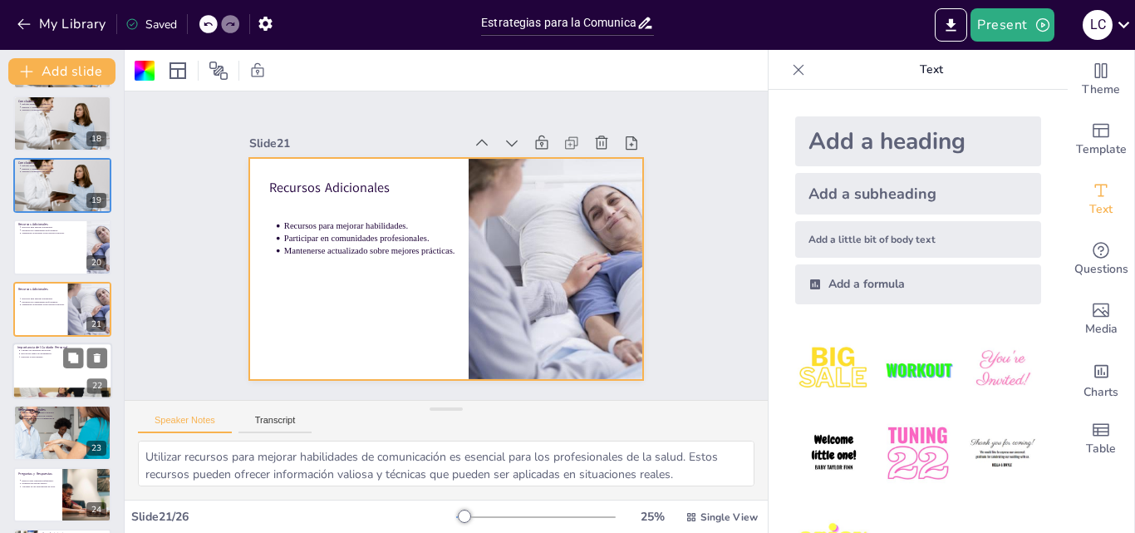
click at [47, 358] on p "Practicar el autocuidado." at bounding box center [64, 356] width 86 height 3
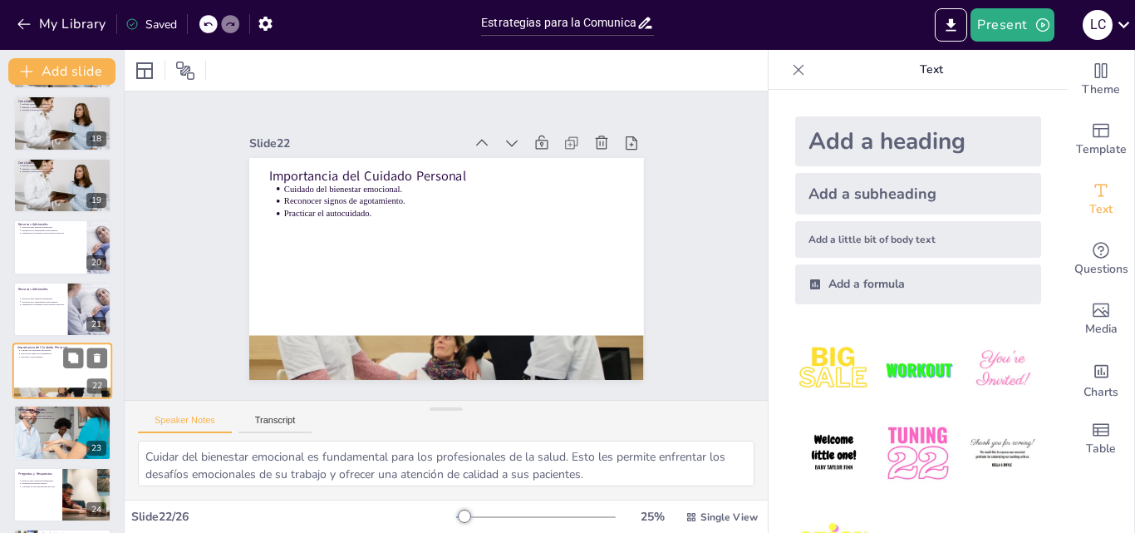
scroll to position [1115, 0]
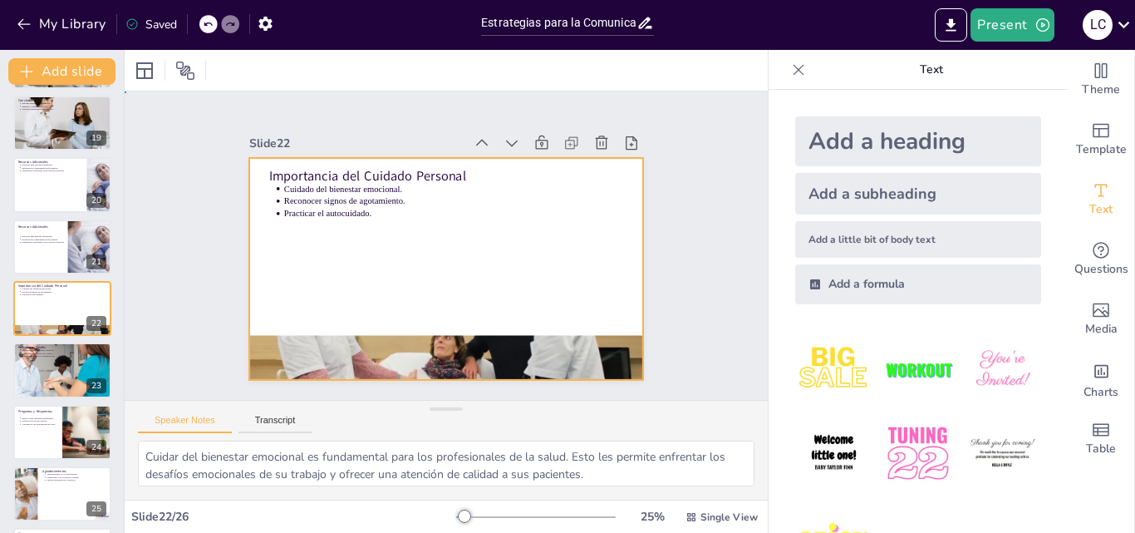
click at [418, 328] on div at bounding box center [435, 266] width 453 height 390
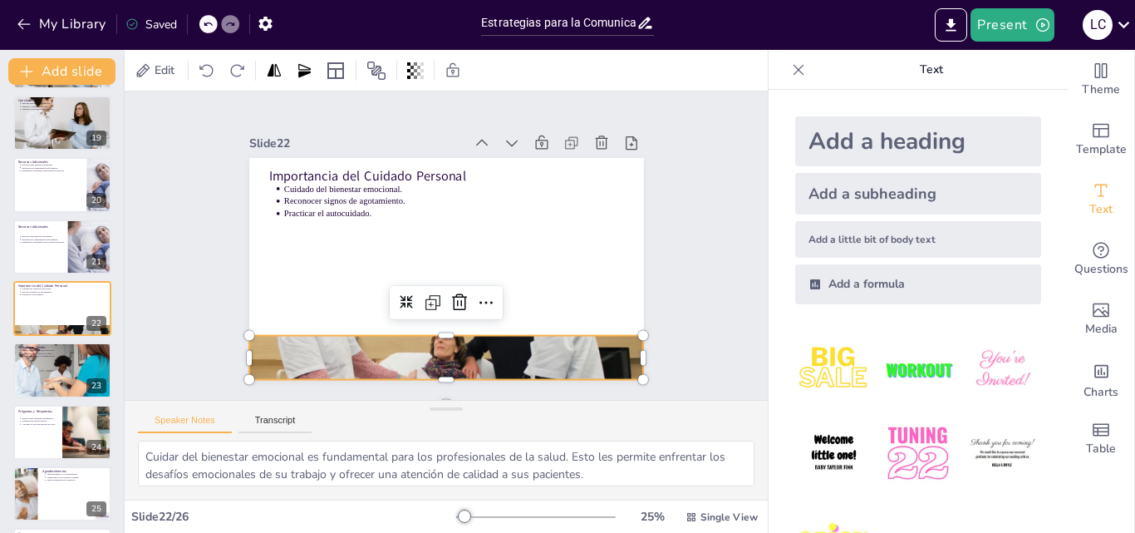
click at [445, 338] on div at bounding box center [423, 355] width 429 height 284
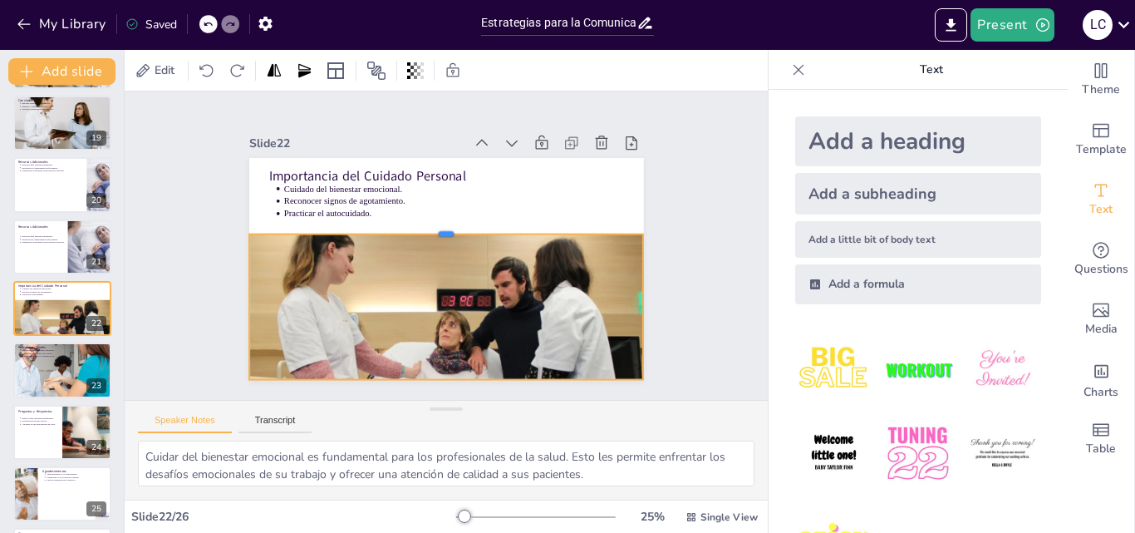
drag, startPoint x: 431, startPoint y: 329, endPoint x: 433, endPoint y: 228, distance: 101.4
click at [433, 228] on div at bounding box center [461, 236] width 209 height 348
click at [224, 165] on div "Slide 1 Estrategias para la Comunicación de Malas Noticias en Cuidados Paliativ…" at bounding box center [446, 246] width 554 height 444
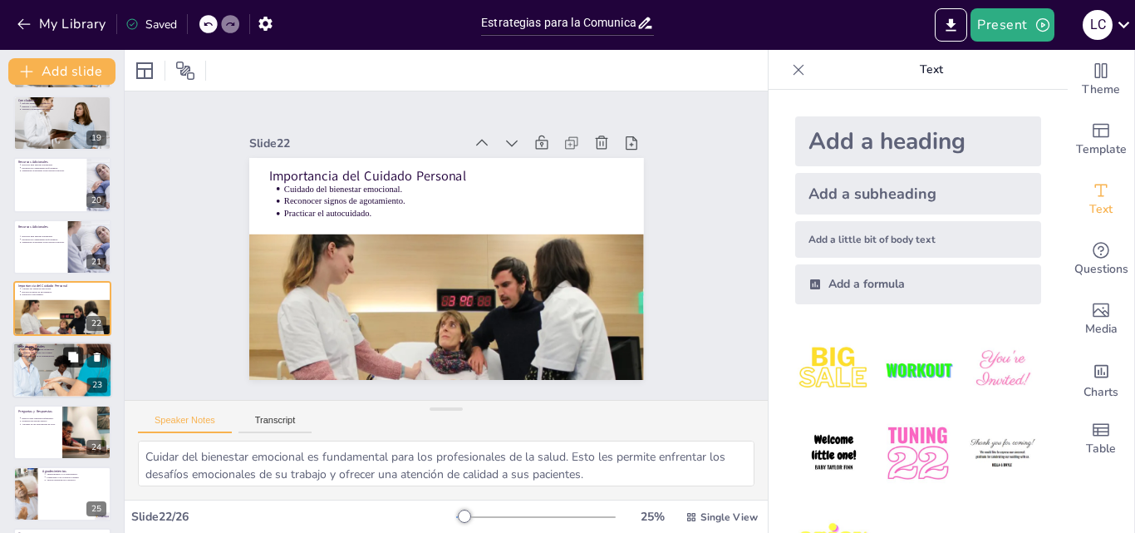
click at [81, 366] on button at bounding box center [73, 357] width 20 height 20
type textarea "Reflexionar sobre las experiencias de comunicación es una herramienta poderosa …"
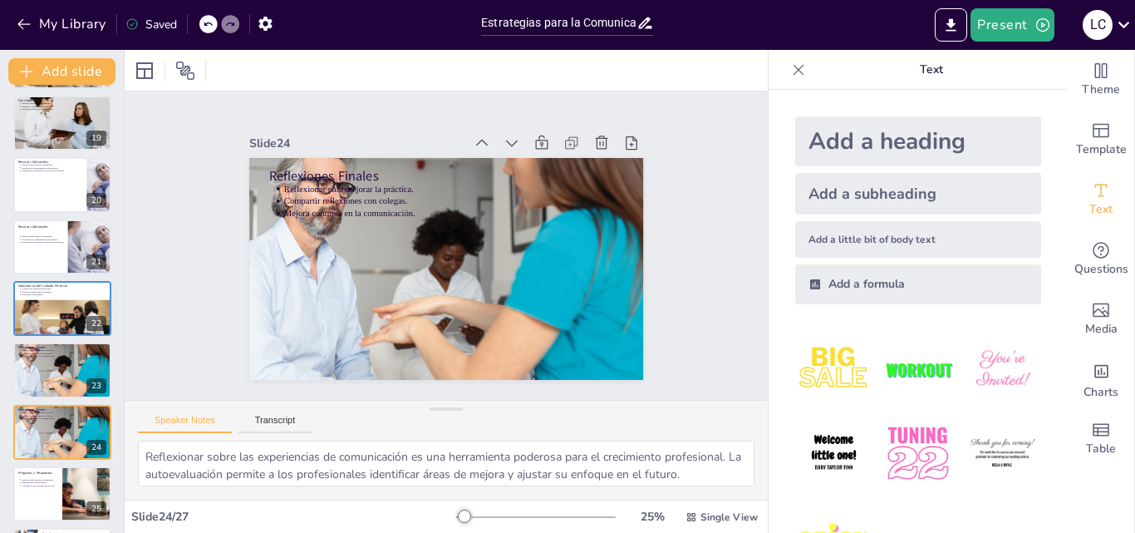
scroll to position [1238, 0]
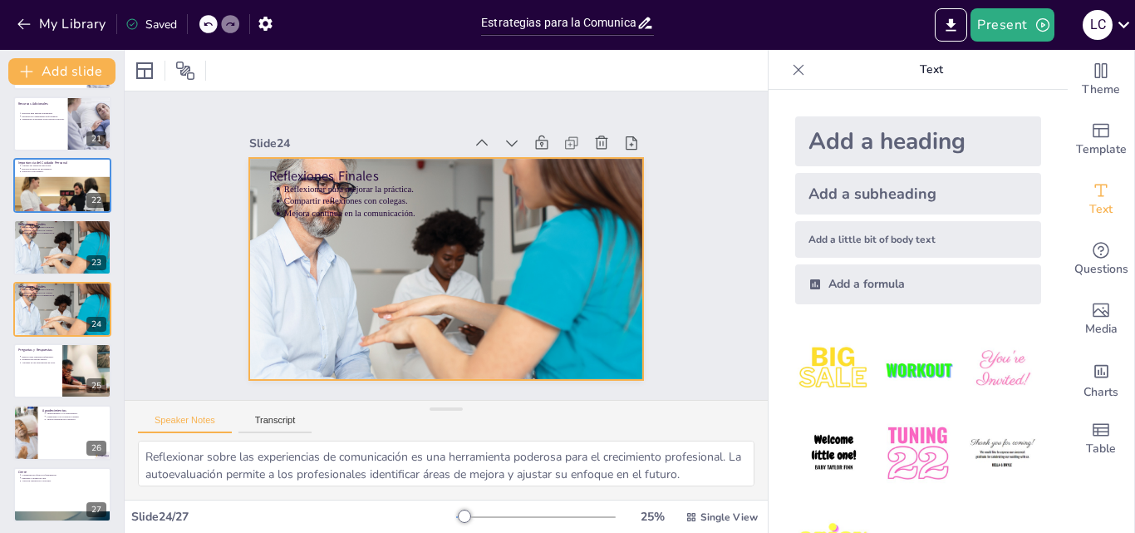
click at [260, 251] on div at bounding box center [434, 266] width 538 height 538
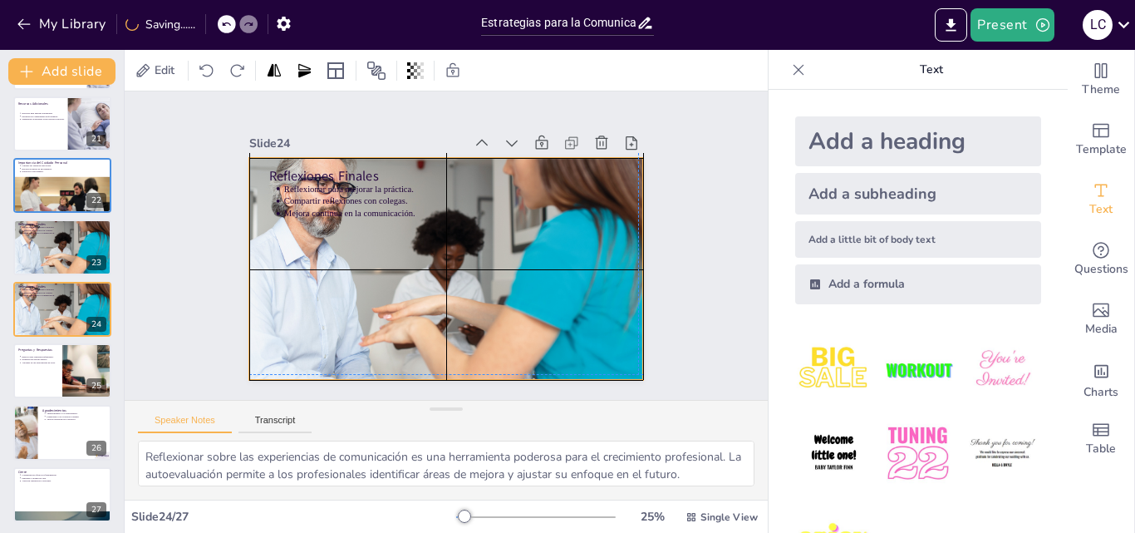
click at [240, 257] on div at bounding box center [427, 258] width 551 height 551
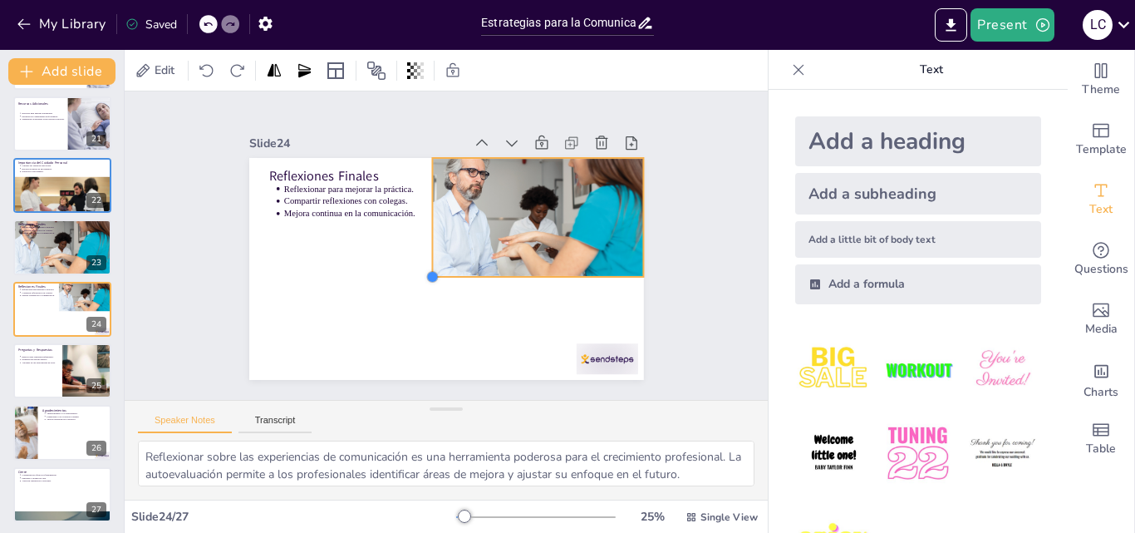
drag, startPoint x: 234, startPoint y: 375, endPoint x: 563, endPoint y: 272, distance: 344.8
click at [563, 272] on div "Reflexiones Finales Reflexionar para mejorar la práctica. Compartir reflexiones…" at bounding box center [441, 268] width 432 height 299
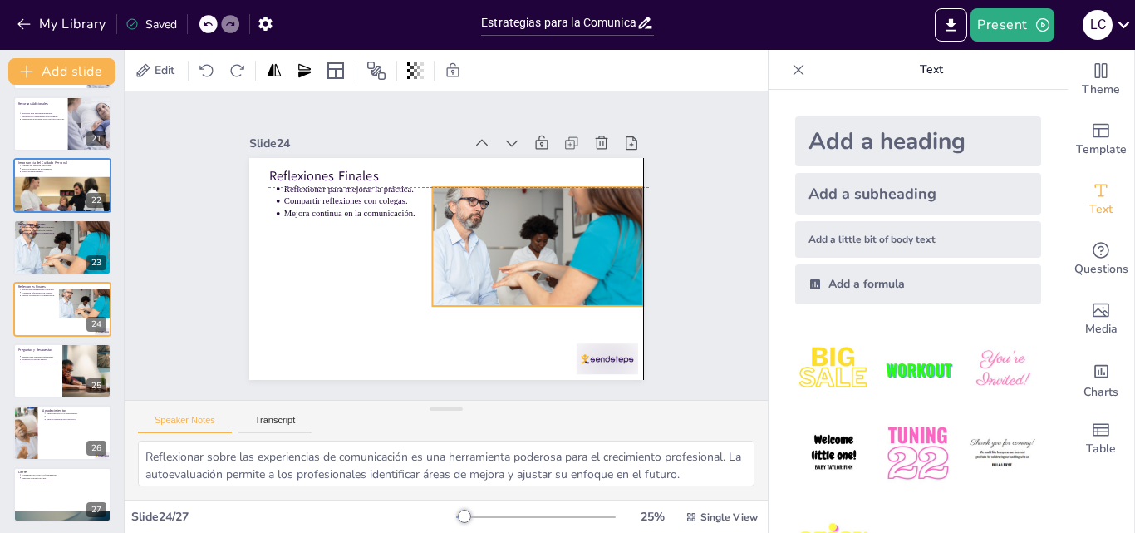
drag, startPoint x: 506, startPoint y: 205, endPoint x: 512, endPoint y: 238, distance: 33.7
click at [512, 201] on div "Reflexiones Finales Reflexionar para mejorar la práctica. Compartir reflexiones…" at bounding box center [465, 160] width 386 height 82
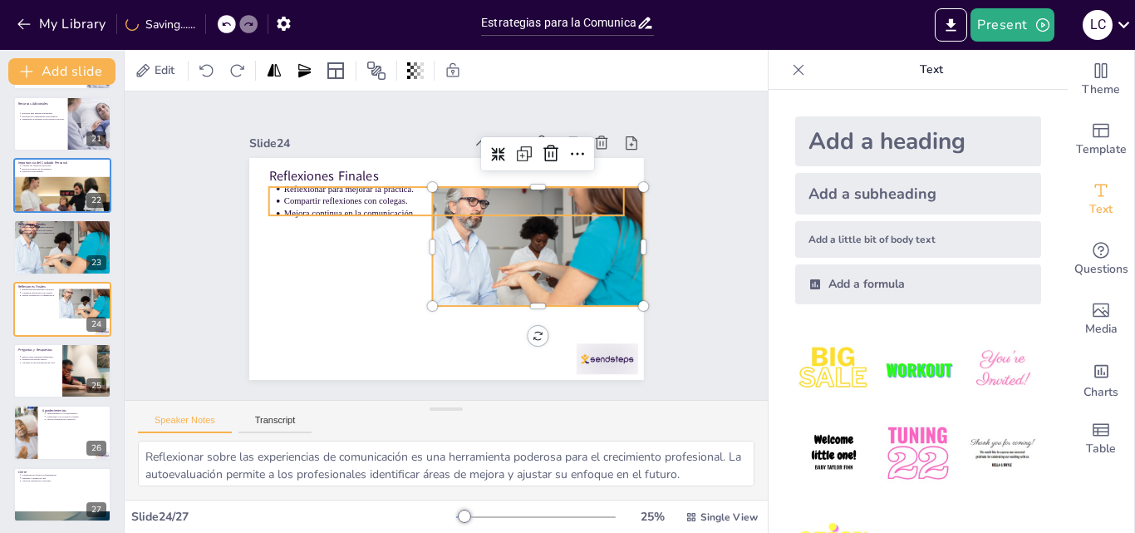
click at [465, 190] on p "Compartir reflexiones con colegas." at bounding box center [489, 257] width 48 height 339
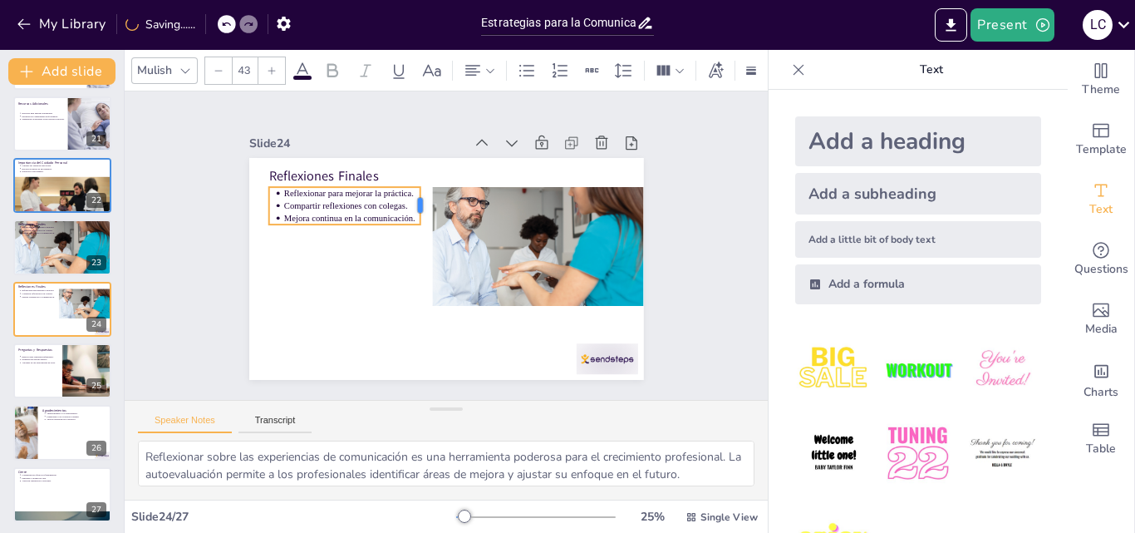
drag, startPoint x: 611, startPoint y: 197, endPoint x: 408, endPoint y: 202, distance: 203.6
click at [428, 202] on div at bounding box center [440, 201] width 24 height 39
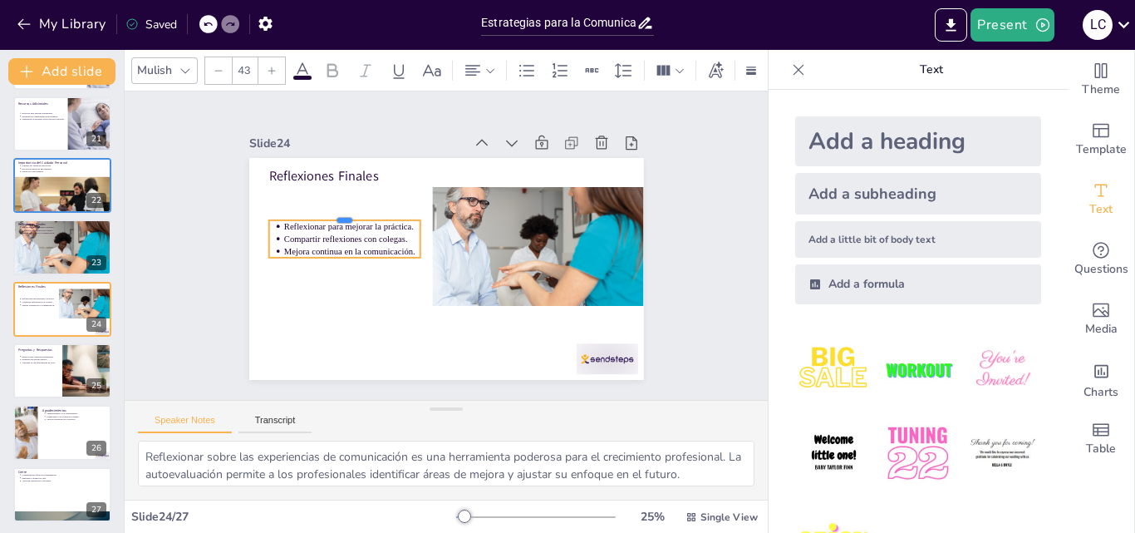
drag, startPoint x: 376, startPoint y: 179, endPoint x: 376, endPoint y: 261, distance: 82.3
click at [376, 261] on div "Reflexiones Finales Reflexionar para mejorar la práctica. Compartir reflexiones…" at bounding box center [435, 266] width 453 height 390
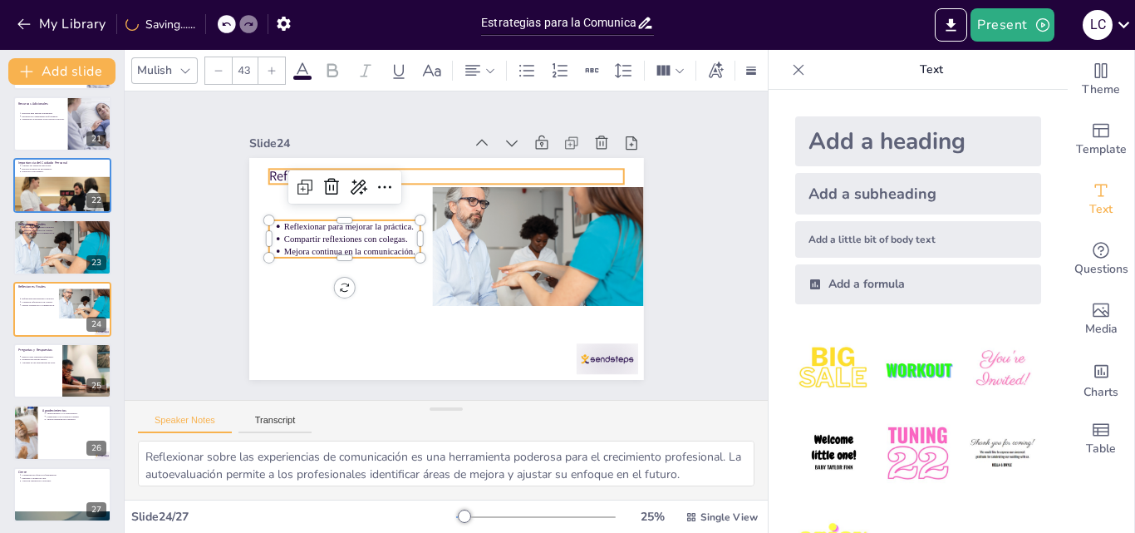
click at [308, 171] on p "Reflexiones Finales" at bounding box center [474, 181] width 332 height 161
type input "64"
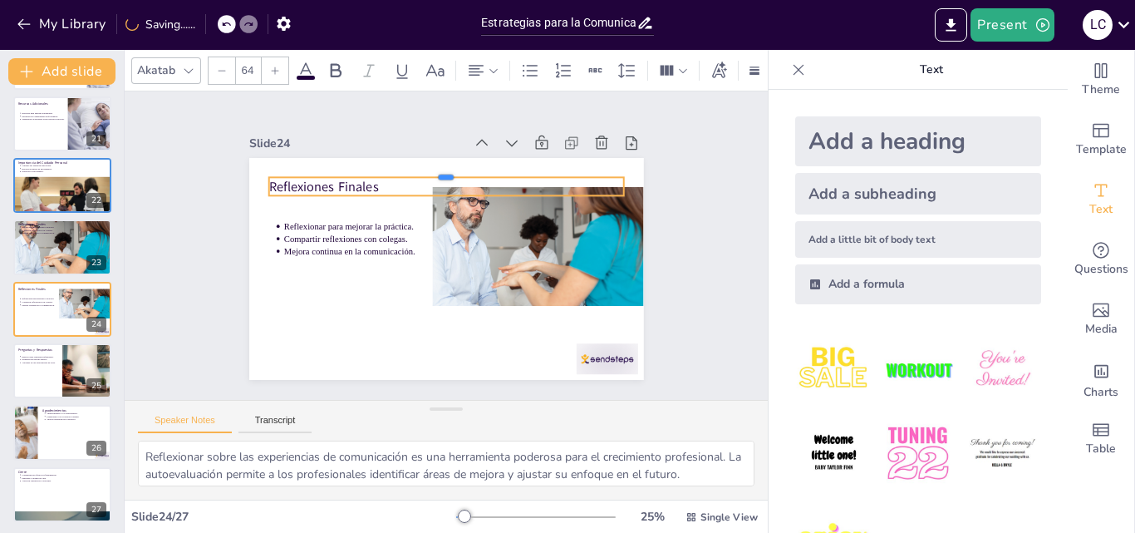
drag, startPoint x: 397, startPoint y: 160, endPoint x: 396, endPoint y: 169, distance: 8.3
click at [396, 169] on div at bounding box center [468, 174] width 341 height 122
click at [214, 135] on div "Slide 1 Estrategias para la Comunicación de Malas Noticias en Cuidados Paliativ…" at bounding box center [446, 244] width 552 height 503
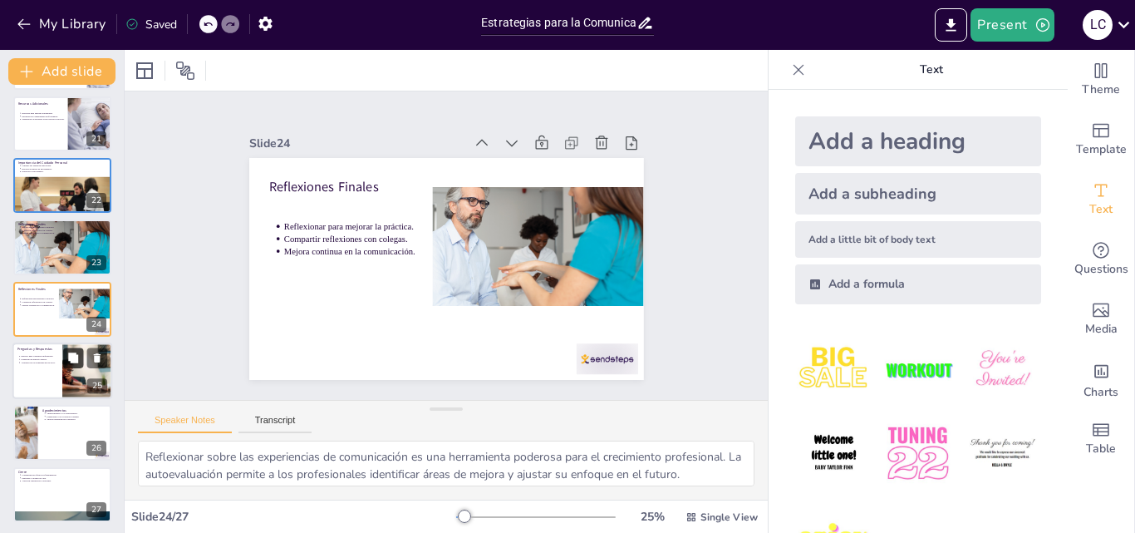
click at [75, 358] on icon at bounding box center [73, 357] width 10 height 10
type textarea "Abrir un espacio para compartir inquietudes es fundamental en la comunicación. …"
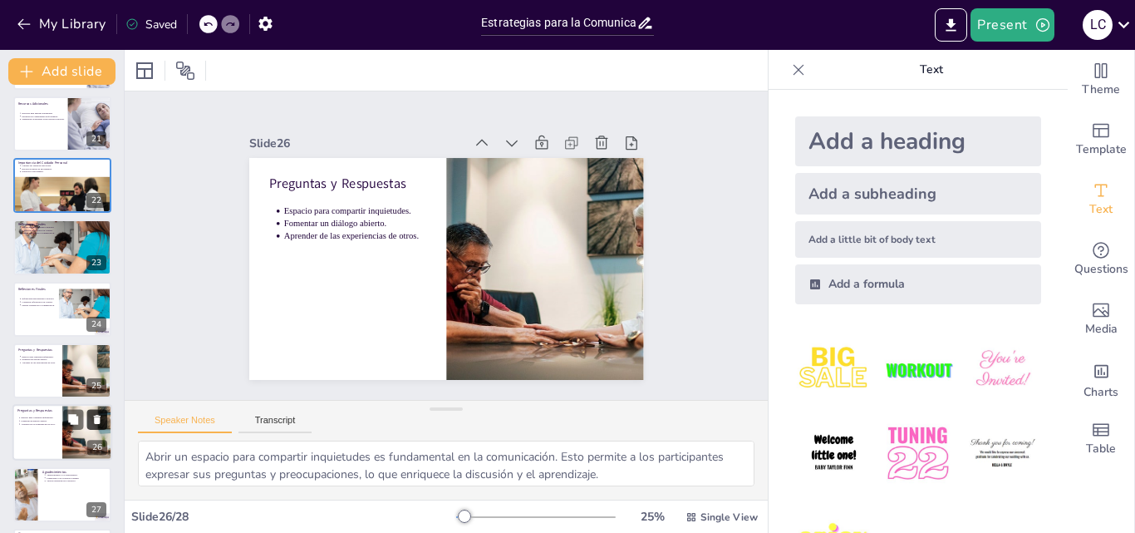
scroll to position [1303, 0]
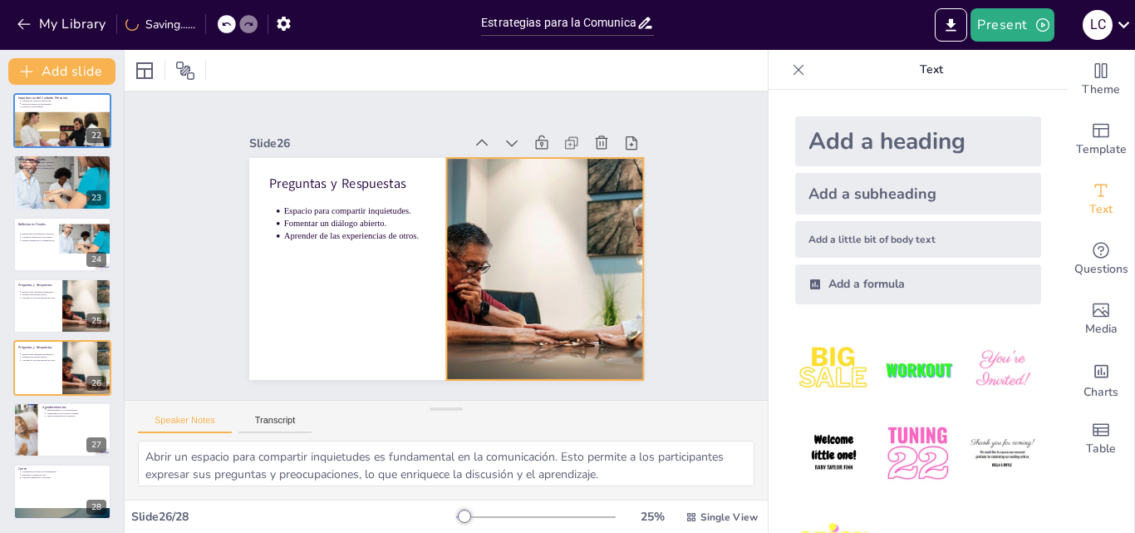
click at [435, 163] on div at bounding box center [504, 328] width 426 height 415
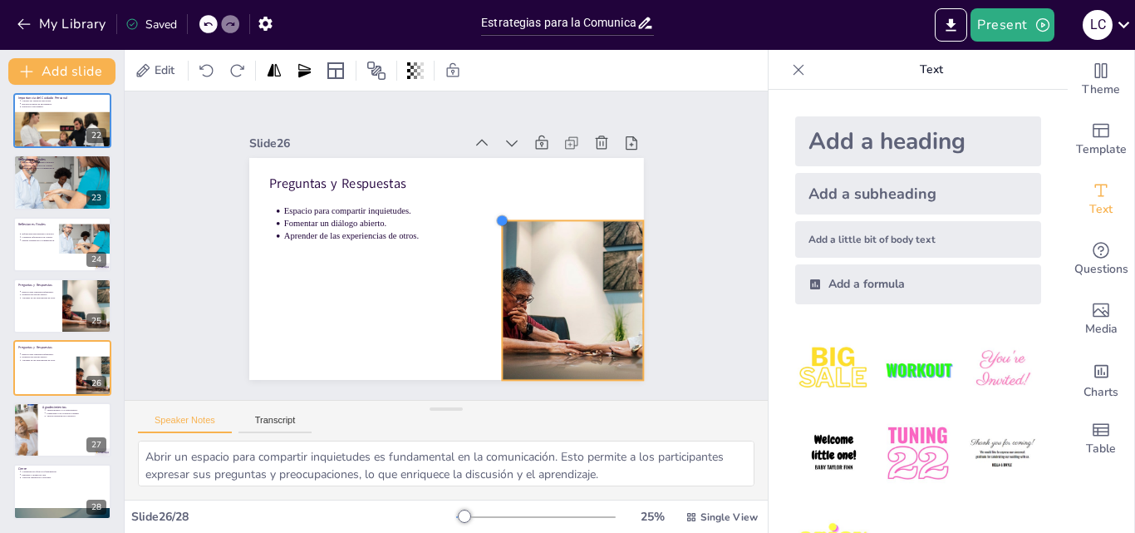
drag, startPoint x: 434, startPoint y: 151, endPoint x: 489, endPoint y: 231, distance: 97.3
click at [489, 231] on div "Preguntas y Respuestas Espacio para compartir inquietudes. Fomentar un diálogo …" at bounding box center [435, 266] width 453 height 390
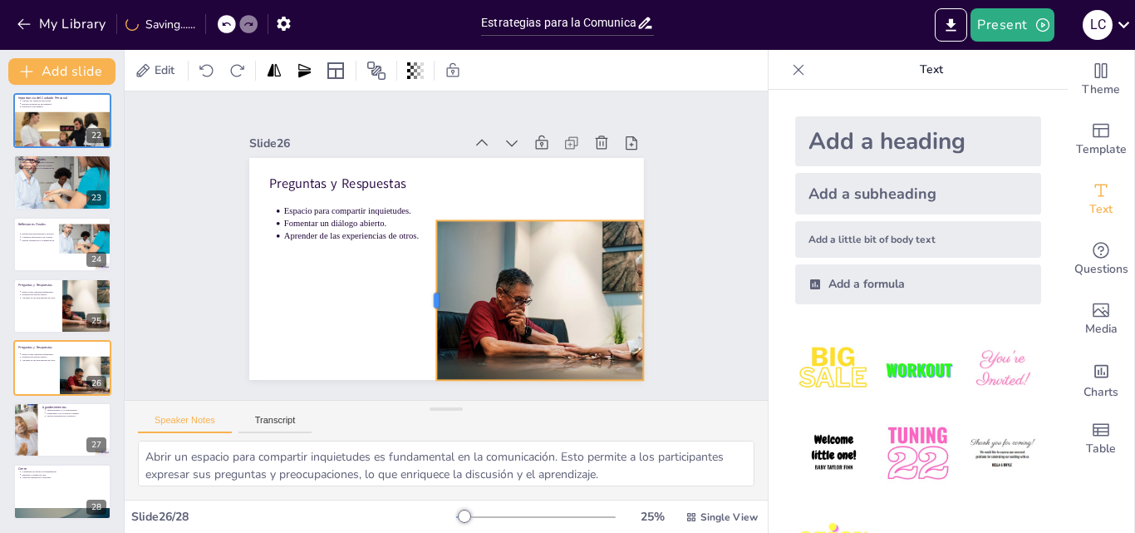
drag, startPoint x: 488, startPoint y: 292, endPoint x: 422, endPoint y: 298, distance: 65.9
click at [422, 298] on div at bounding box center [409, 289] width 77 height 151
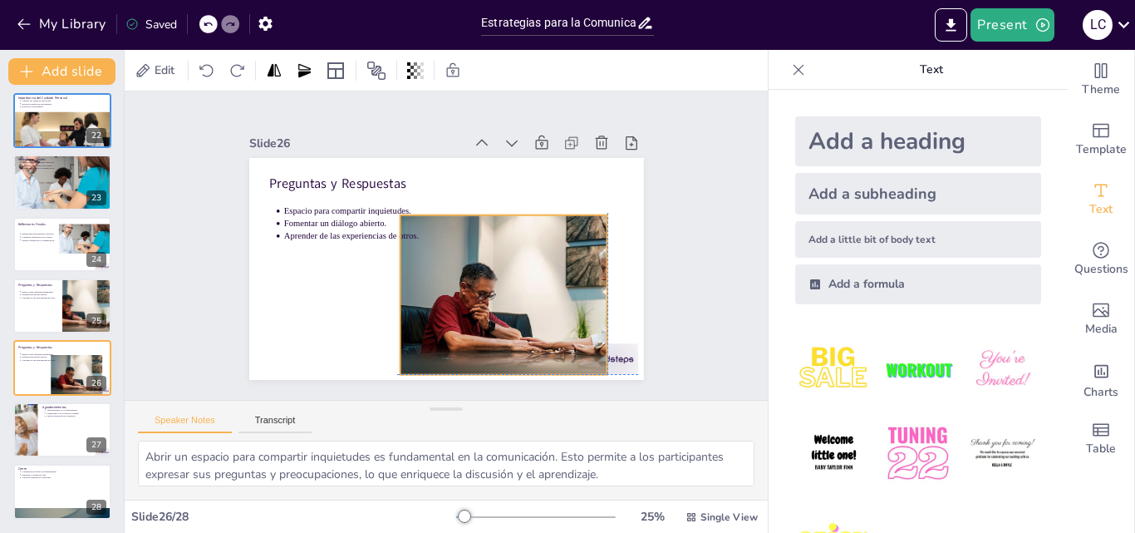
drag, startPoint x: 599, startPoint y: 273, endPoint x: 560, endPoint y: 266, distance: 39.8
click at [560, 266] on div at bounding box center [498, 334] width 316 height 277
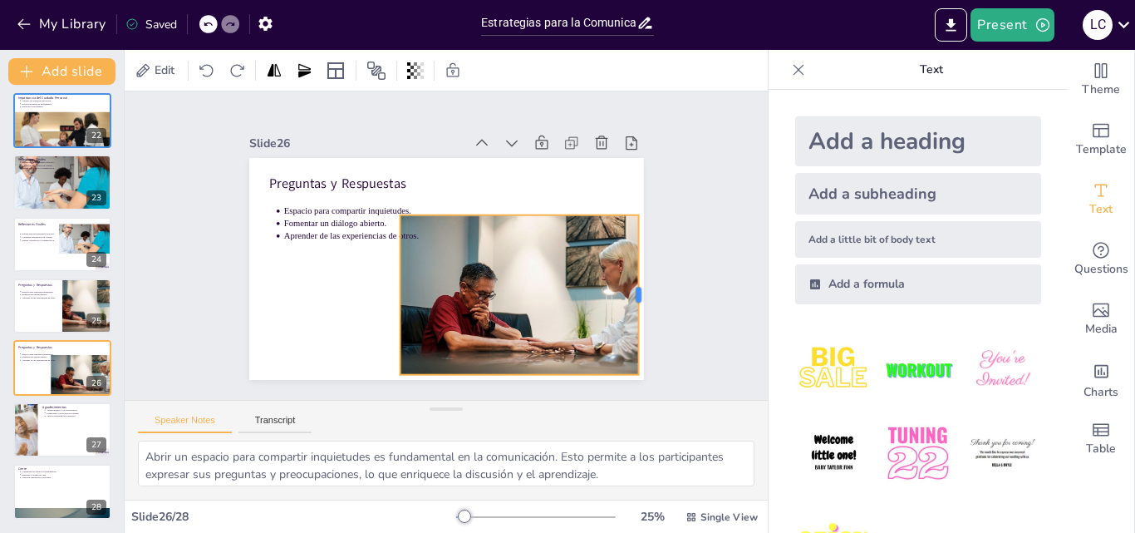
drag, startPoint x: 596, startPoint y: 290, endPoint x: 627, endPoint y: 287, distance: 31.7
click at [627, 296] on div at bounding box center [608, 371] width 77 height 151
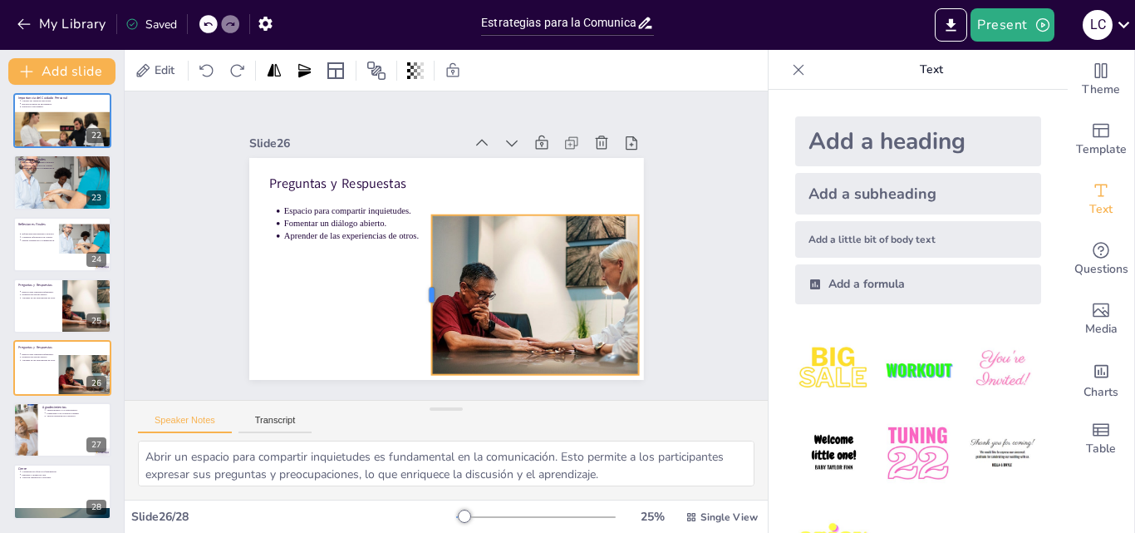
drag, startPoint x: 386, startPoint y: 289, endPoint x: 418, endPoint y: 282, distance: 32.4
click at [418, 282] on div at bounding box center [392, 246] width 151 height 77
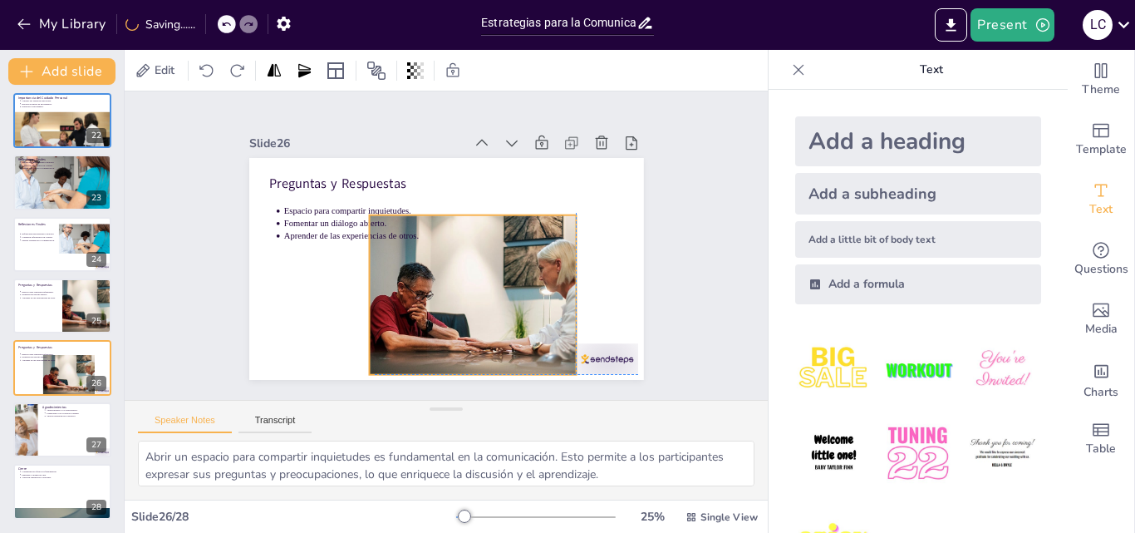
drag, startPoint x: 513, startPoint y: 272, endPoint x: 456, endPoint y: 269, distance: 56.6
click at [456, 269] on div at bounding box center [437, 302] width 315 height 291
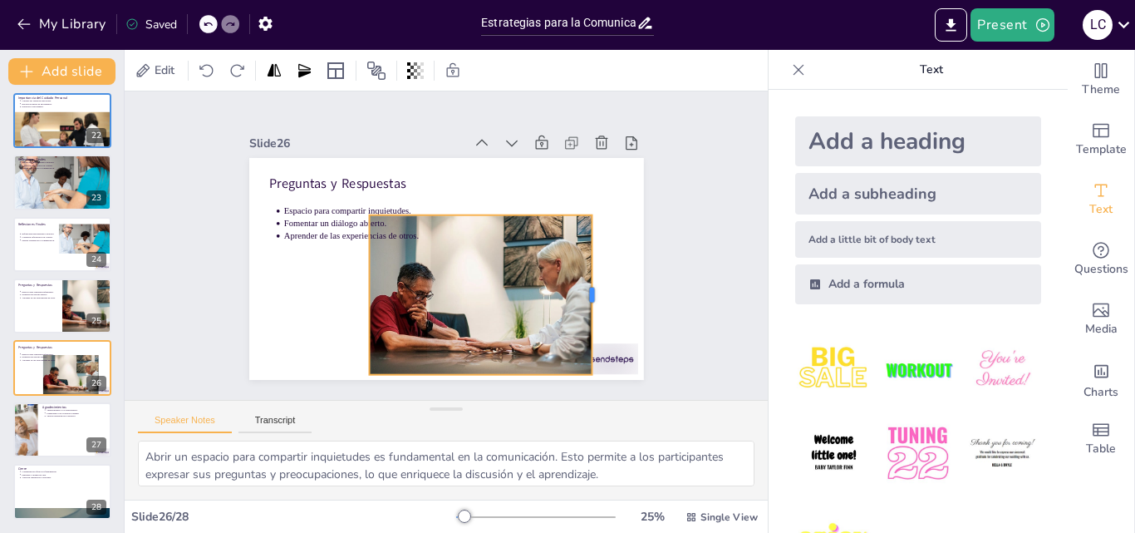
drag, startPoint x: 567, startPoint y: 288, endPoint x: 583, endPoint y: 296, distance: 17.5
click at [583, 307] on div at bounding box center [541, 375] width 105 height 136
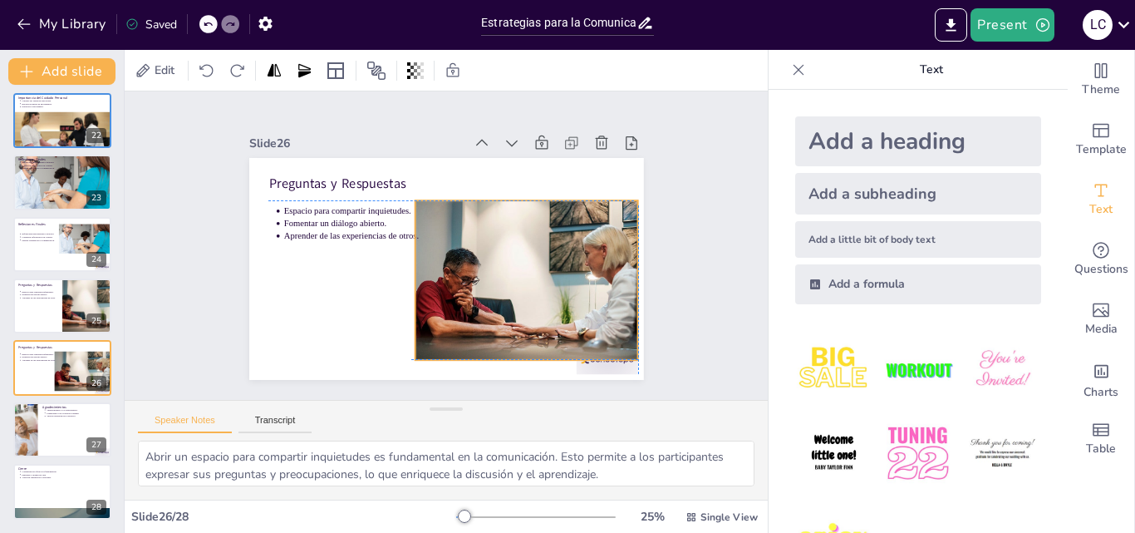
drag, startPoint x: 451, startPoint y: 240, endPoint x: 494, endPoint y: 230, distance: 43.5
click at [494, 230] on div at bounding box center [497, 308] width 313 height 259
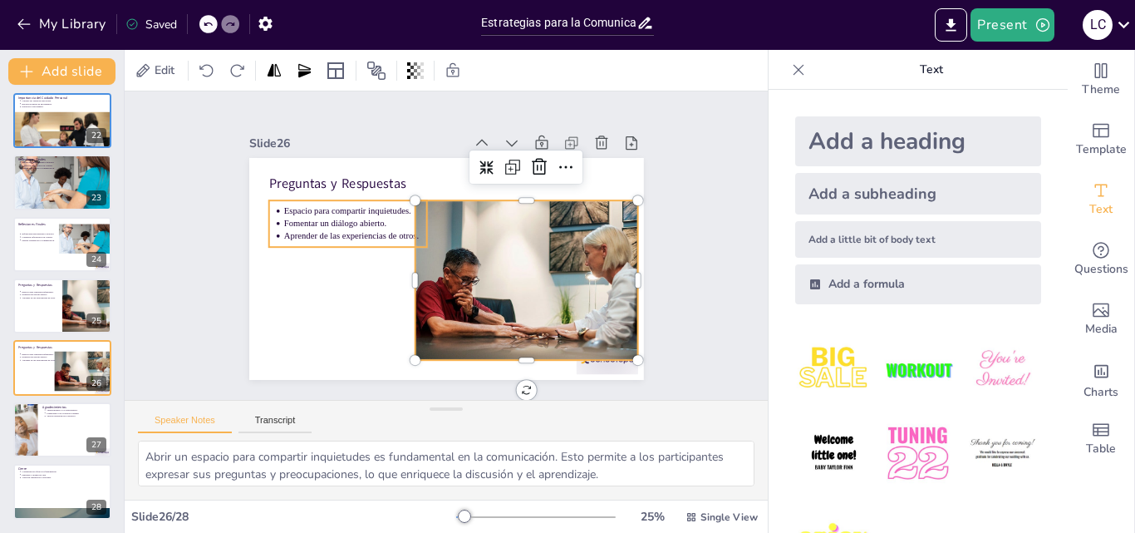
click at [405, 217] on p "Fomentar un diálogo abierto." at bounding box center [371, 188] width 135 height 69
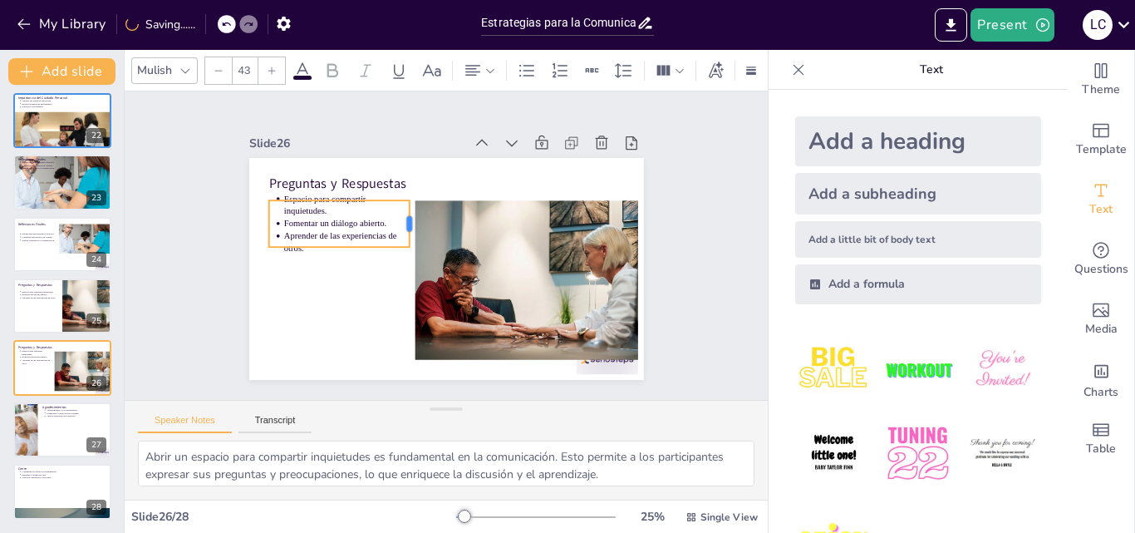
drag, startPoint x: 415, startPoint y: 219, endPoint x: 397, endPoint y: 218, distance: 17.5
click at [409, 218] on div at bounding box center [418, 220] width 18 height 47
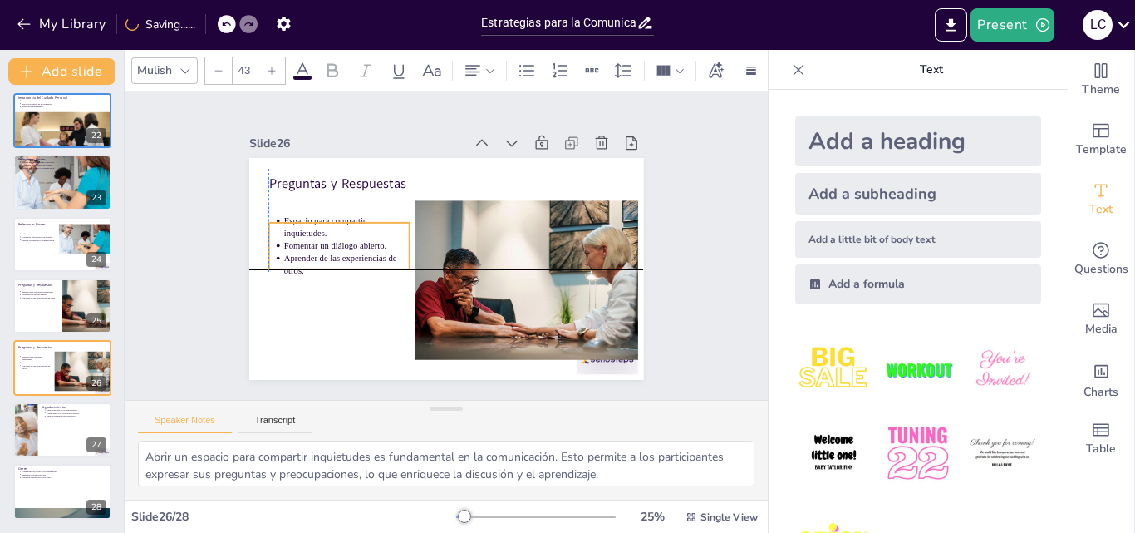
drag, startPoint x: 337, startPoint y: 197, endPoint x: 335, endPoint y: 222, distance: 25.0
click at [335, 222] on p "Espacio para compartir inquietudes." at bounding box center [356, 197] width 127 height 62
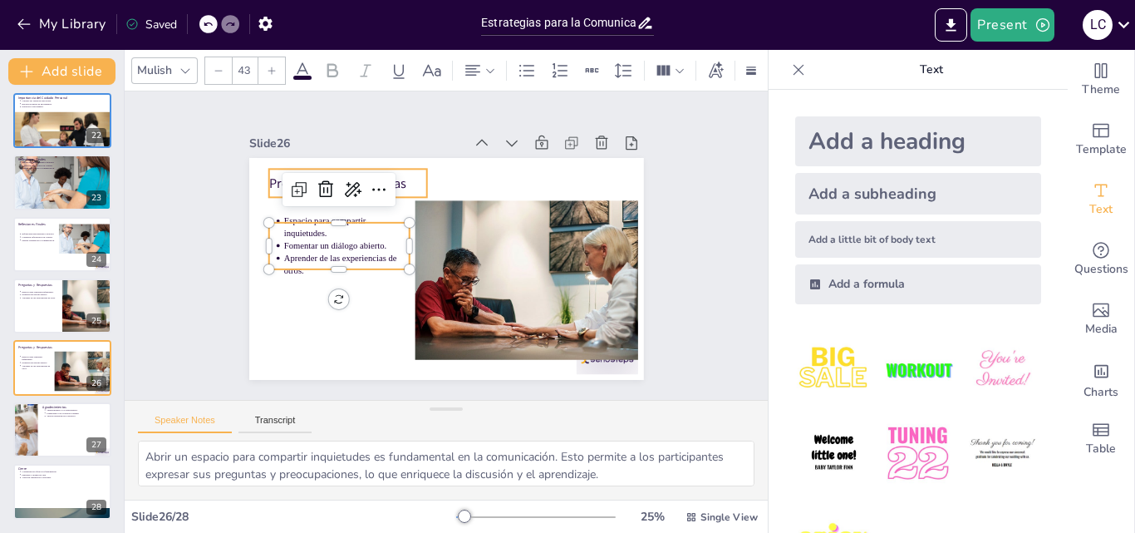
click at [502, 171] on p "Preguntas y Respuestas" at bounding box center [549, 191] width 95 height 145
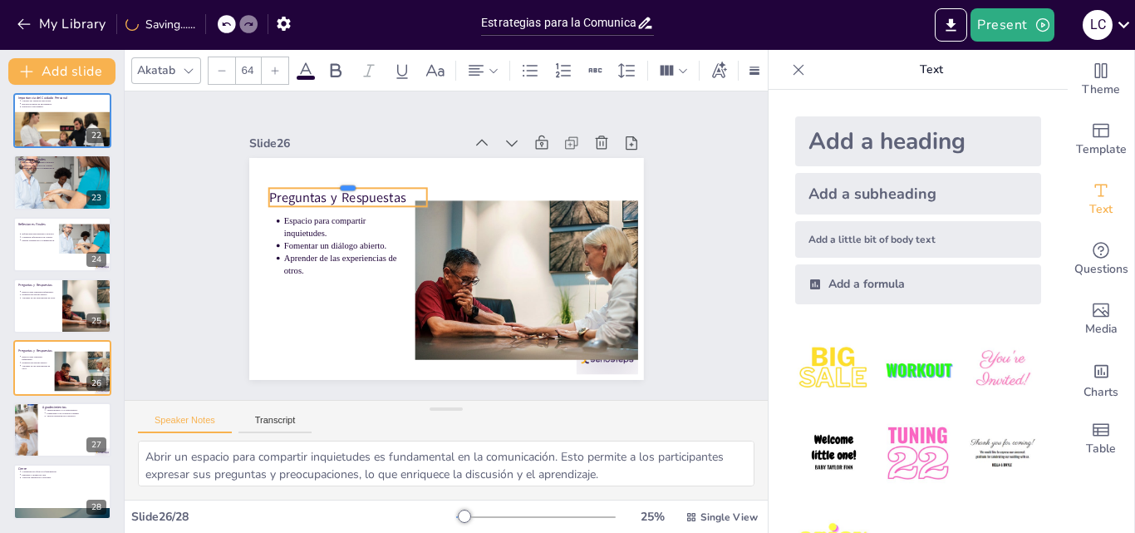
drag, startPoint x: 350, startPoint y: 161, endPoint x: 352, endPoint y: 180, distance: 19.3
click at [352, 180] on div at bounding box center [393, 141] width 143 height 91
click at [319, 204] on div at bounding box center [356, 193] width 157 height 46
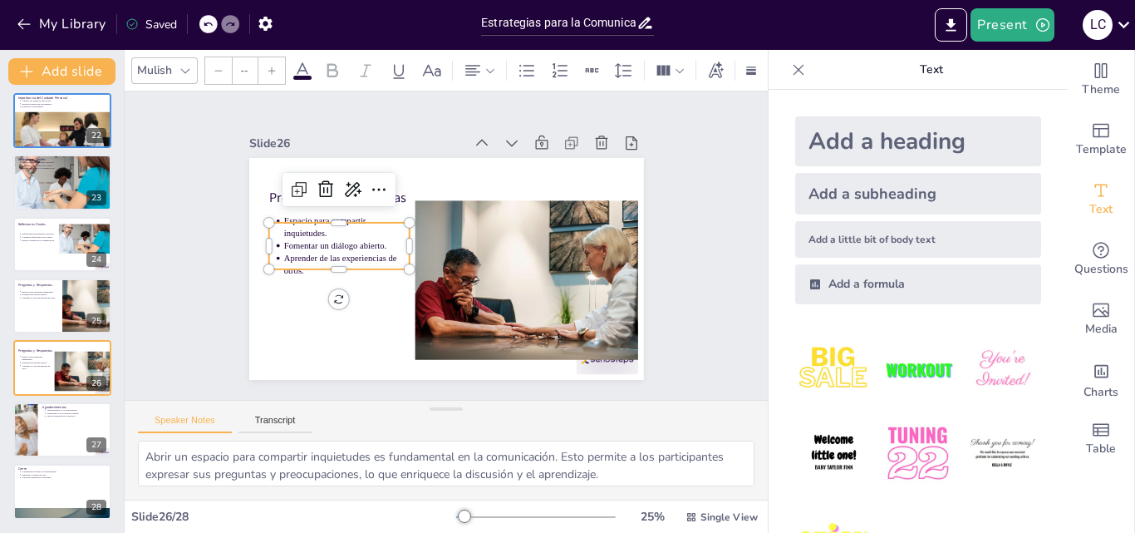
click at [373, 224] on p "Espacio para compartir inquietudes." at bounding box center [362, 188] width 125 height 74
type input "43"
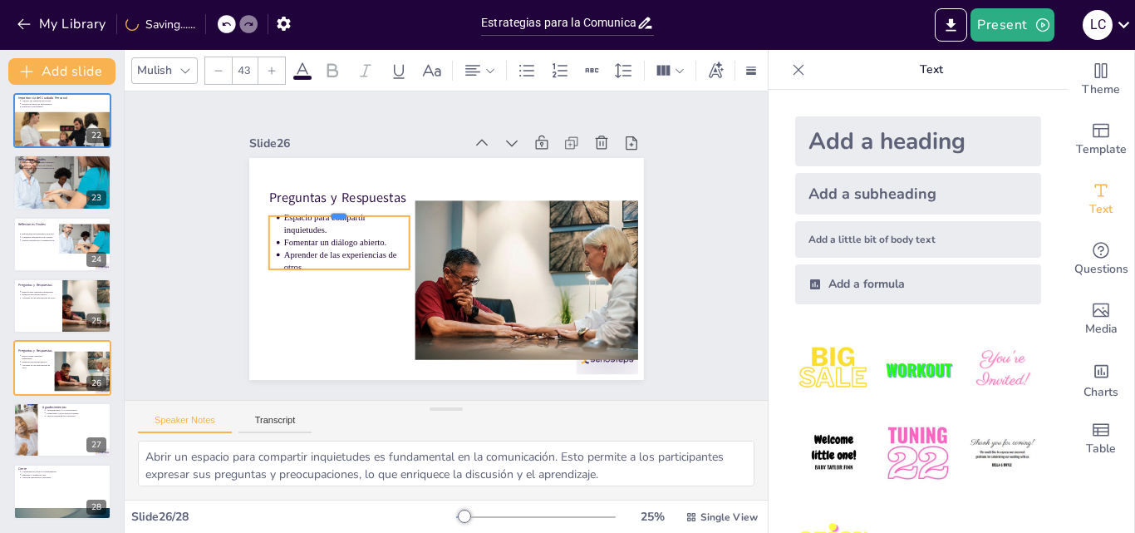
click at [494, 206] on div at bounding box center [550, 201] width 113 height 104
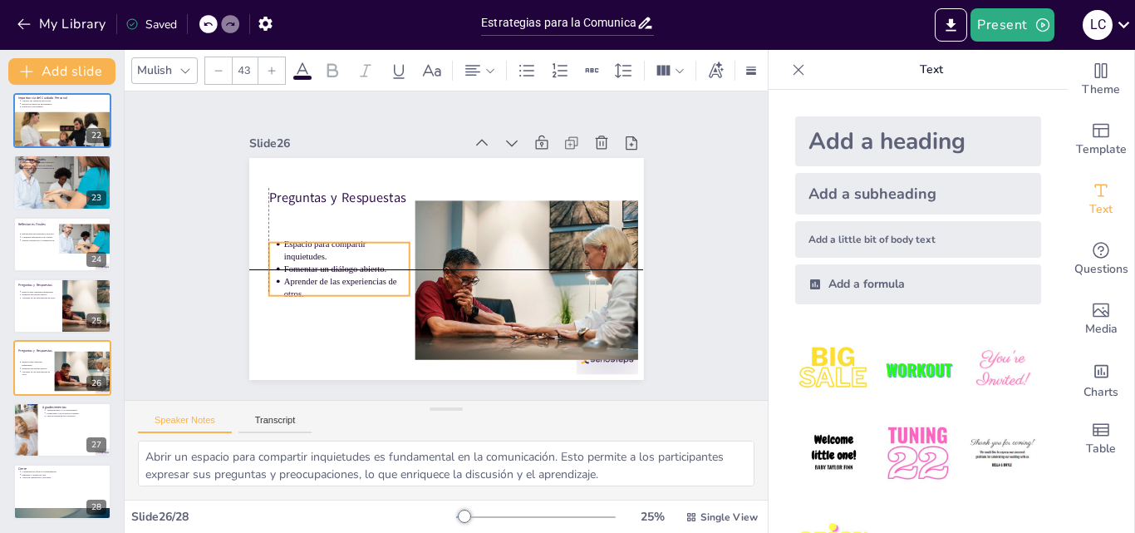
drag, startPoint x: 365, startPoint y: 262, endPoint x: 361, endPoint y: 285, distance: 23.5
click at [361, 285] on p "Aprender de las experiencias de otros." at bounding box center [340, 266] width 128 height 50
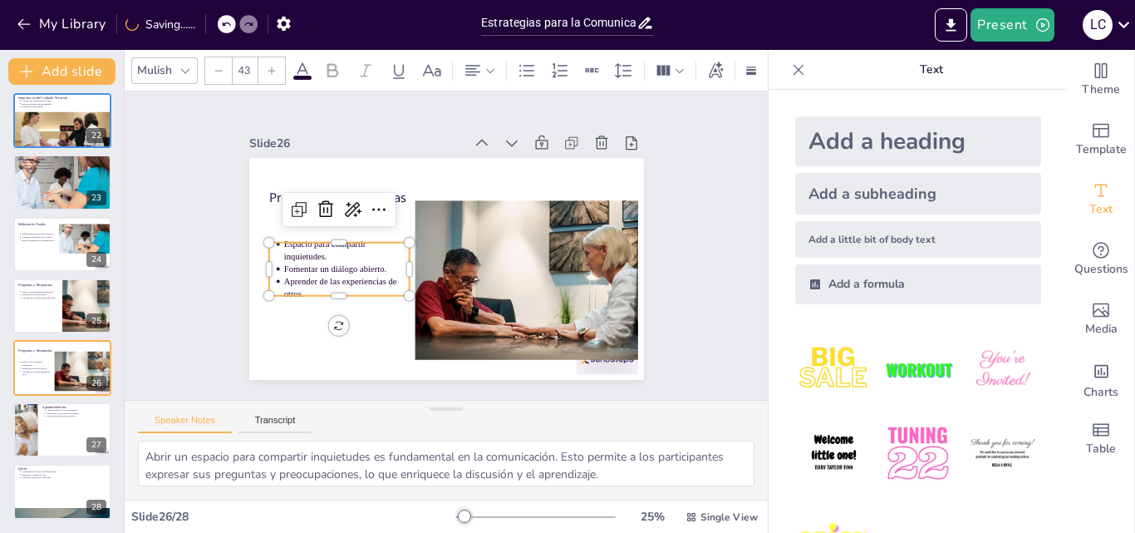
click at [200, 162] on div "Slide 1 Estrategias para la Comunicación de Malas Noticias en Cuidados Paliativ…" at bounding box center [446, 245] width 557 height 476
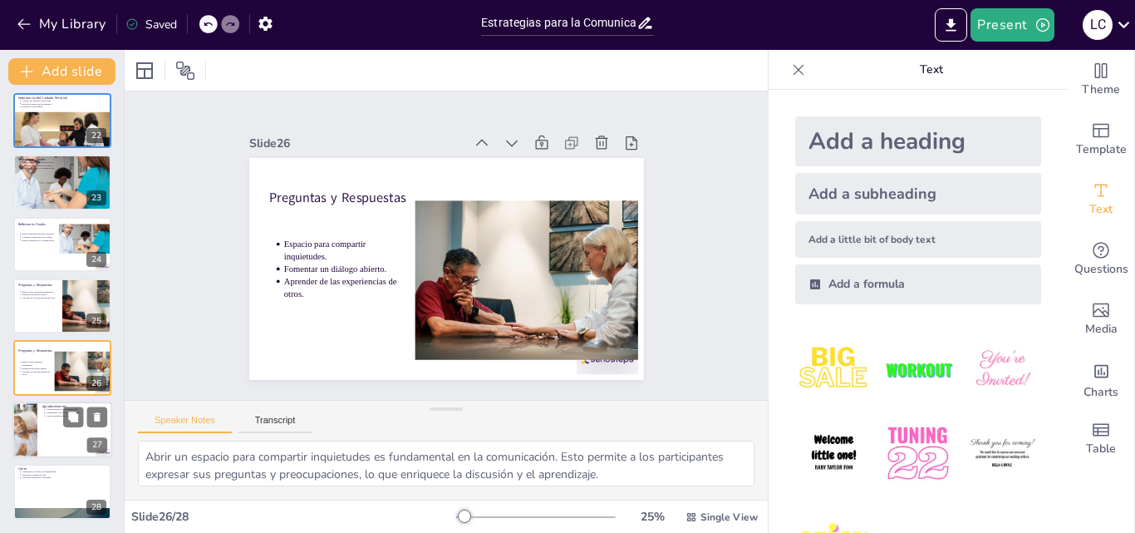
click at [56, 411] on p "Compromiso con la mejora continua." at bounding box center [77, 411] width 61 height 3
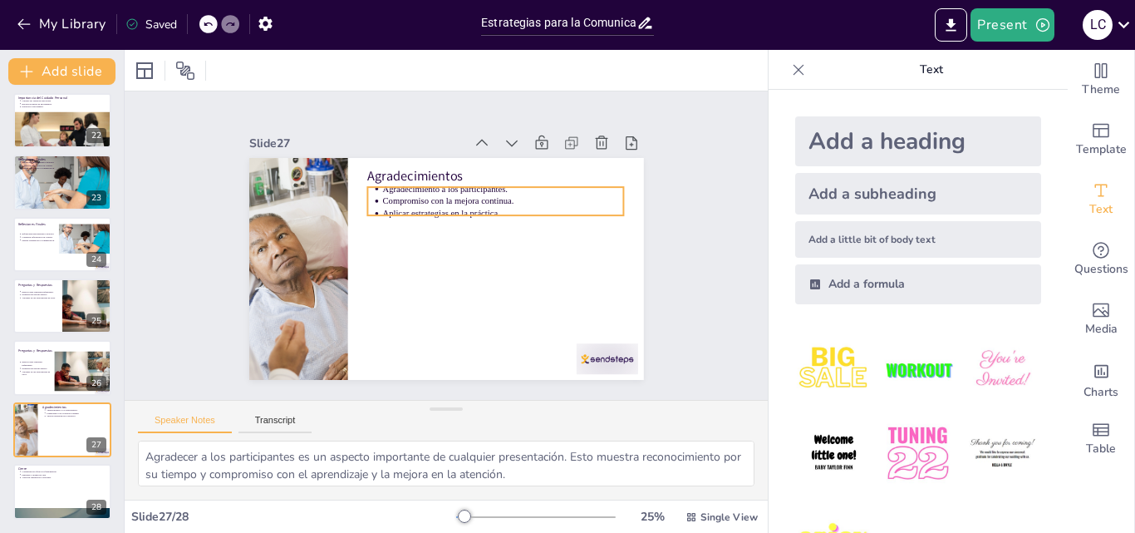
click at [356, 203] on div "Agradecimientos Agradecimiento a los participantes. Compromiso con la mejora co…" at bounding box center [441, 268] width 432 height 299
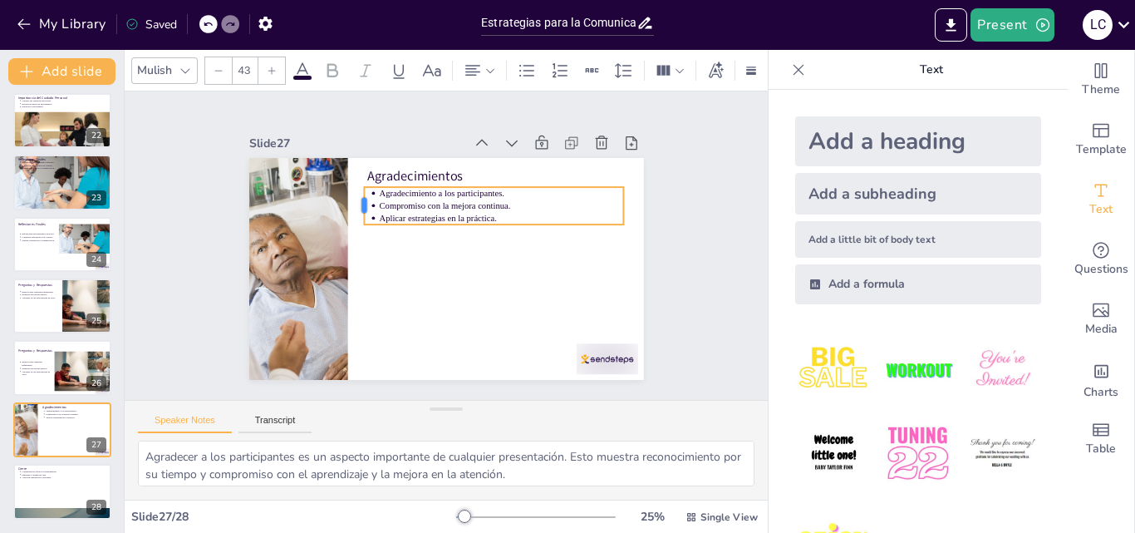
drag, startPoint x: 351, startPoint y: 194, endPoint x: 348, endPoint y: 203, distance: 8.7
click at [357, 203] on div at bounding box center [367, 188] width 21 height 39
click at [57, 473] on p "Dignidad y calidad de vida." at bounding box center [64, 474] width 86 height 3
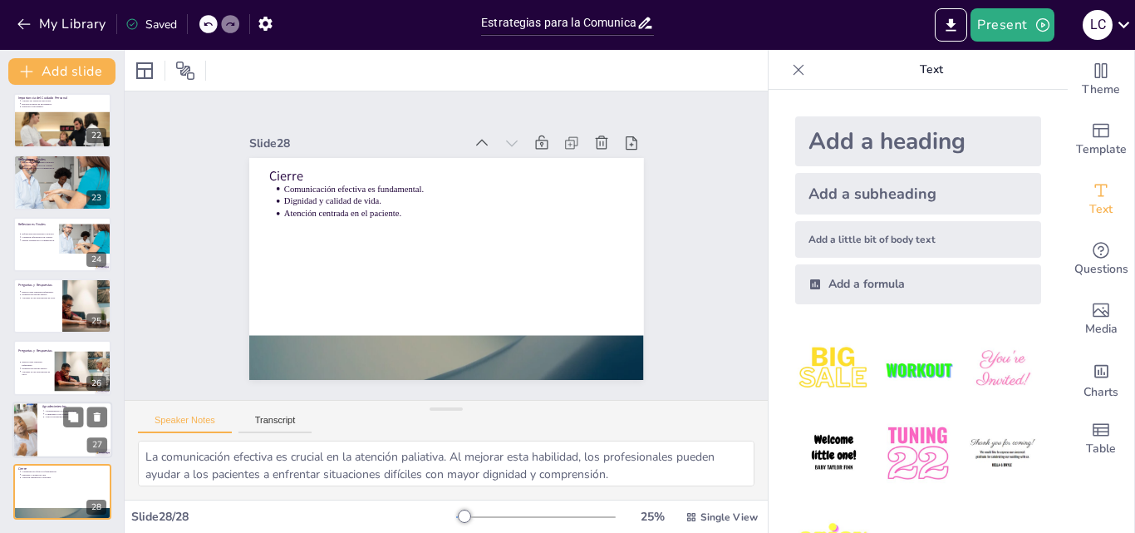
click at [32, 411] on div at bounding box center [25, 429] width 85 height 56
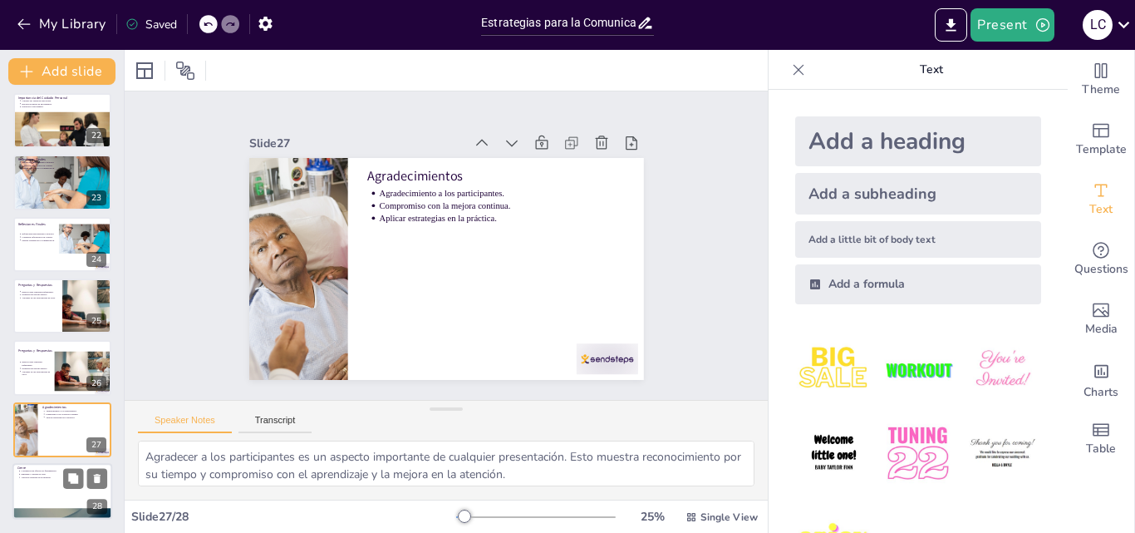
click at [62, 469] on p "Comunicación efectiva es fundamental." at bounding box center [64, 470] width 86 height 3
type textarea "La comunicación efectiva es crucial en la atención paliativa. Al mejorar esta h…"
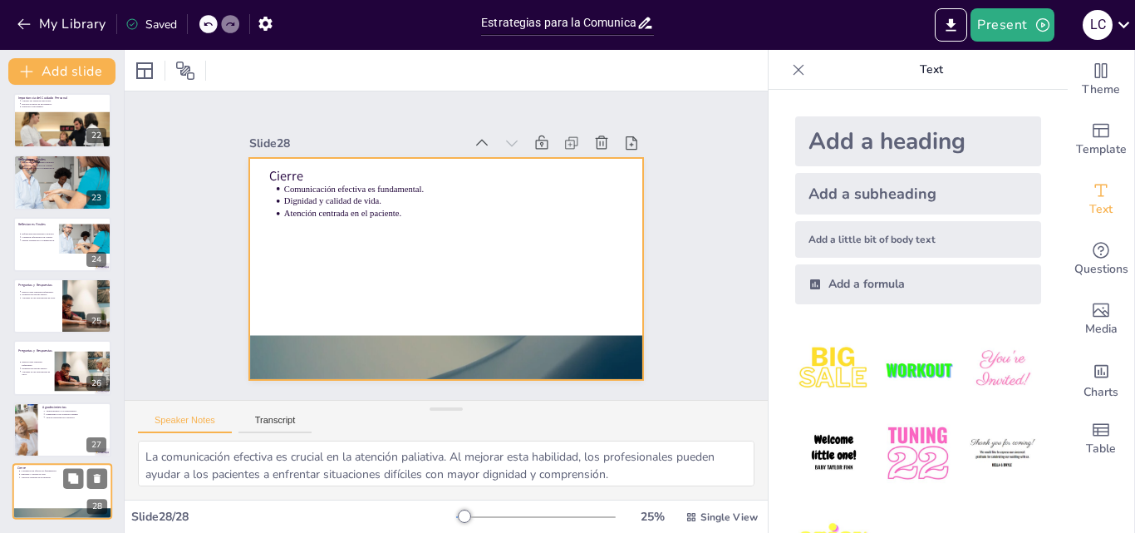
click at [52, 463] on div "Cierre Comunicación efectiva es fundamental. Dignidad y calidad de vida. Atenci…" at bounding box center [62, 463] width 100 height 0
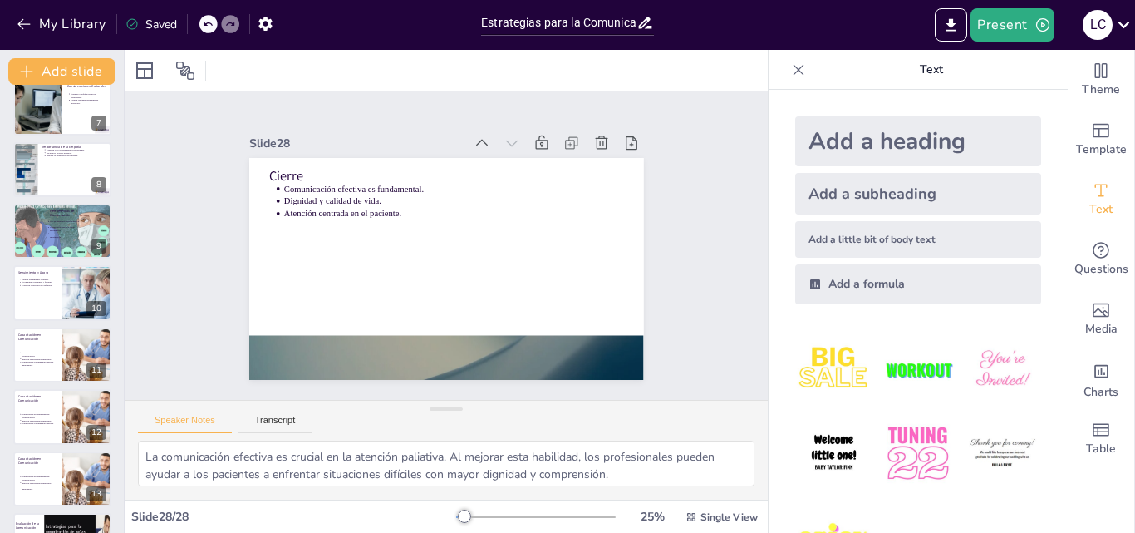
scroll to position [0, 0]
